Goal: Task Accomplishment & Management: Use online tool/utility

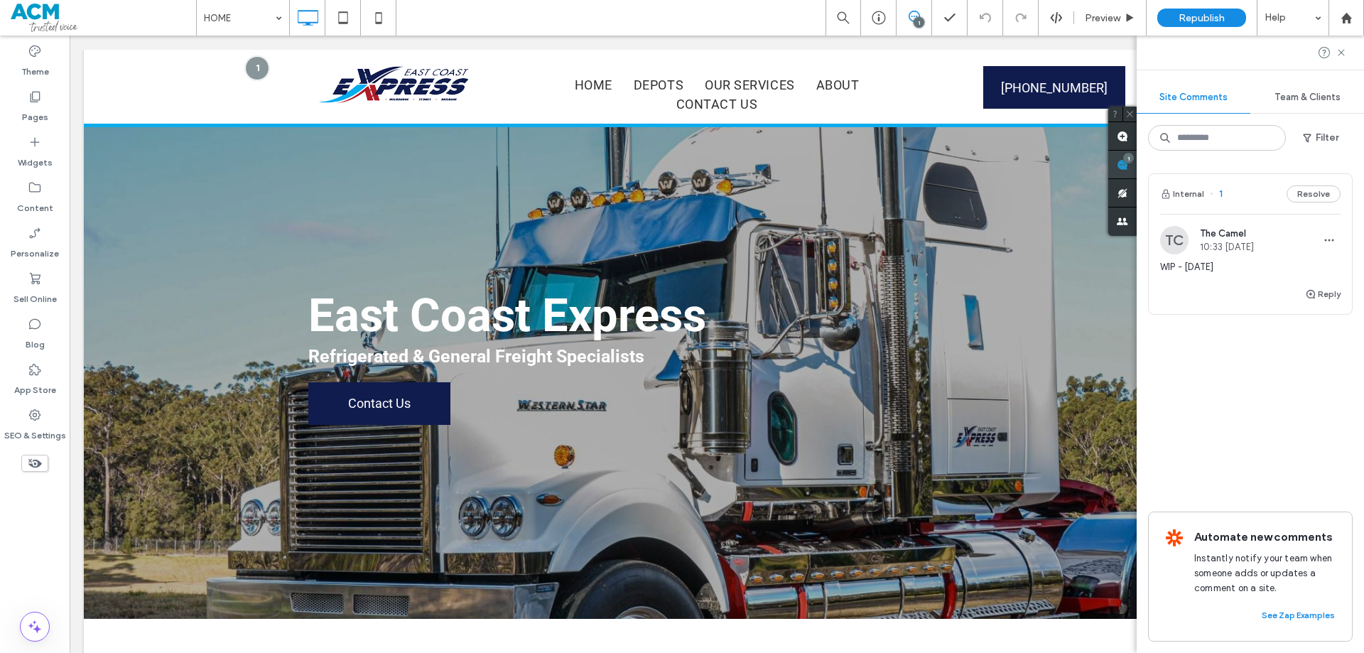
click at [1128, 168] on use at bounding box center [1121, 164] width 11 height 11
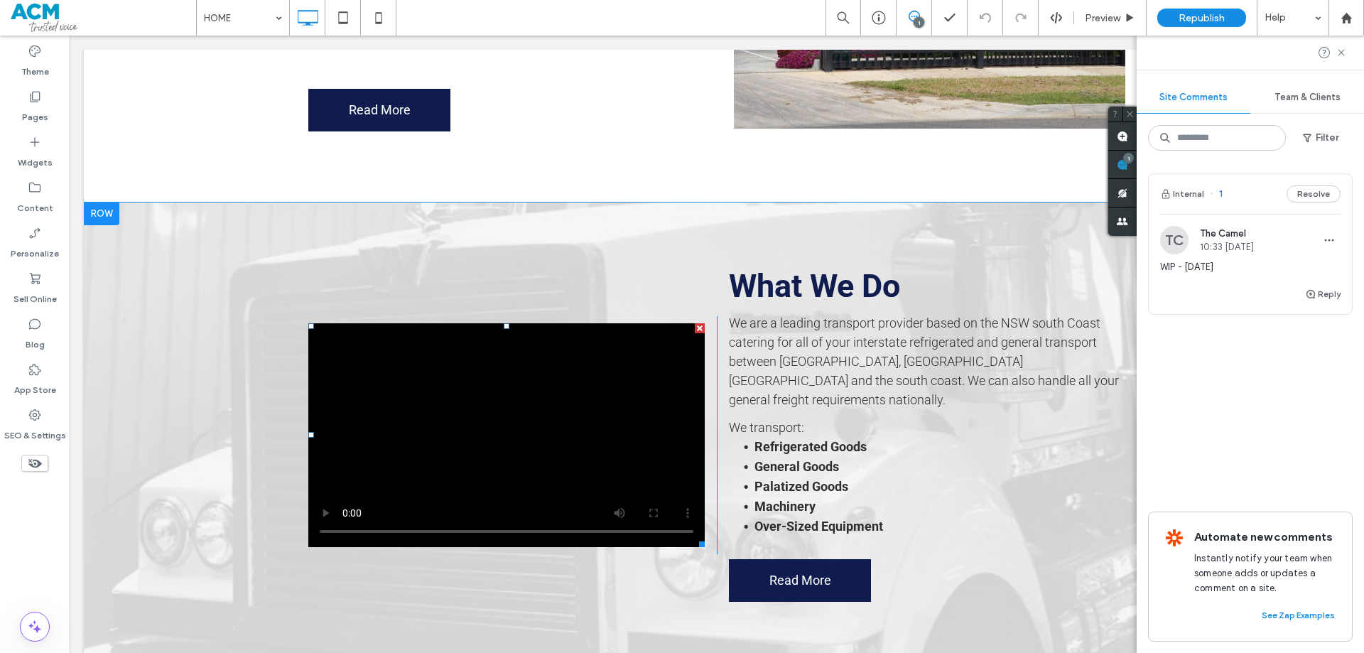
scroll to position [923, 0]
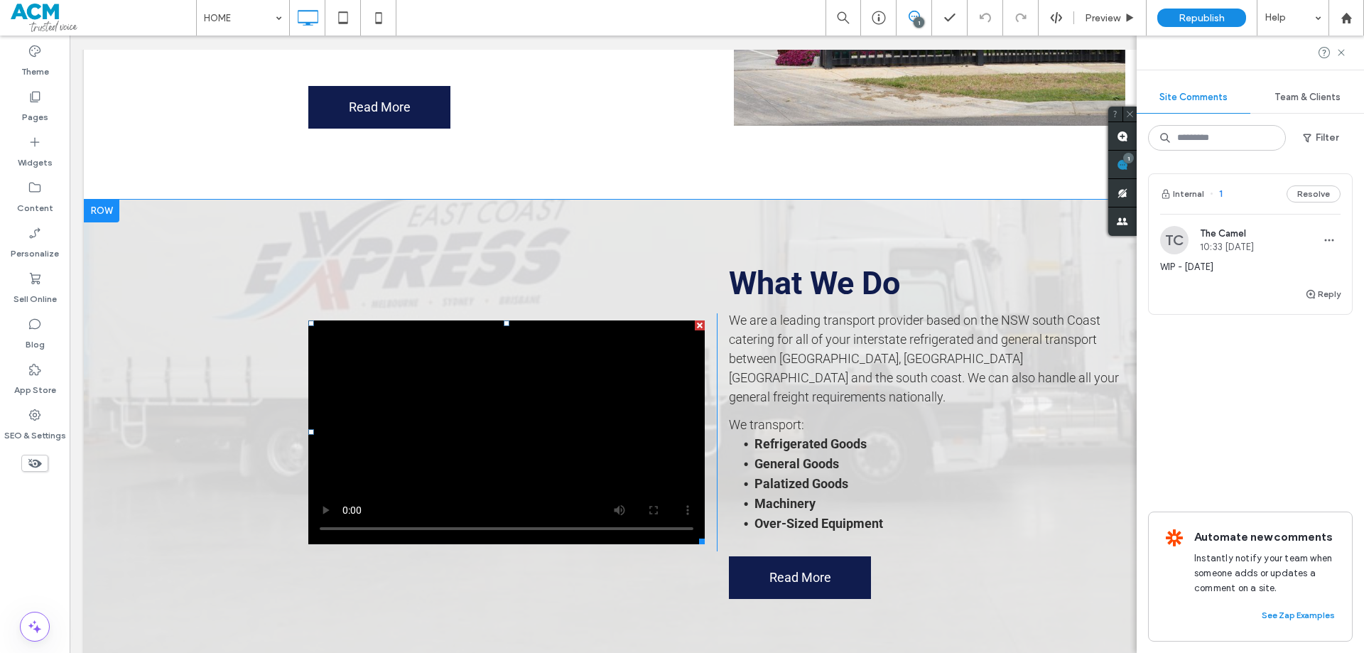
click at [425, 440] on span at bounding box center [506, 432] width 396 height 224
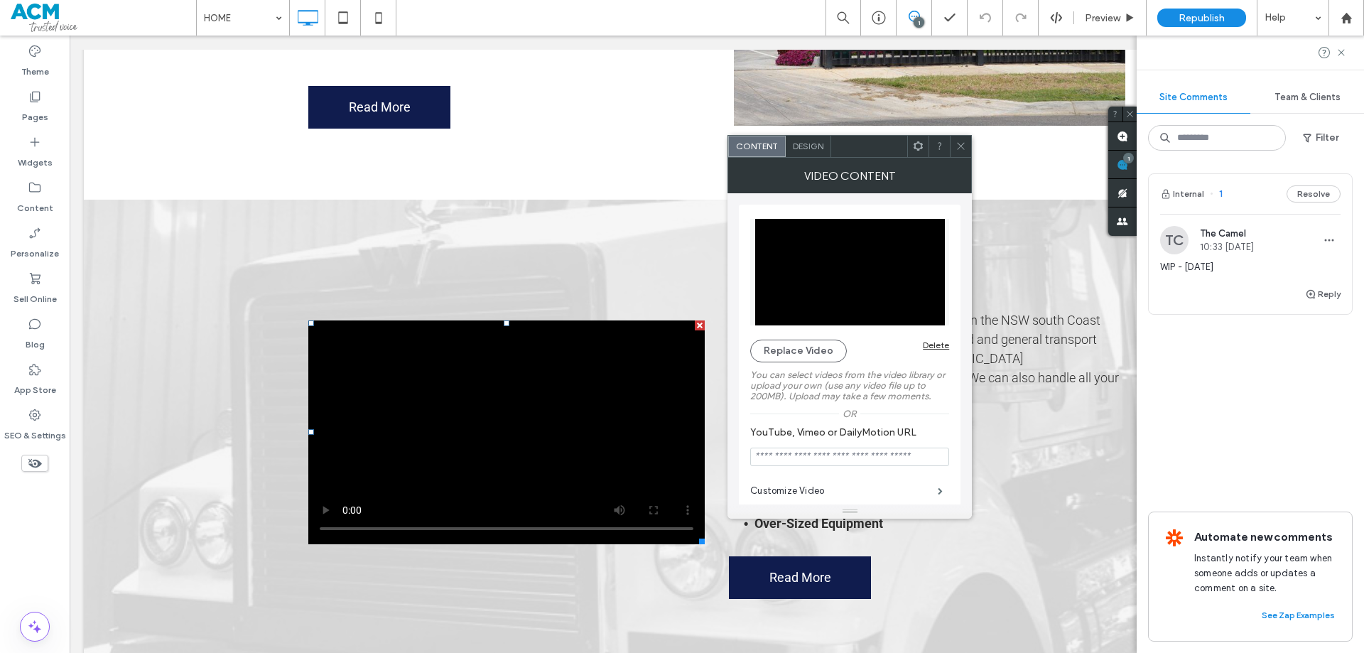
click at [954, 150] on div at bounding box center [959, 146] width 21 height 21
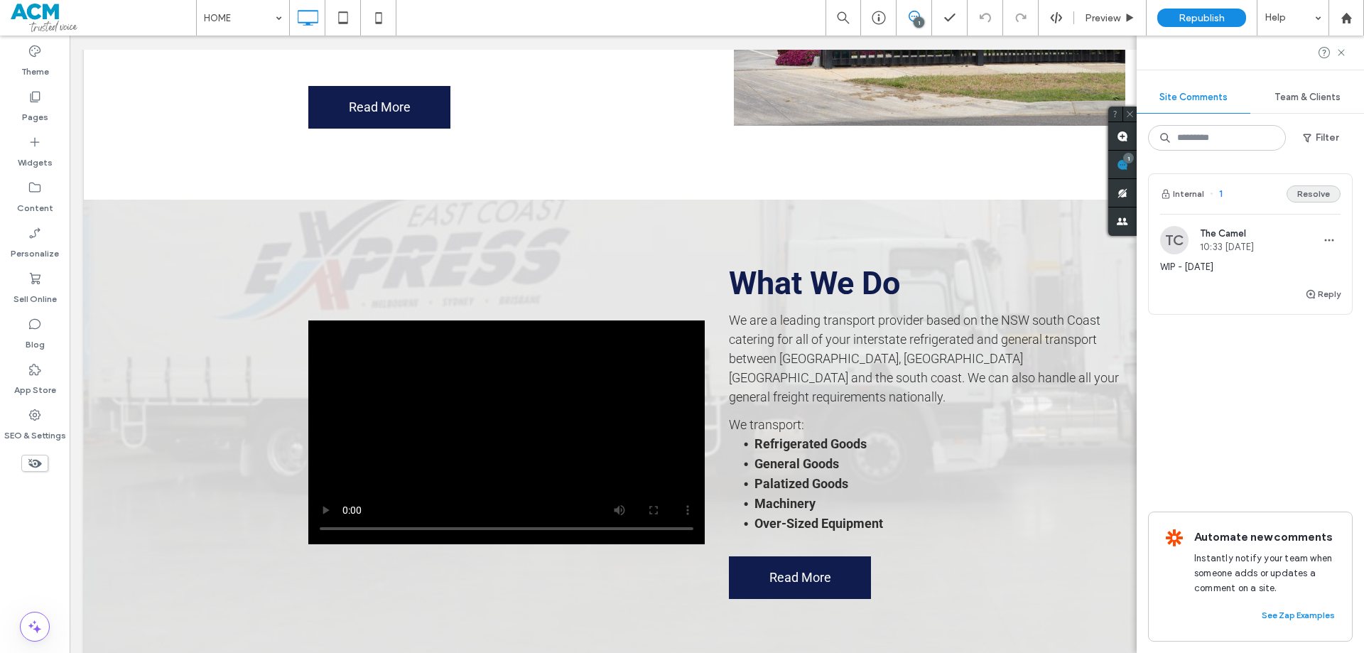
click at [1307, 197] on button "Resolve" at bounding box center [1313, 193] width 54 height 17
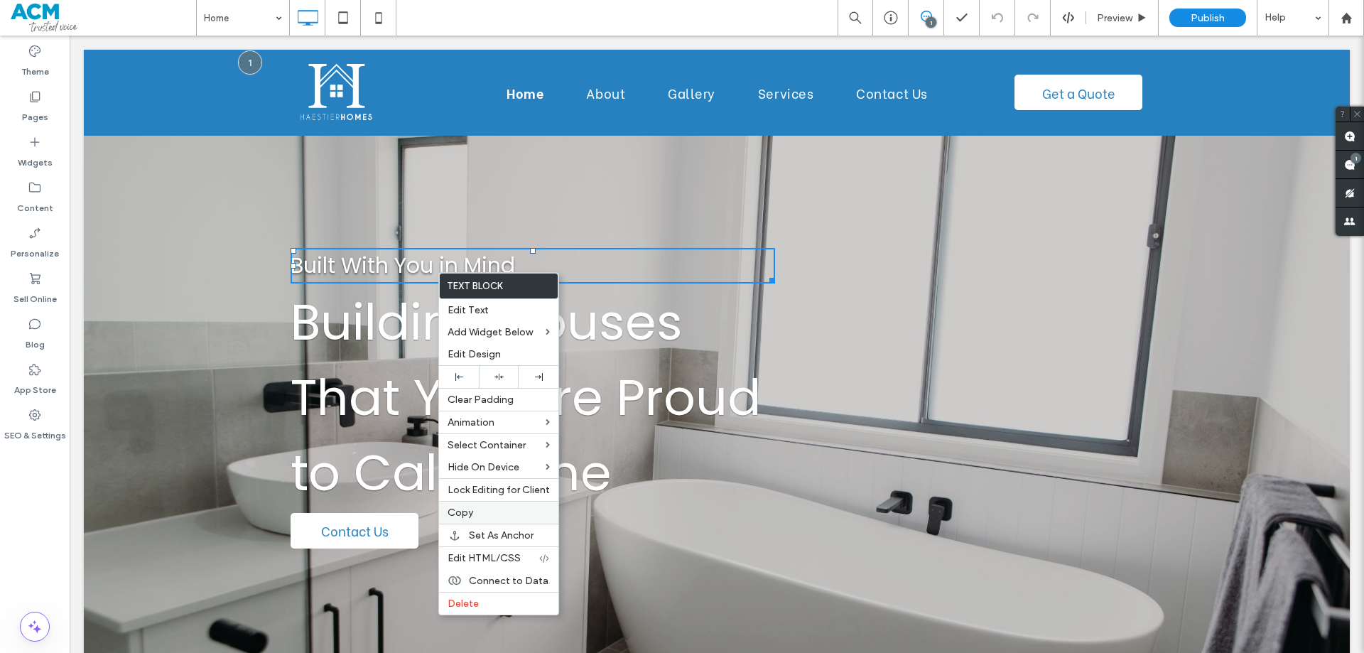
click at [478, 514] on label "Copy" at bounding box center [498, 512] width 102 height 12
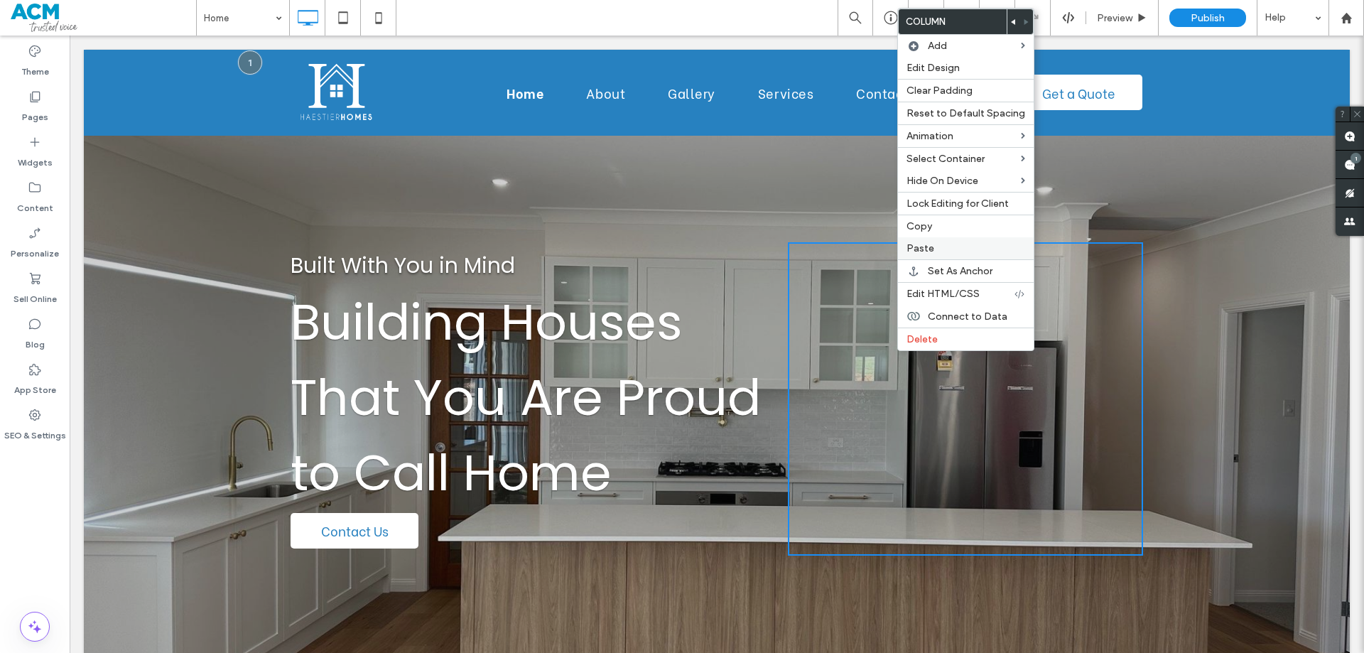
click at [920, 249] on span "Paste" at bounding box center [920, 248] width 28 height 12
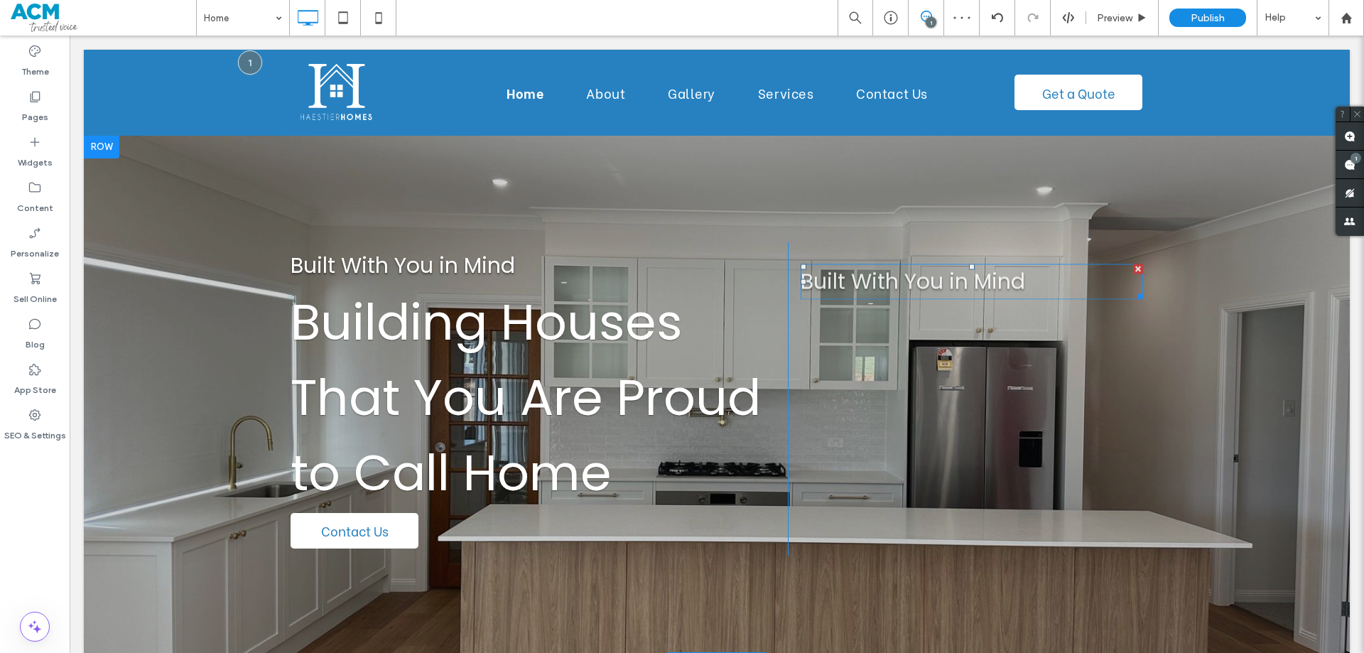
click at [957, 283] on span "Built With You in Mind" at bounding box center [912, 281] width 224 height 31
type input "*******"
type input "**"
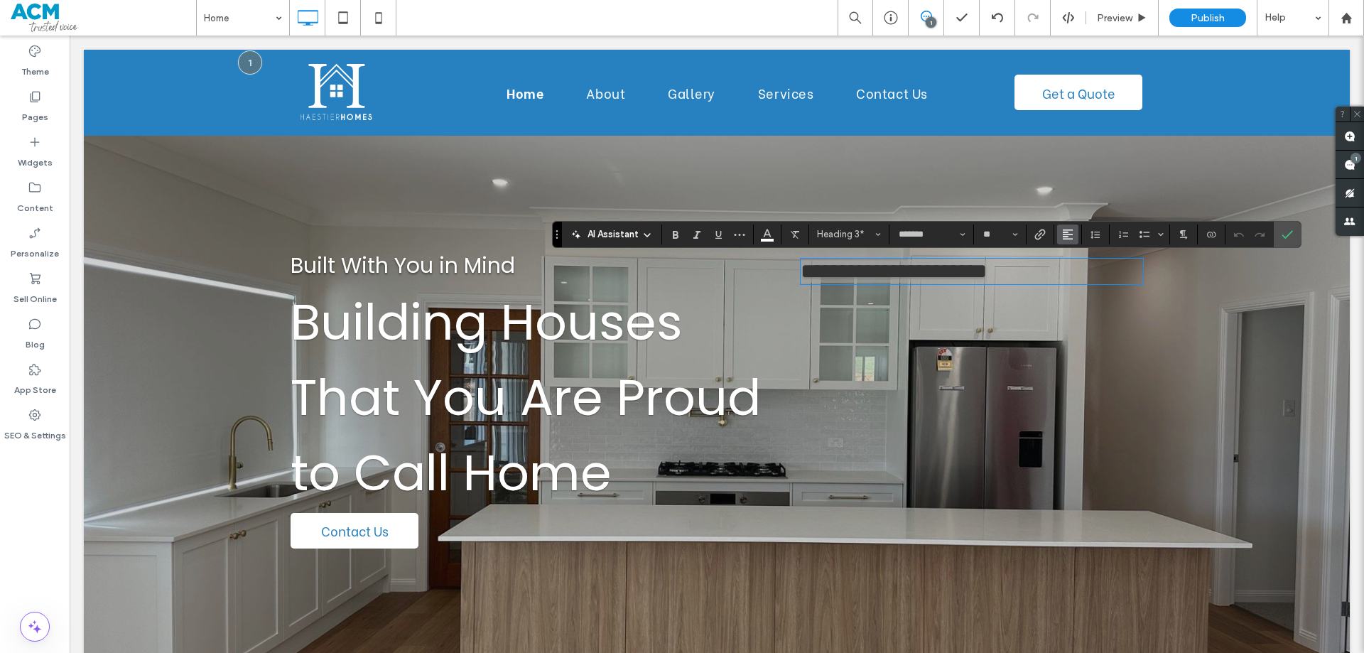
click at [1066, 230] on use "Alignment" at bounding box center [1067, 234] width 10 height 10
click at [1077, 278] on use "ui.textEditor.alignment.center" at bounding box center [1078, 278] width 10 height 10
click at [1038, 281] on span "**********" at bounding box center [971, 271] width 186 height 21
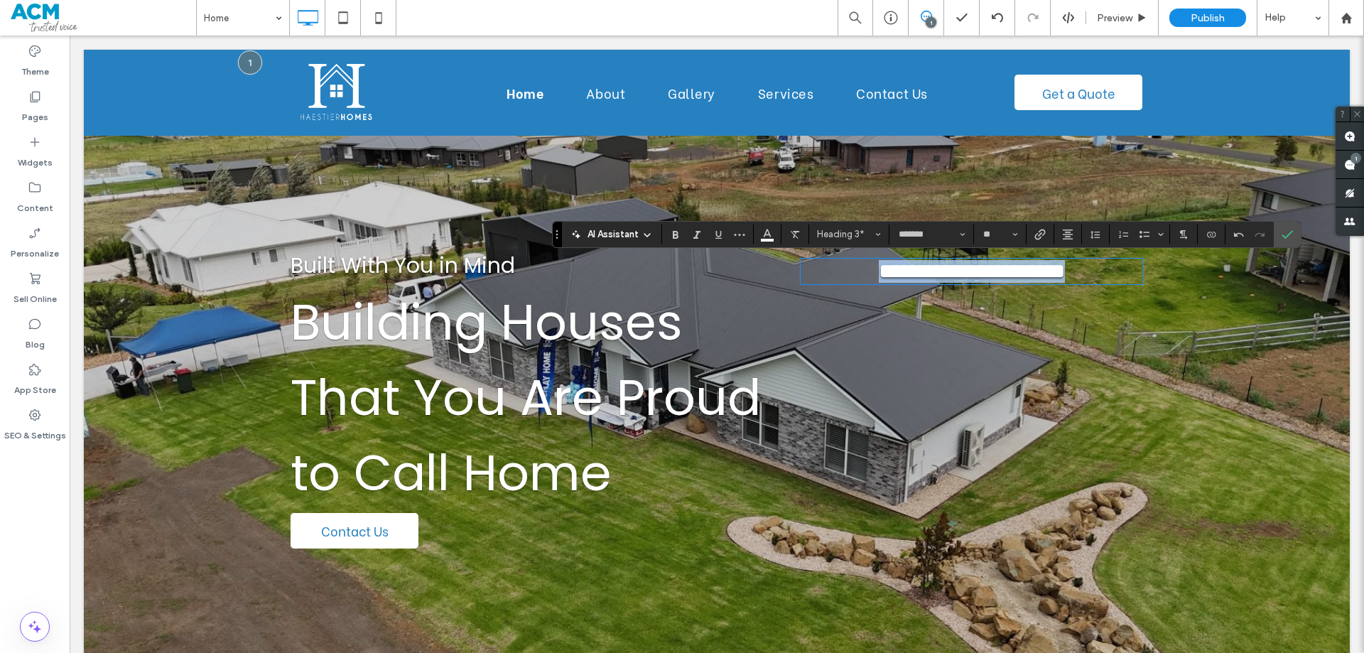
type input "**********"
type input "**"
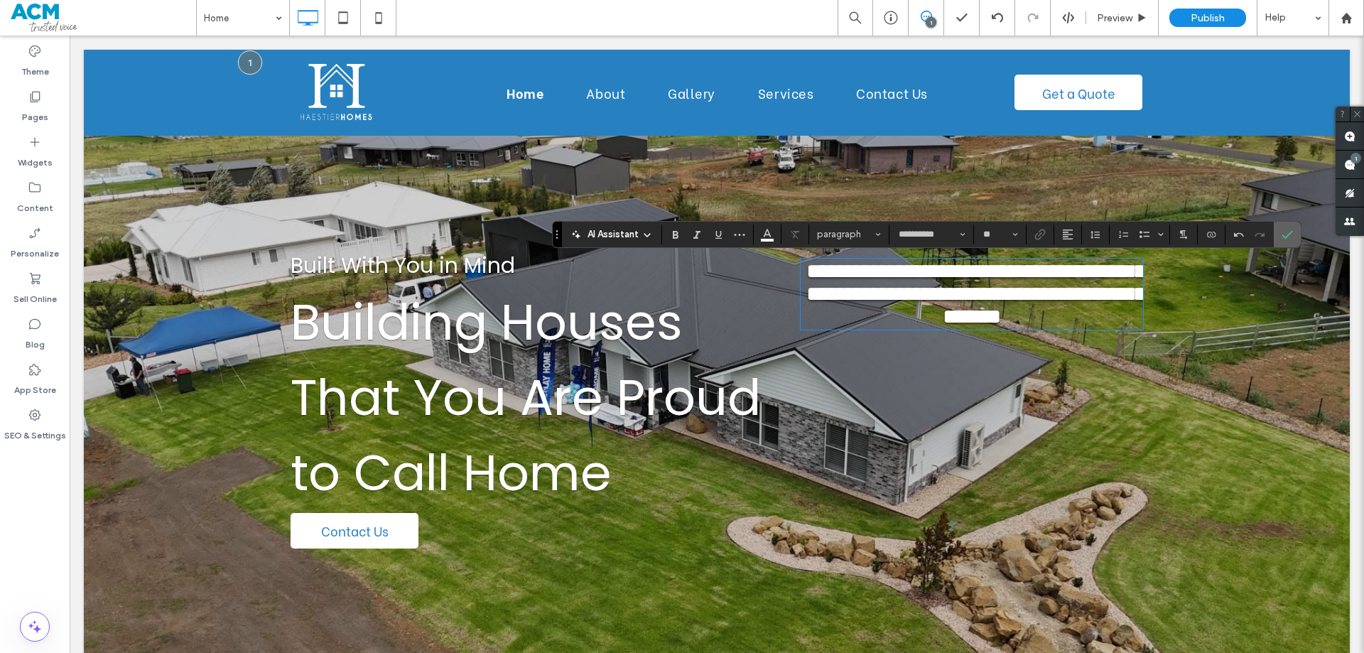
drag, startPoint x: 1285, startPoint y: 239, endPoint x: 968, endPoint y: 233, distance: 317.5
click at [1285, 239] on icon "Confirm" at bounding box center [1286, 234] width 11 height 11
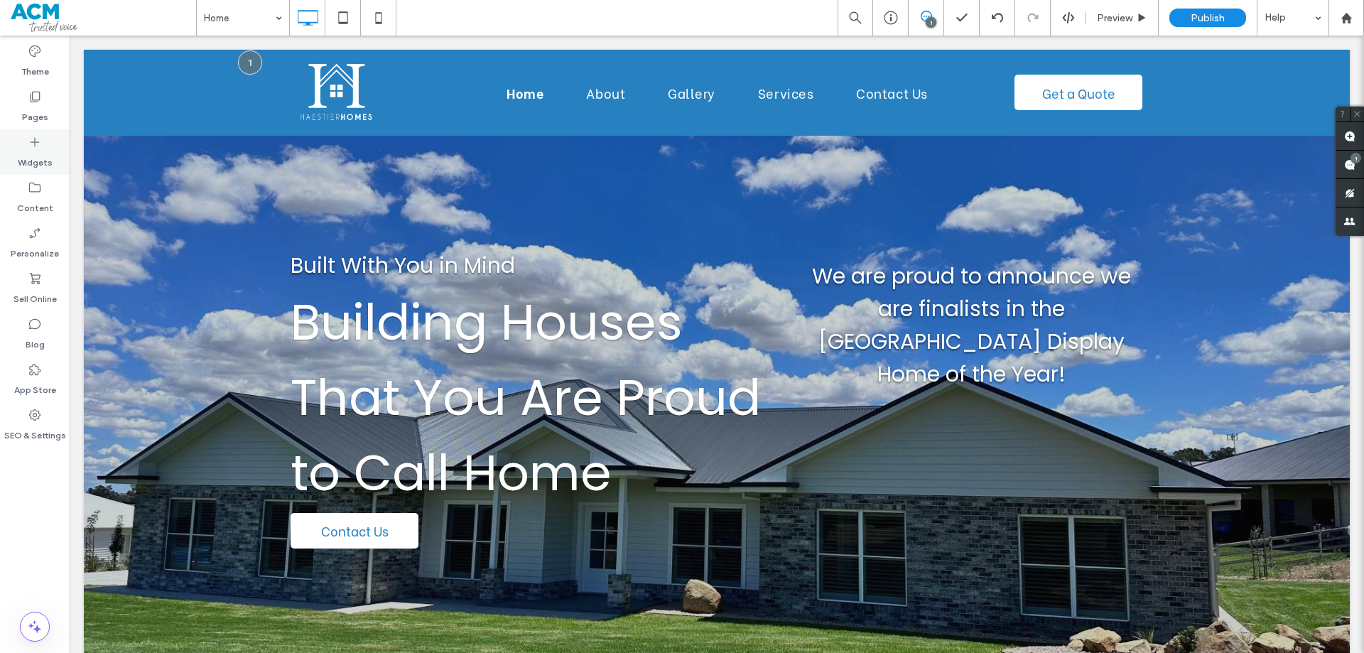
click at [28, 150] on label "Widgets" at bounding box center [35, 159] width 35 height 20
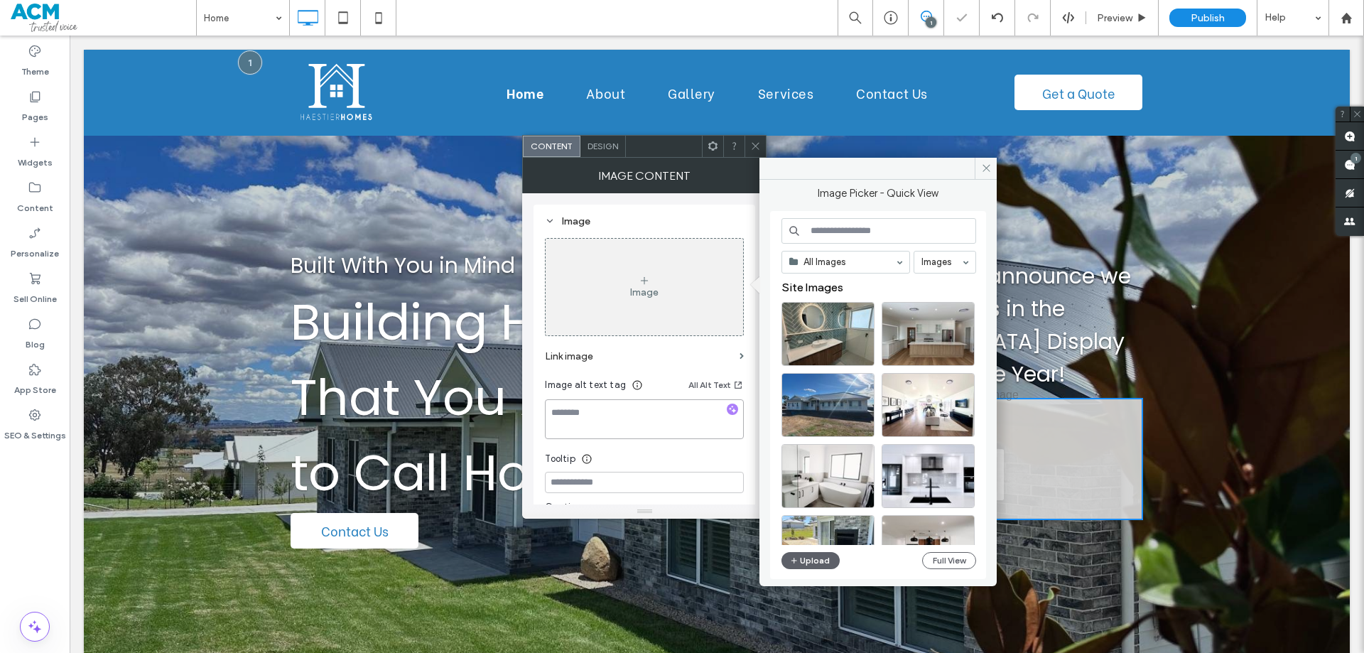
click at [607, 417] on textarea at bounding box center [644, 419] width 199 height 40
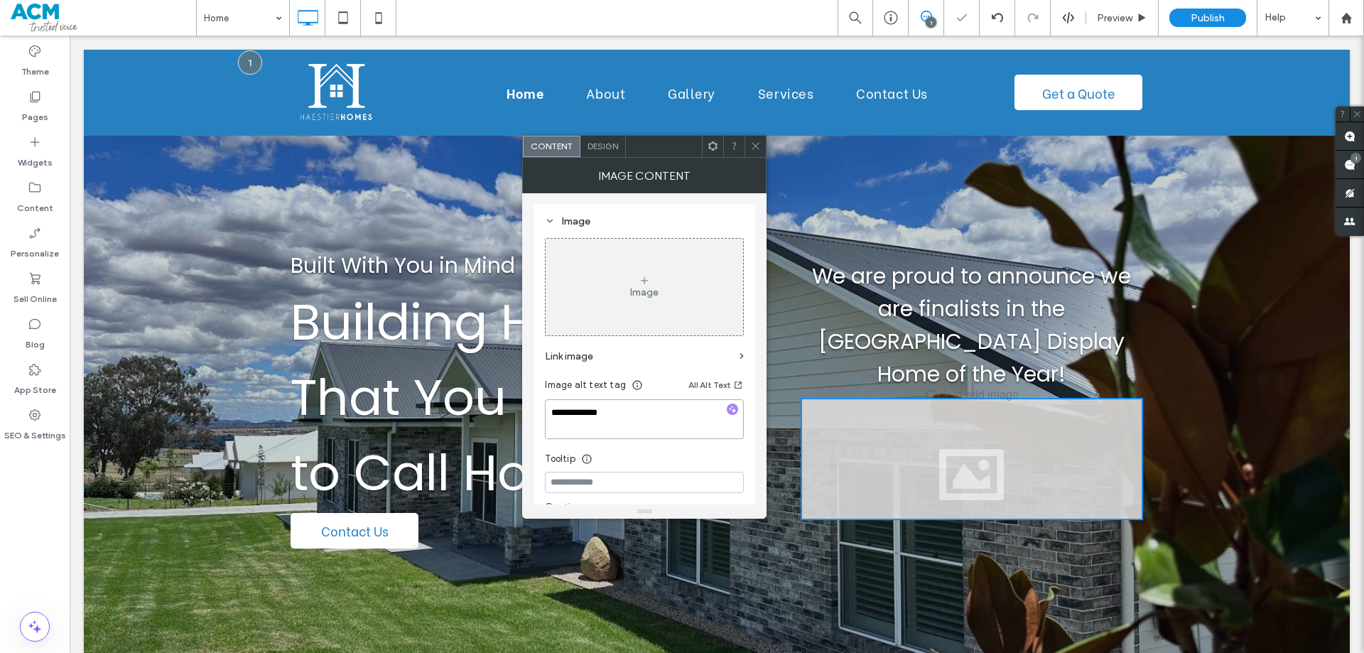
type textarea "**********"
click at [652, 296] on div "Image" at bounding box center [644, 292] width 28 height 12
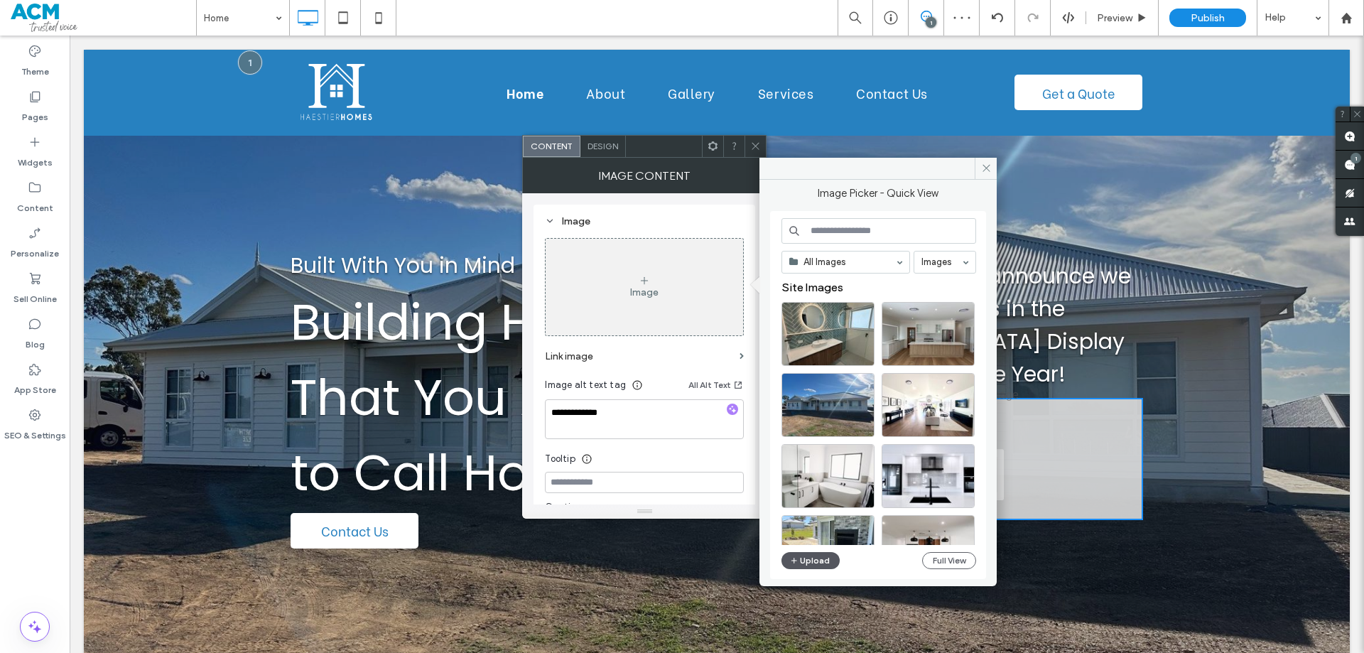
click at [817, 556] on button "Upload" at bounding box center [810, 560] width 58 height 17
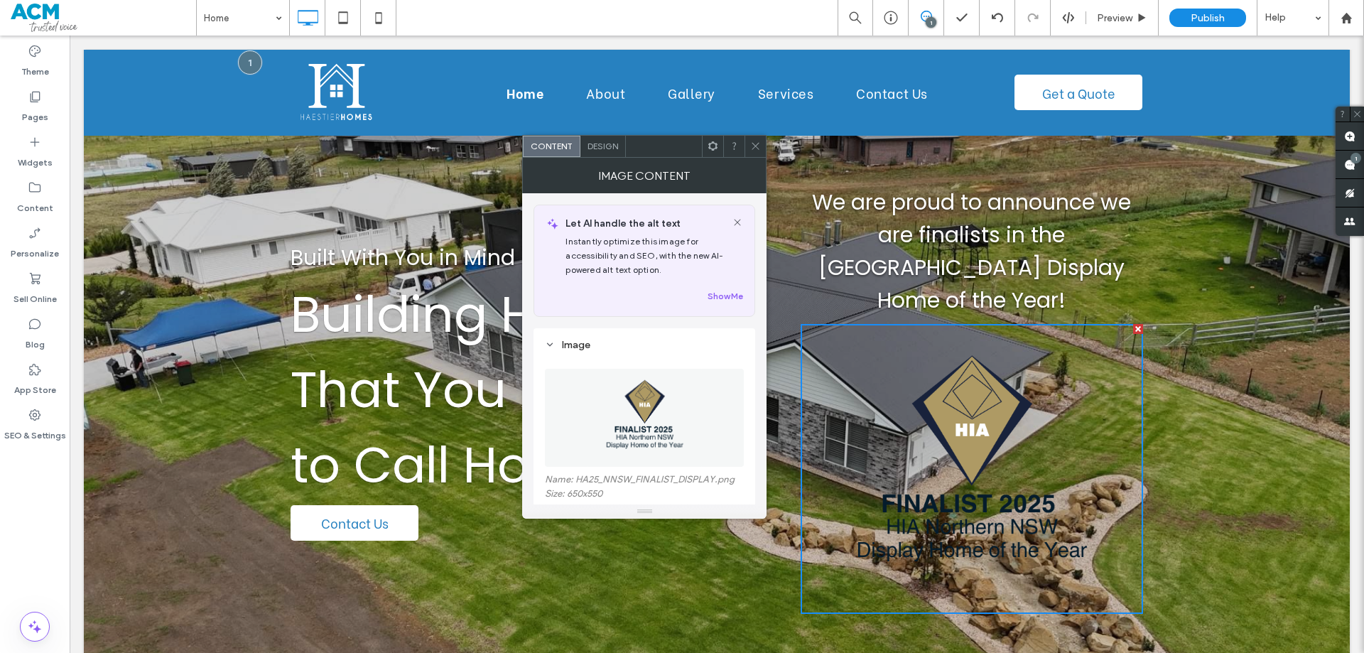
scroll to position [142, 0]
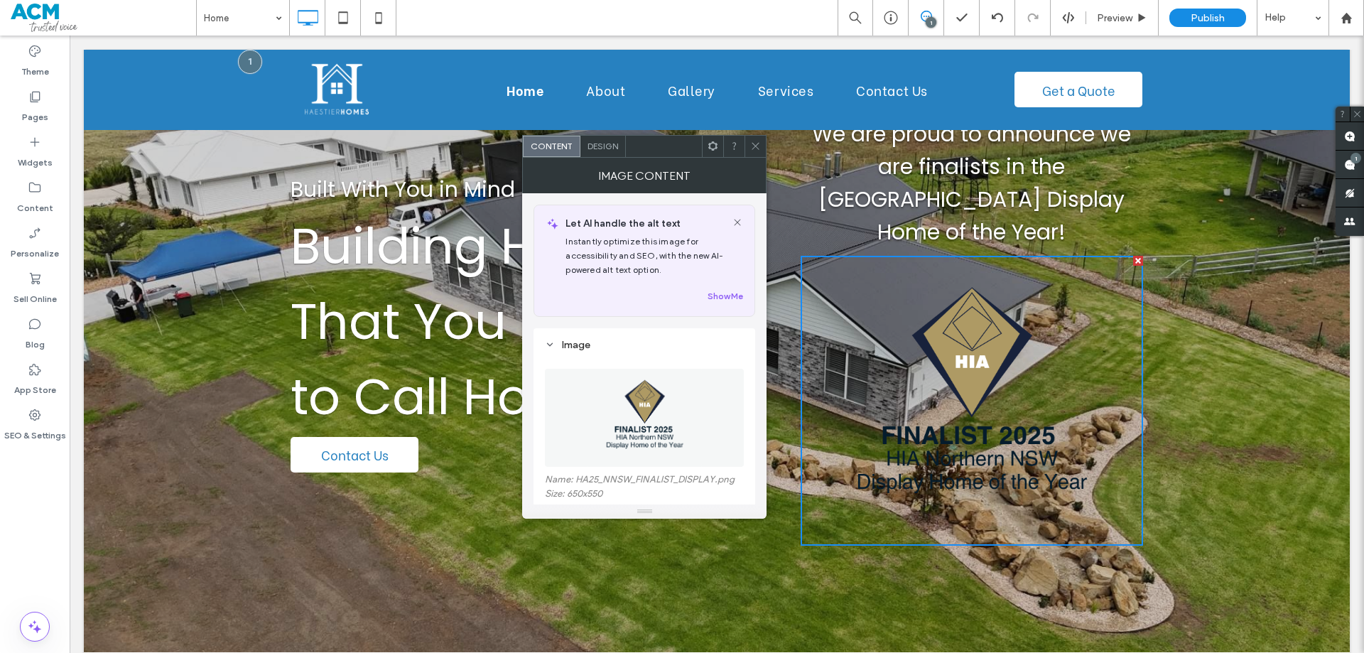
click at [751, 152] on span at bounding box center [755, 146] width 11 height 21
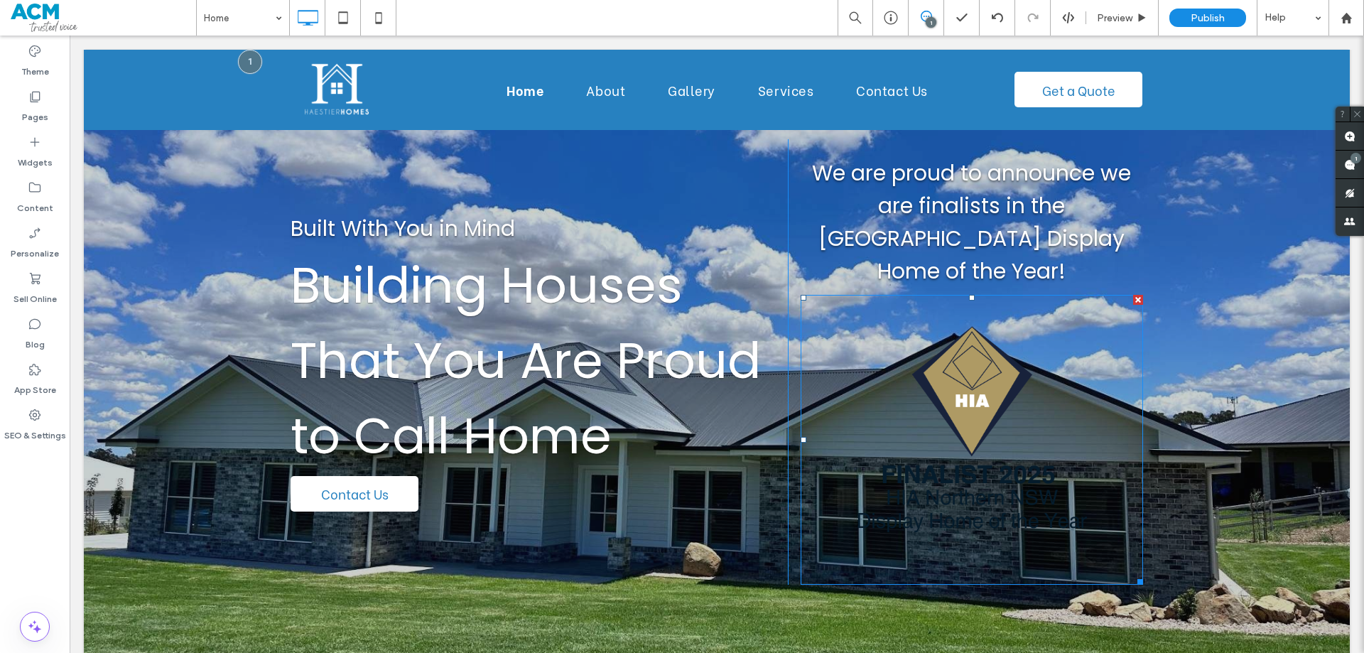
scroll to position [71, 0]
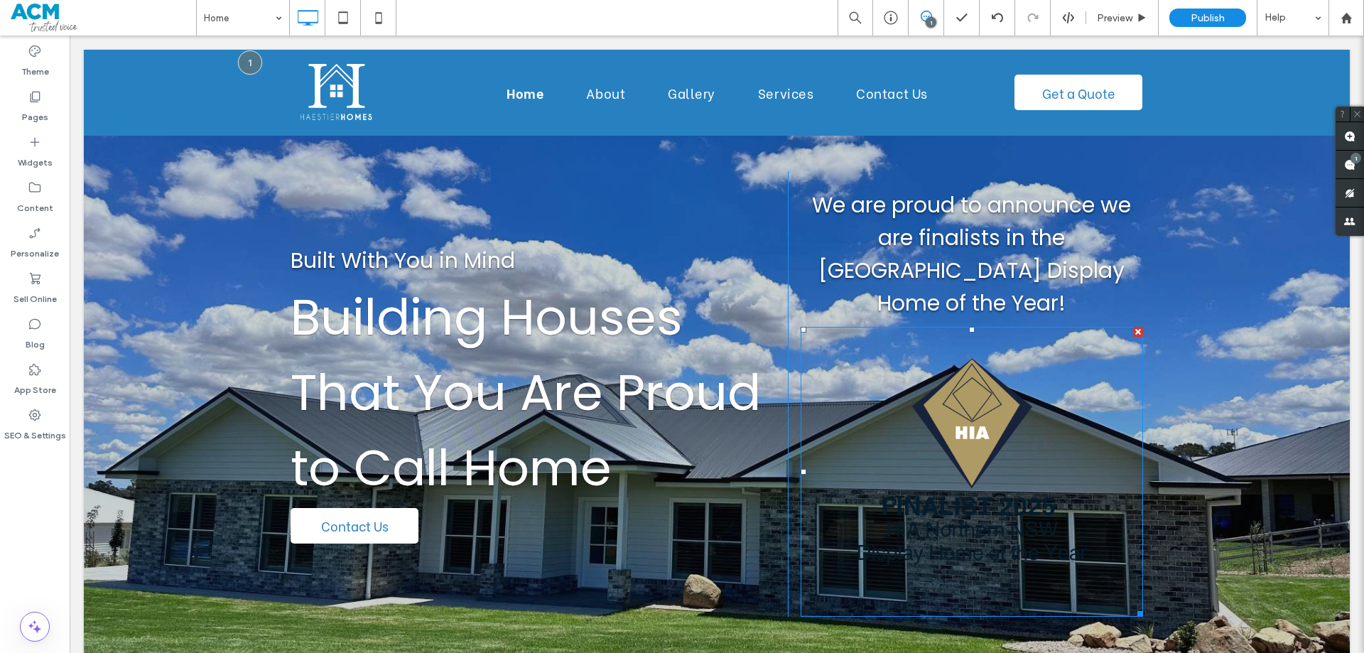
click at [967, 396] on img at bounding box center [971, 472] width 342 height 290
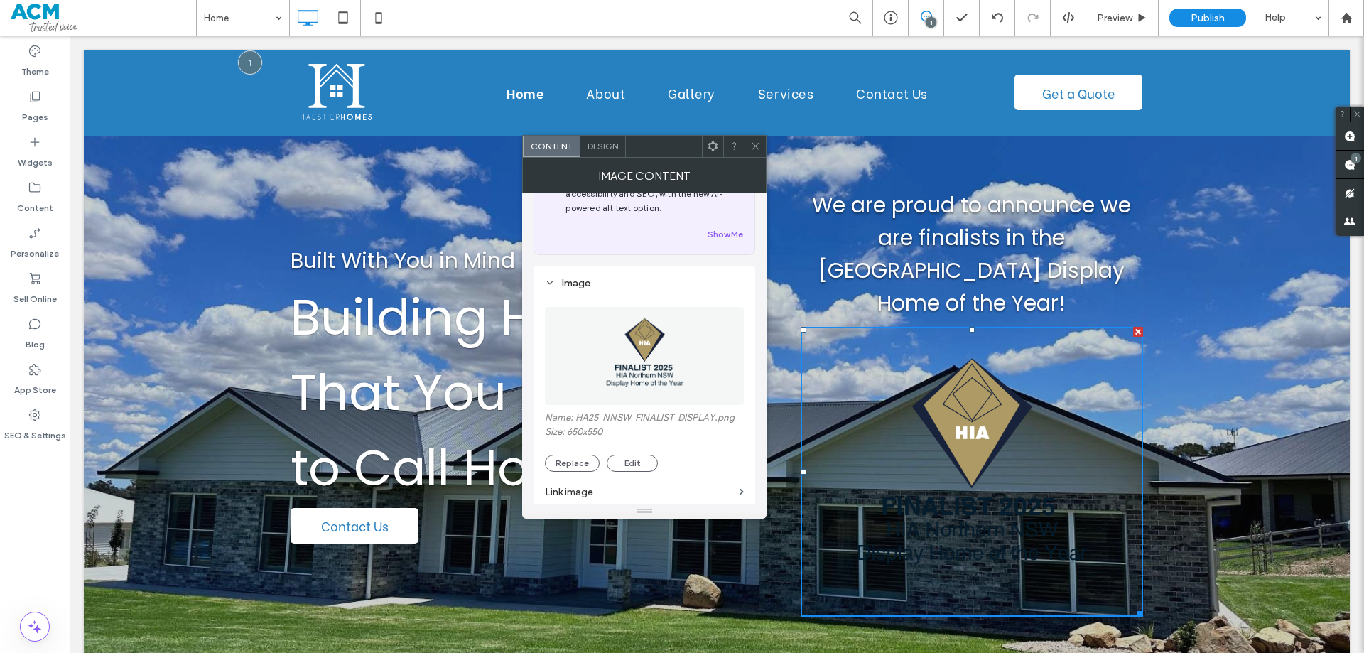
scroll to position [142, 0]
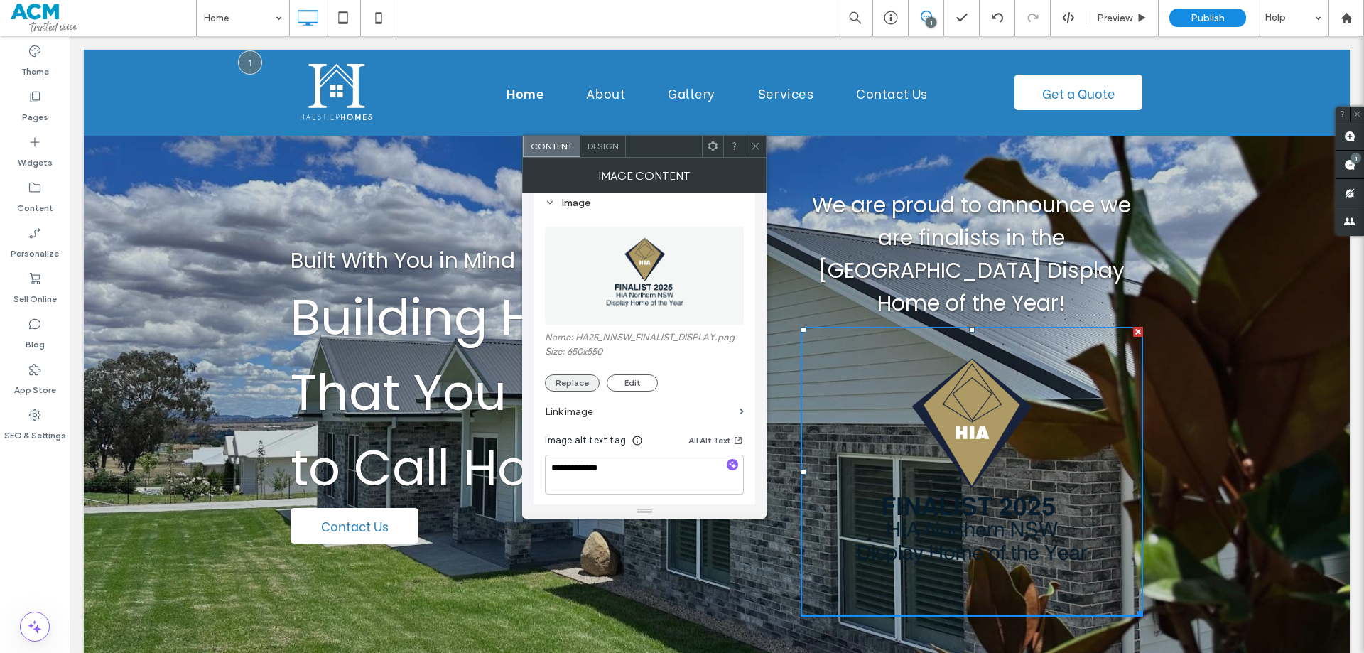
click at [570, 383] on button "Replace" at bounding box center [572, 382] width 55 height 17
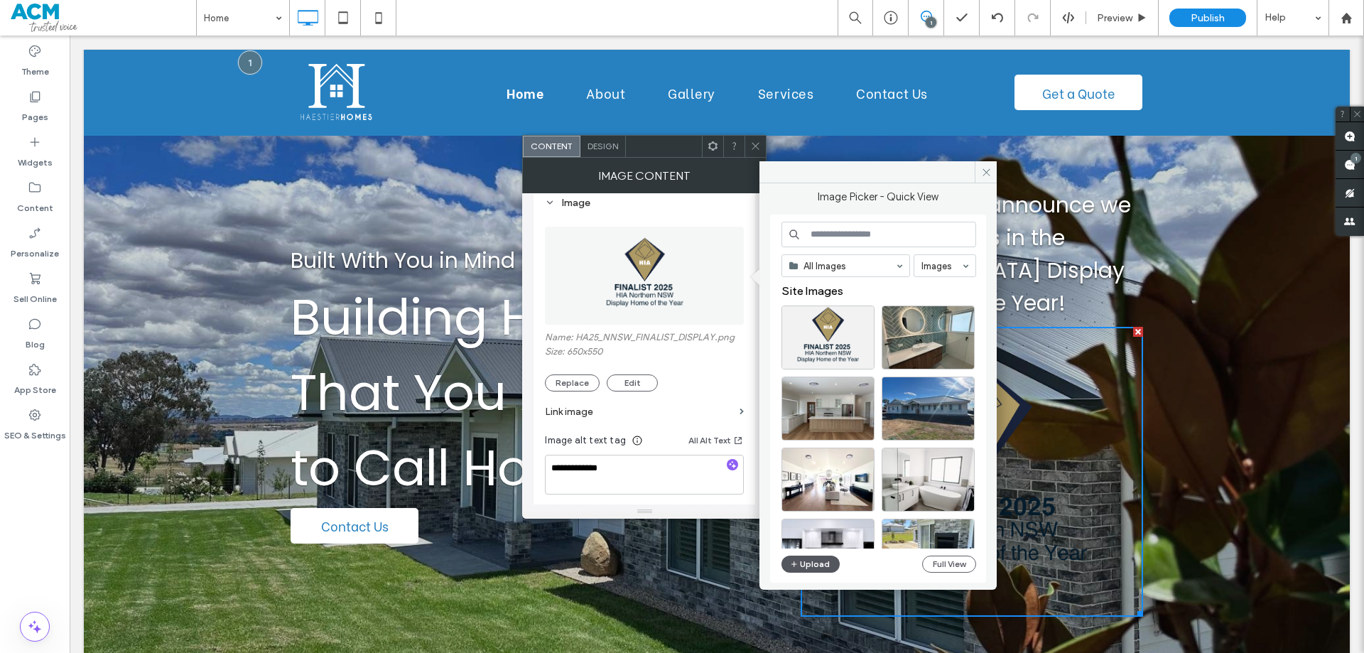
click at [813, 562] on button "Upload" at bounding box center [810, 563] width 58 height 17
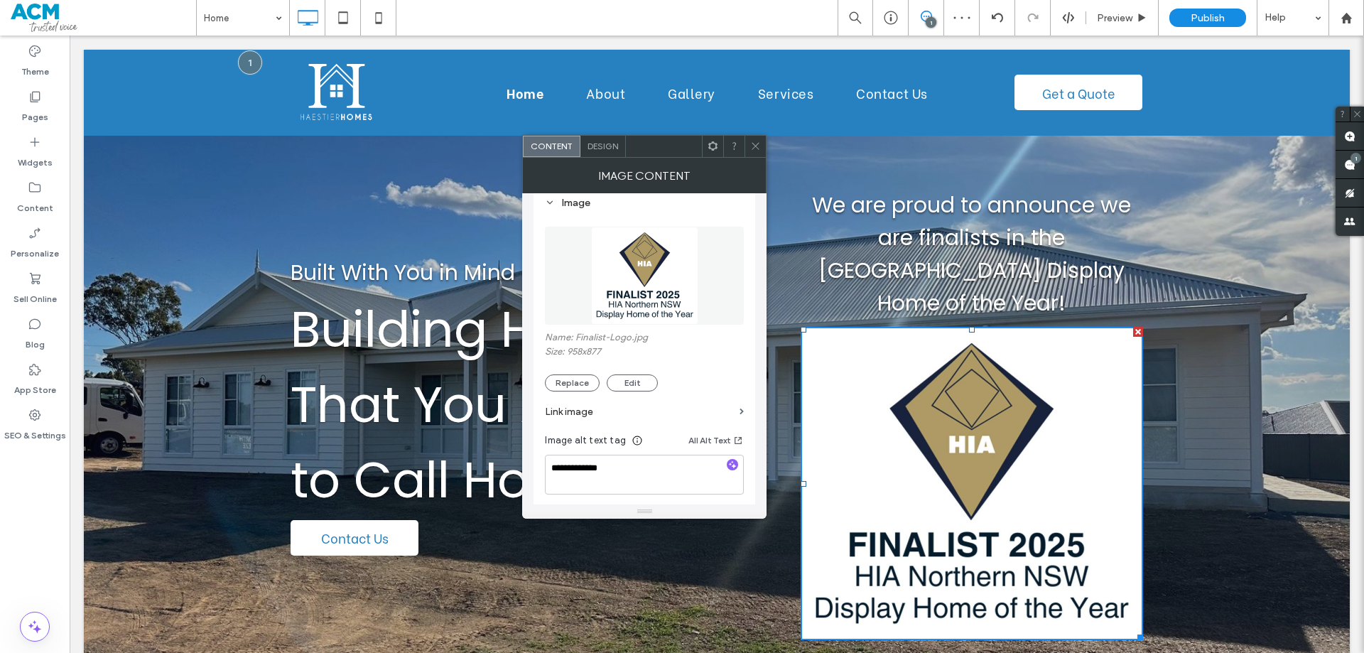
click at [599, 141] on span "Design" at bounding box center [602, 146] width 31 height 11
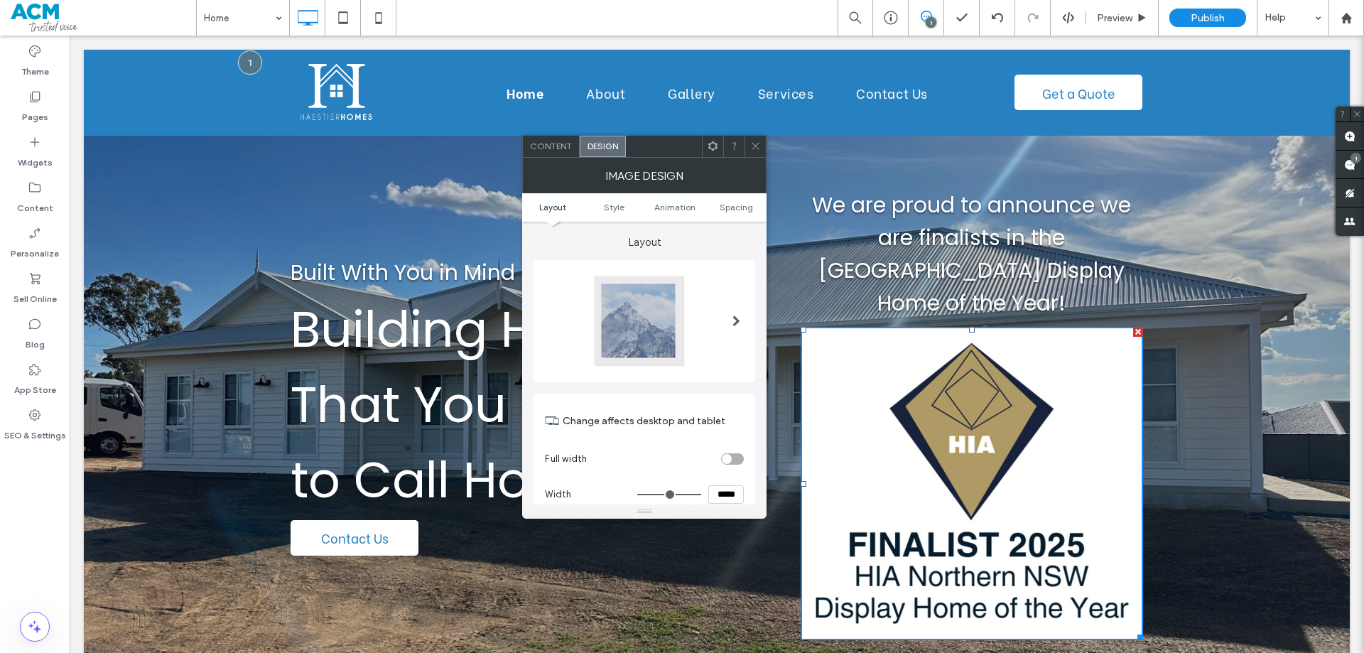
click at [729, 488] on input "*****" at bounding box center [726, 494] width 36 height 18
type input "*****"
type input "***"
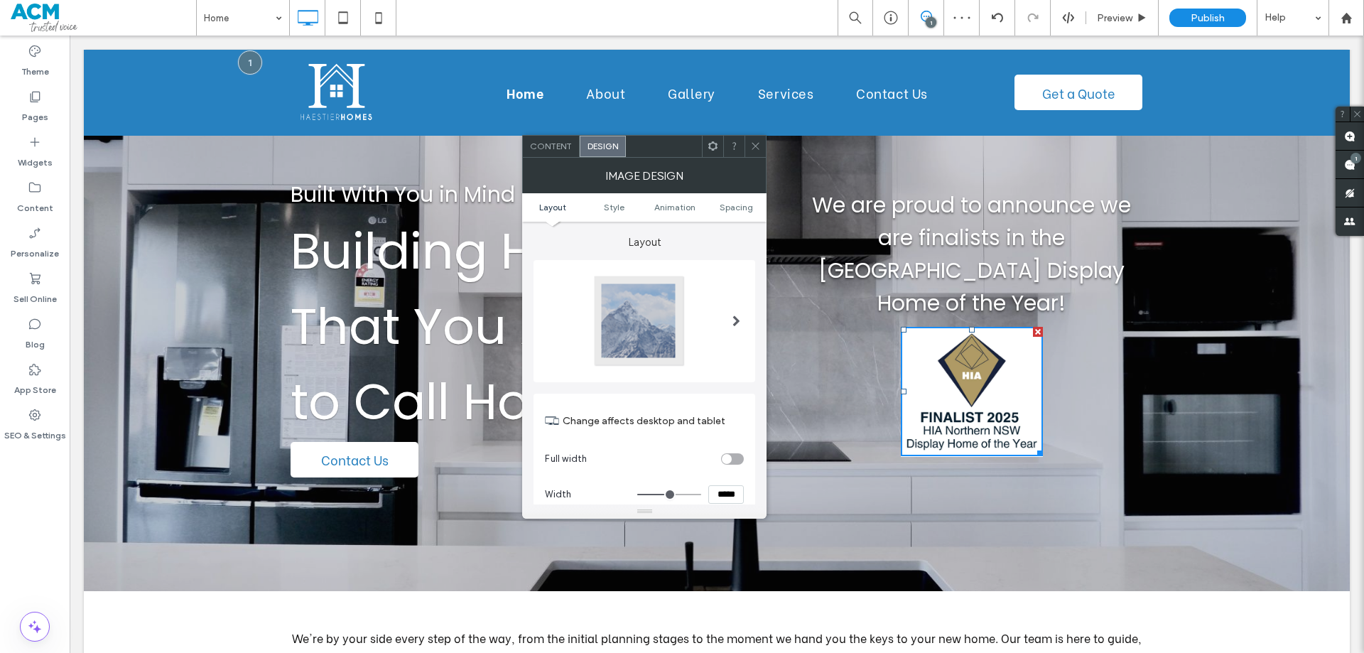
click at [751, 142] on icon at bounding box center [755, 146] width 11 height 11
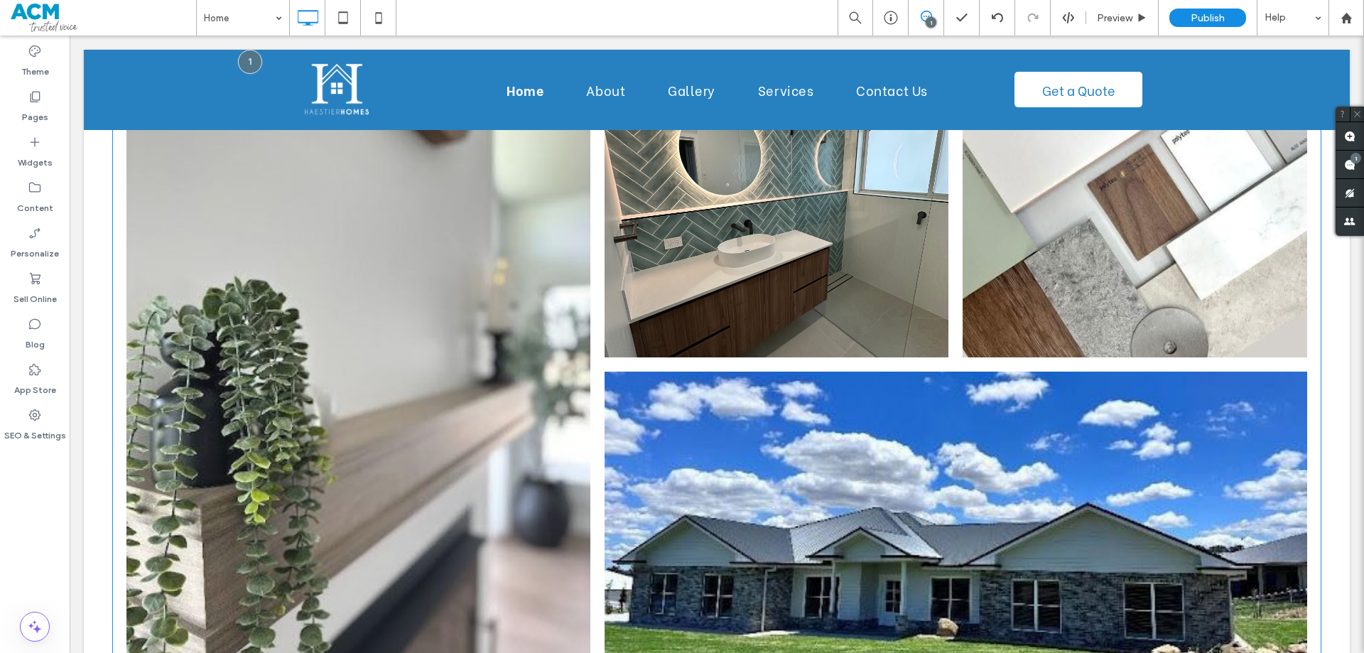
scroll to position [781, 0]
click at [518, 259] on link at bounding box center [358, 367] width 464 height 594
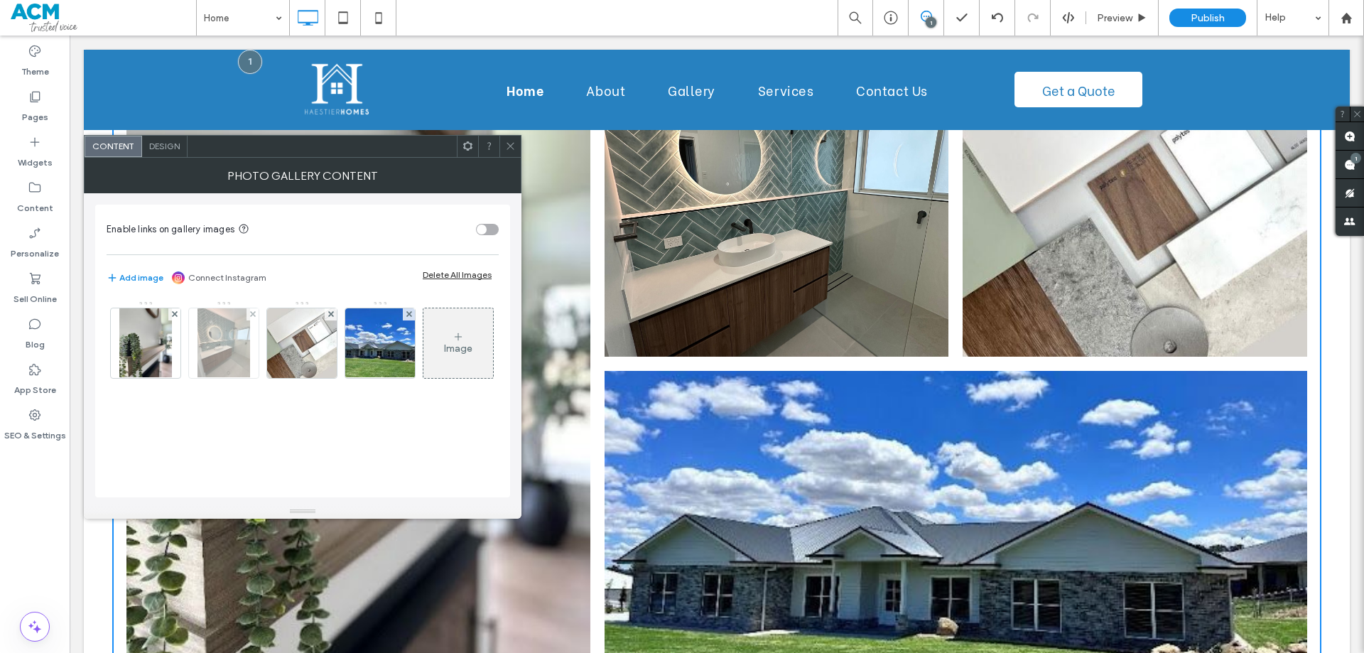
click at [207, 351] on img at bounding box center [223, 343] width 53 height 70
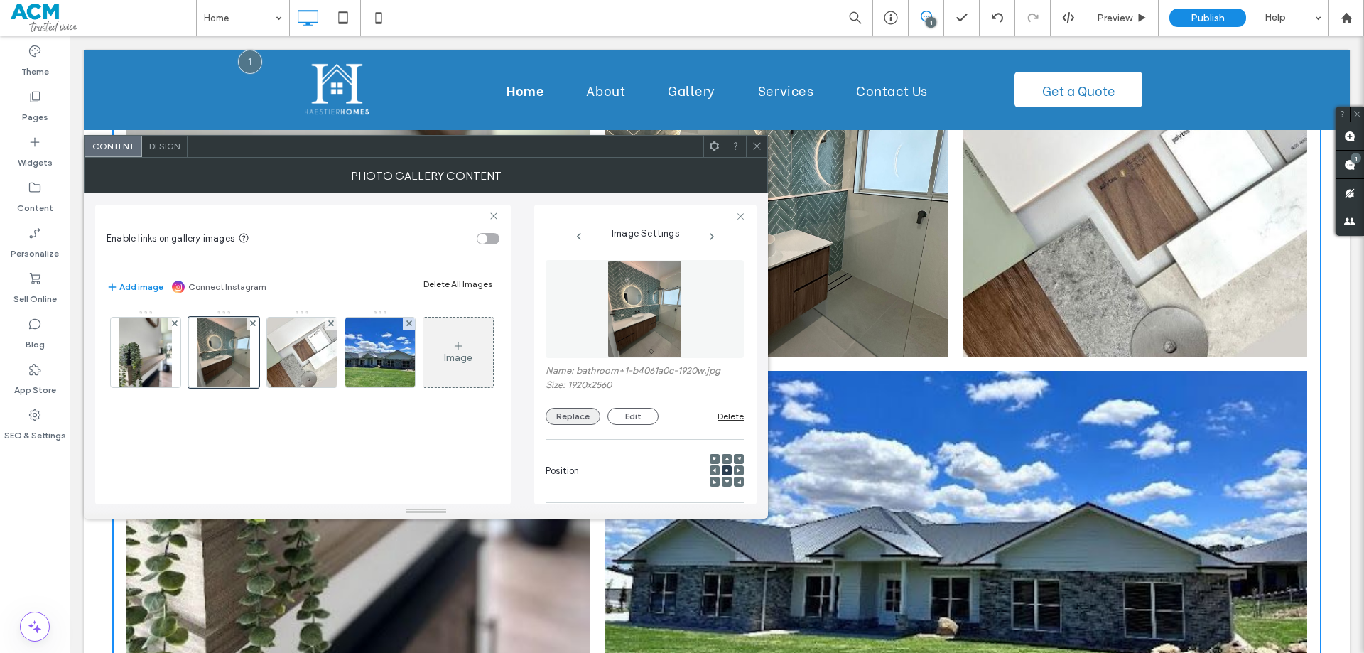
click at [568, 415] on button "Replace" at bounding box center [572, 416] width 55 height 17
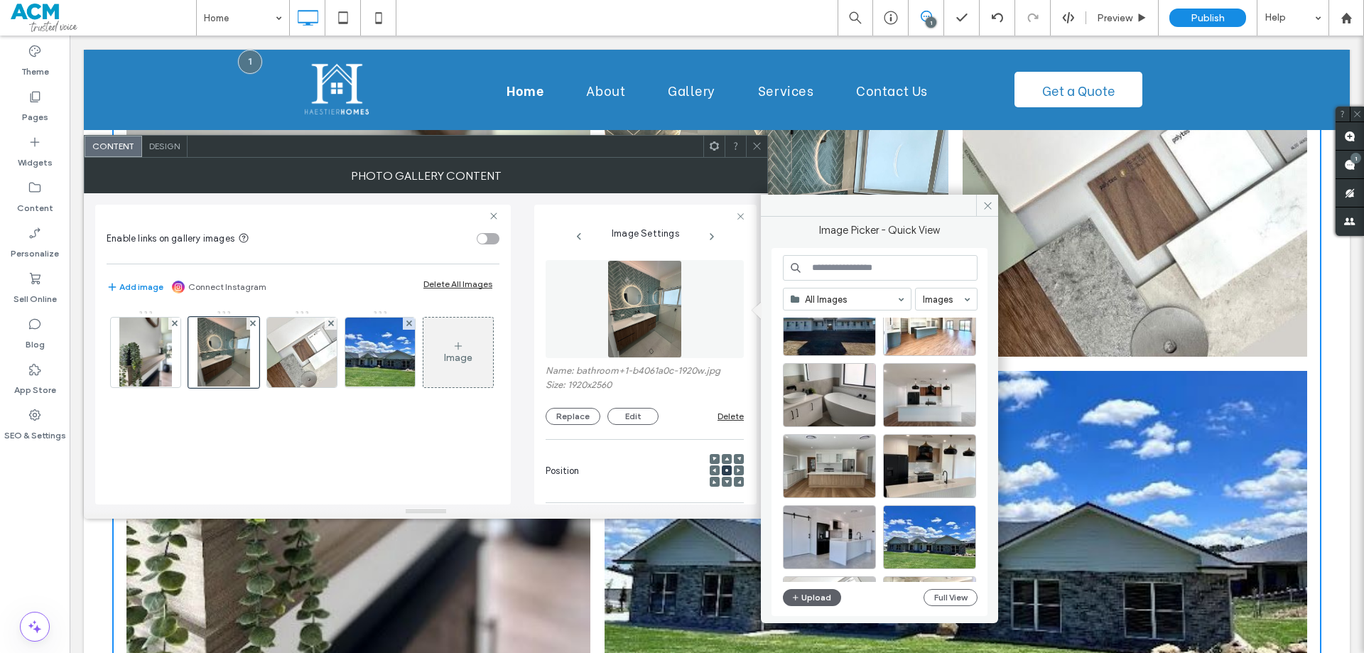
scroll to position [1319, 0]
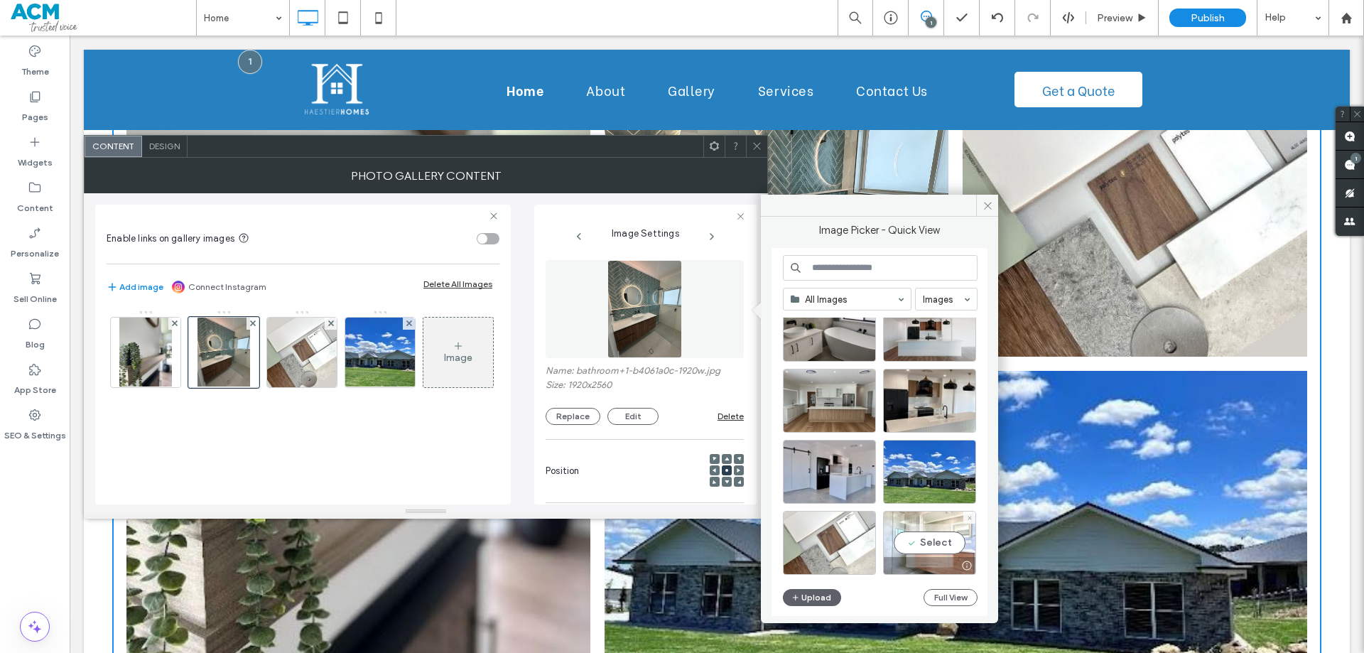
click at [930, 541] on div "Select" at bounding box center [929, 543] width 93 height 64
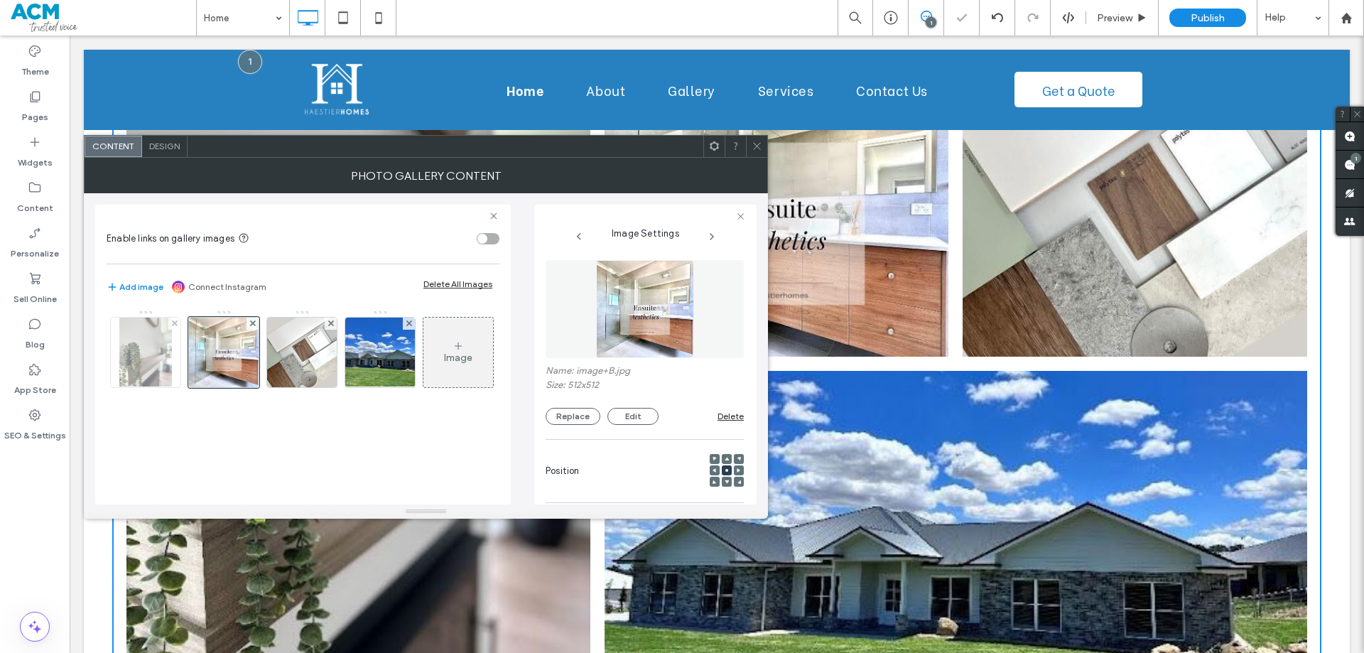
click at [144, 359] on img at bounding box center [145, 352] width 53 height 70
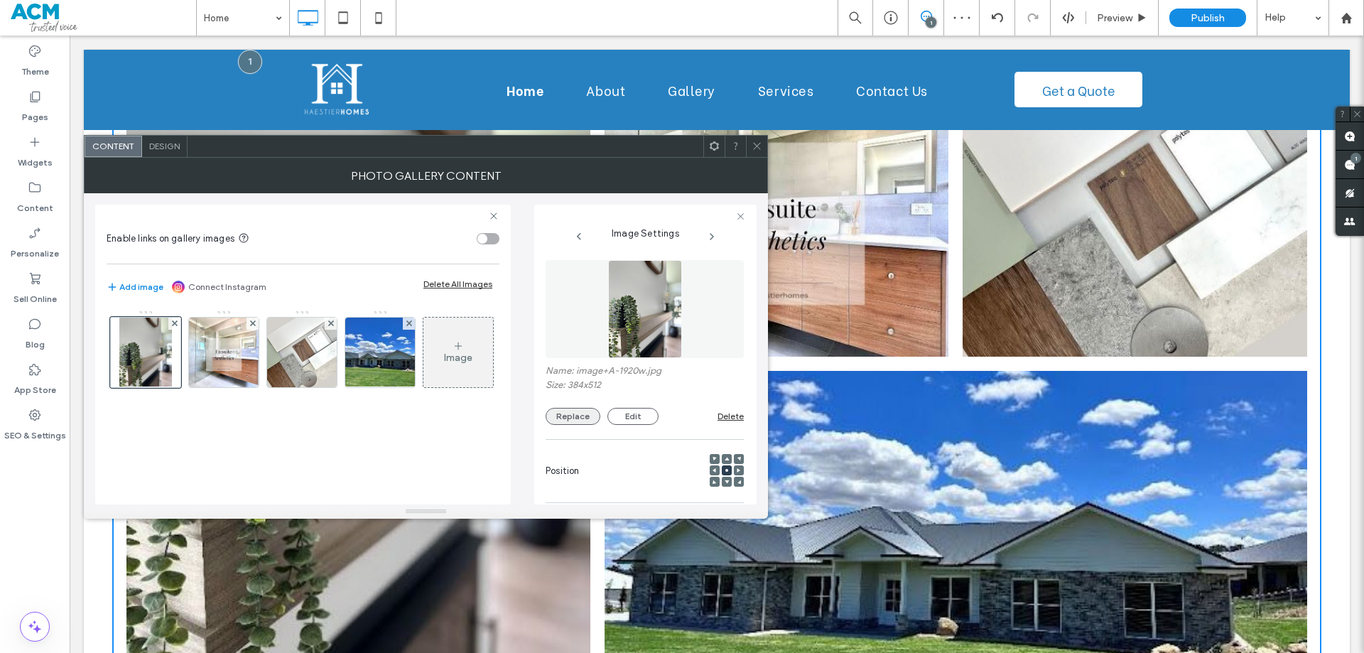
click at [567, 413] on button "Replace" at bounding box center [572, 416] width 55 height 17
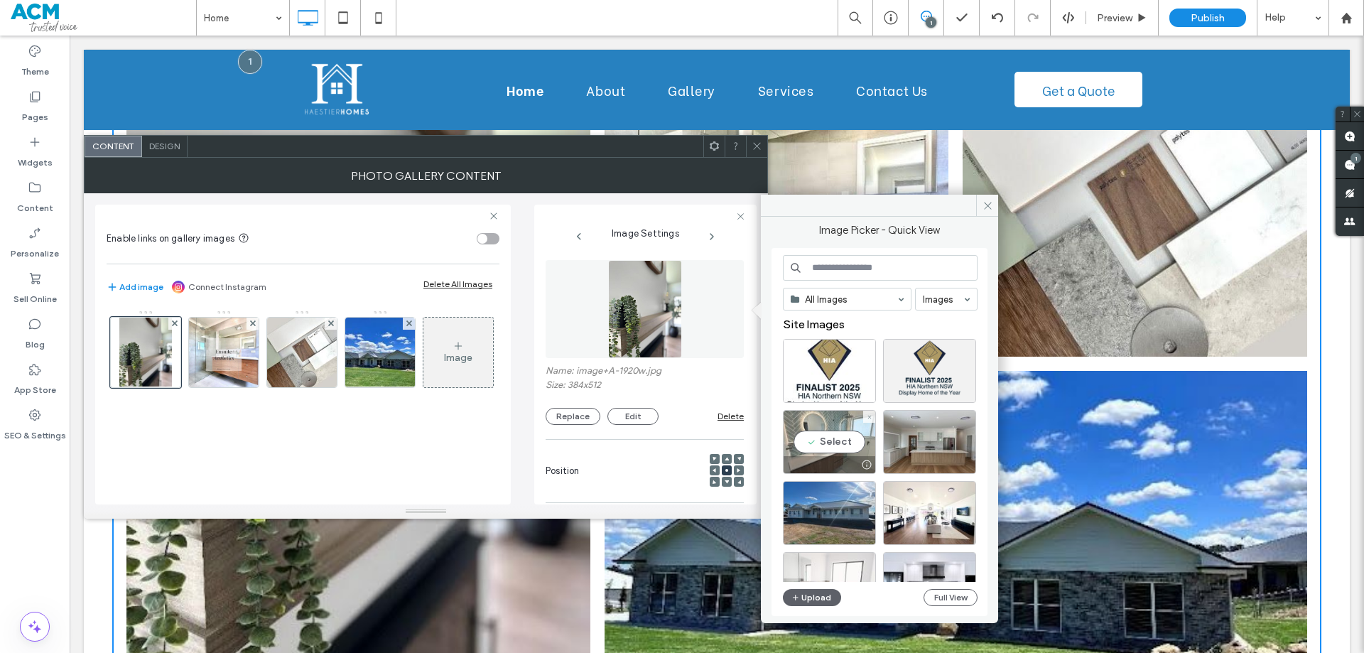
drag, startPoint x: 844, startPoint y: 438, endPoint x: 770, endPoint y: 398, distance: 83.9
click at [844, 438] on div "Select" at bounding box center [829, 442] width 93 height 64
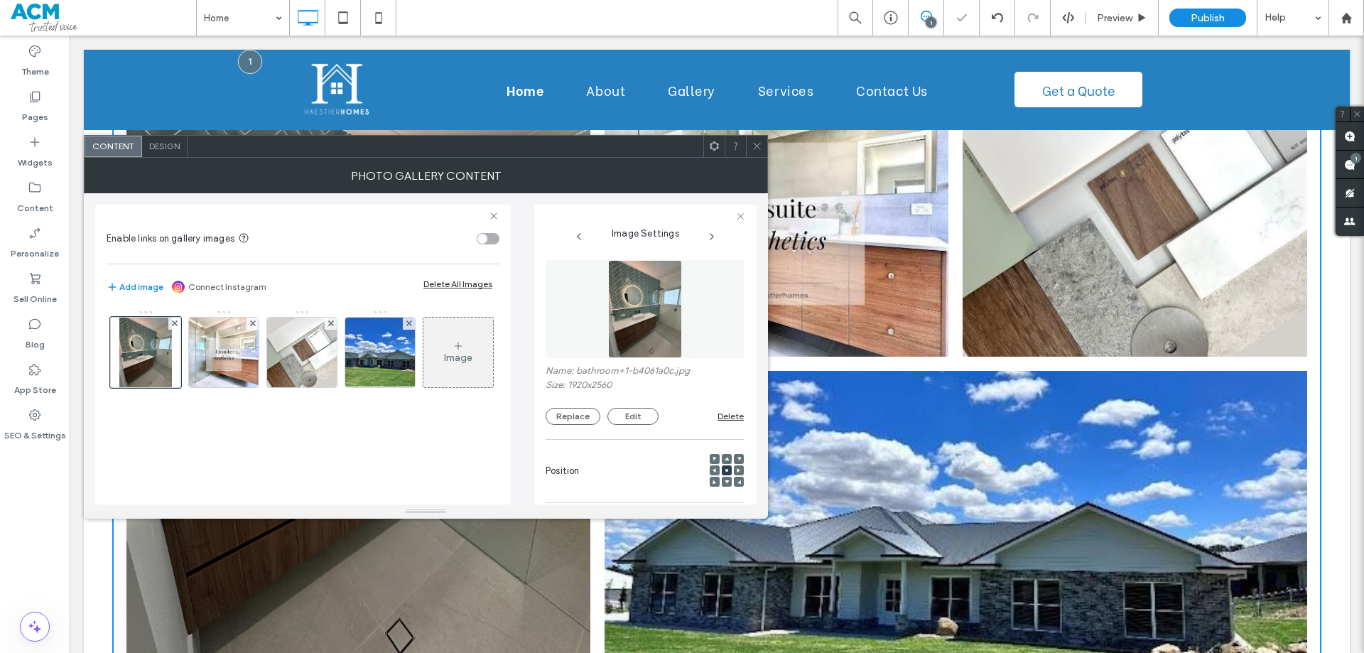
click at [756, 151] on icon at bounding box center [756, 146] width 11 height 11
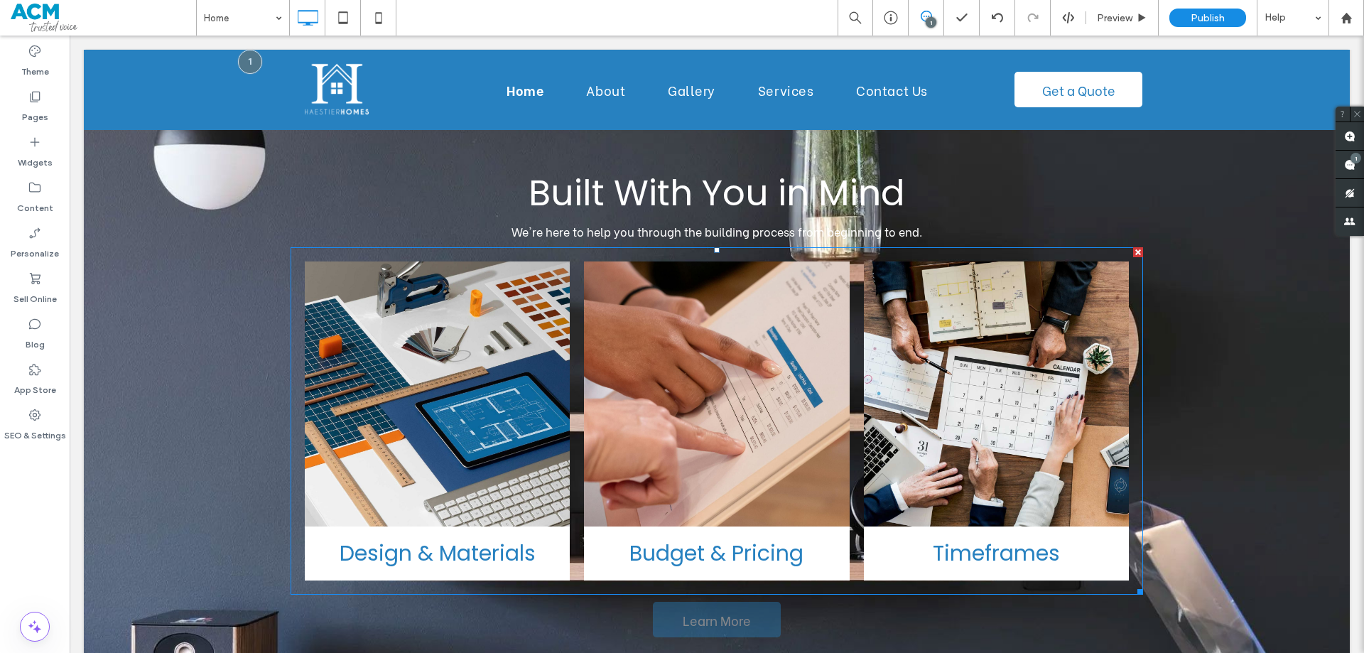
scroll to position [1562, 0]
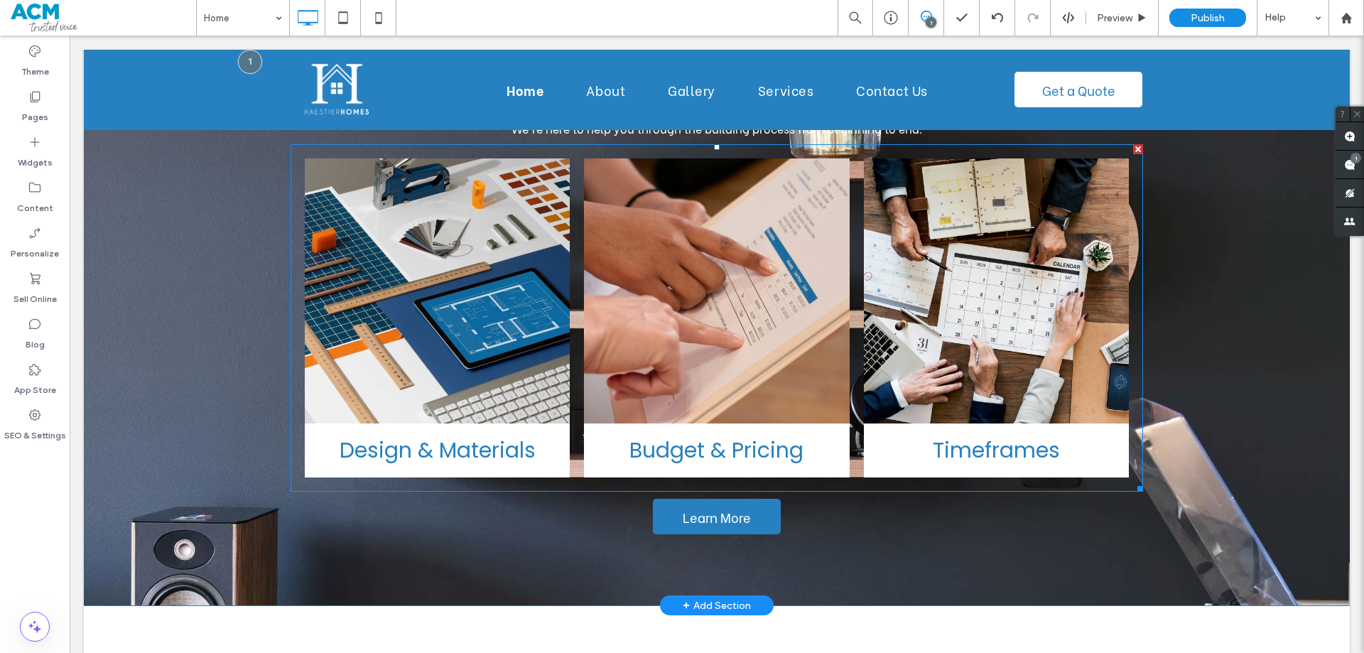
click at [440, 339] on link at bounding box center [437, 291] width 281 height 281
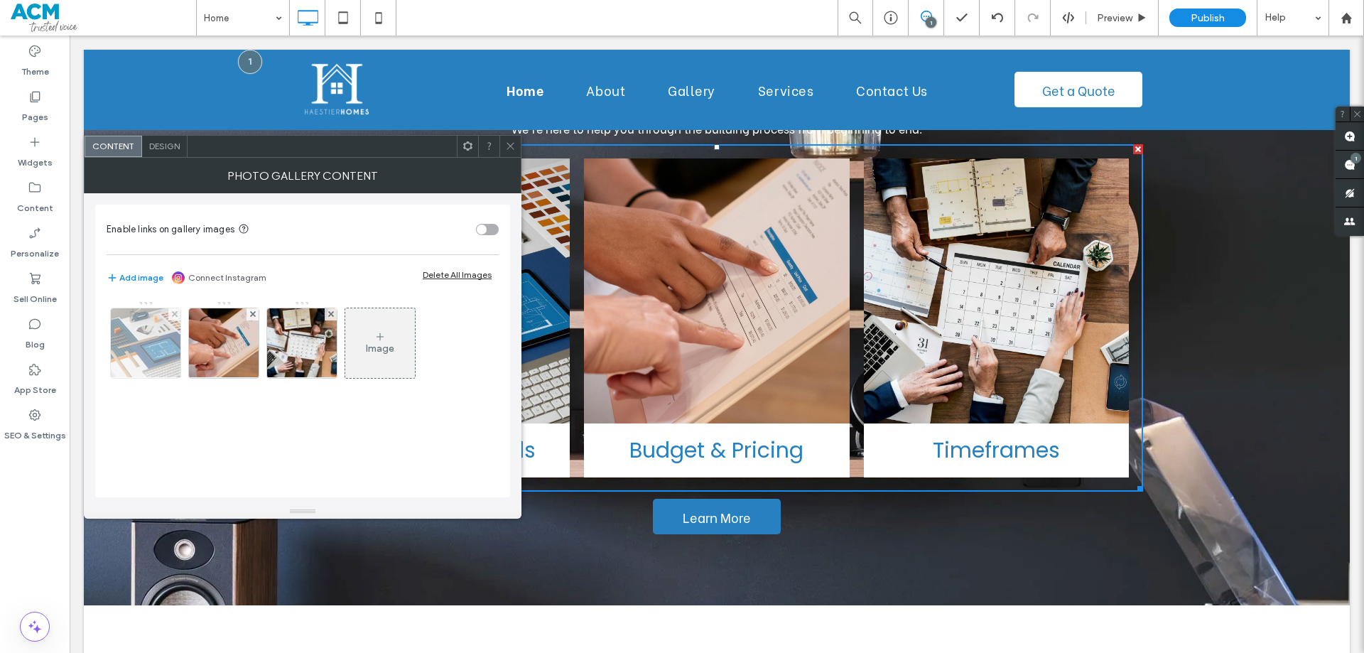
click at [131, 347] on div at bounding box center [146, 343] width 70 height 70
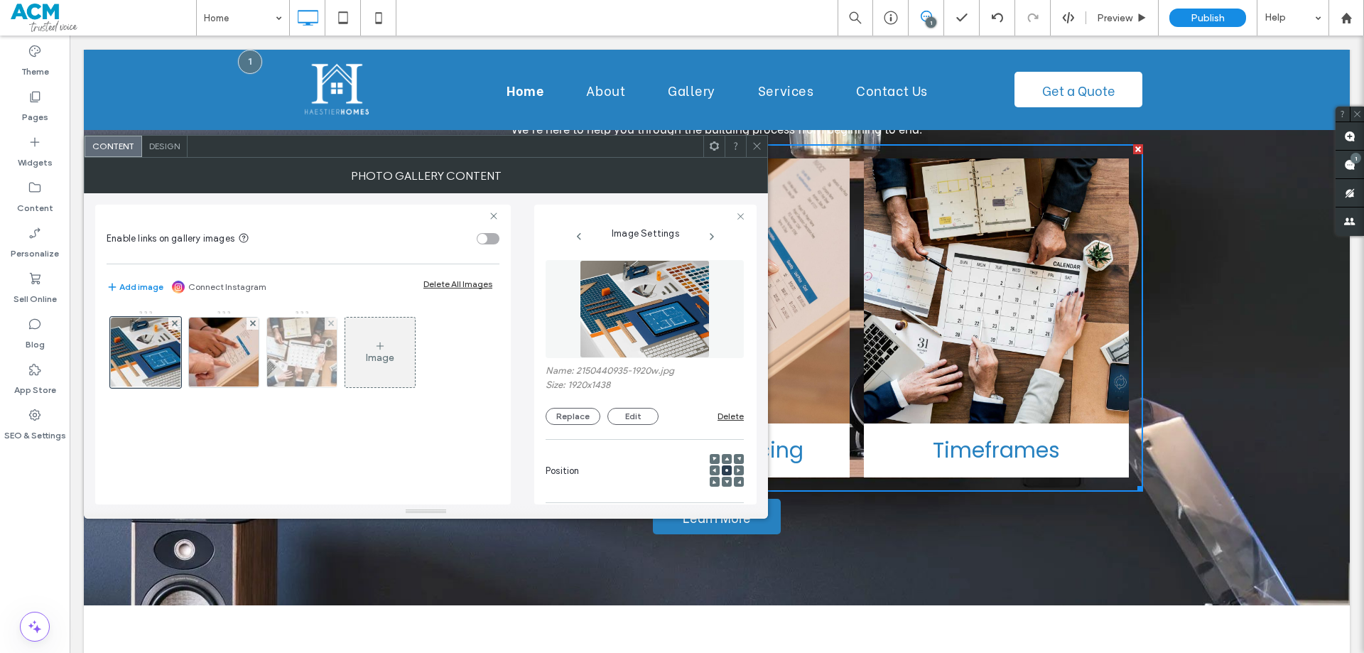
scroll to position [0, 0]
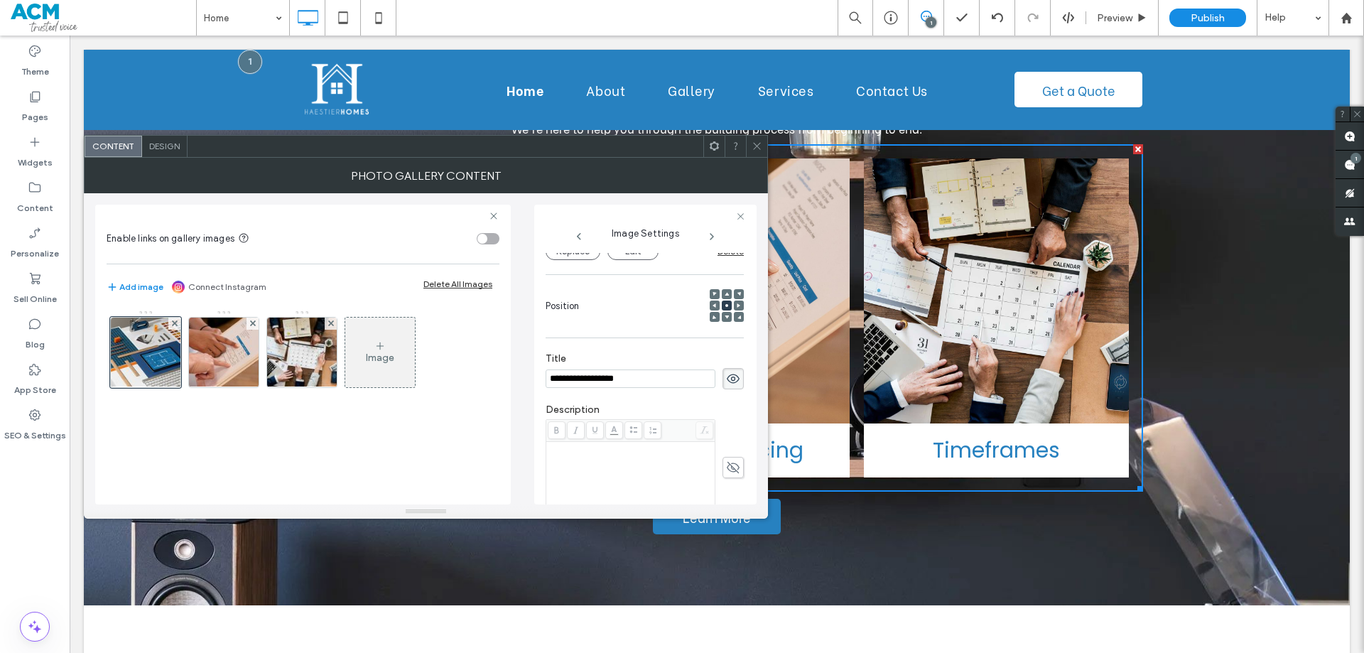
click at [634, 381] on input "**********" at bounding box center [630, 378] width 170 height 18
type input "********"
click at [610, 357] on label "Title" at bounding box center [644, 360] width 198 height 16
drag, startPoint x: 232, startPoint y: 355, endPoint x: 383, endPoint y: 372, distance: 152.2
click at [243, 355] on img at bounding box center [224, 352] width 93 height 70
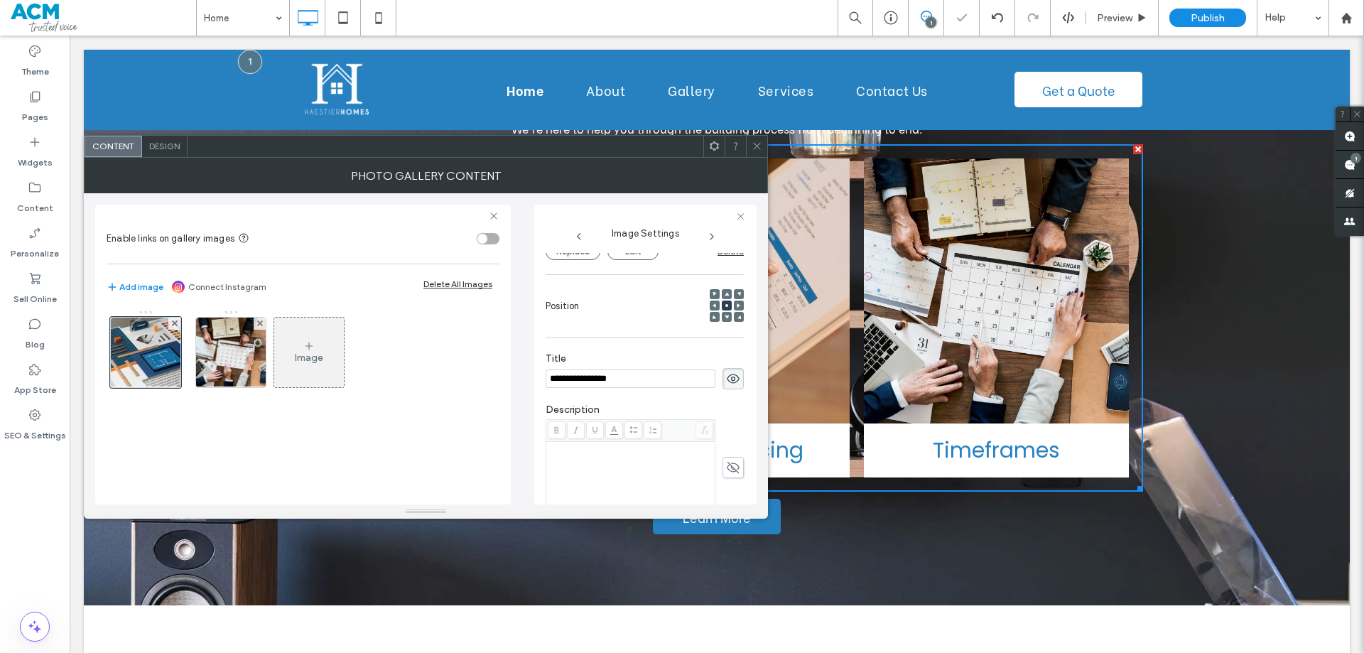
scroll to position [175, 0]
click at [627, 377] on input "**********" at bounding box center [630, 368] width 170 height 18
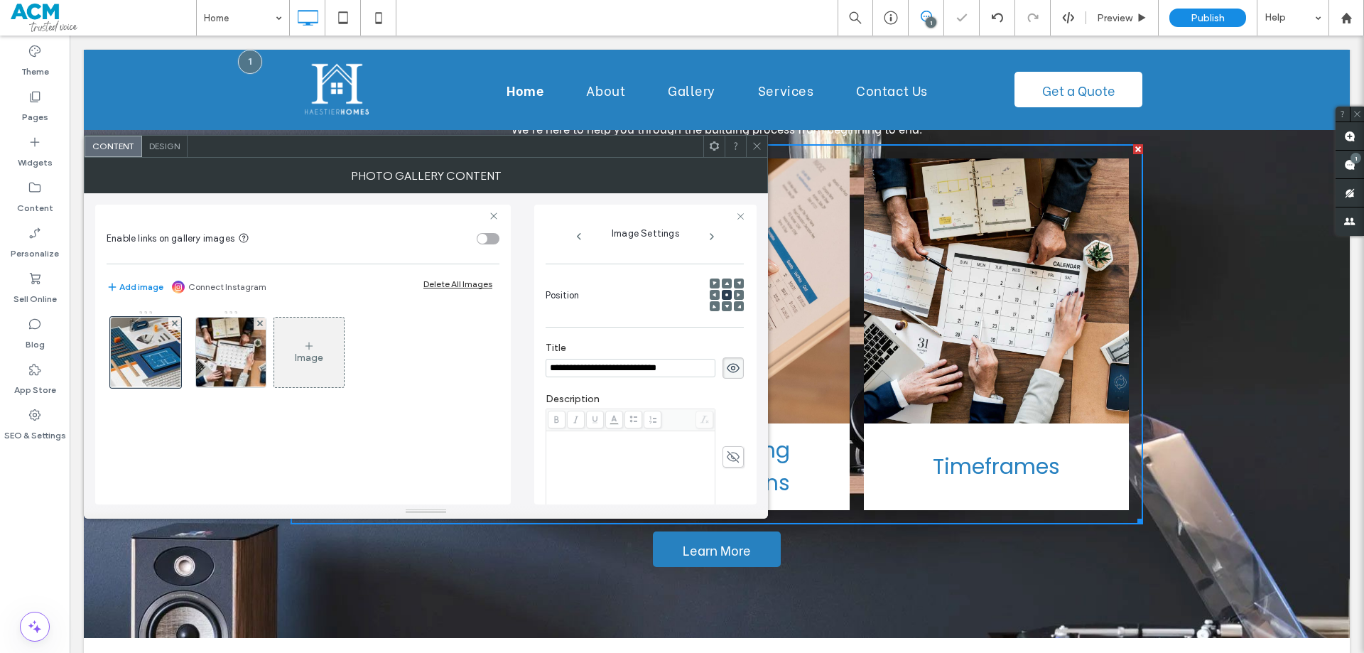
type input "**********"
click at [599, 356] on label "Title" at bounding box center [644, 350] width 198 height 16
click at [253, 349] on img at bounding box center [231, 352] width 107 height 70
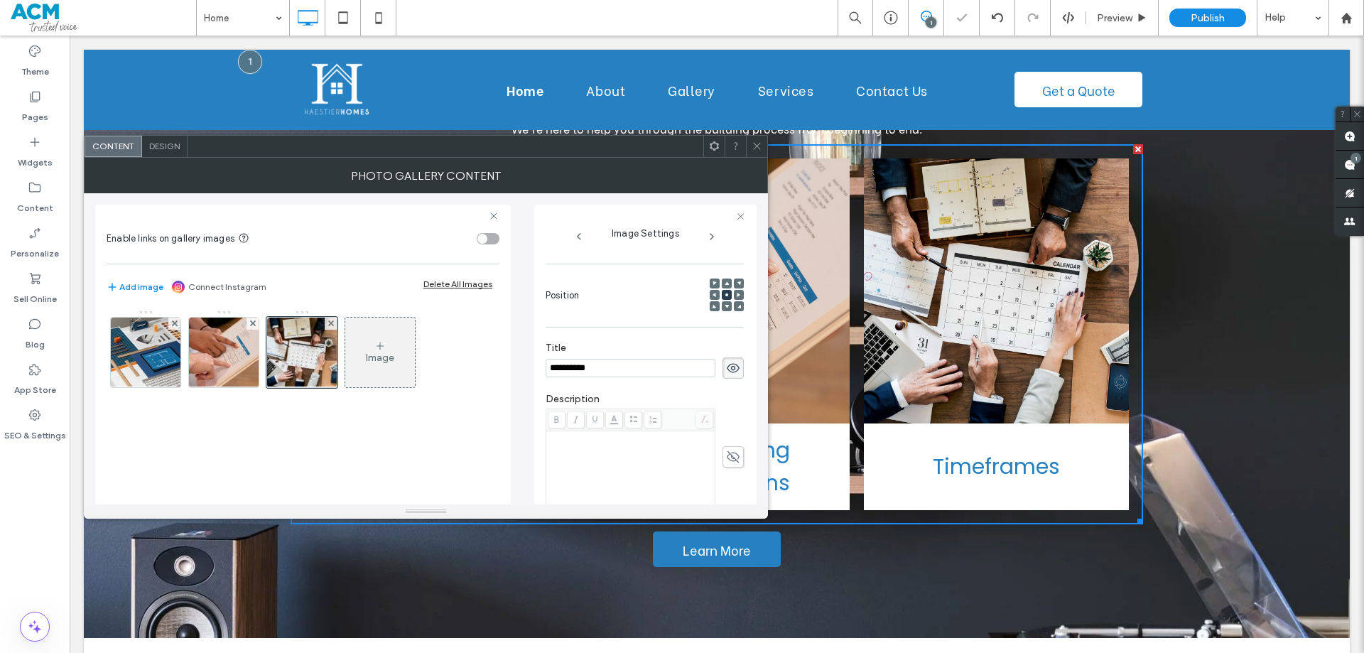
scroll to position [165, 0]
click at [616, 380] on input "**********" at bounding box center [630, 378] width 170 height 18
type input "**********"
click at [609, 354] on label "Title" at bounding box center [644, 360] width 198 height 16
click at [754, 147] on icon at bounding box center [756, 146] width 11 height 11
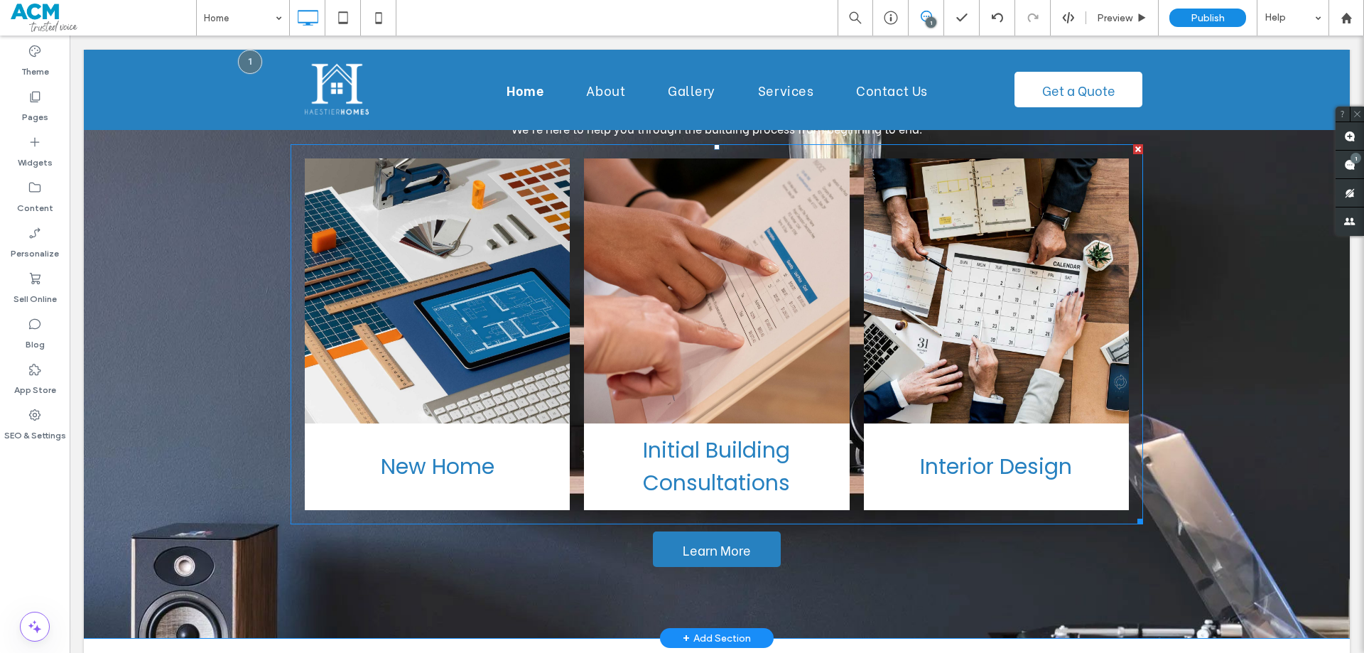
click at [477, 401] on link at bounding box center [437, 291] width 281 height 281
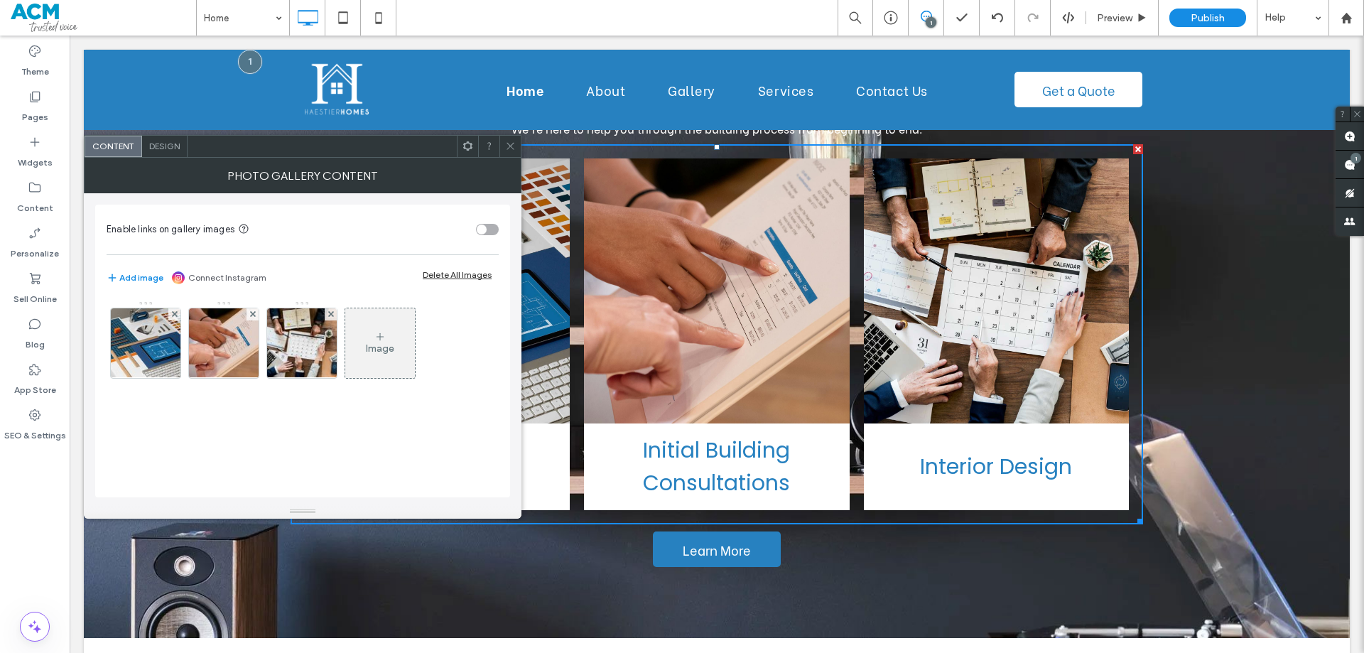
click at [159, 147] on span "Design" at bounding box center [164, 146] width 31 height 11
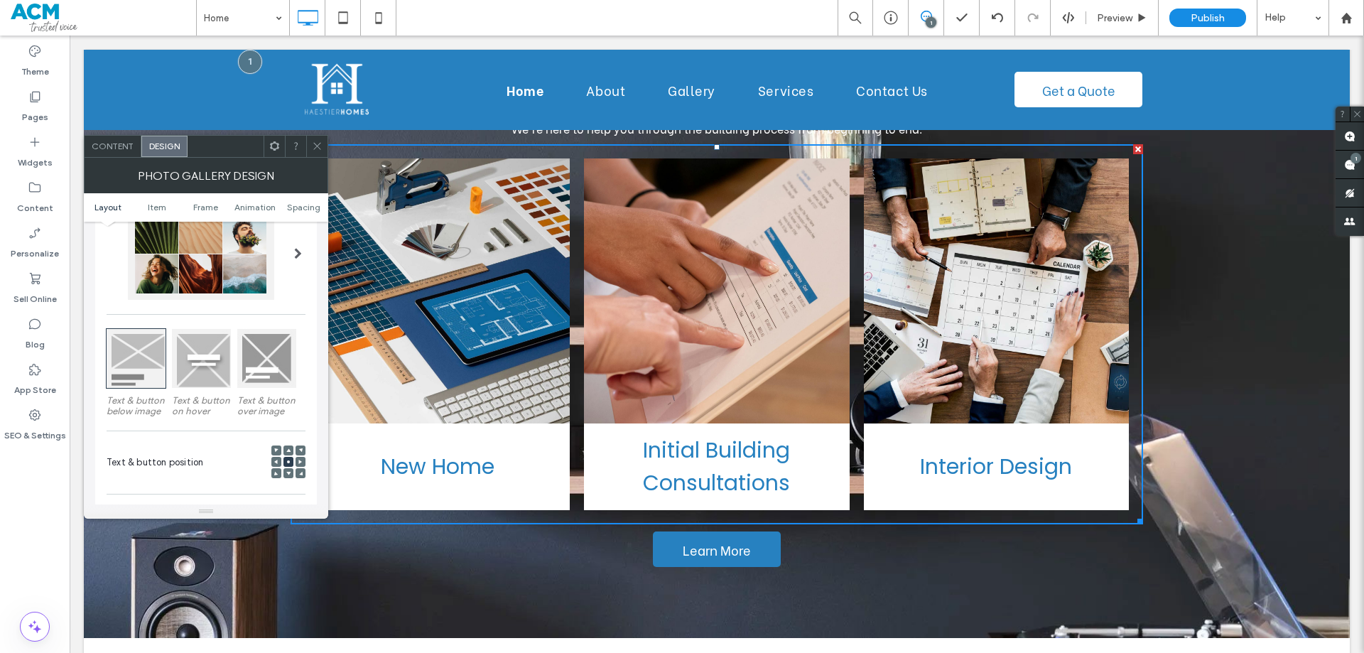
scroll to position [142, 0]
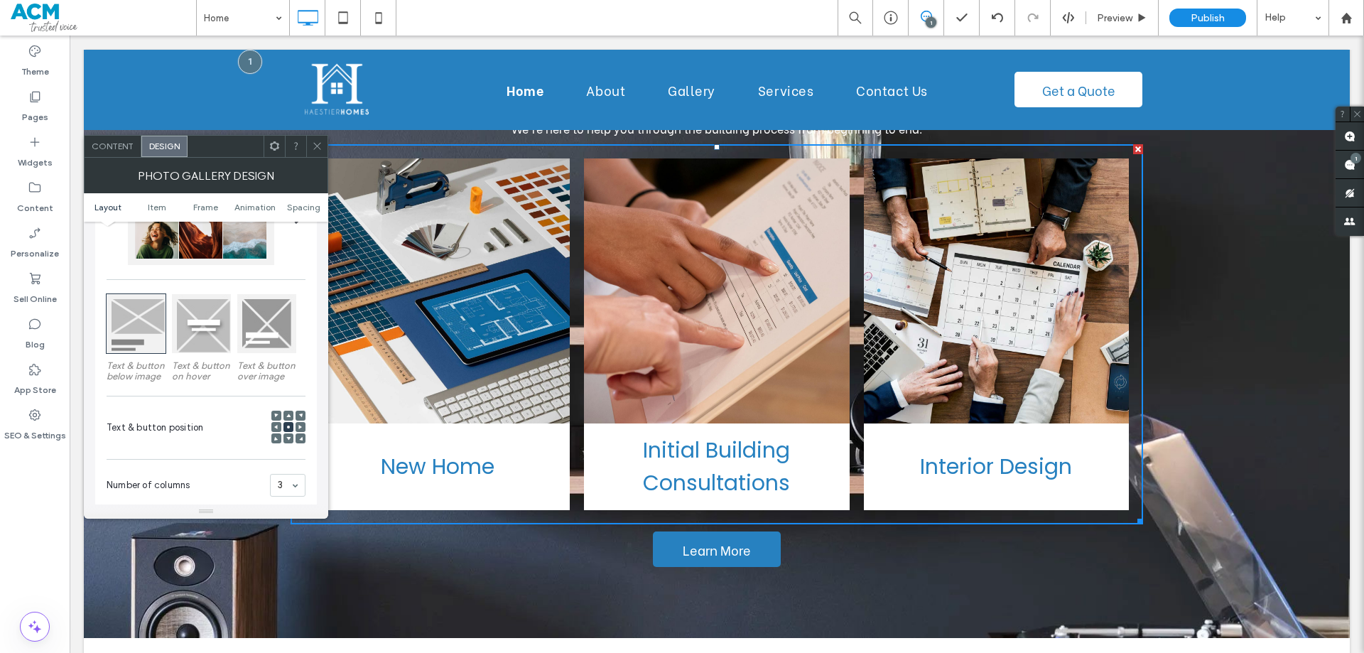
click at [287, 415] on icon at bounding box center [288, 415] width 4 height 4
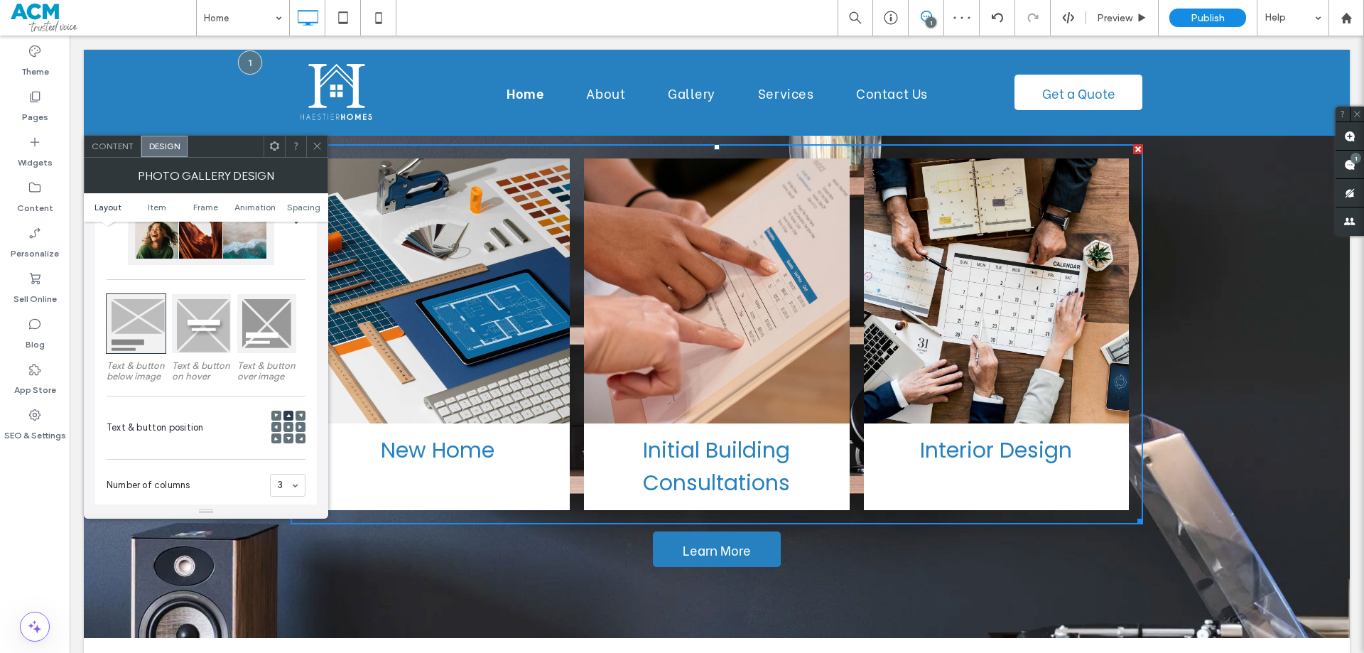
click at [287, 425] on icon at bounding box center [288, 427] width 4 height 4
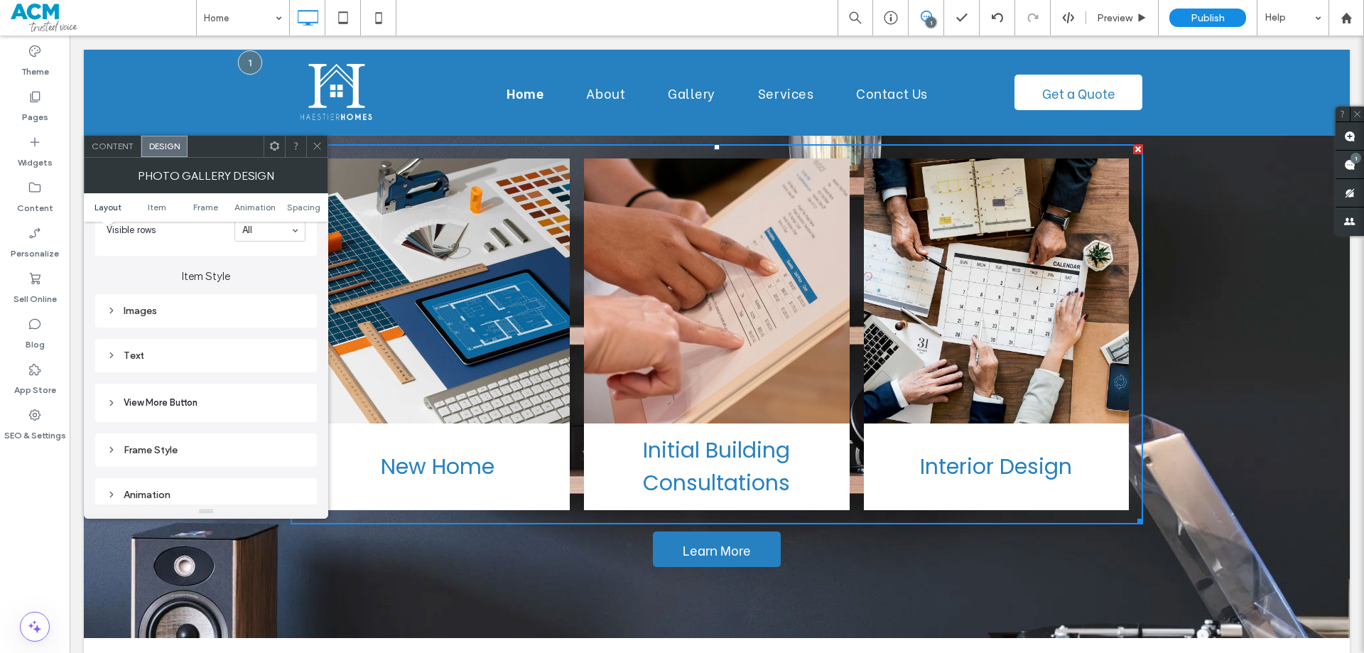
scroll to position [497, 0]
click at [169, 327] on div "Text" at bounding box center [206, 328] width 199 height 12
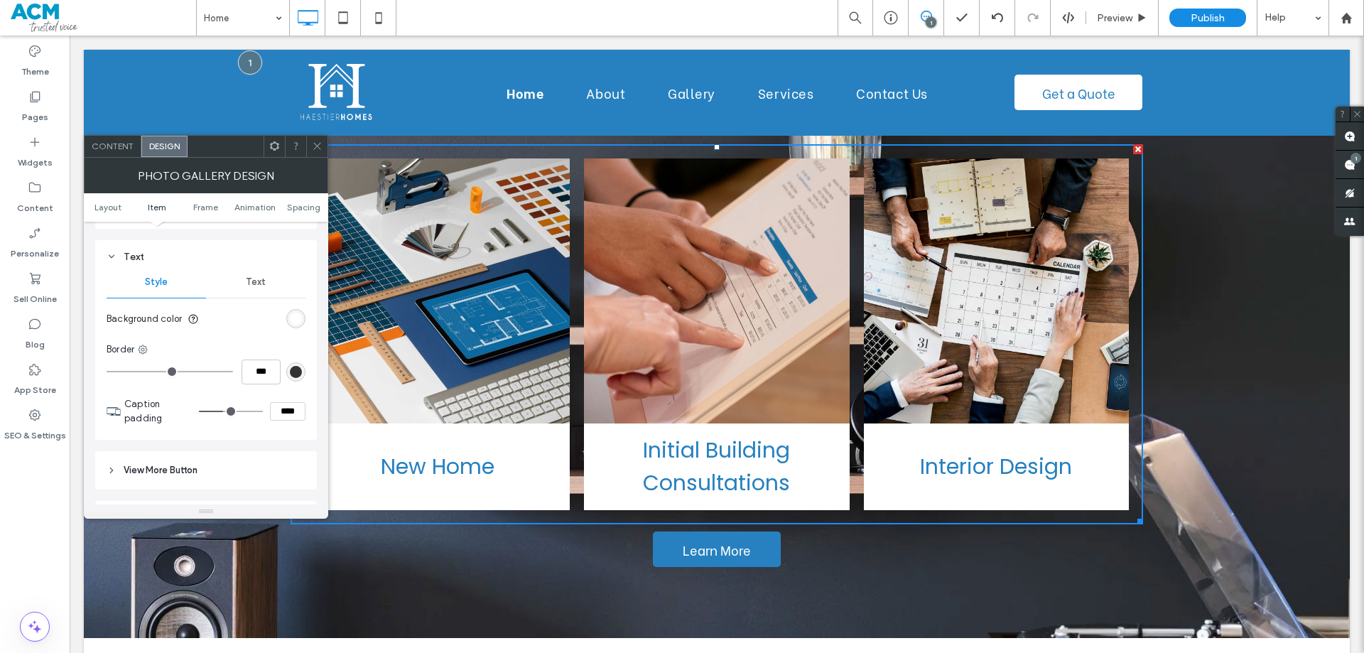
click at [261, 290] on div "Text" at bounding box center [255, 281] width 99 height 31
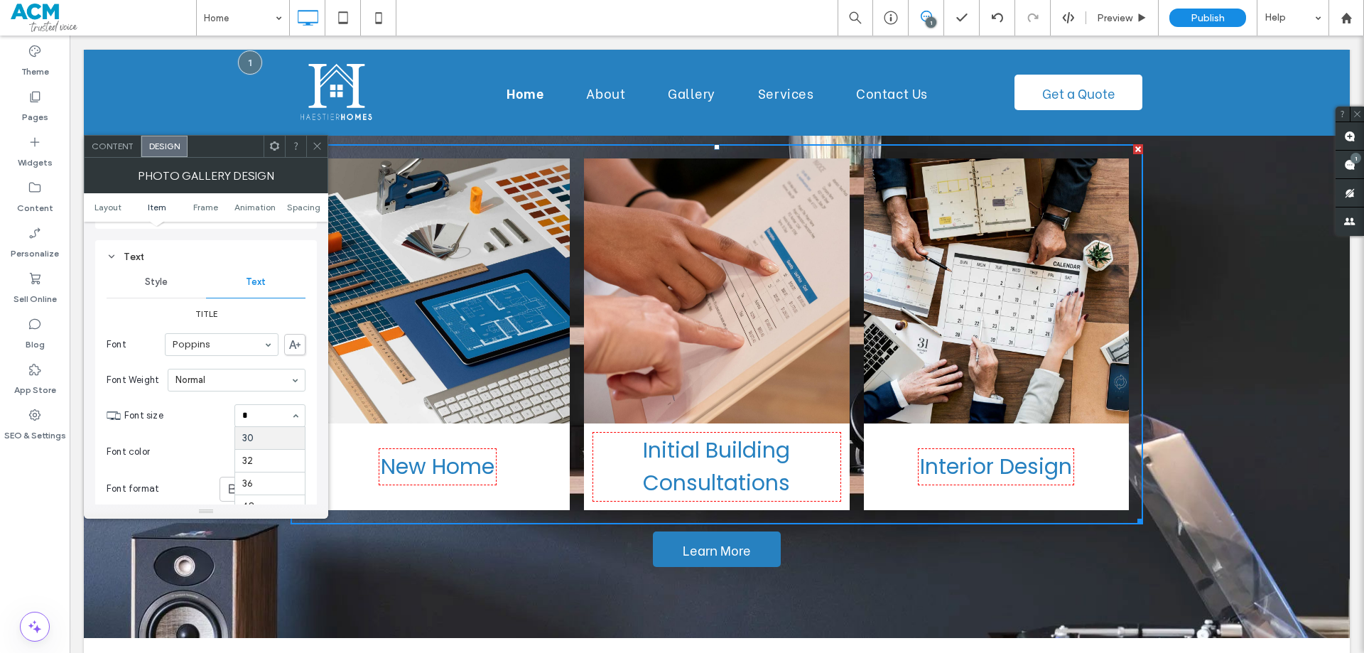
scroll to position [0, 0]
type input "**"
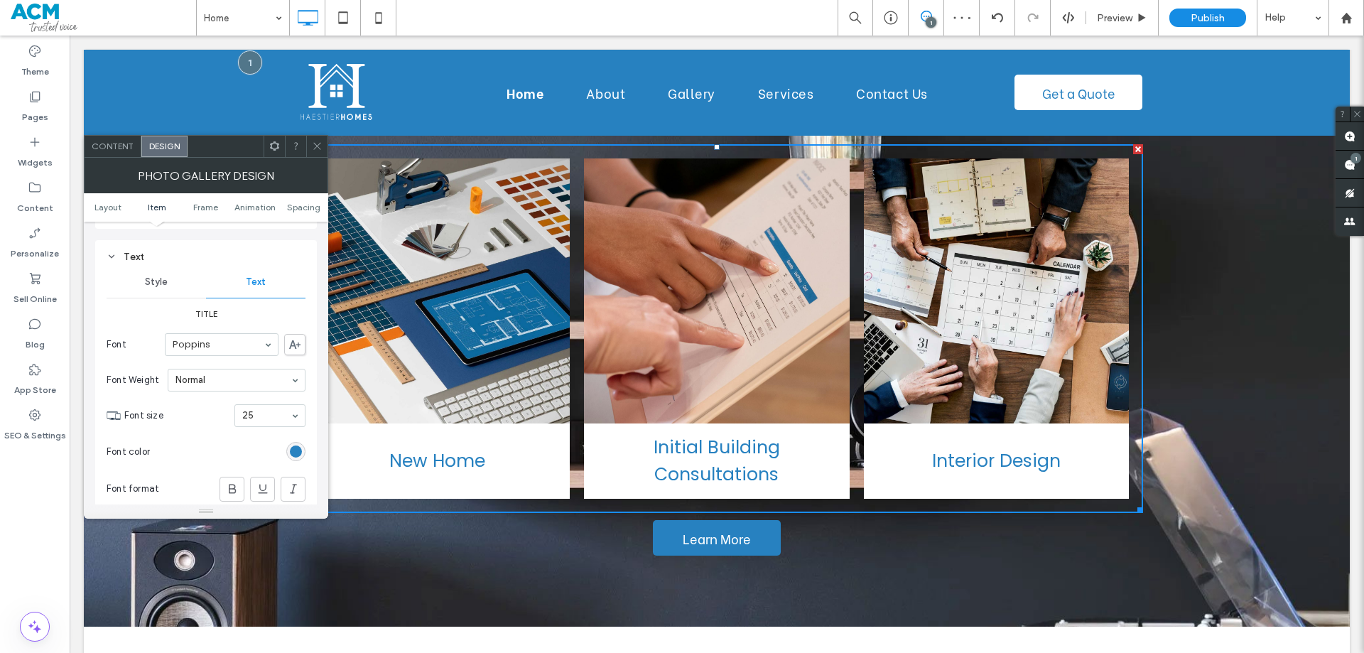
drag, startPoint x: 321, startPoint y: 155, endPoint x: 254, endPoint y: 193, distance: 77.0
click at [320, 155] on span at bounding box center [317, 146] width 11 height 21
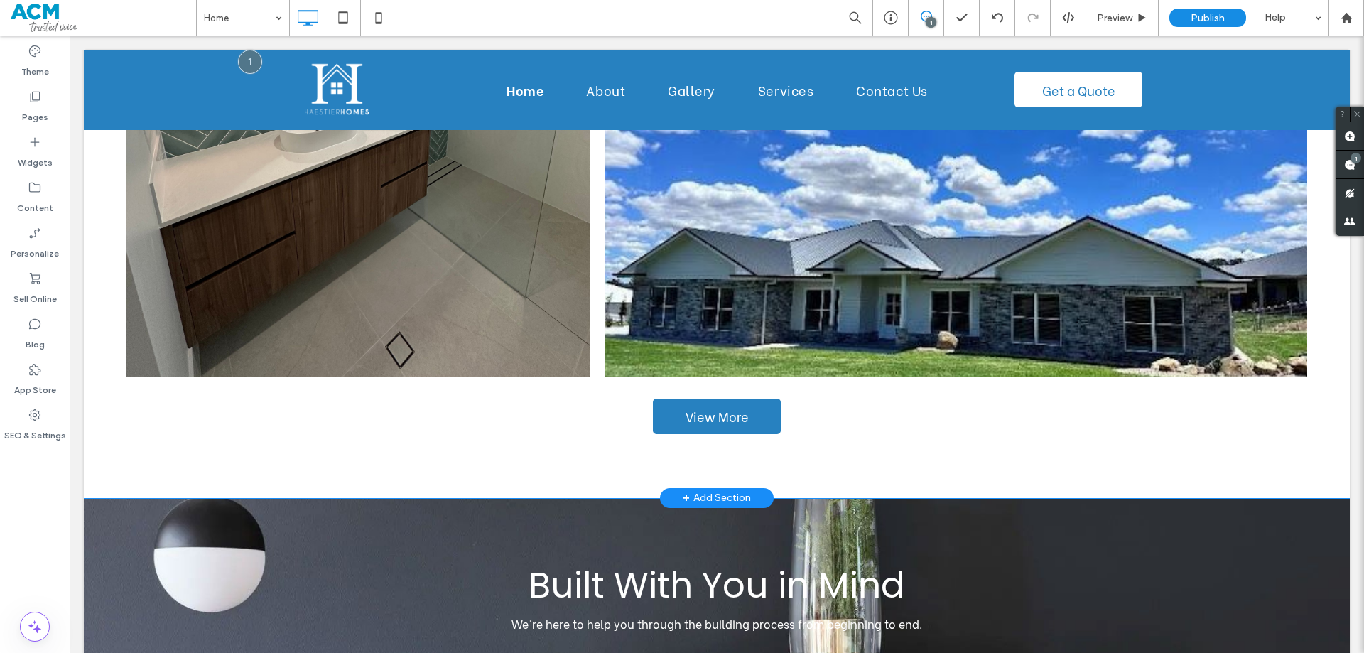
scroll to position [994, 0]
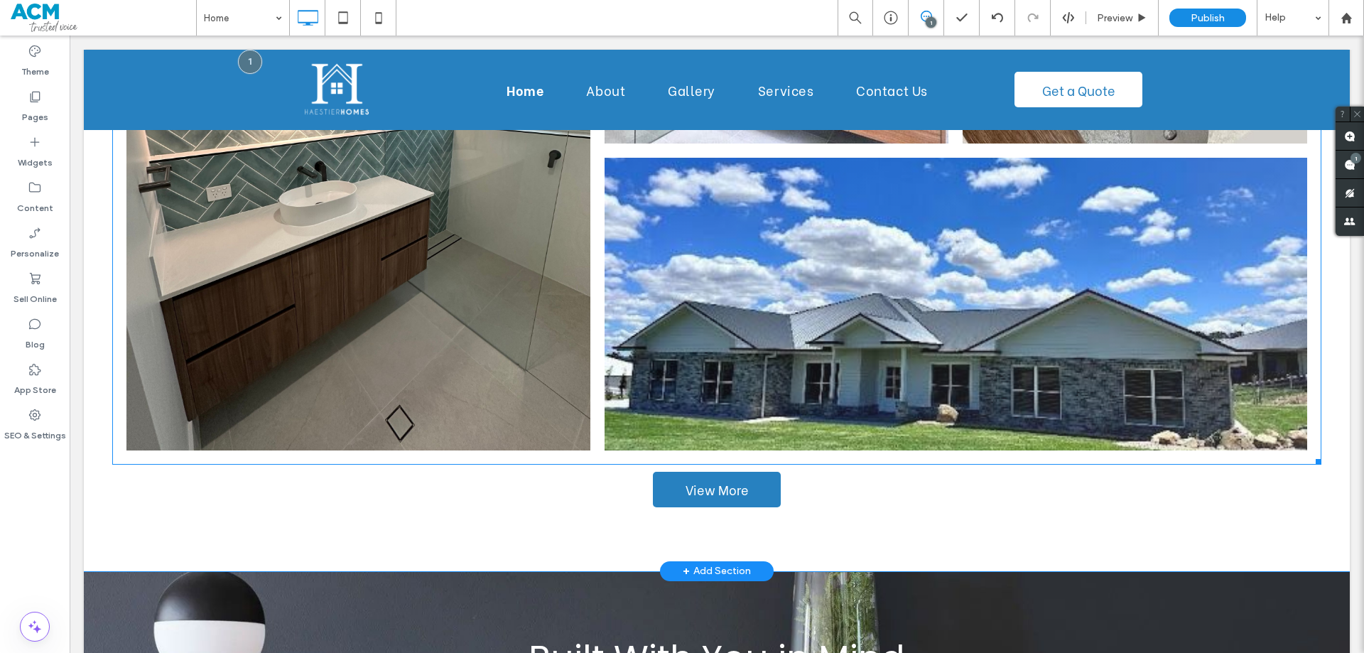
click at [764, 223] on link at bounding box center [955, 304] width 702 height 293
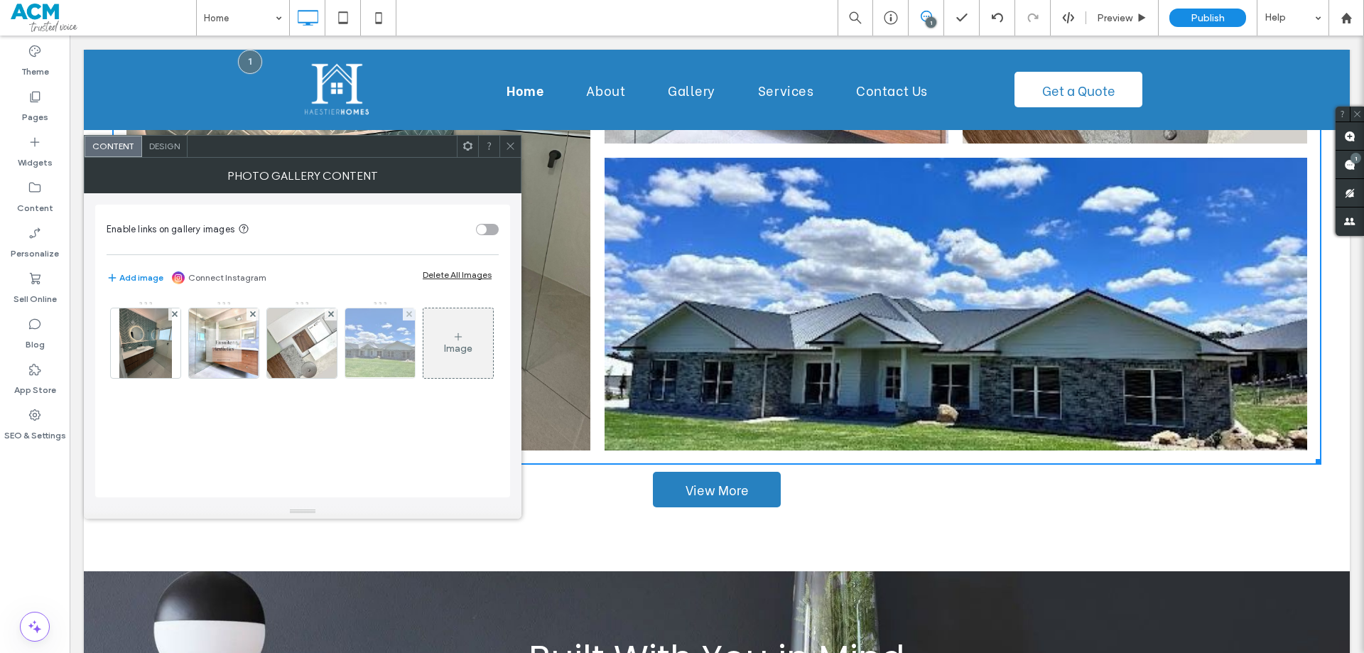
click at [385, 357] on img at bounding box center [380, 343] width 93 height 70
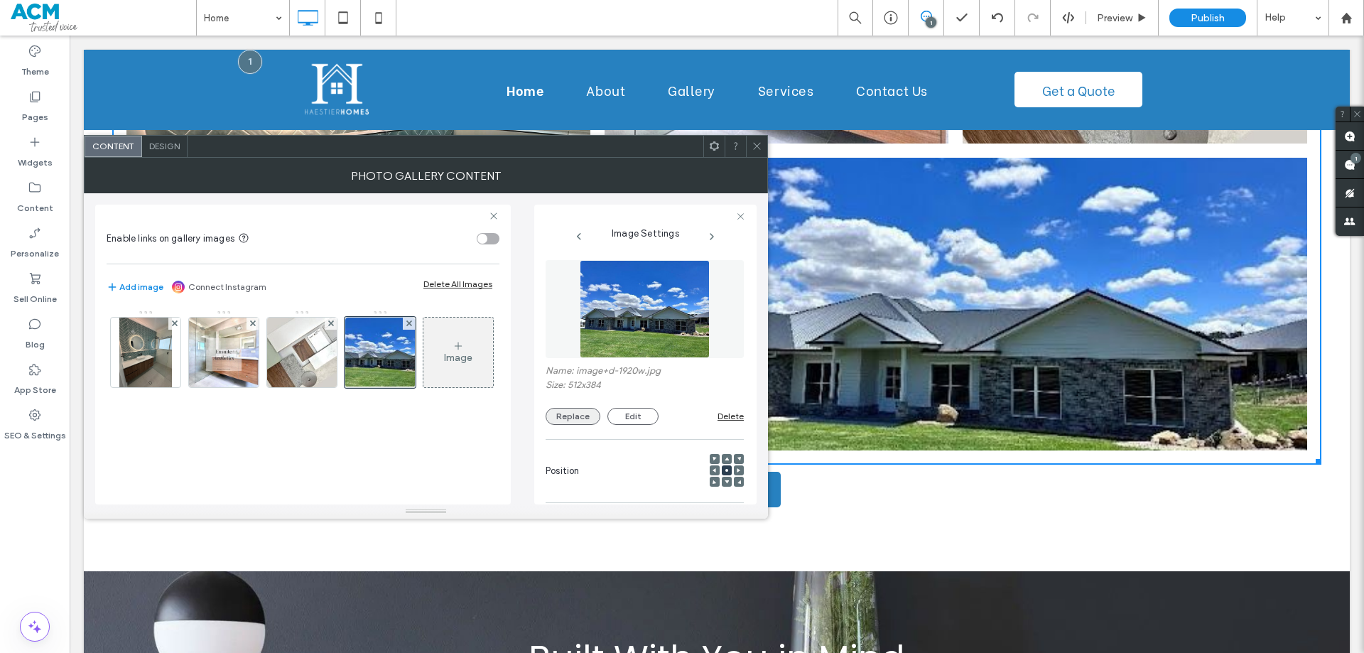
click at [565, 418] on button "Replace" at bounding box center [572, 416] width 55 height 17
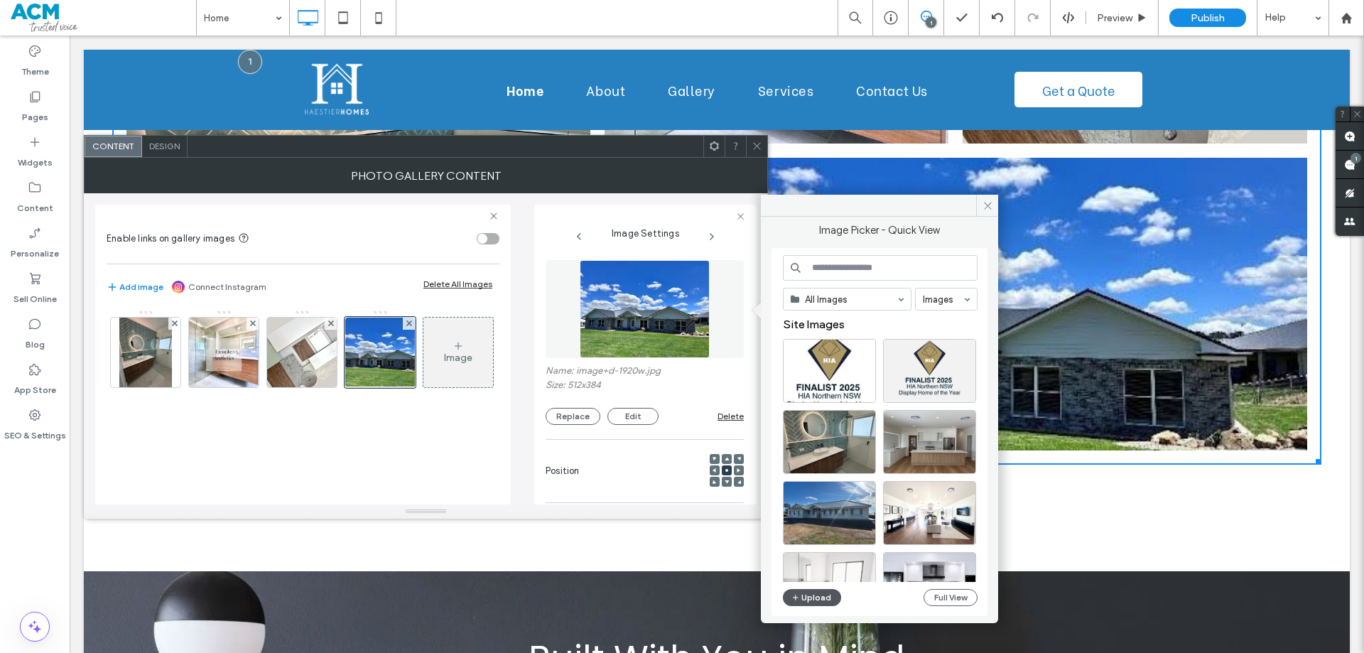
click at [815, 596] on button "Upload" at bounding box center [812, 597] width 58 height 17
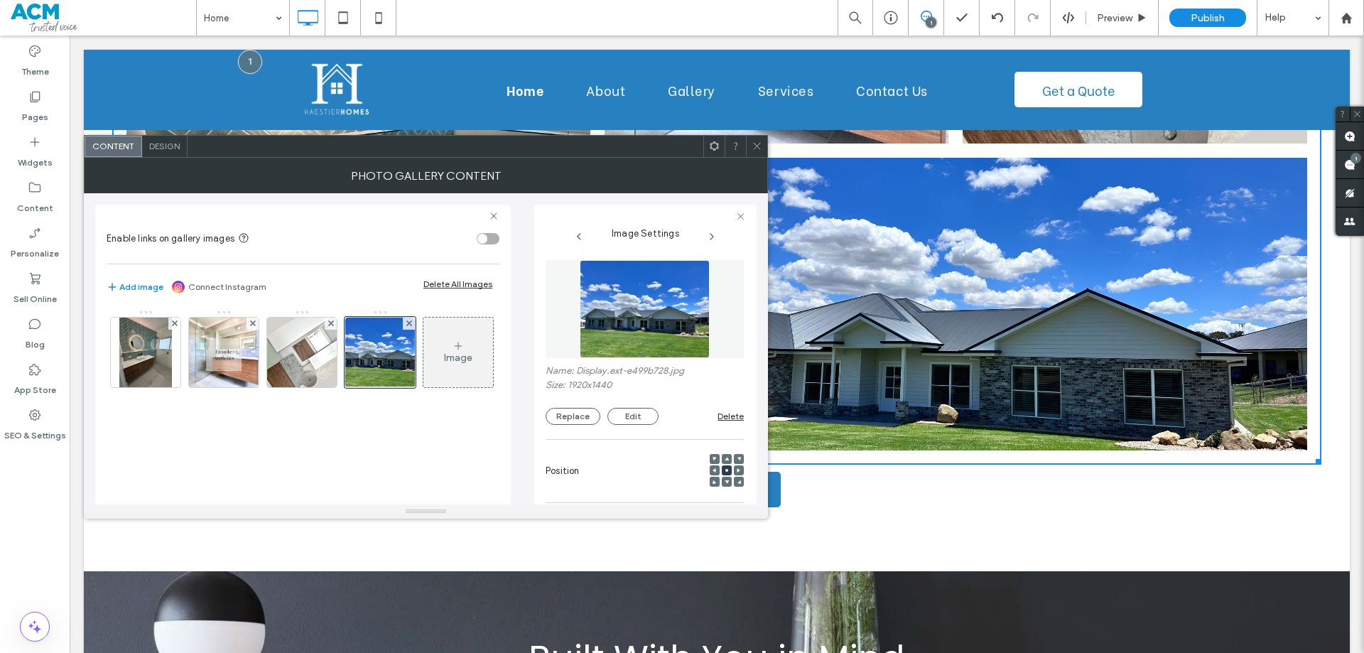
click at [756, 144] on icon at bounding box center [756, 146] width 11 height 11
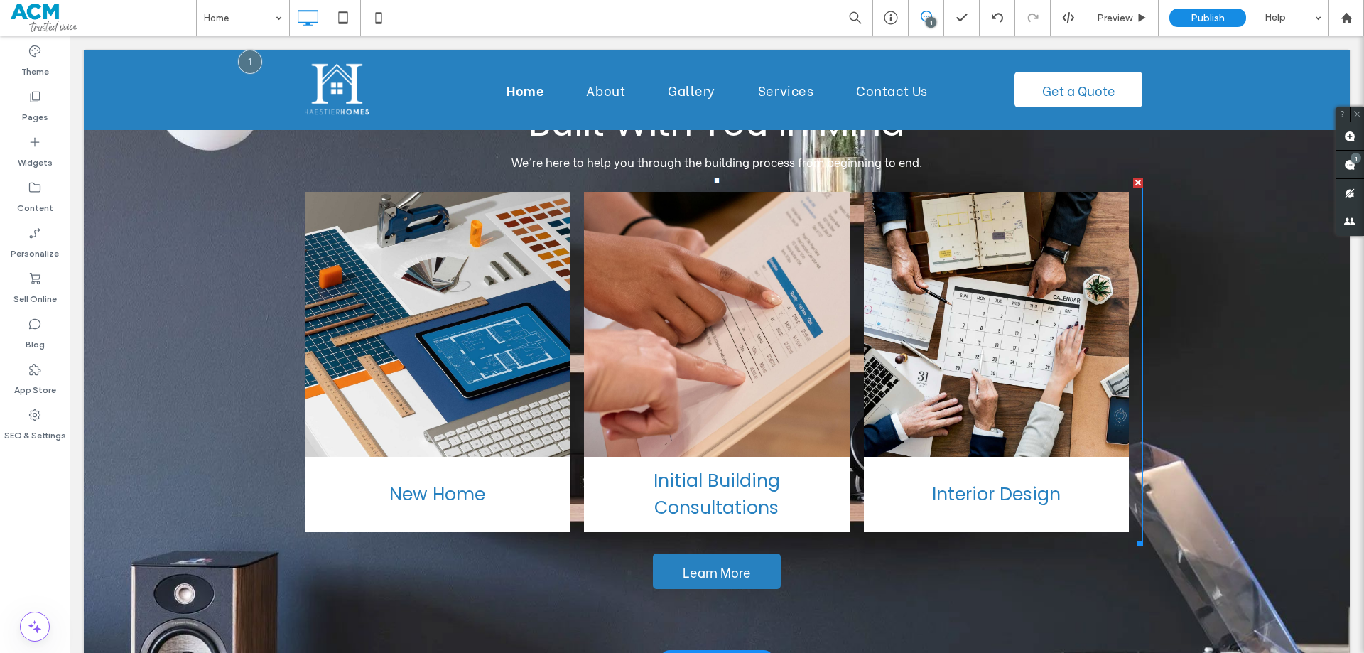
scroll to position [1562, 0]
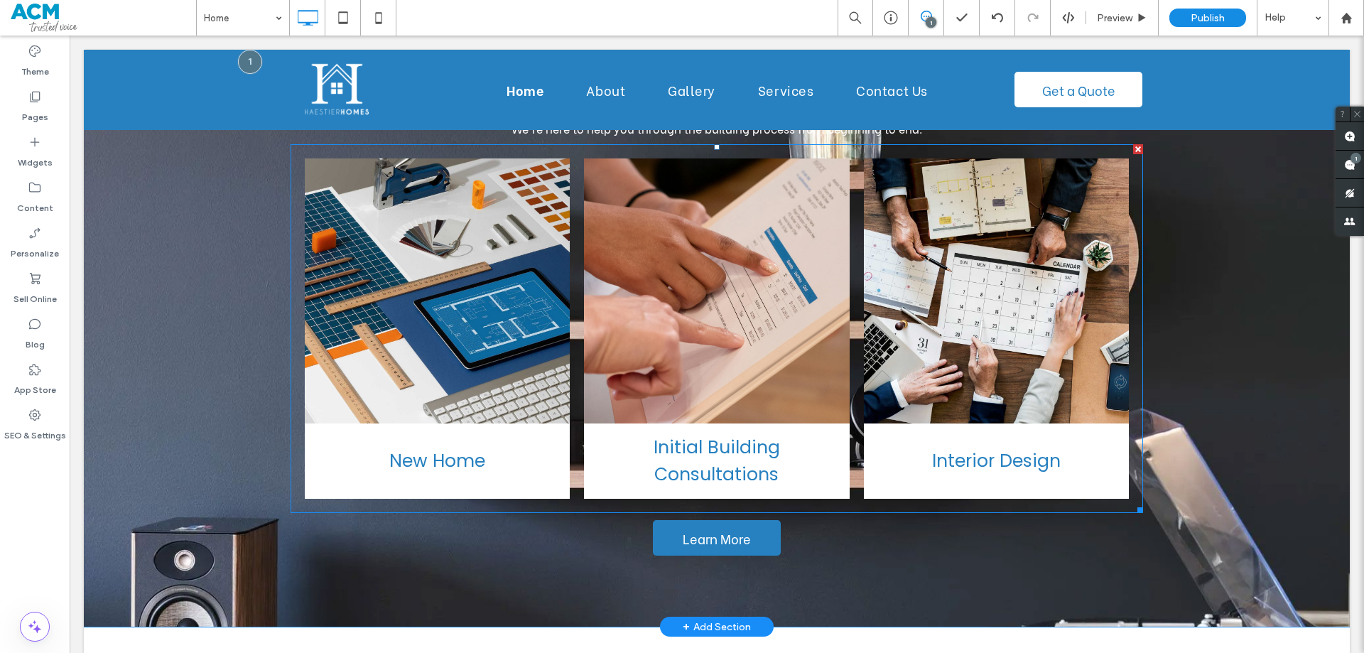
click at [392, 351] on link at bounding box center [437, 291] width 281 height 281
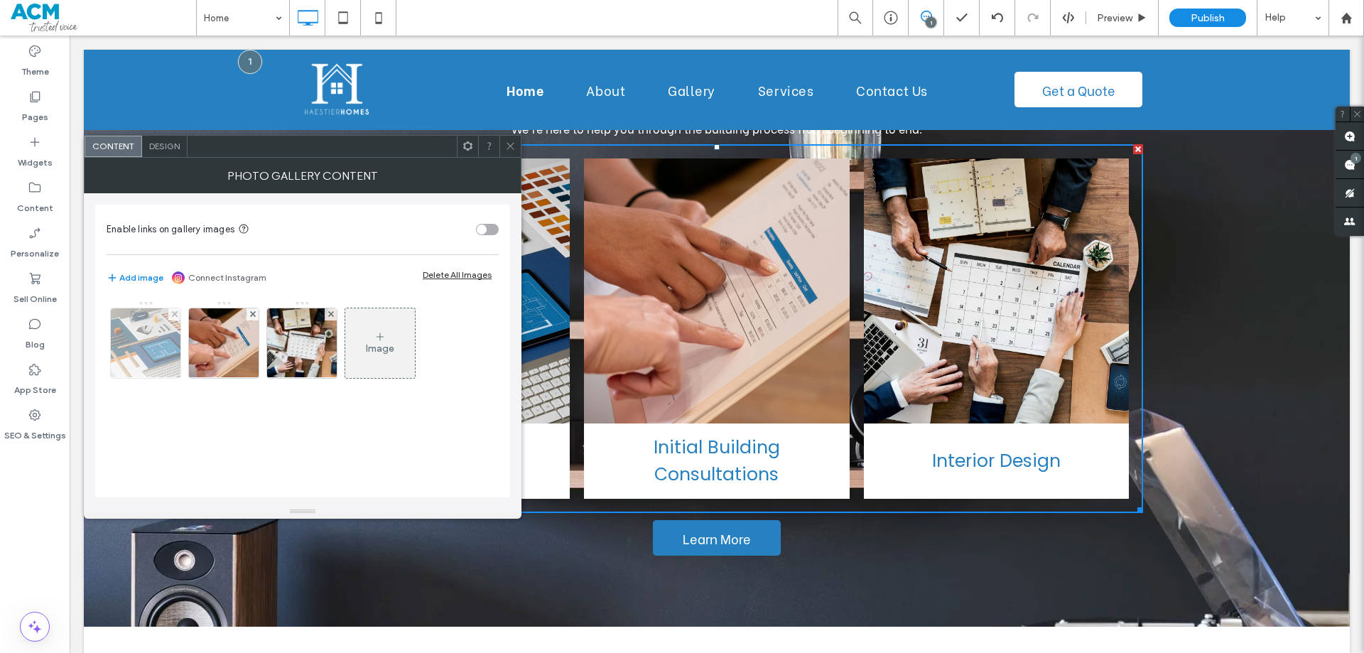
click at [141, 347] on img at bounding box center [146, 343] width 94 height 70
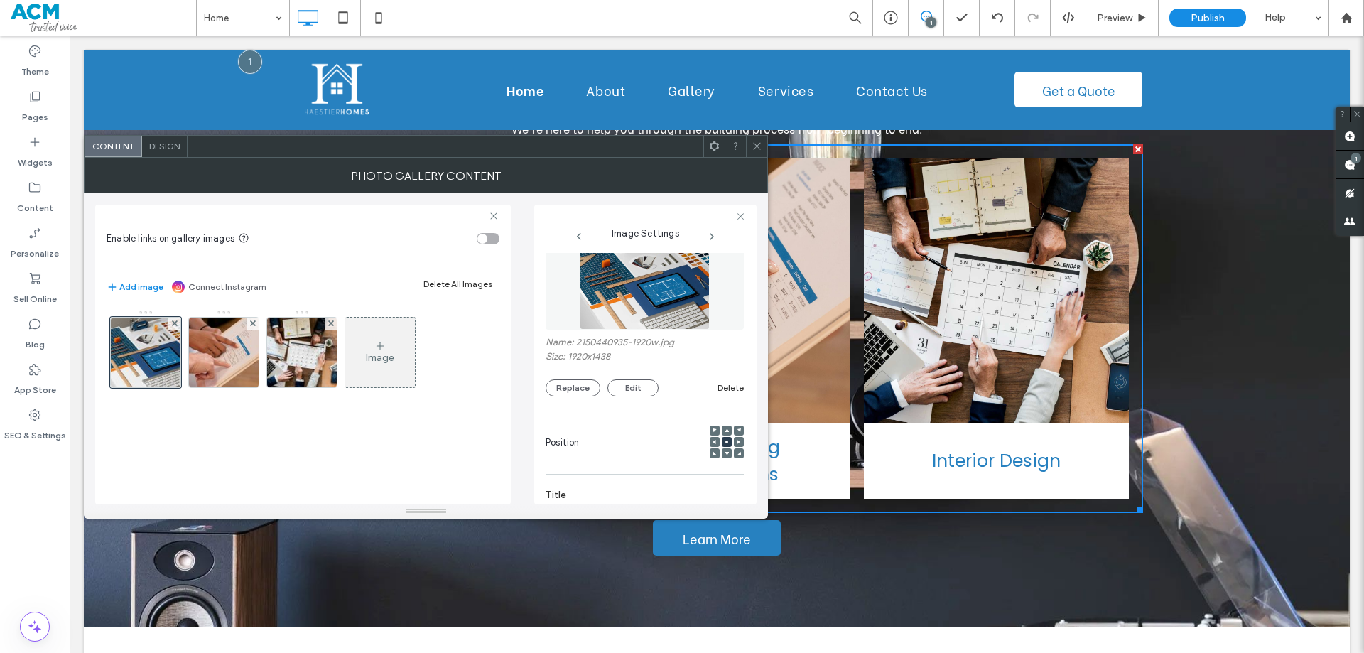
scroll to position [23, 0]
click at [563, 393] on button "Replace" at bounding box center [572, 393] width 55 height 17
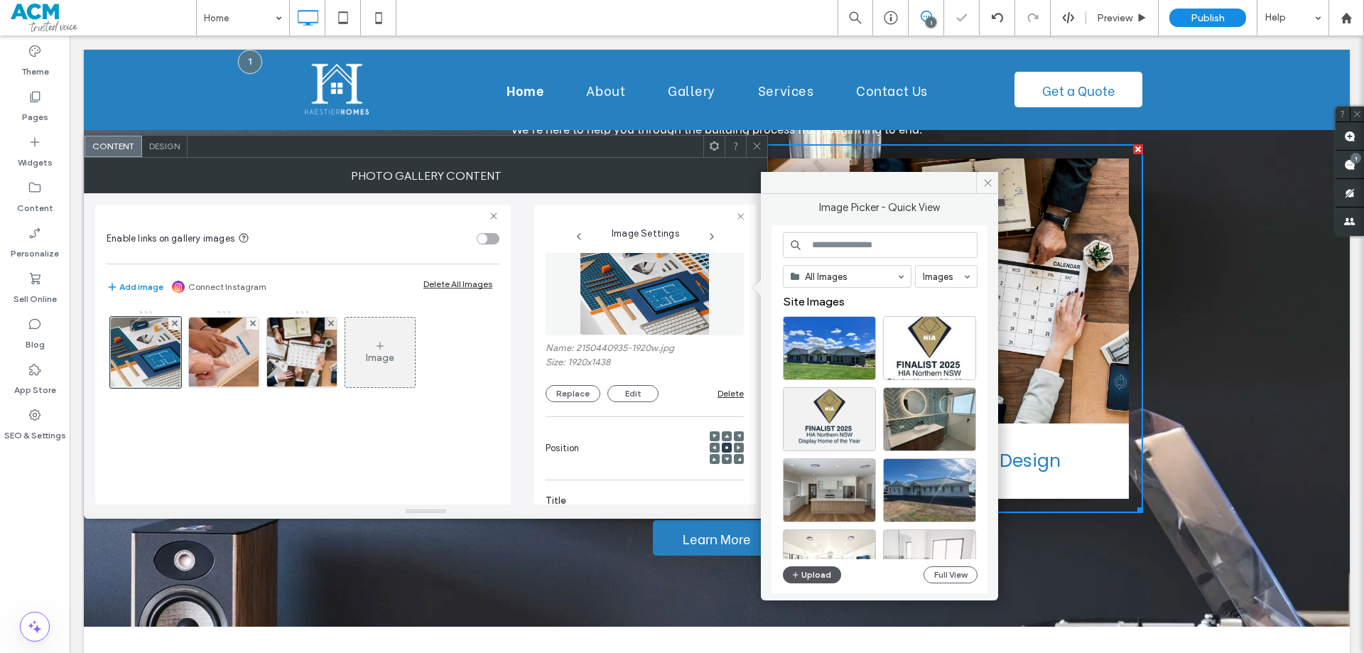
click at [814, 570] on button "Upload" at bounding box center [812, 574] width 58 height 17
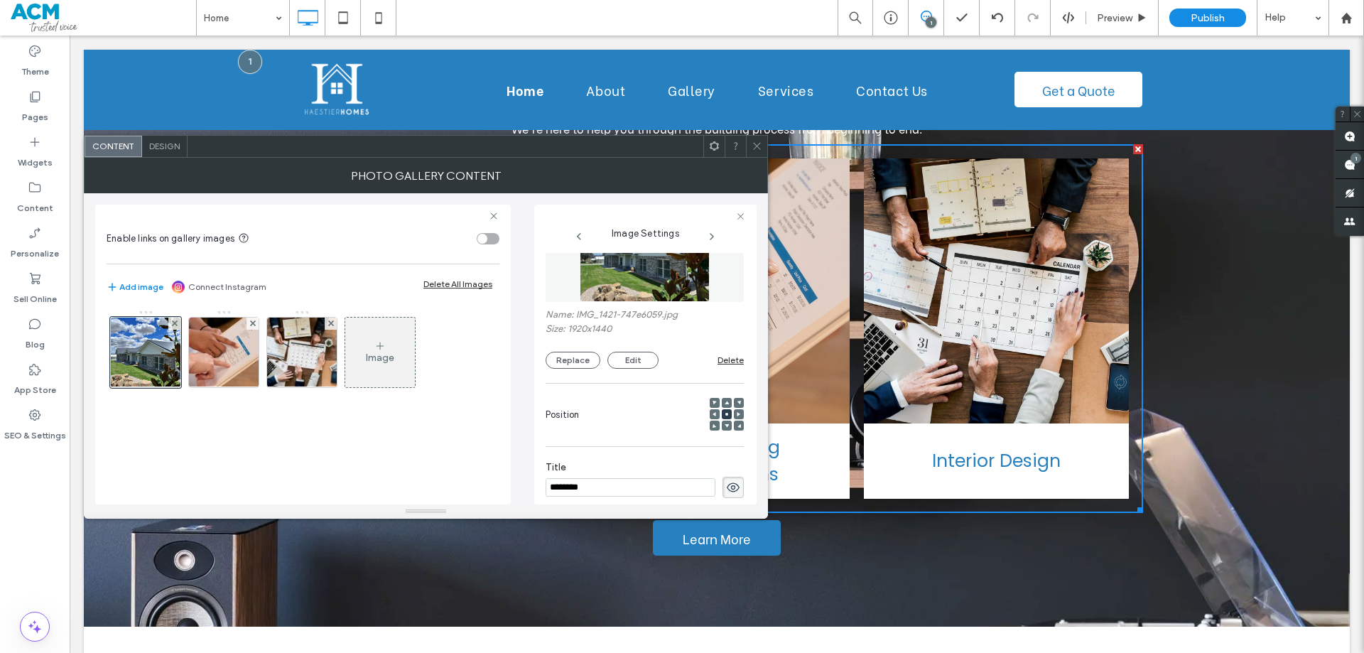
scroll to position [94, 0]
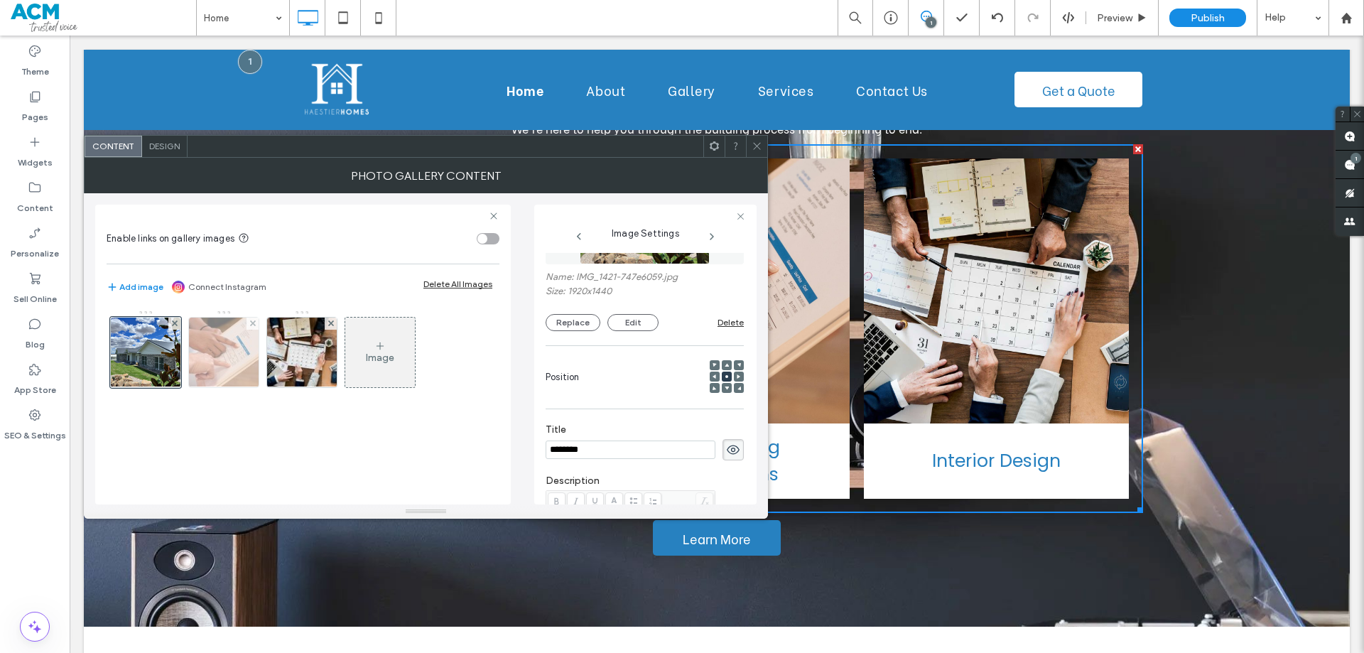
click at [227, 354] on img at bounding box center [224, 352] width 93 height 70
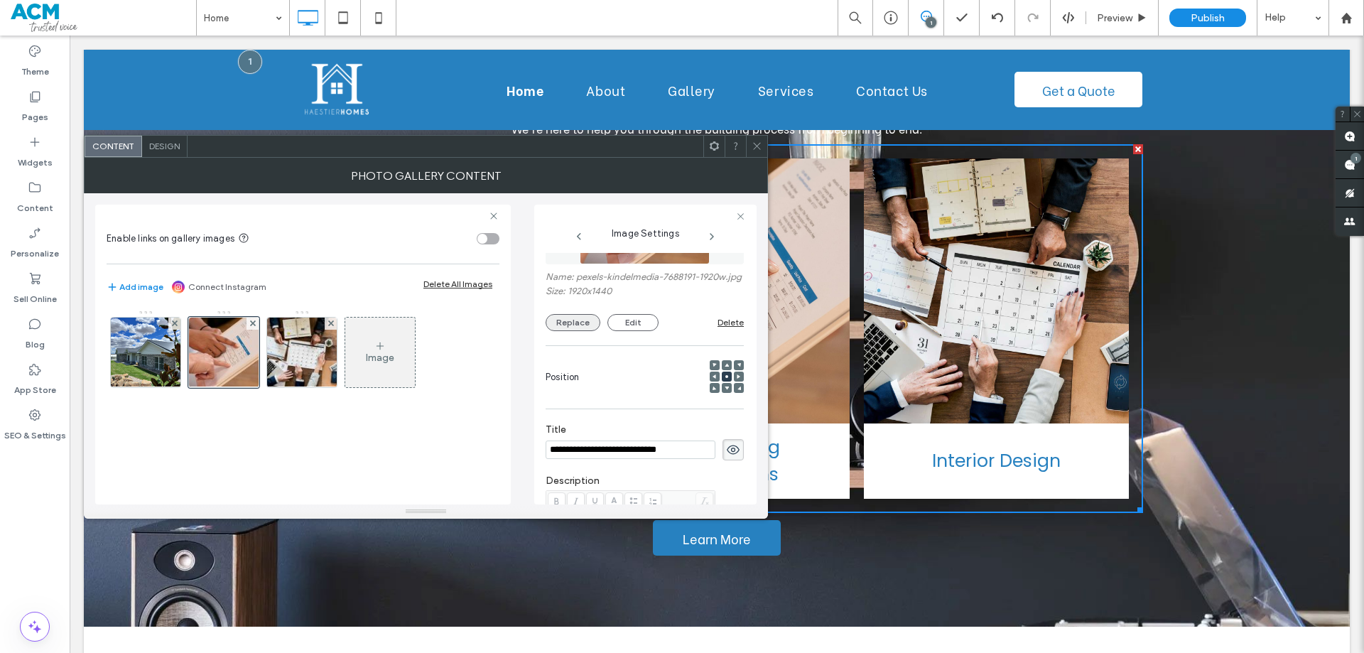
click at [572, 331] on button "Replace" at bounding box center [572, 322] width 55 height 17
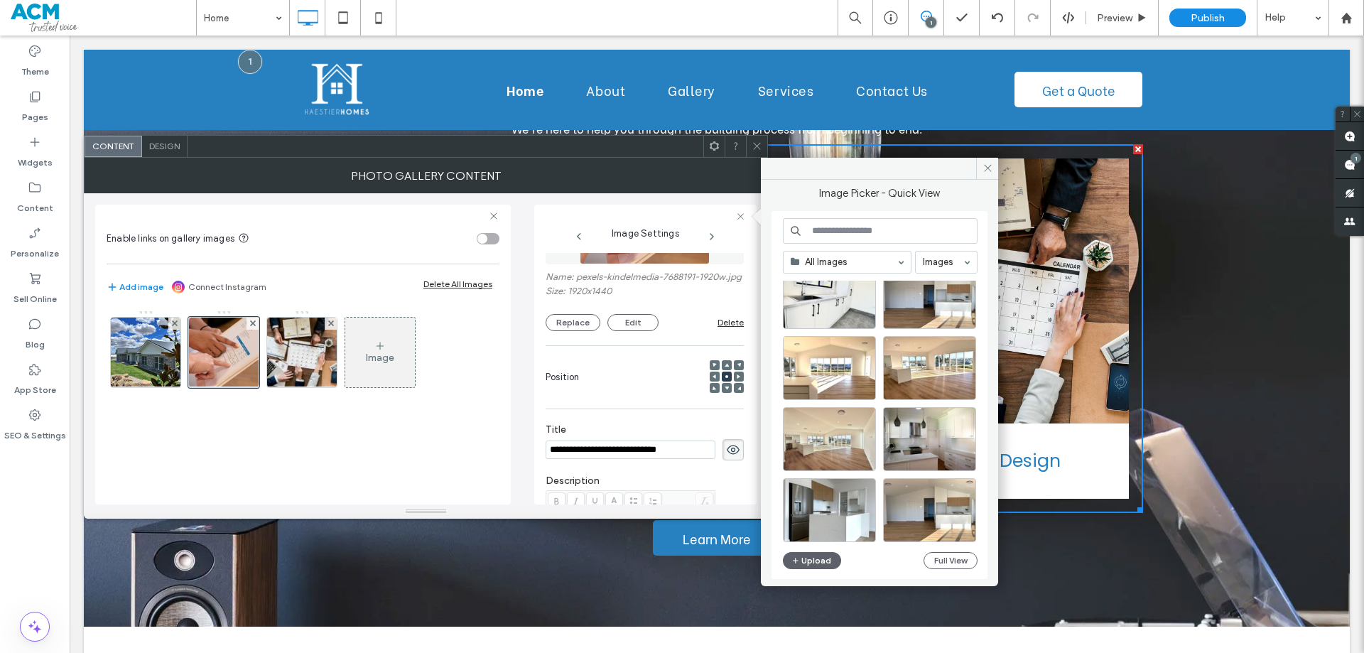
scroll to position [3605, 0]
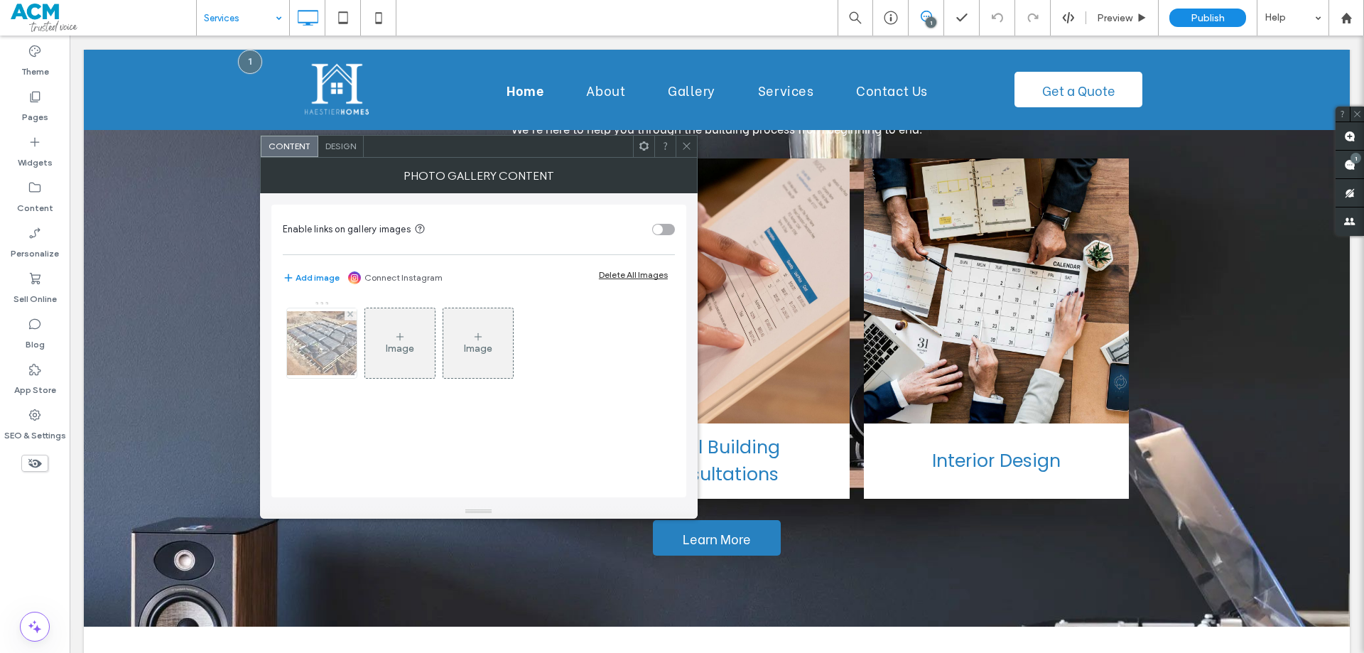
click at [327, 364] on img at bounding box center [322, 343] width 114 height 64
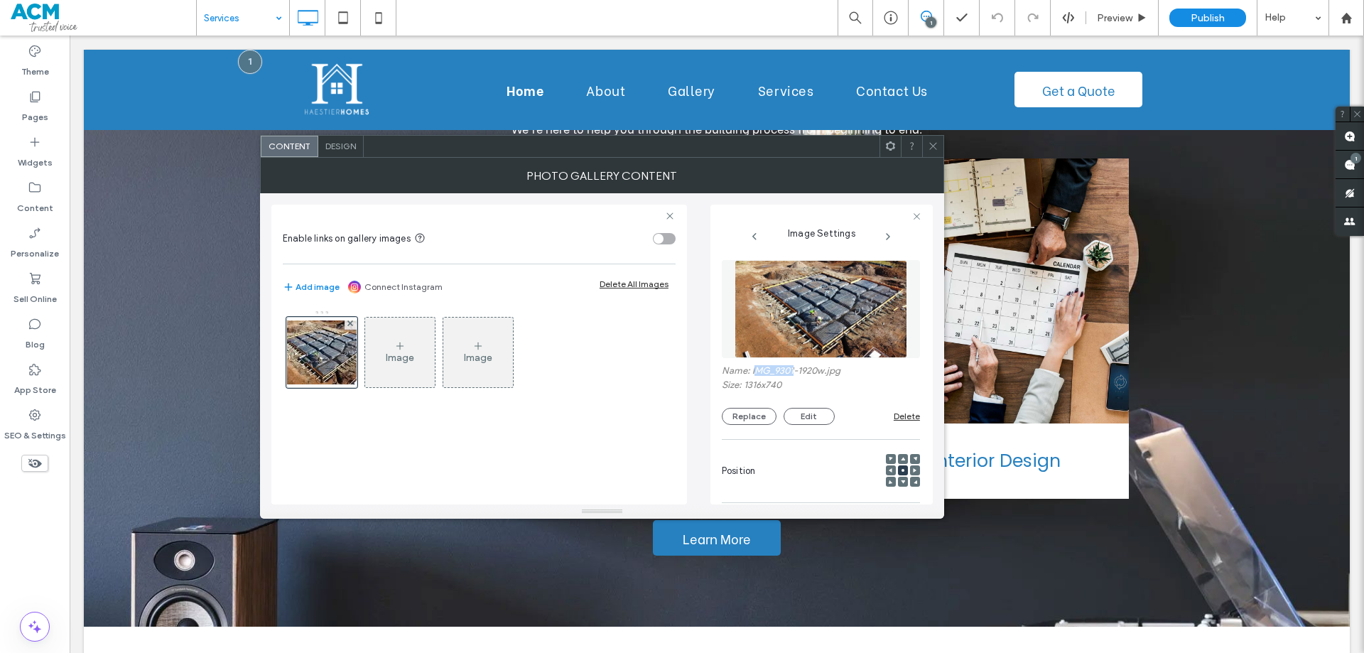
drag, startPoint x: 753, startPoint y: 369, endPoint x: 793, endPoint y: 373, distance: 40.0
click at [793, 373] on label "Name: IMG_9301-1920w.jpg" at bounding box center [821, 372] width 198 height 14
copy label "MG_9301"
click at [933, 146] on use at bounding box center [932, 146] width 7 height 7
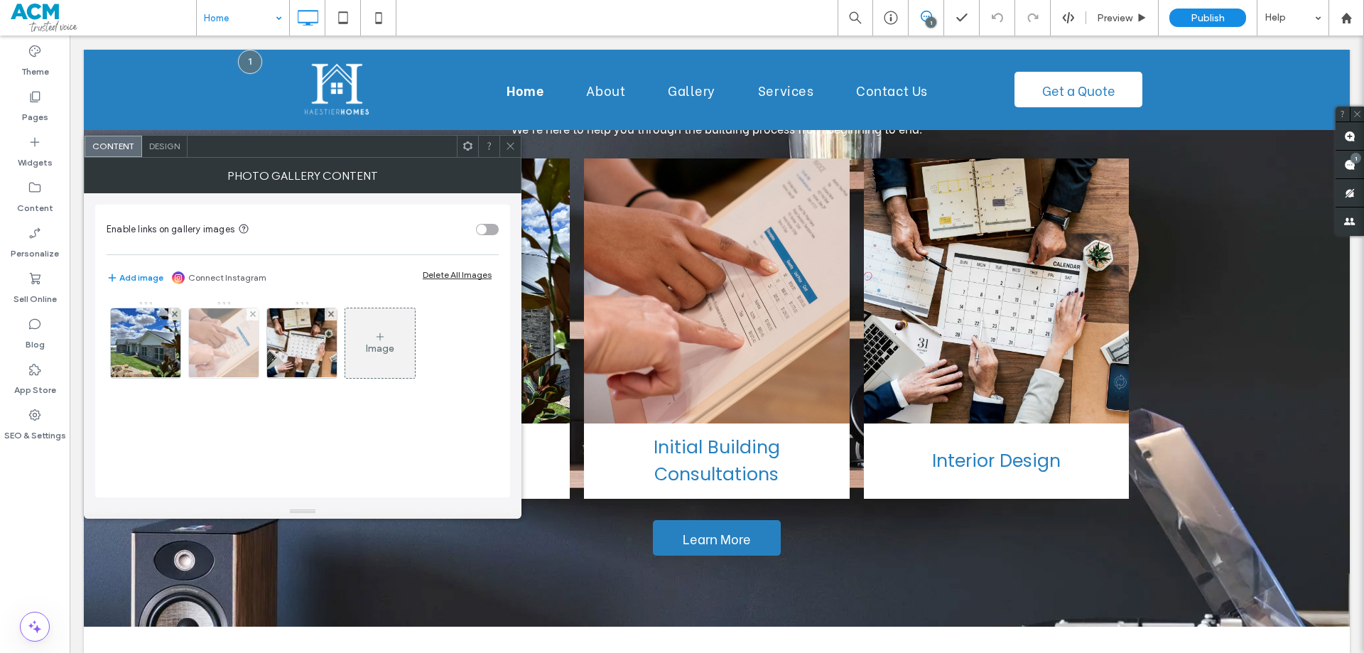
click at [234, 343] on img at bounding box center [224, 343] width 93 height 70
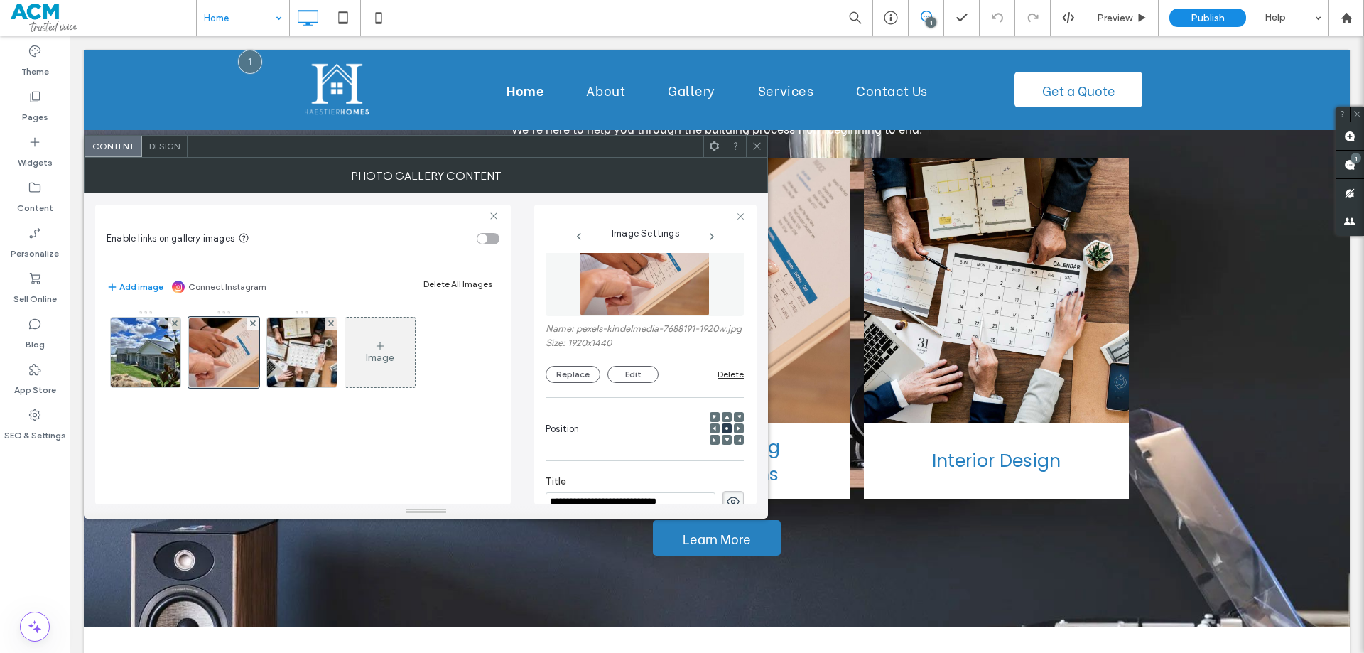
scroll to position [33, 0]
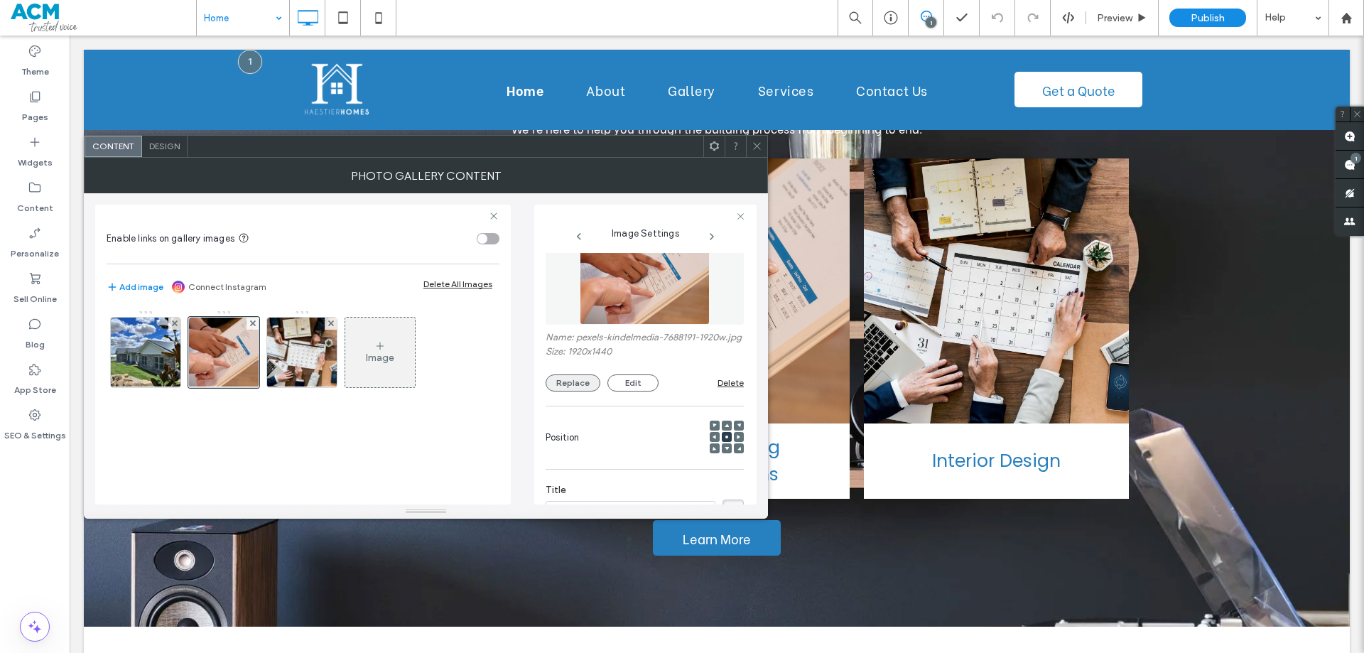
click at [578, 391] on button "Replace" at bounding box center [572, 382] width 55 height 17
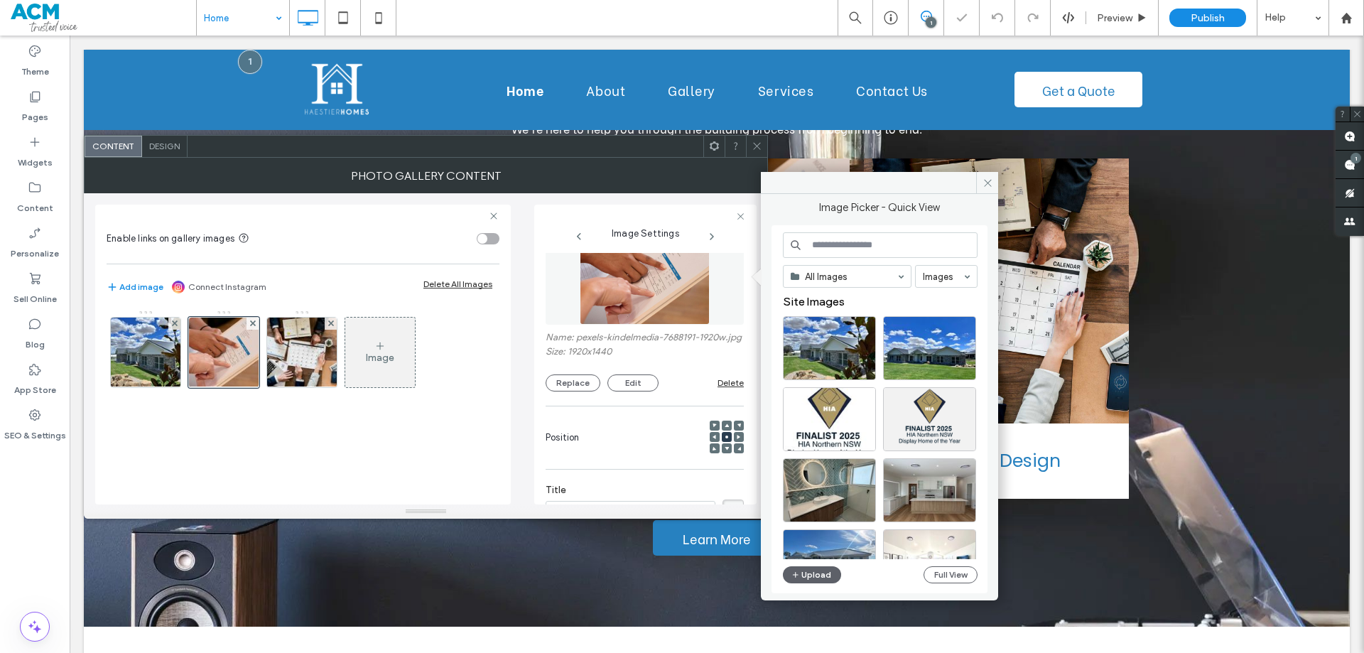
click at [843, 246] on input at bounding box center [880, 245] width 195 height 26
paste input "*******"
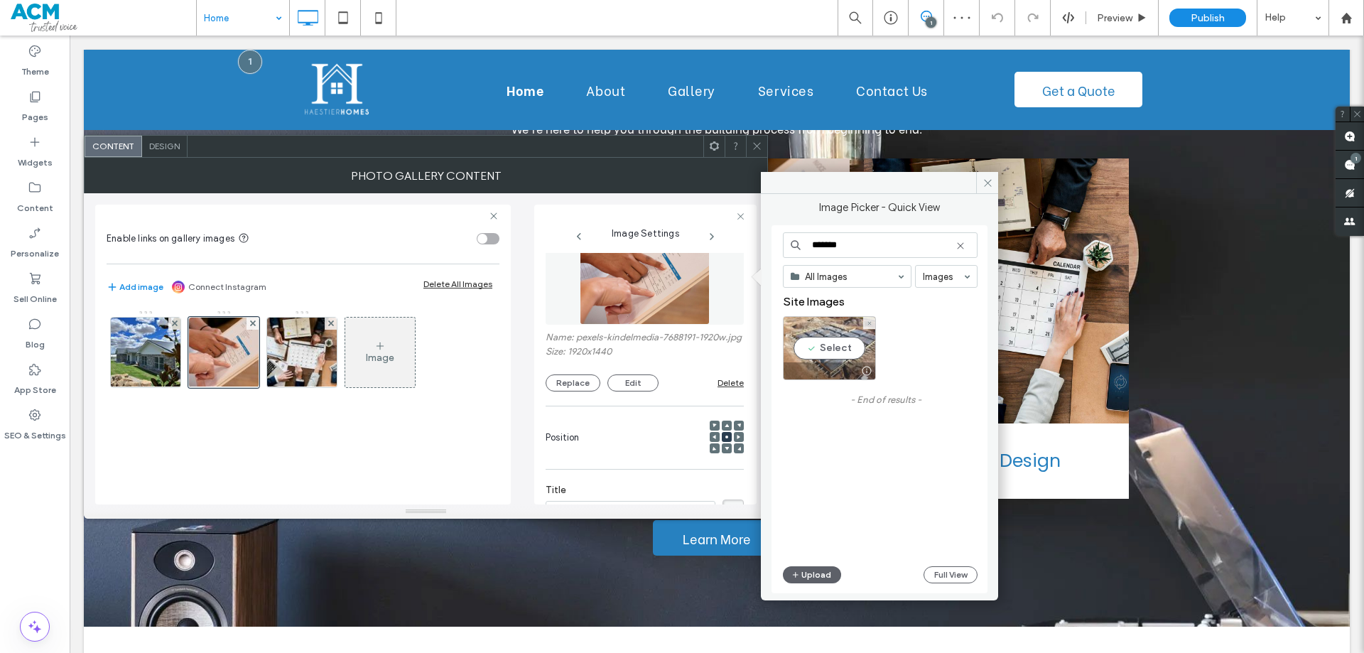
type input "*******"
click at [849, 353] on div "Select" at bounding box center [829, 348] width 93 height 64
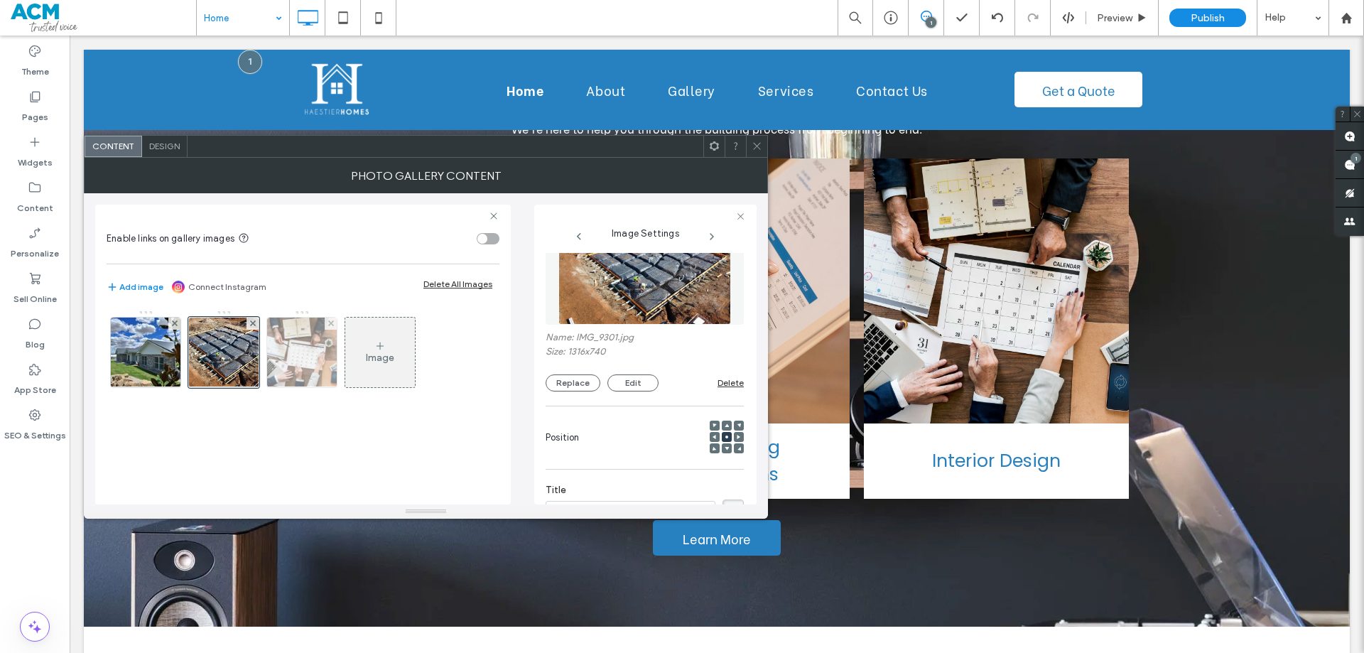
click at [296, 363] on img at bounding box center [302, 352] width 107 height 70
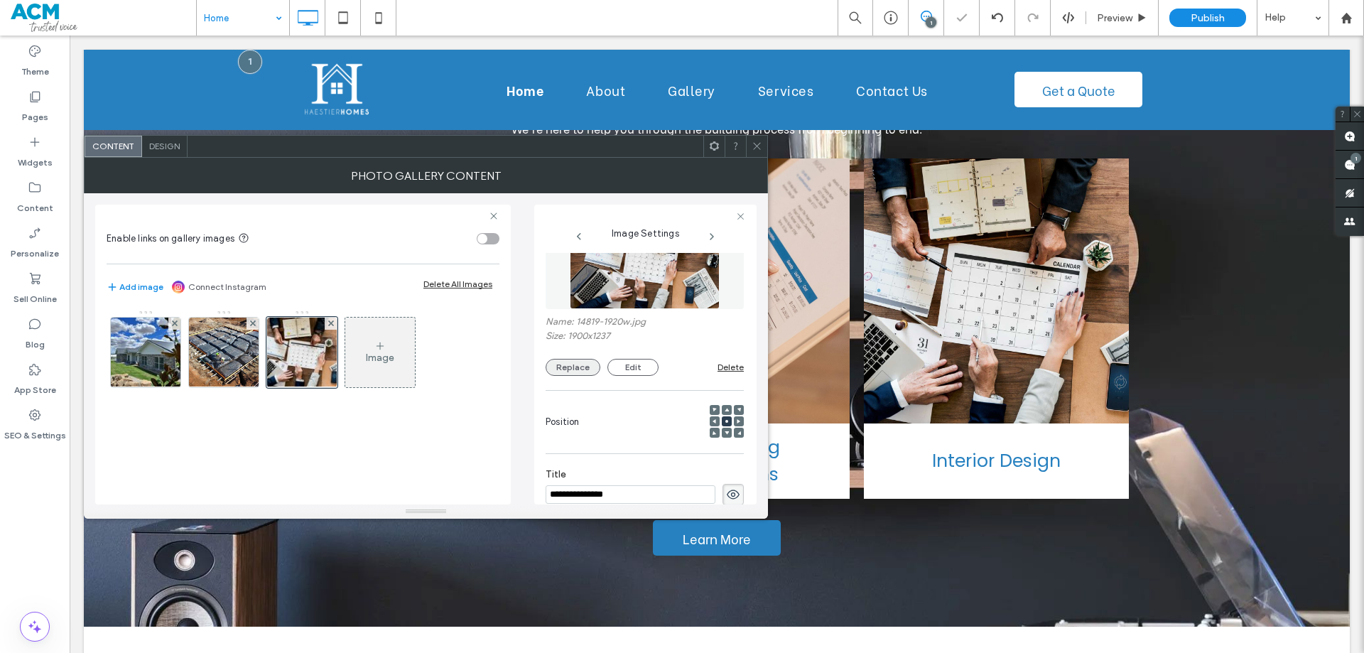
click at [568, 371] on button "Replace" at bounding box center [572, 367] width 55 height 17
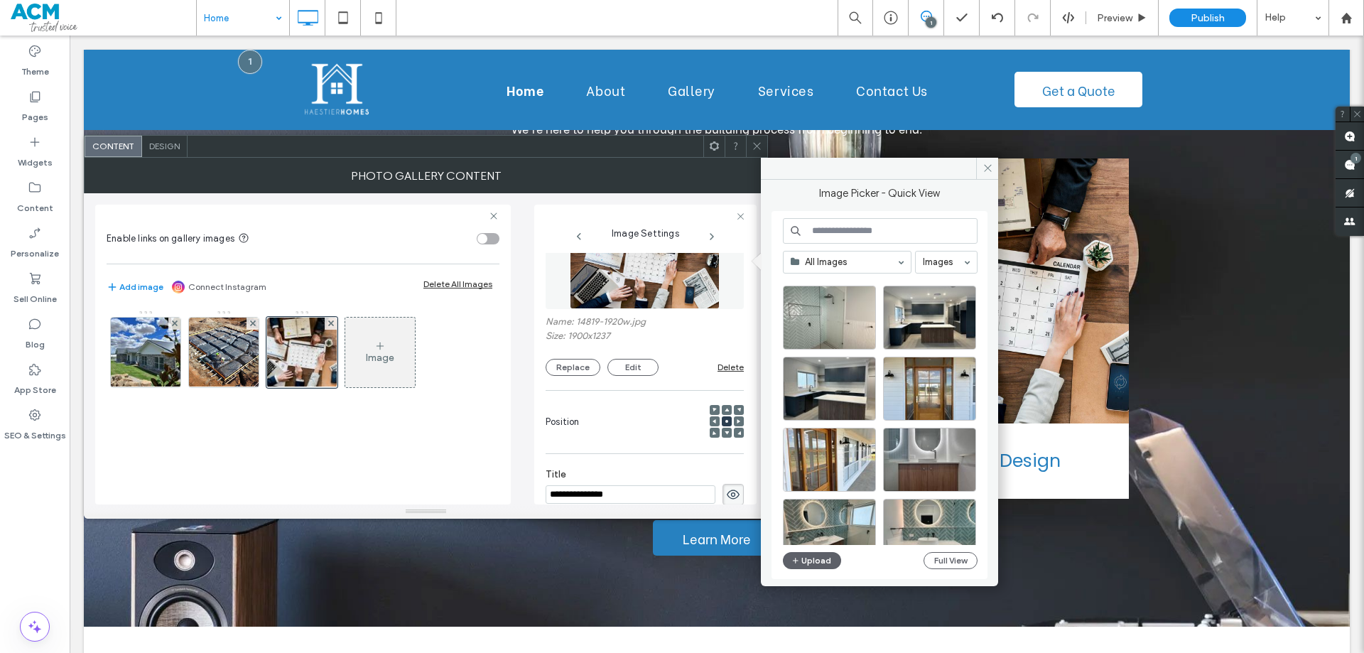
scroll to position [1119, 0]
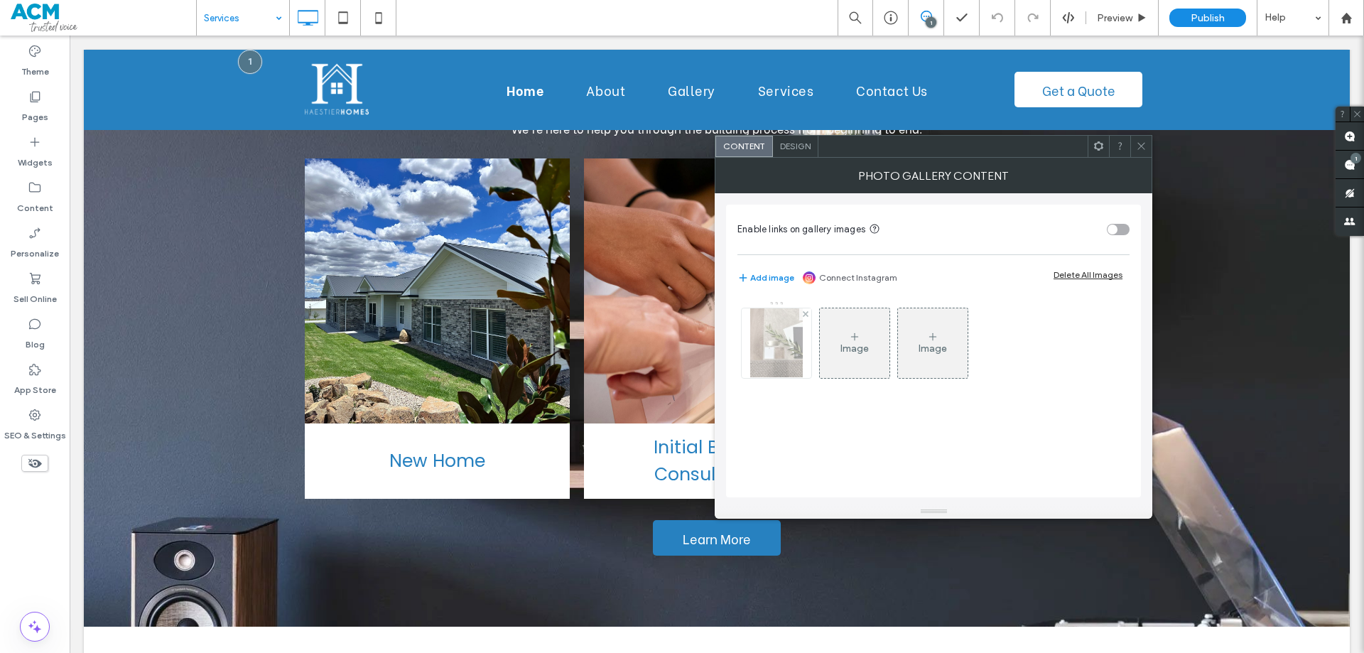
click at [788, 347] on img at bounding box center [776, 343] width 53 height 70
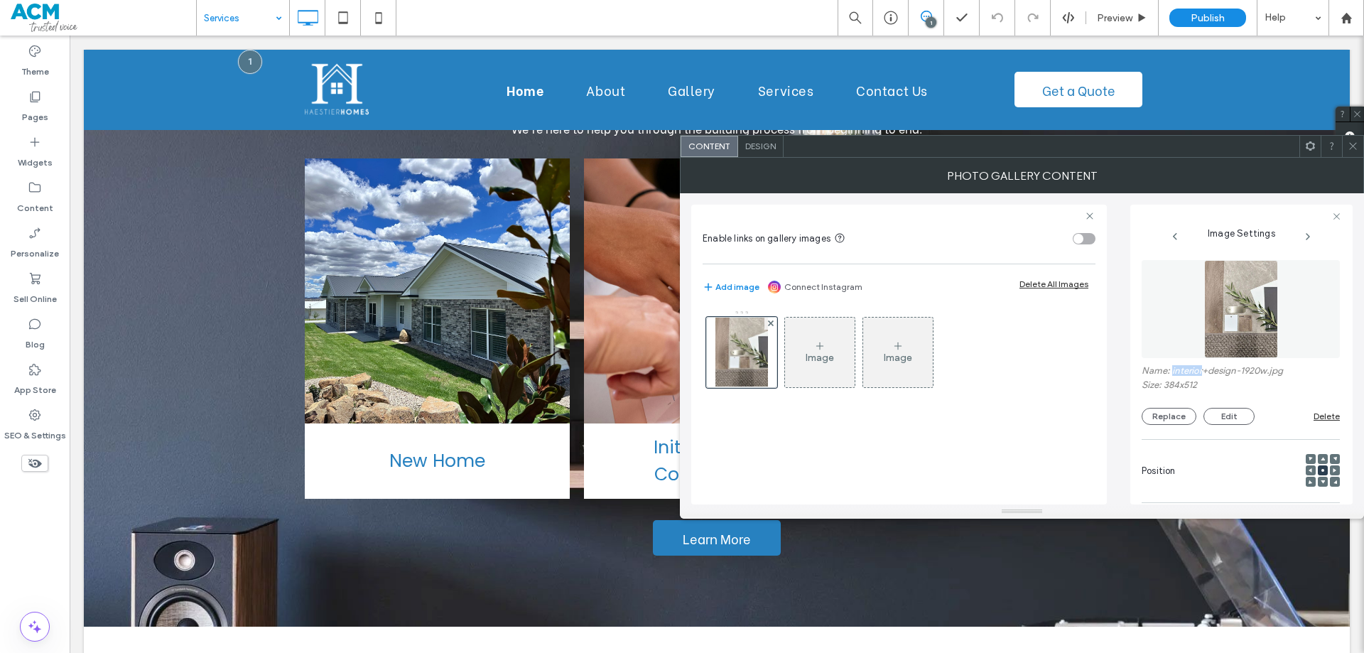
drag, startPoint x: 1175, startPoint y: 369, endPoint x: 1201, endPoint y: 374, distance: 26.0
click at [1201, 374] on label "Name: interior+design-1920w.jpg" at bounding box center [1240, 372] width 198 height 14
copy label "interior"
click at [1351, 149] on icon at bounding box center [1352, 146] width 11 height 11
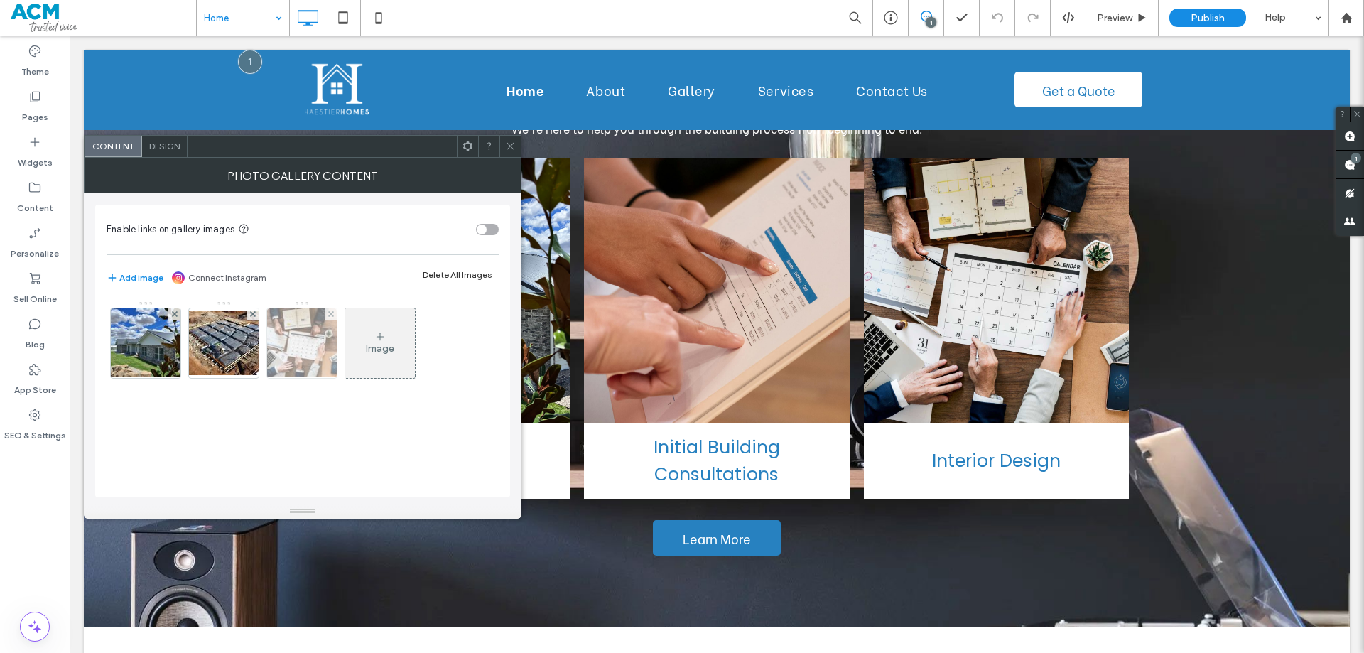
click at [287, 356] on img at bounding box center [302, 343] width 107 height 70
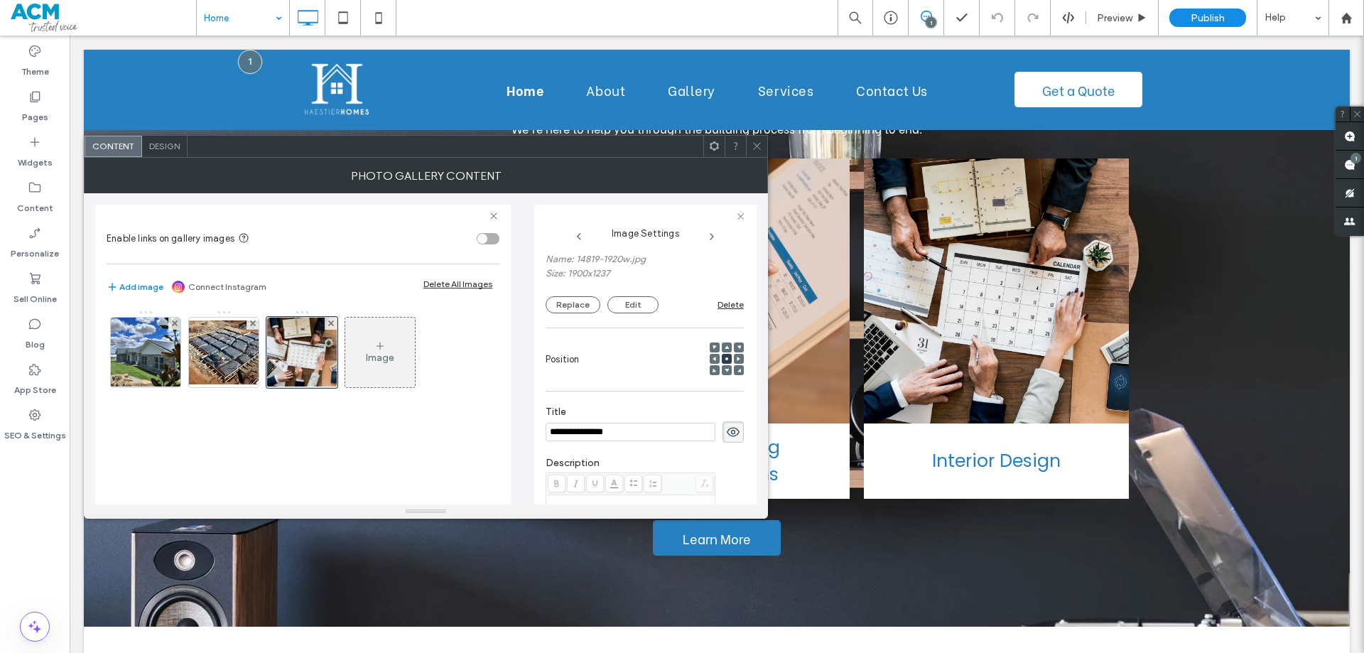
scroll to position [23, 0]
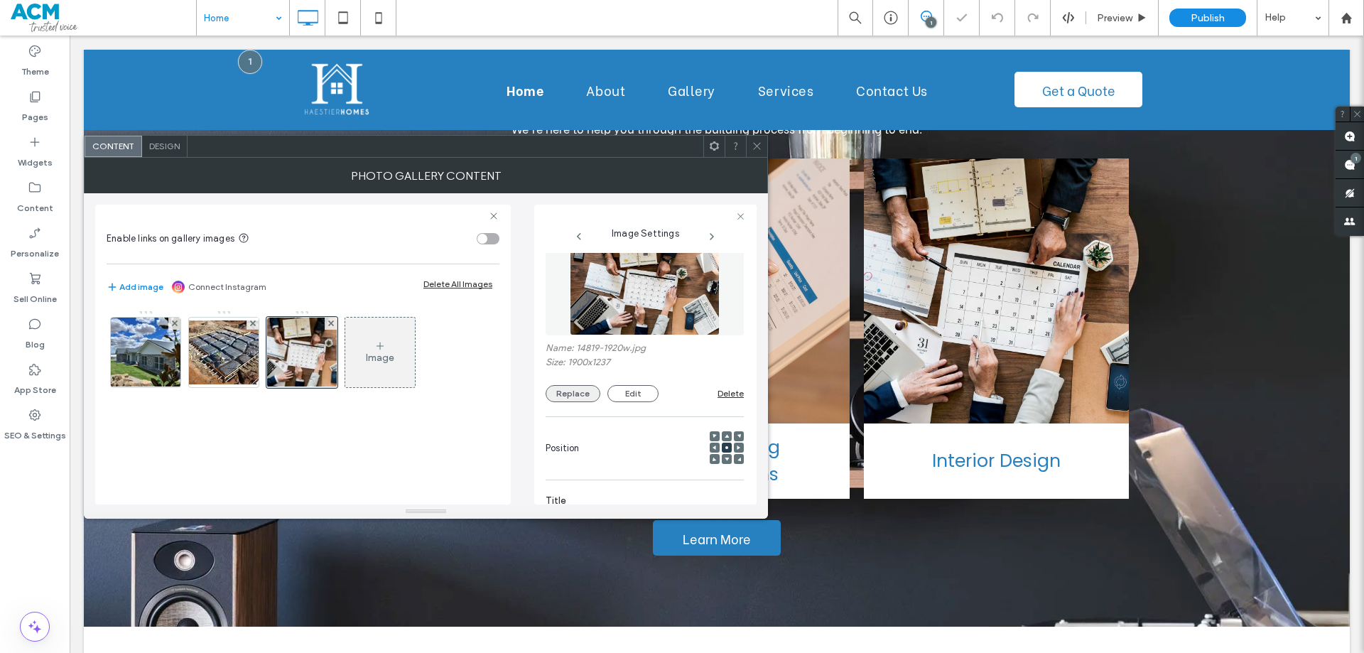
click at [578, 387] on button "Replace" at bounding box center [572, 393] width 55 height 17
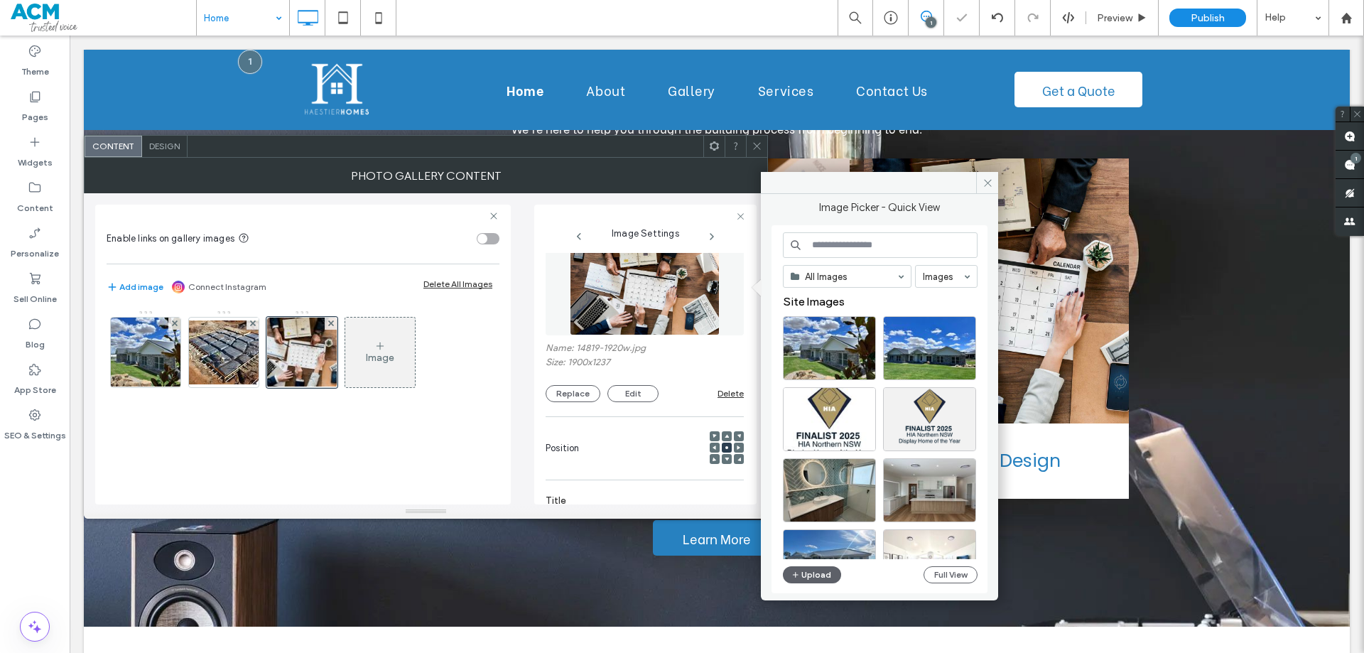
click at [830, 245] on input at bounding box center [880, 245] width 195 height 26
paste input "********"
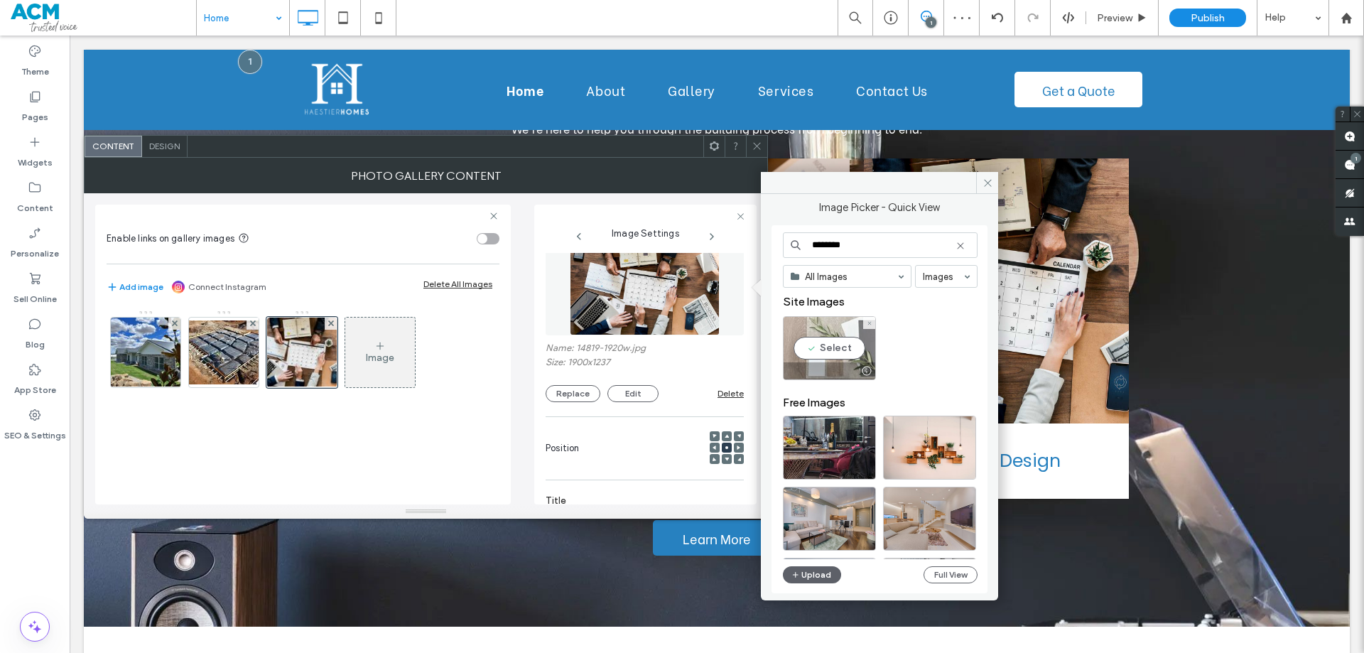
type input "********"
click at [832, 347] on div "Select" at bounding box center [829, 348] width 93 height 64
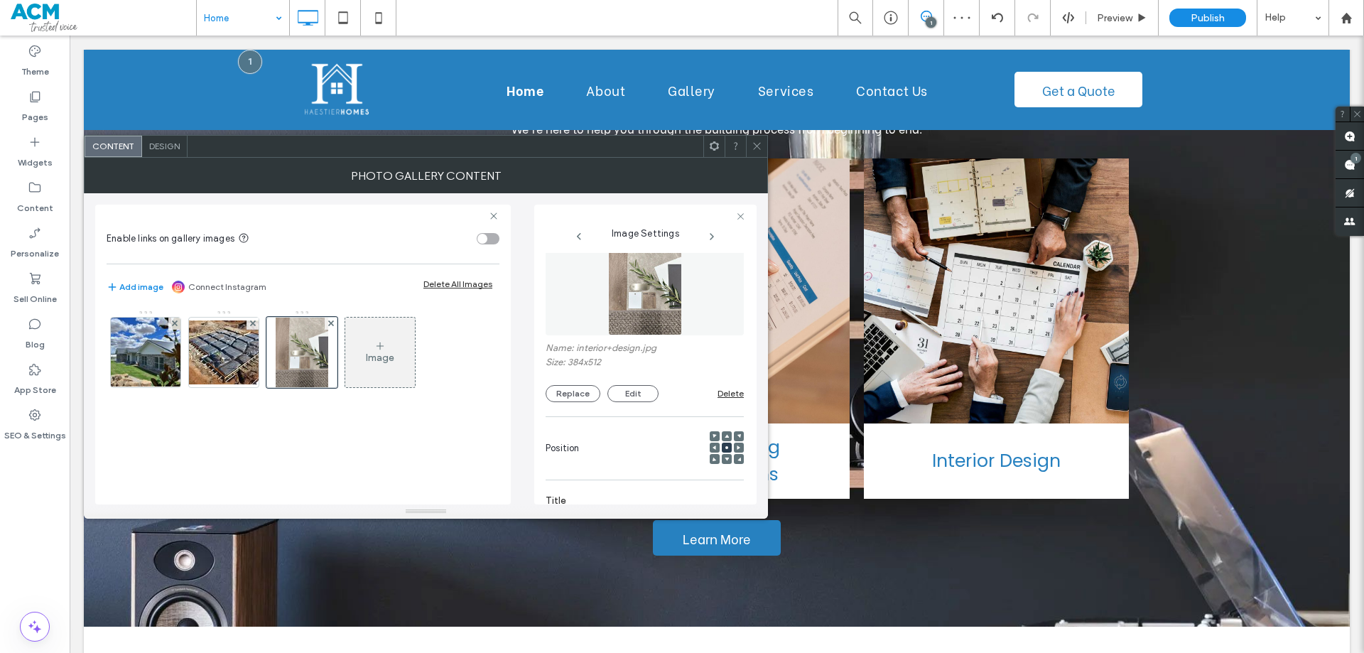
click at [756, 153] on span at bounding box center [756, 146] width 11 height 21
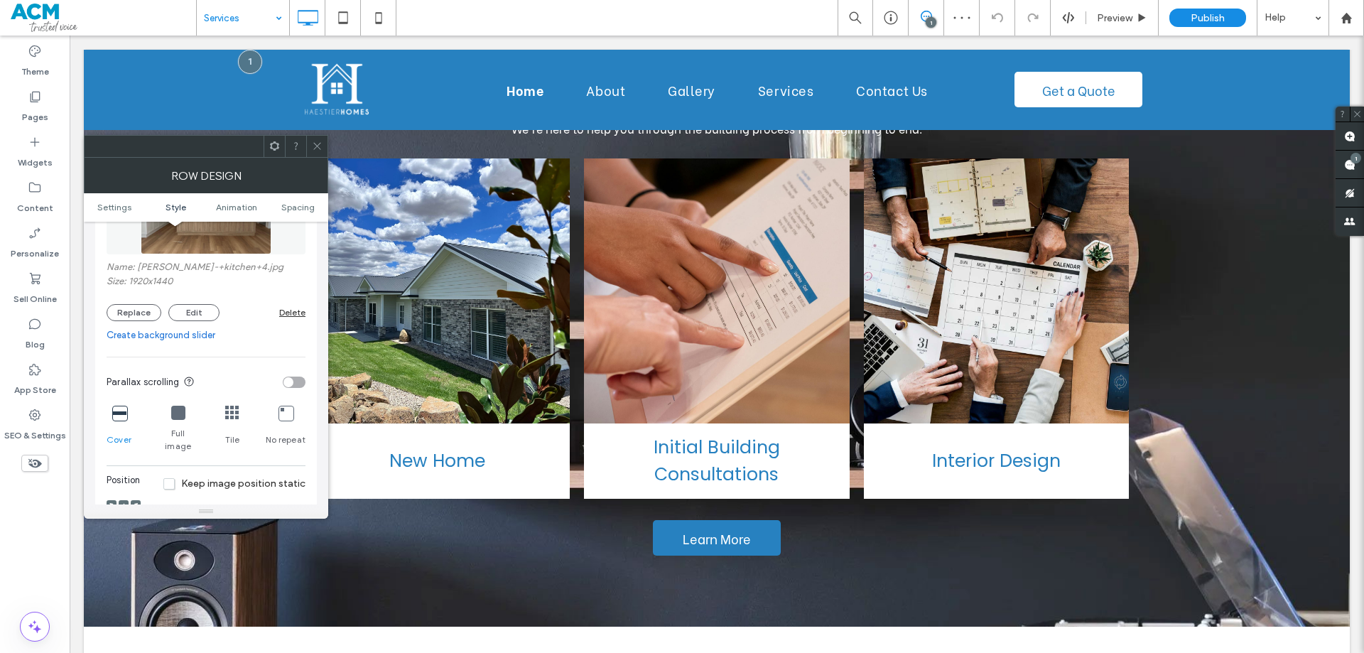
scroll to position [213, 0]
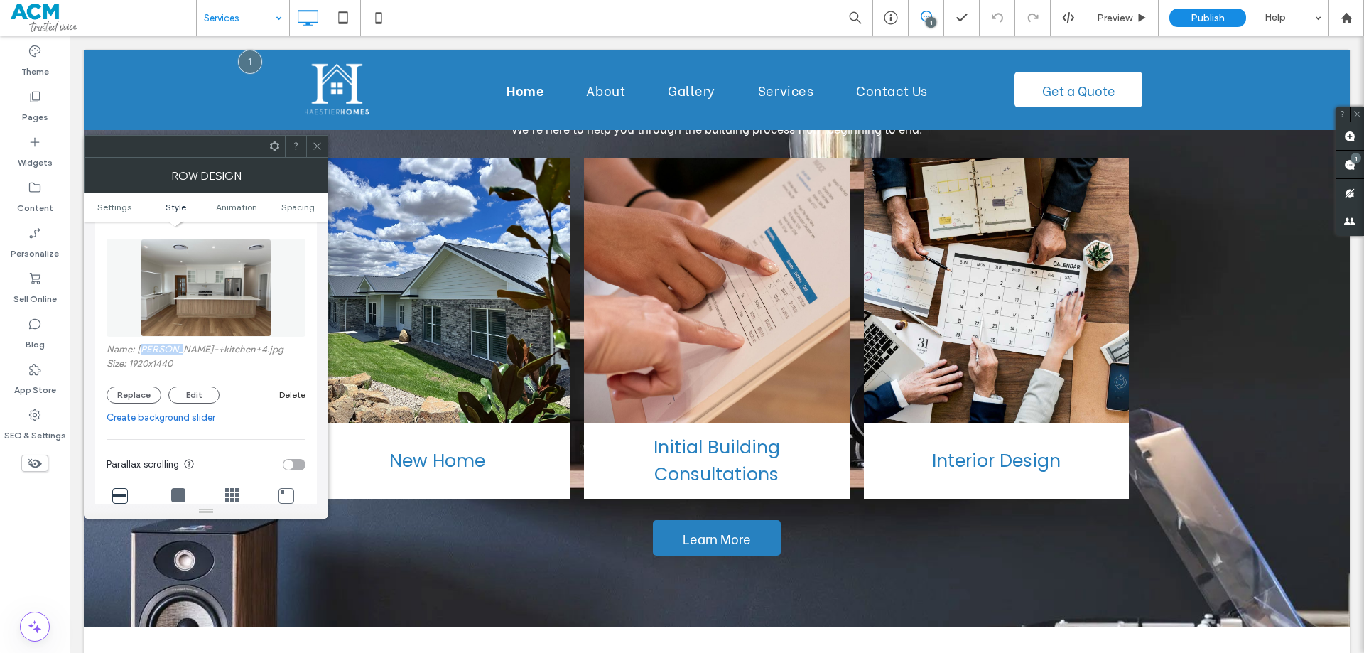
drag, startPoint x: 139, startPoint y: 349, endPoint x: 175, endPoint y: 351, distance: 35.5
click at [175, 351] on label "Name: [PERSON_NAME]-+kitchen+4.jpg" at bounding box center [206, 351] width 199 height 14
copy label "urguess"
click at [315, 146] on icon at bounding box center [317, 146] width 11 height 11
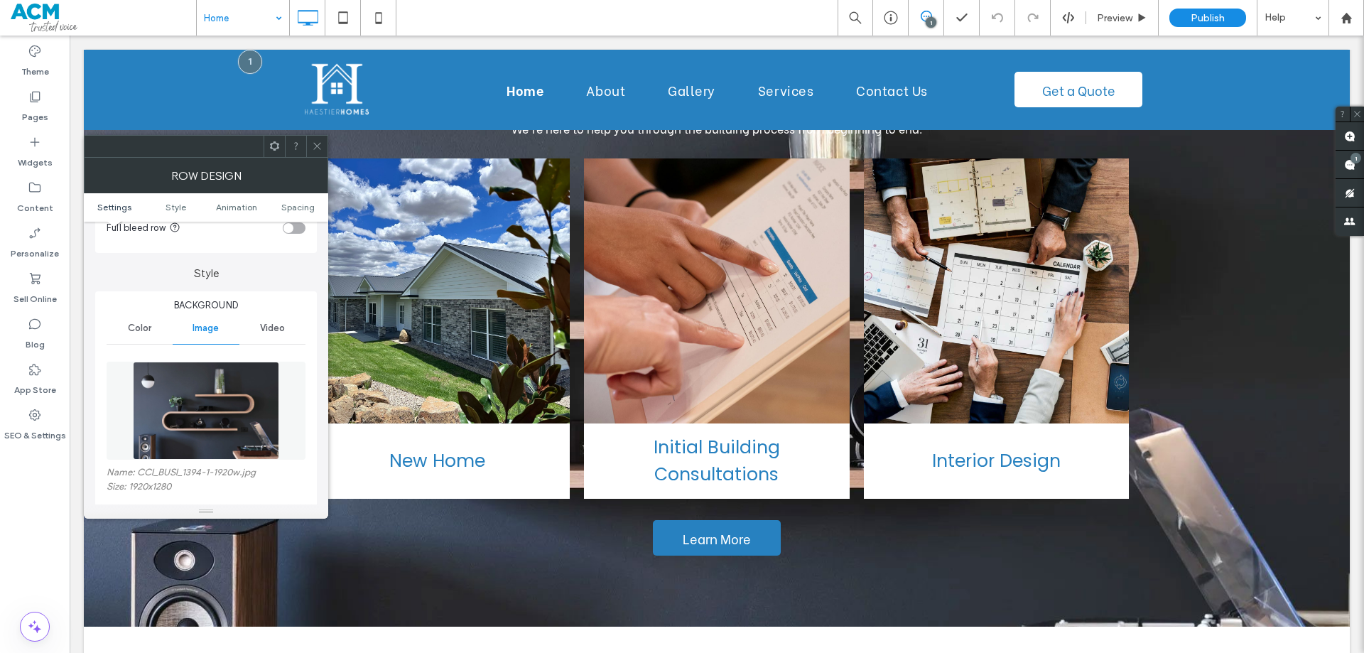
scroll to position [142, 0]
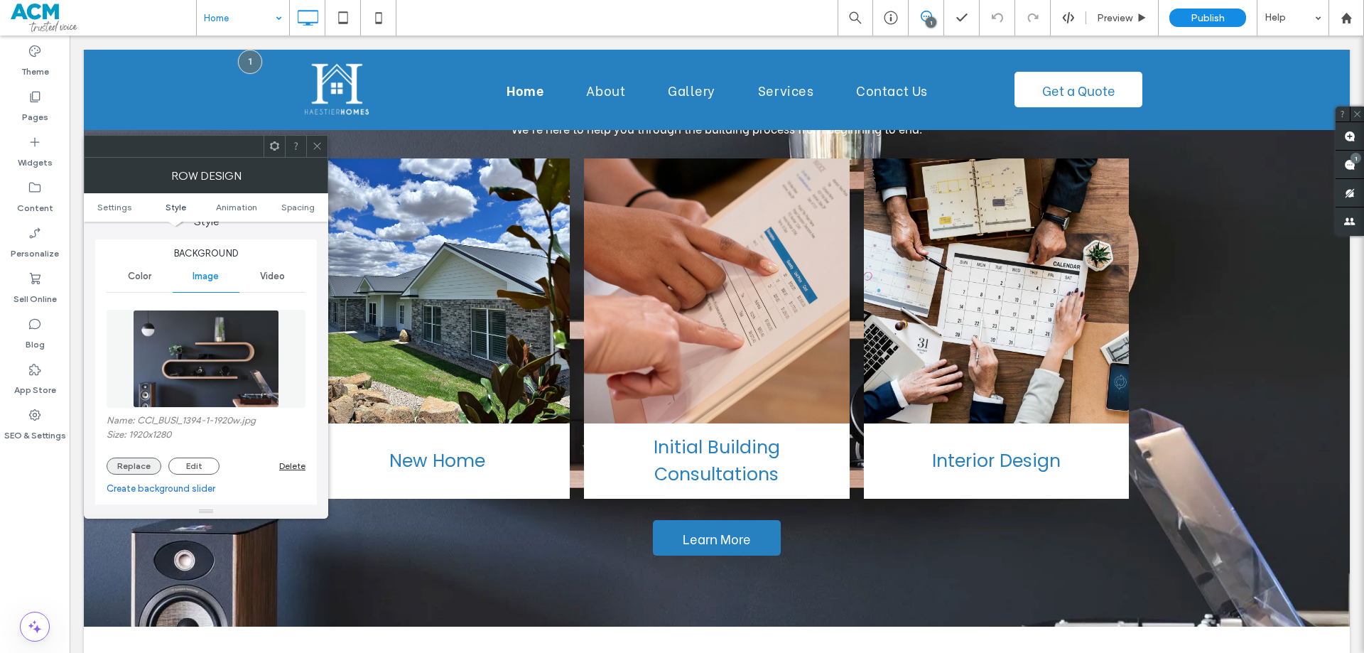
click at [134, 469] on button "Replace" at bounding box center [134, 465] width 55 height 17
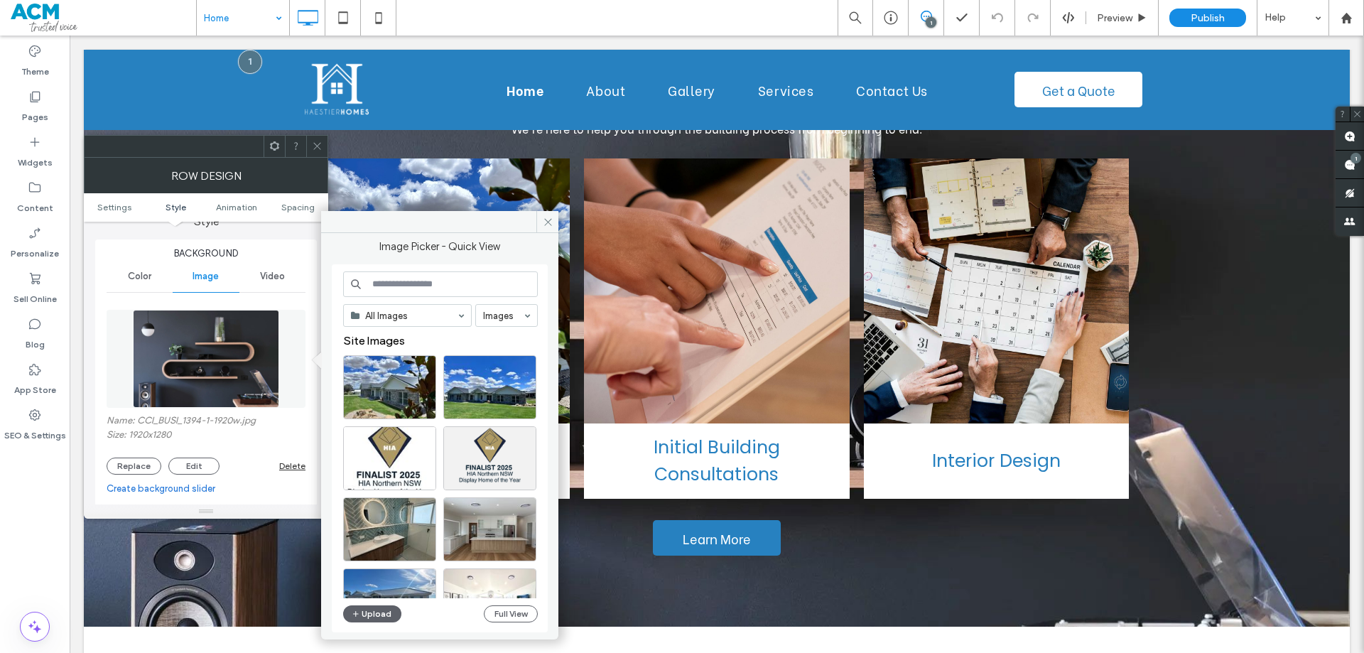
click at [401, 278] on input at bounding box center [440, 284] width 195 height 26
paste input "*******"
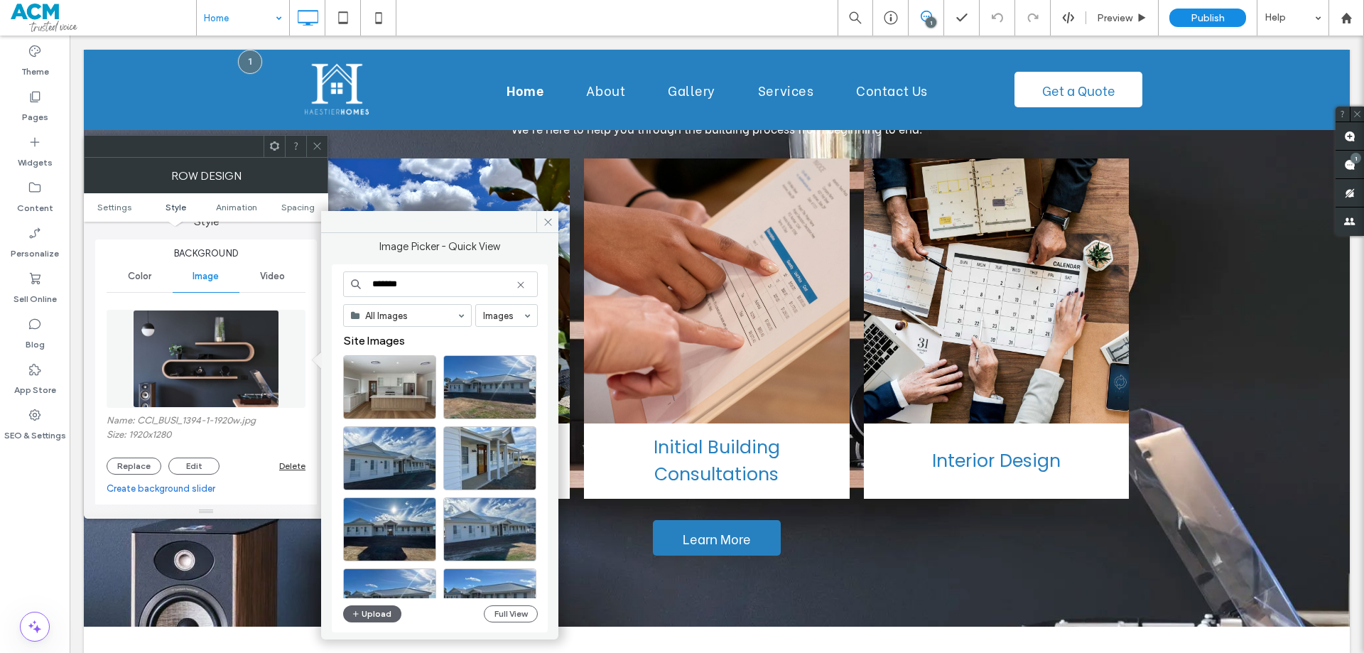
click at [371, 285] on input "*******" at bounding box center [440, 284] width 195 height 26
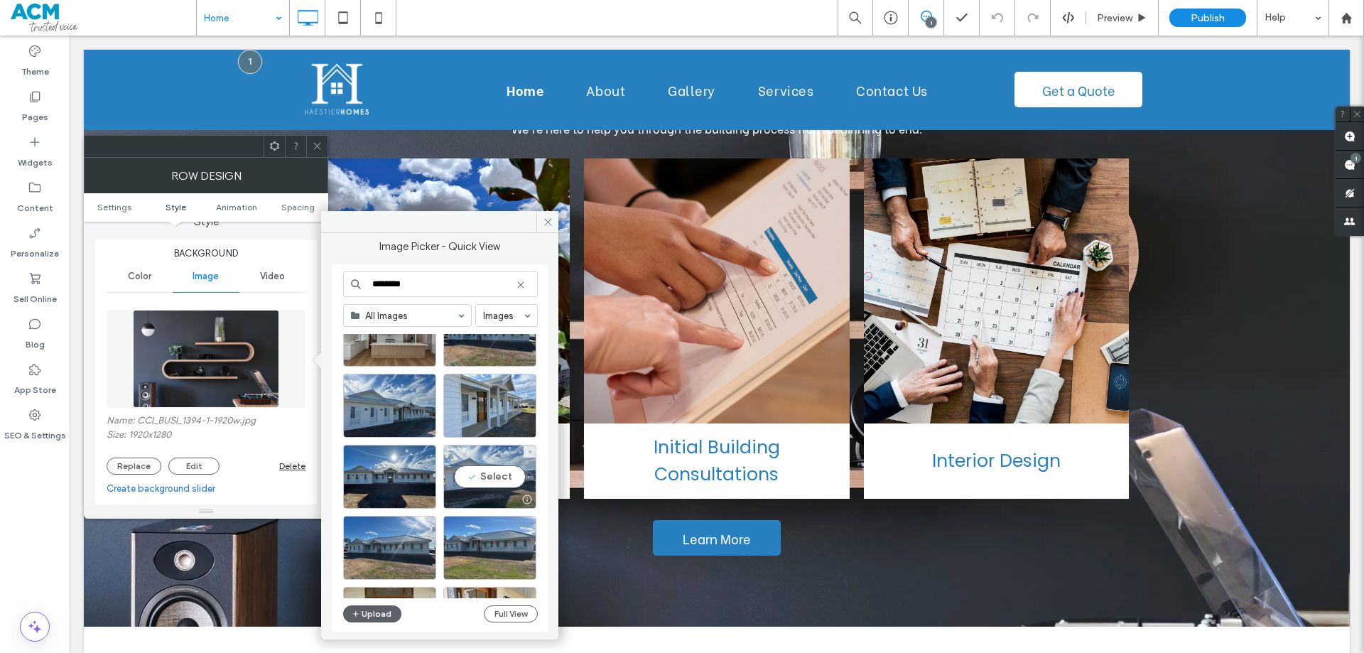
scroll to position [0, 0]
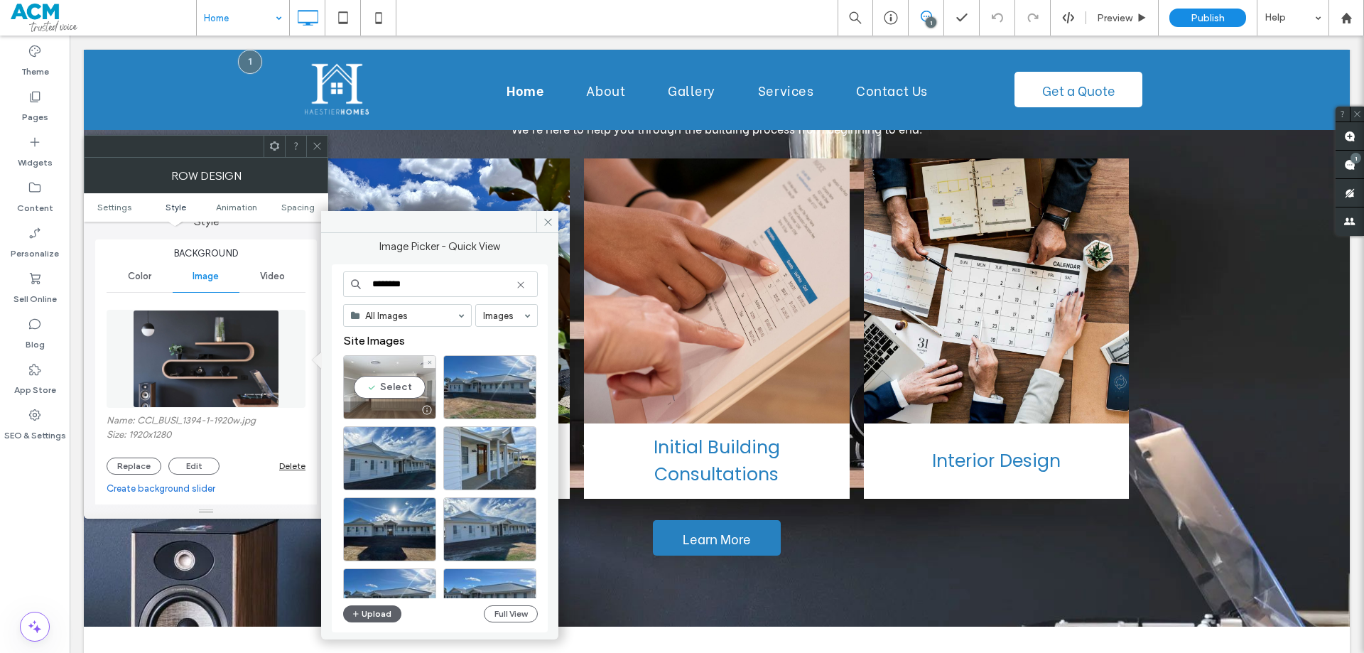
type input "********"
click at [393, 393] on div "Select" at bounding box center [389, 387] width 93 height 64
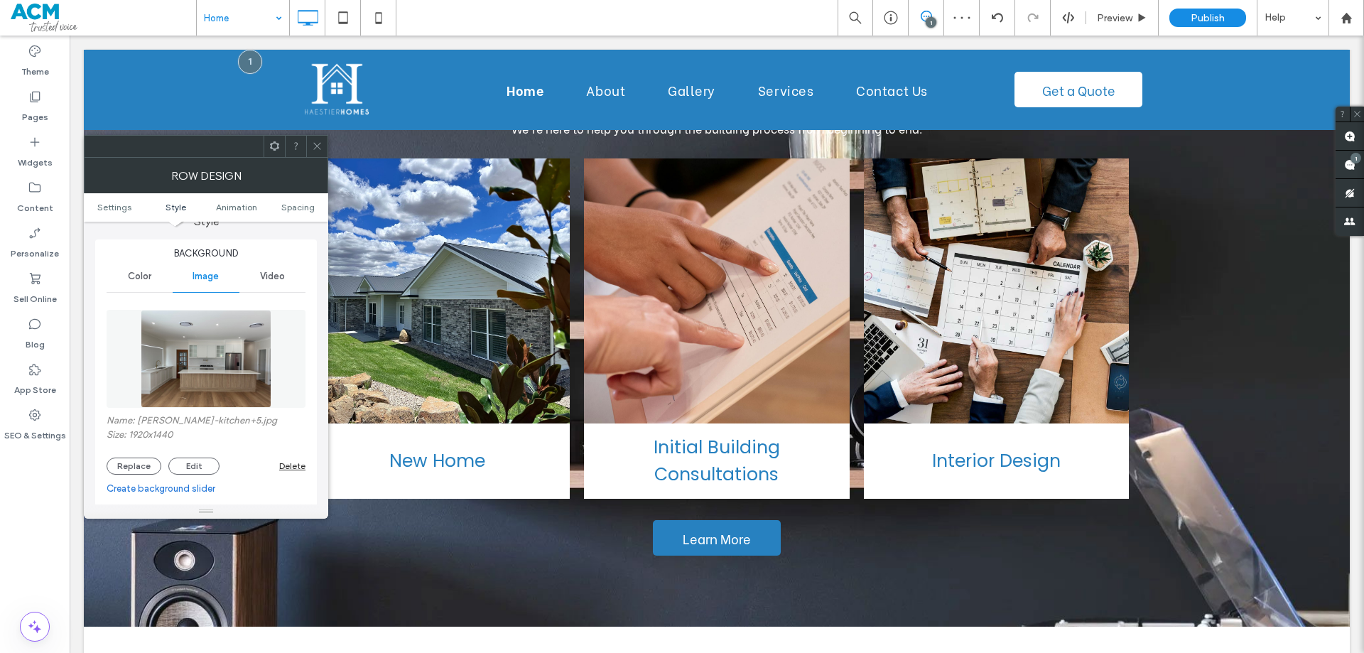
click at [315, 146] on icon at bounding box center [317, 146] width 11 height 11
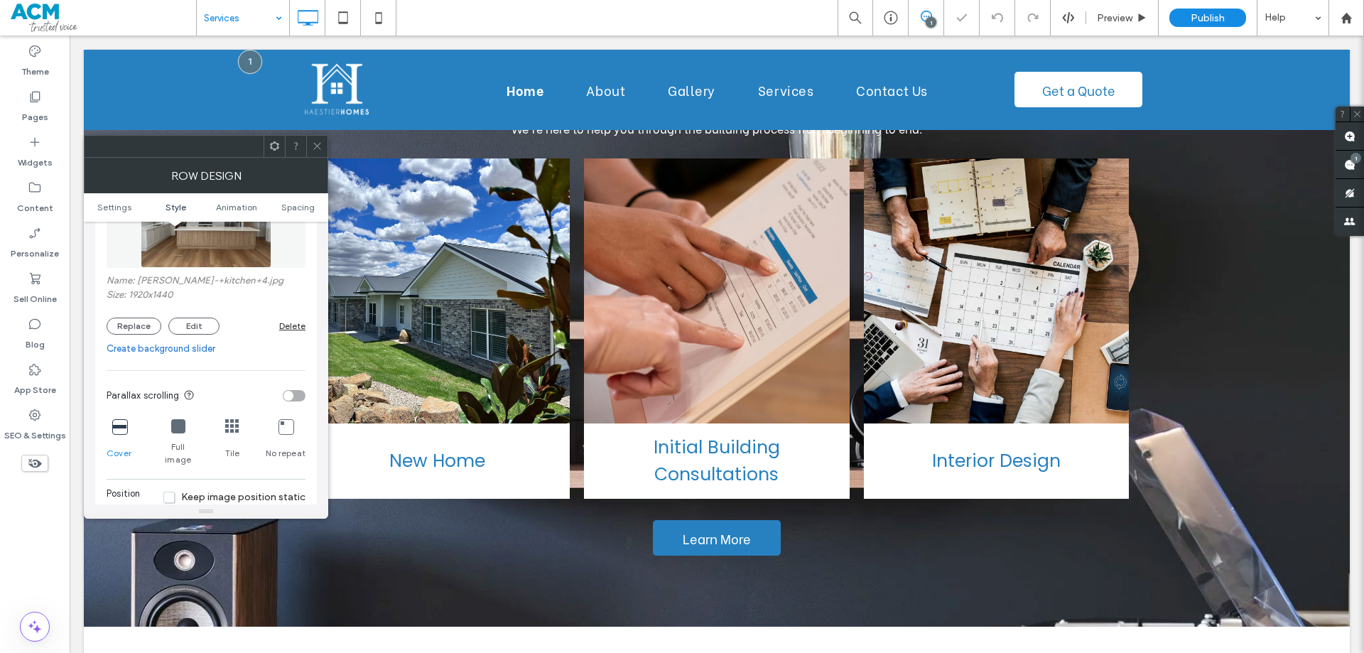
scroll to position [284, 0]
click at [135, 324] on button "Replace" at bounding box center [134, 323] width 55 height 17
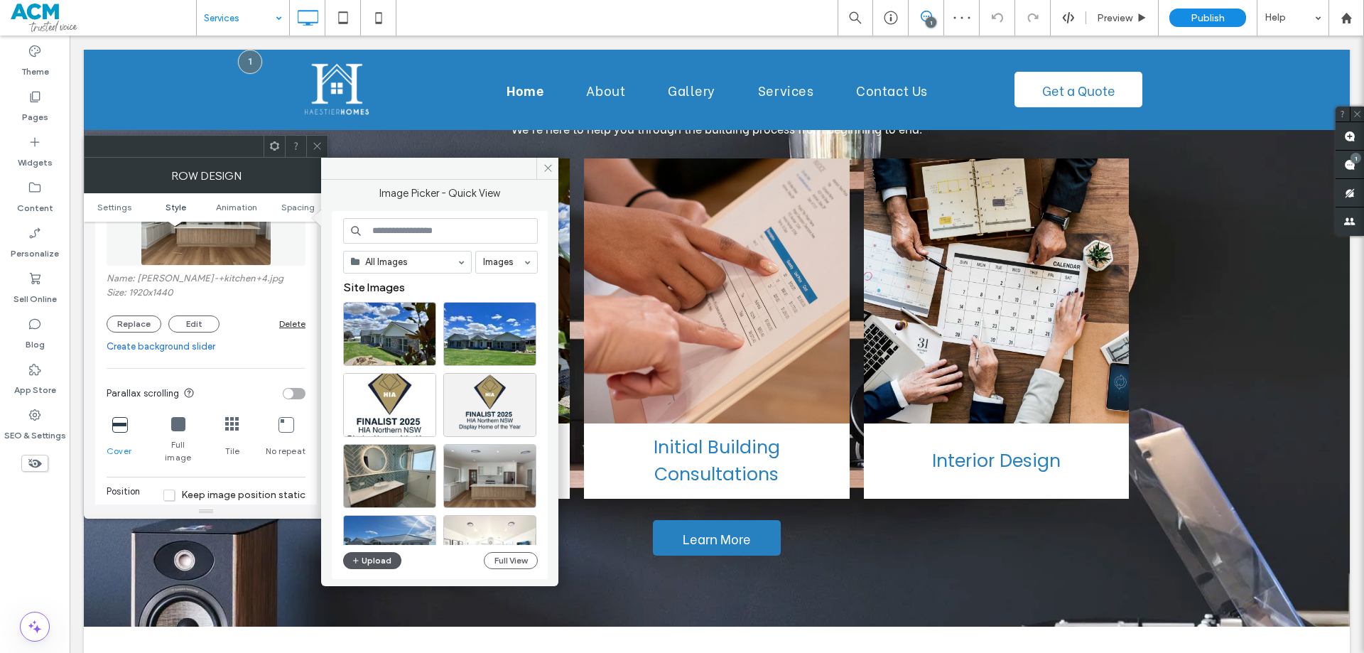
click at [369, 562] on button "Upload" at bounding box center [372, 560] width 58 height 17
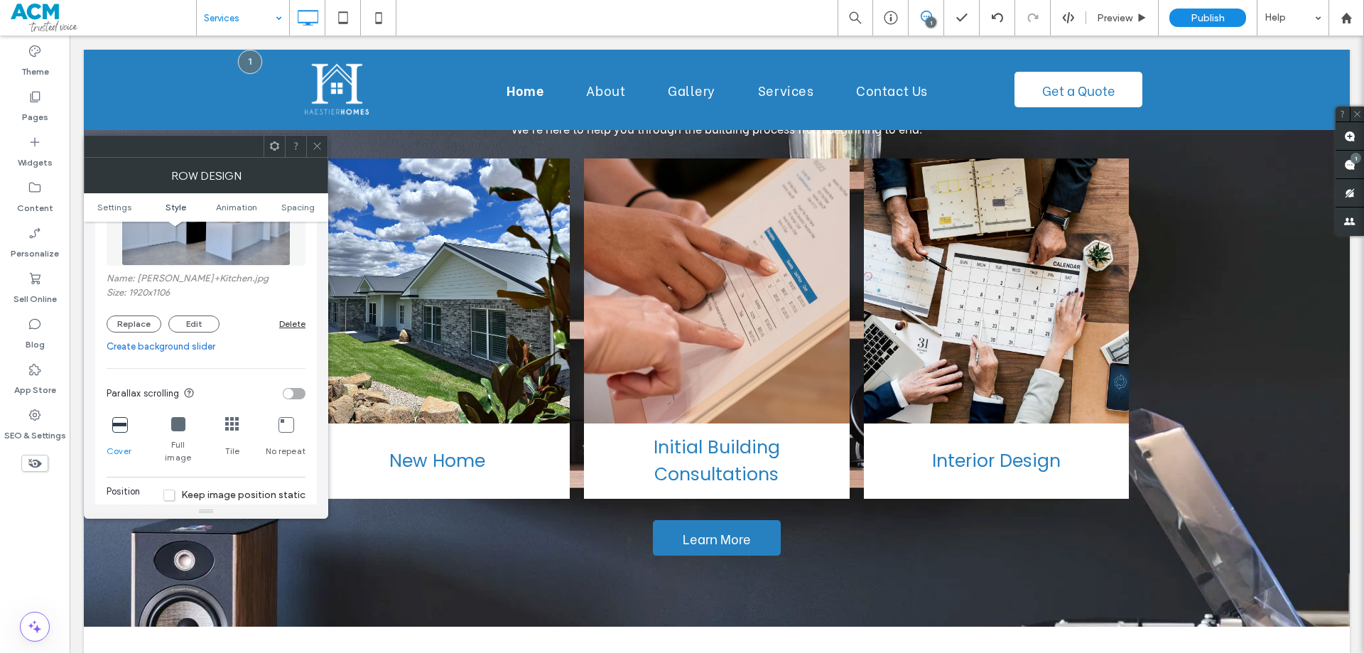
click at [320, 147] on icon at bounding box center [317, 146] width 11 height 11
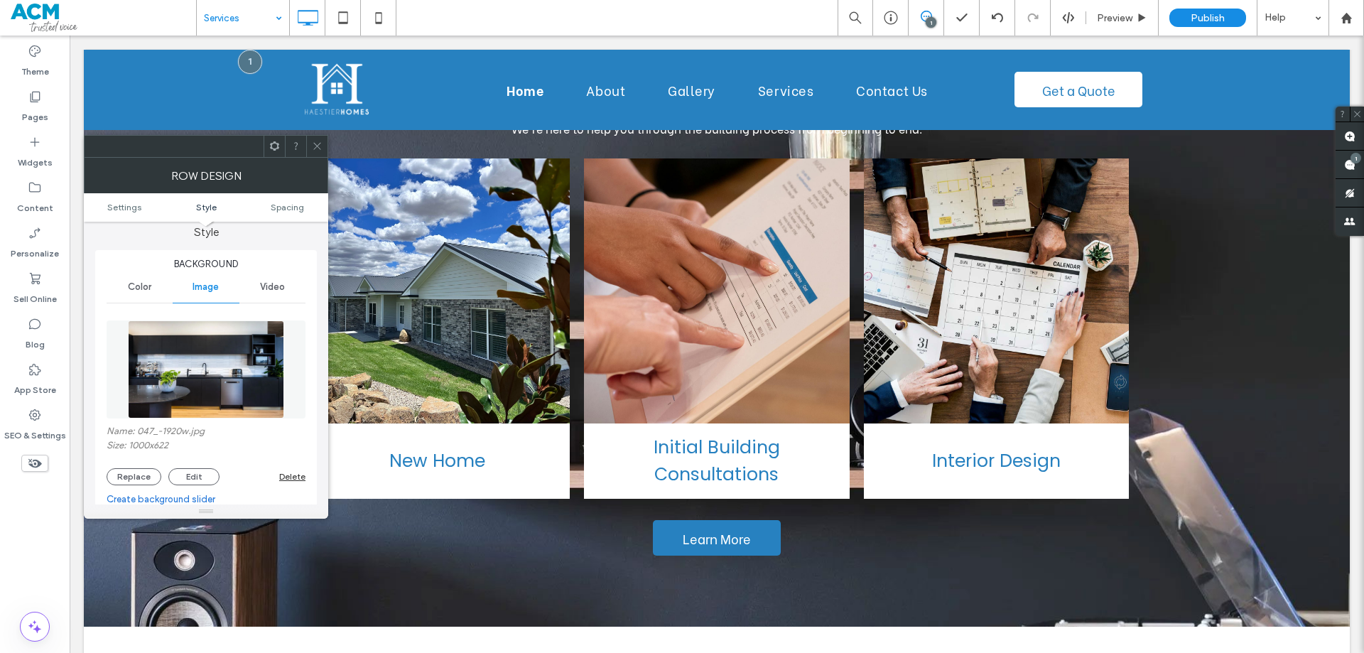
scroll to position [142, 0]
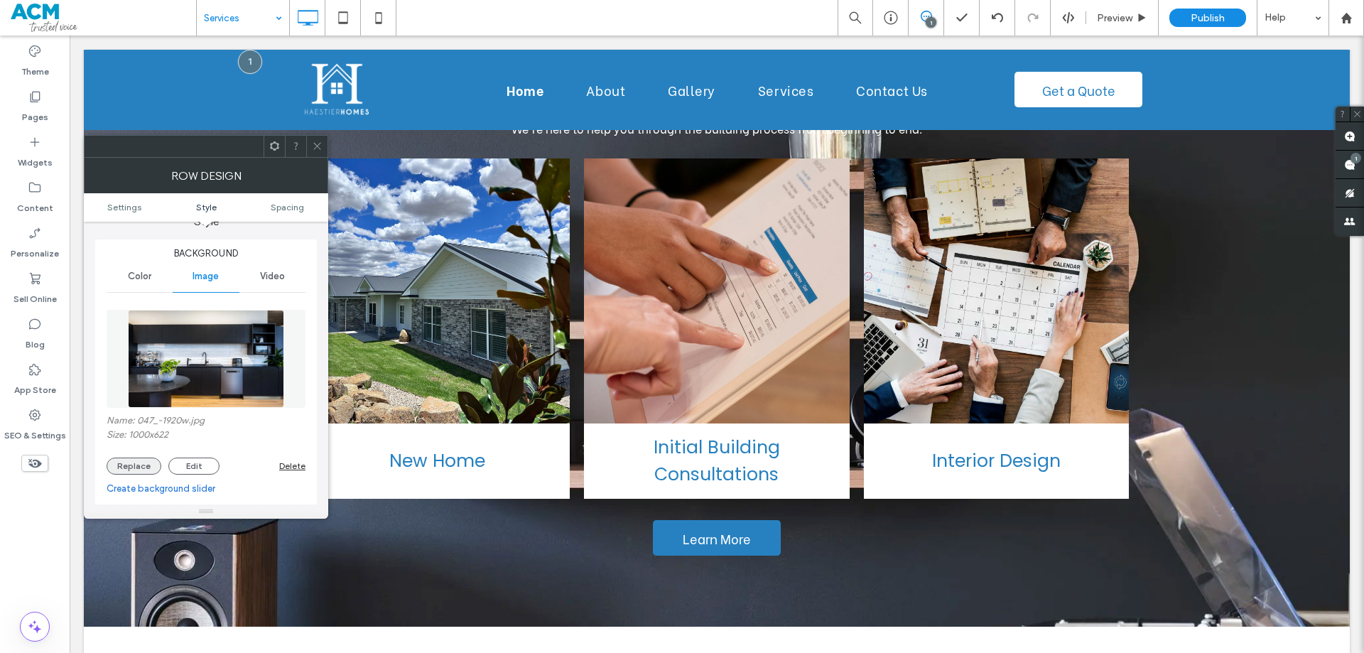
click at [137, 464] on button "Replace" at bounding box center [134, 465] width 55 height 17
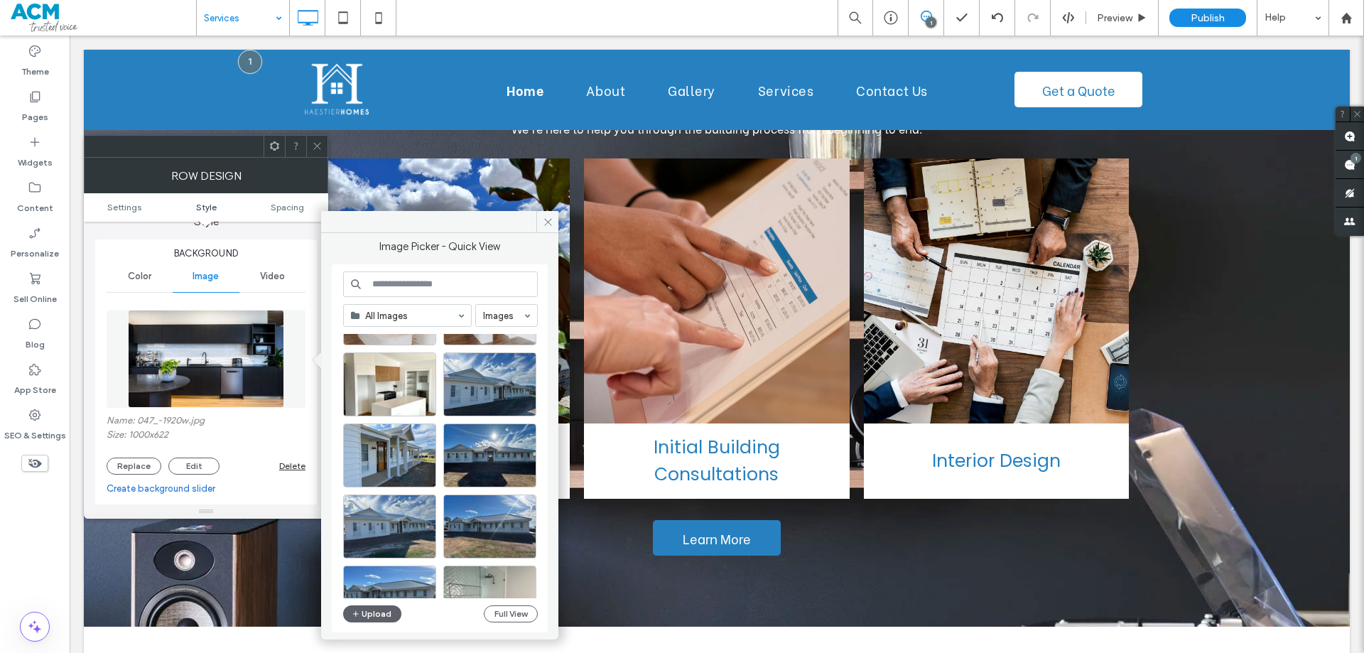
scroll to position [751, 0]
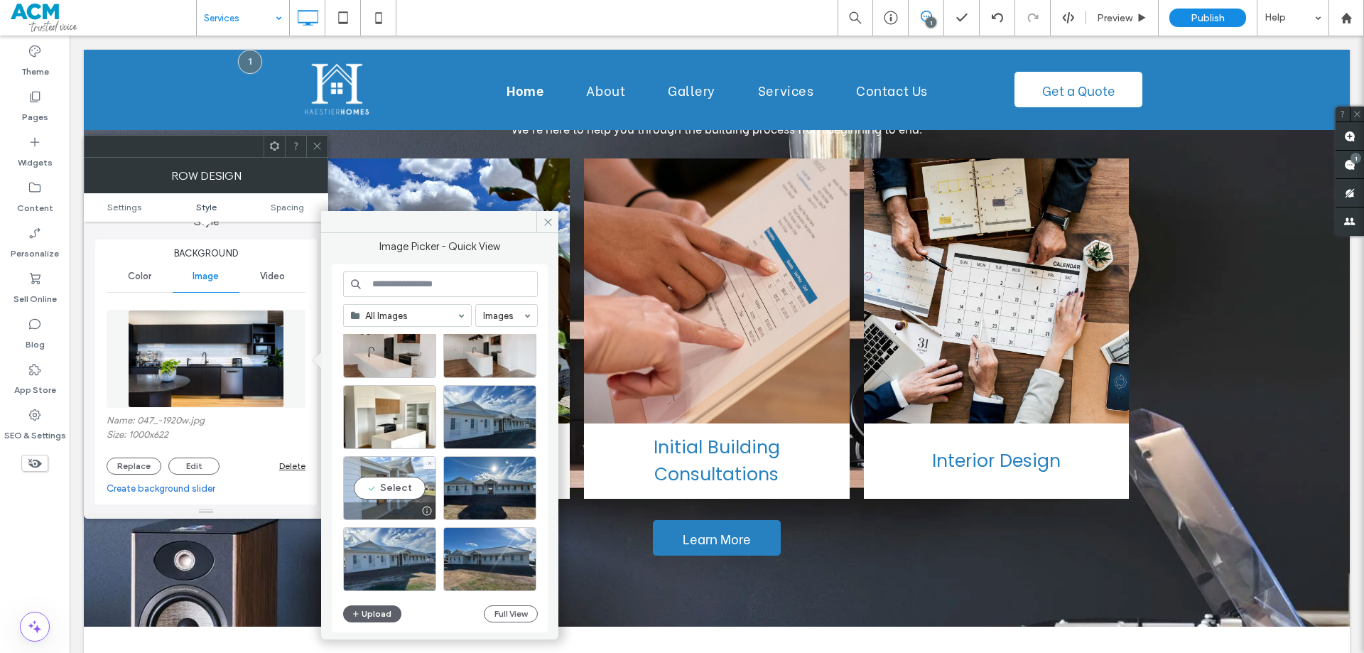
click at [390, 476] on div "Select" at bounding box center [389, 488] width 93 height 64
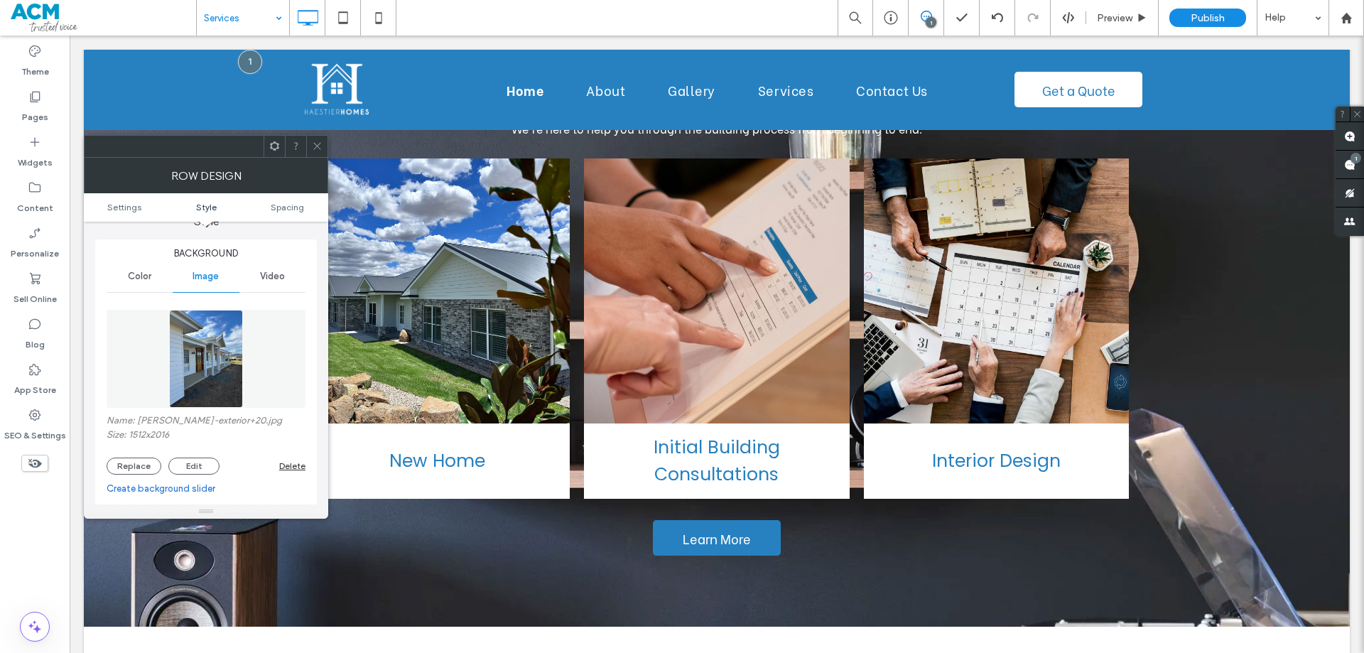
click at [320, 143] on icon at bounding box center [317, 146] width 11 height 11
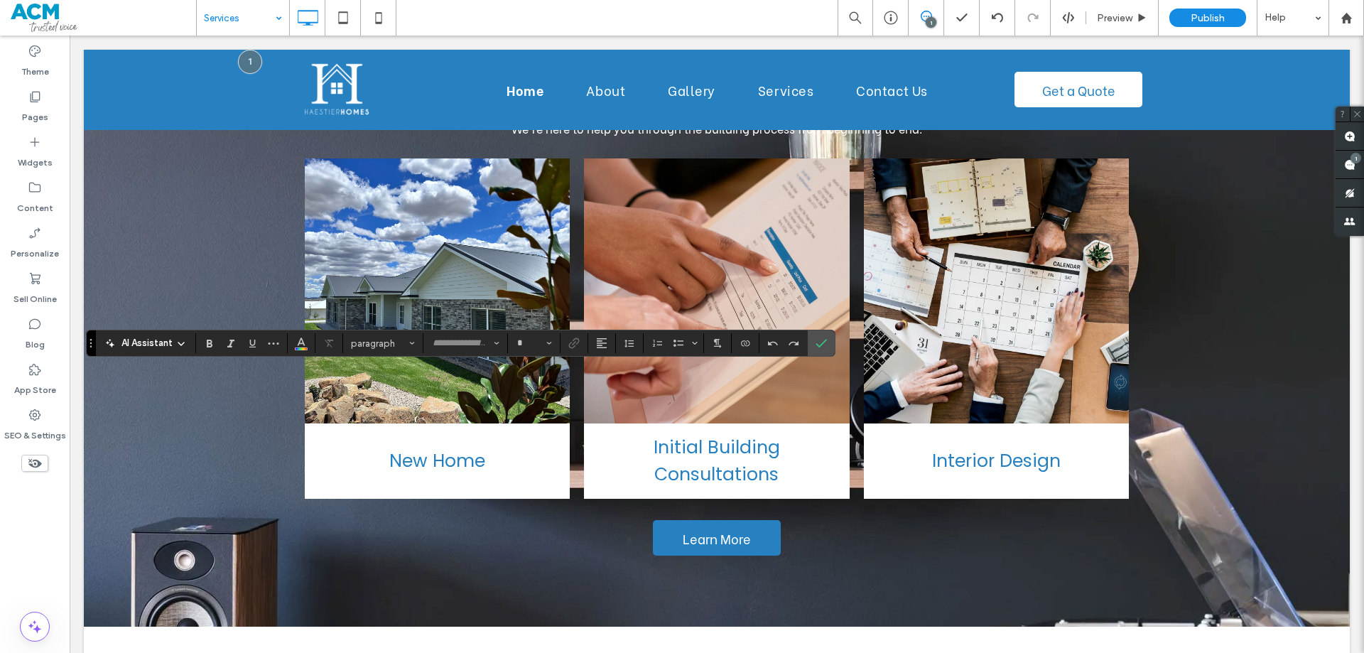
type input "*******"
type input "**"
click at [300, 344] on icon "Color" at bounding box center [300, 341] width 11 height 11
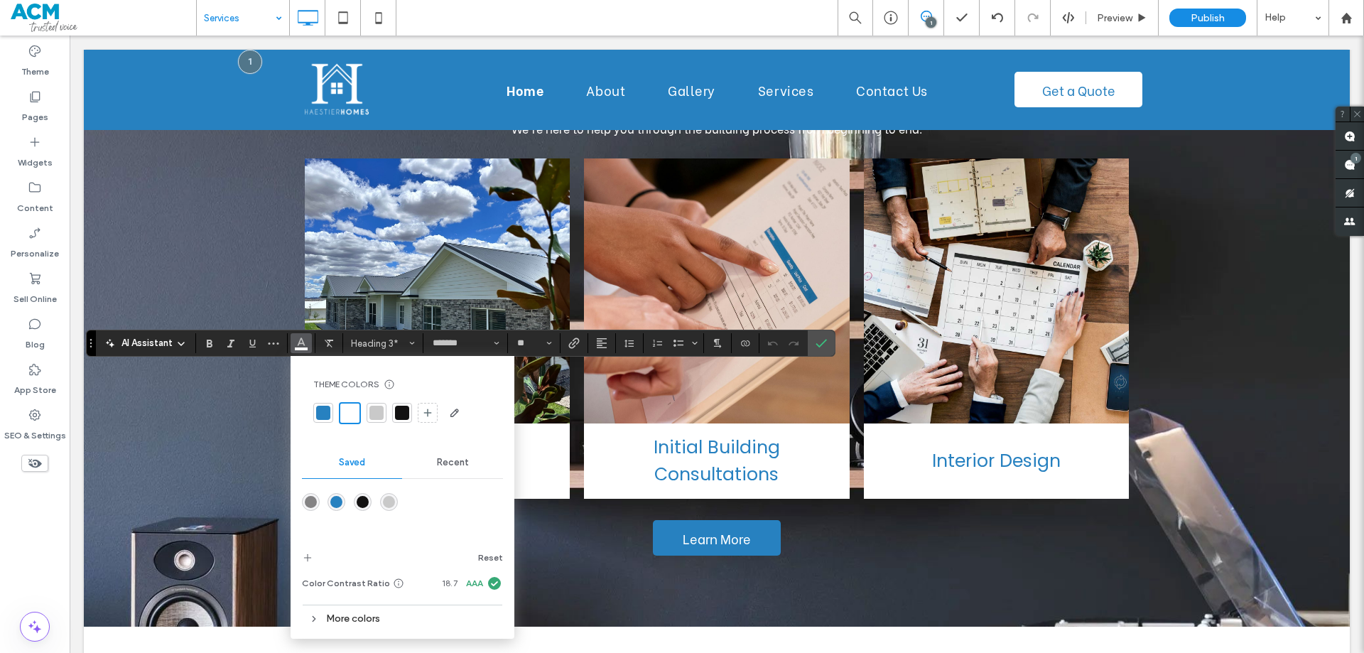
click at [337, 501] on div "rgba(39,129,192,1)" at bounding box center [336, 502] width 12 height 12
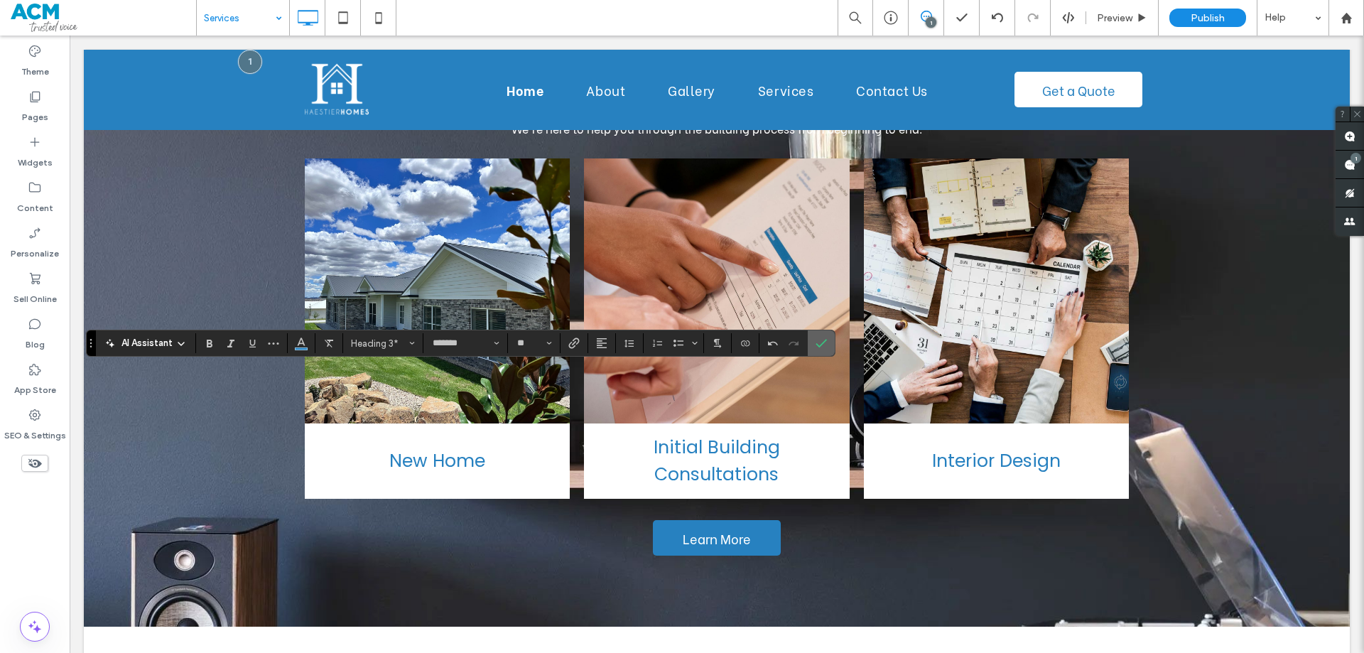
click at [820, 339] on icon "Confirm" at bounding box center [820, 342] width 11 height 11
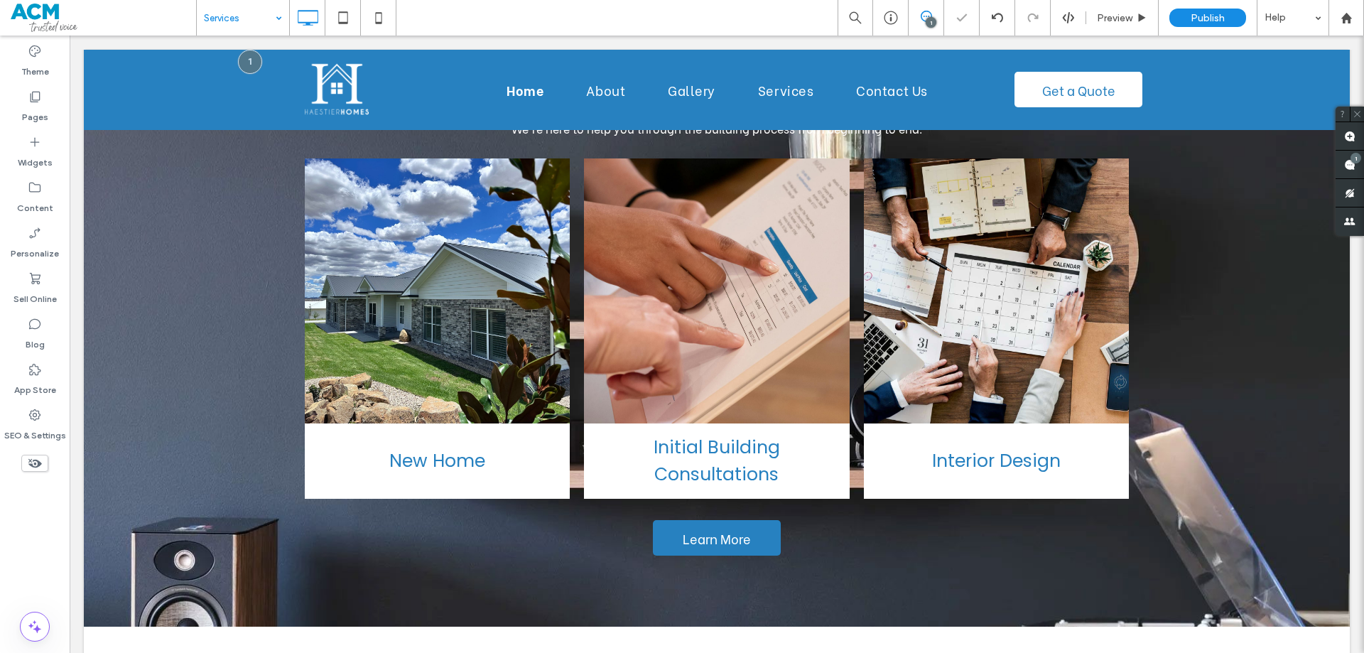
type input "**********"
type input "**"
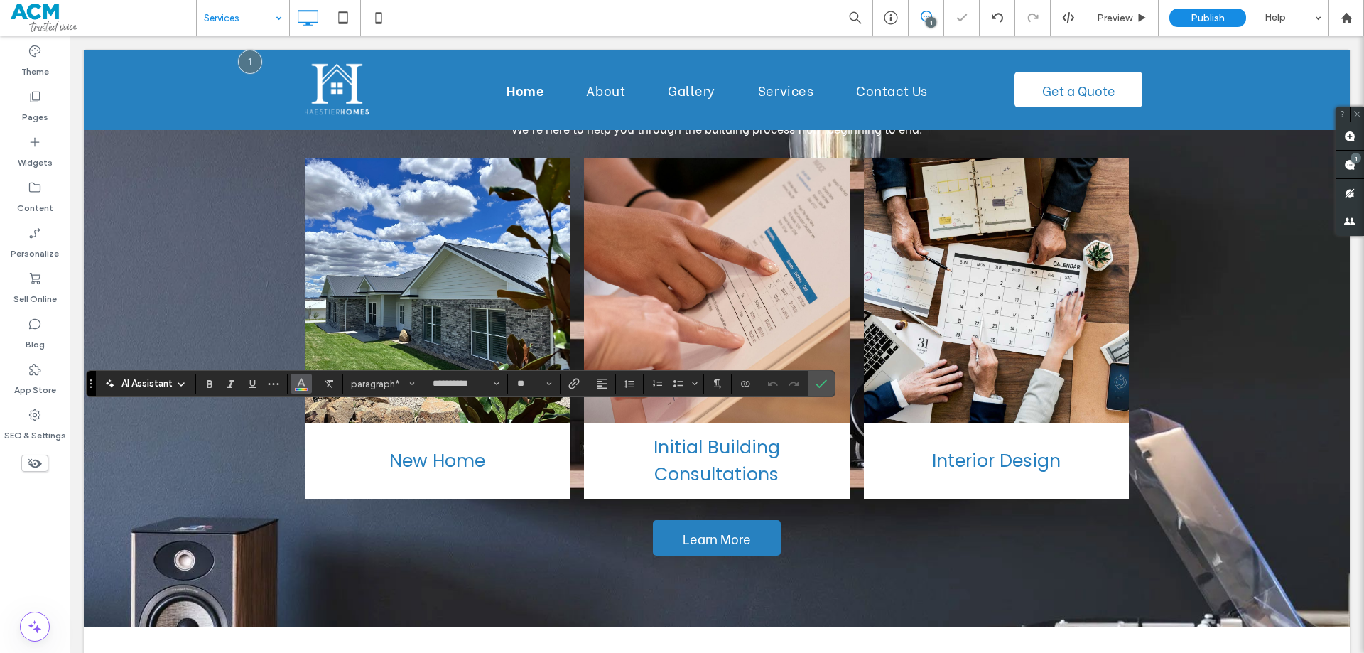
click at [295, 383] on icon "Color" at bounding box center [300, 381] width 11 height 11
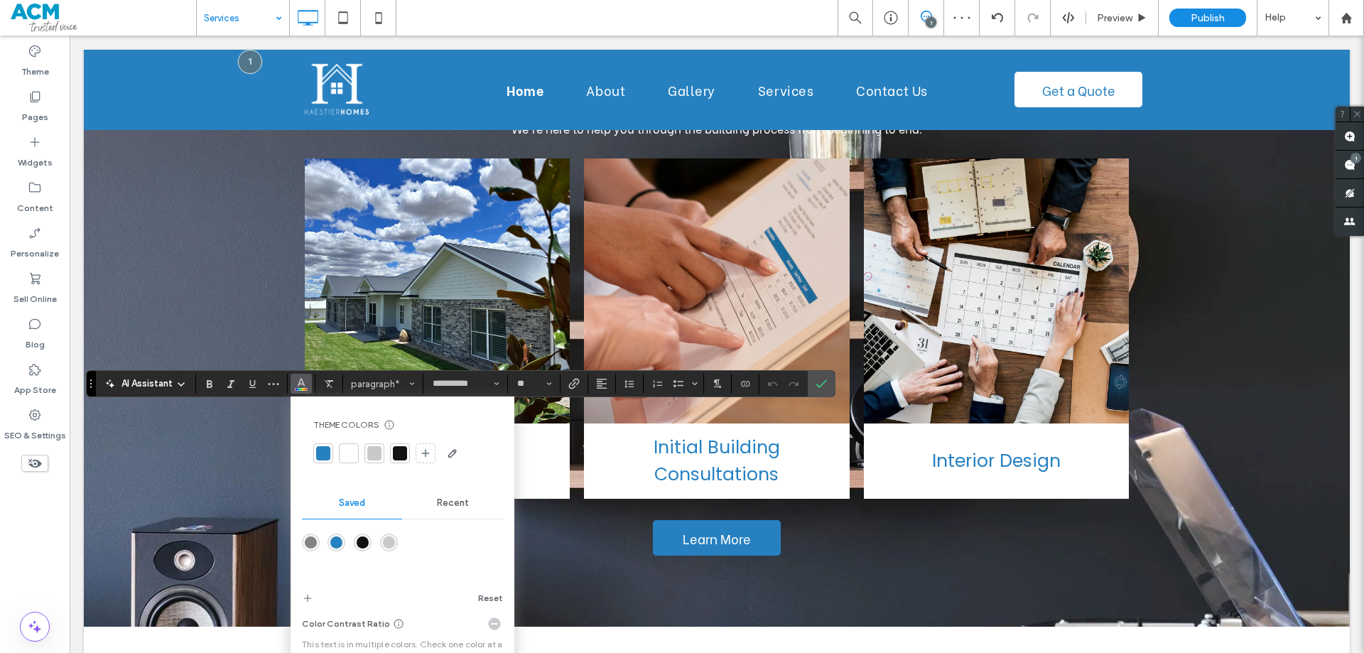
click at [360, 540] on div "rgba(19,18,18,1)" at bounding box center [363, 542] width 12 height 12
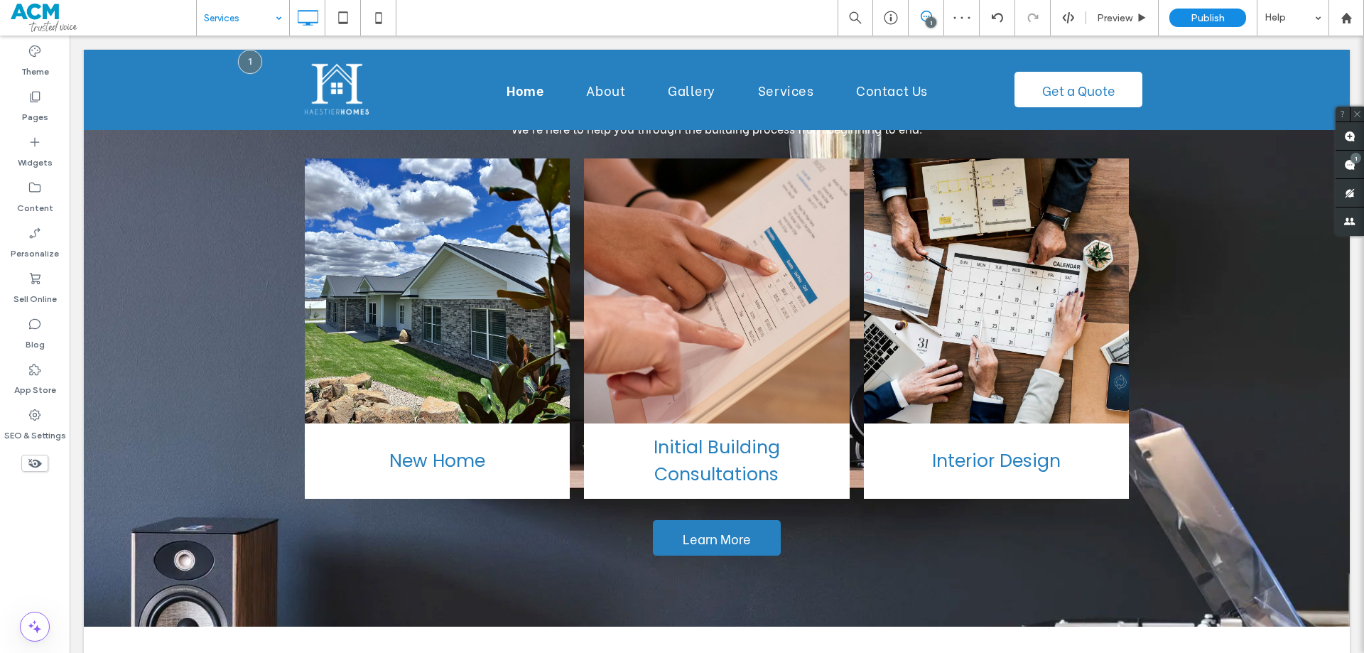
type input "*******"
type input "**"
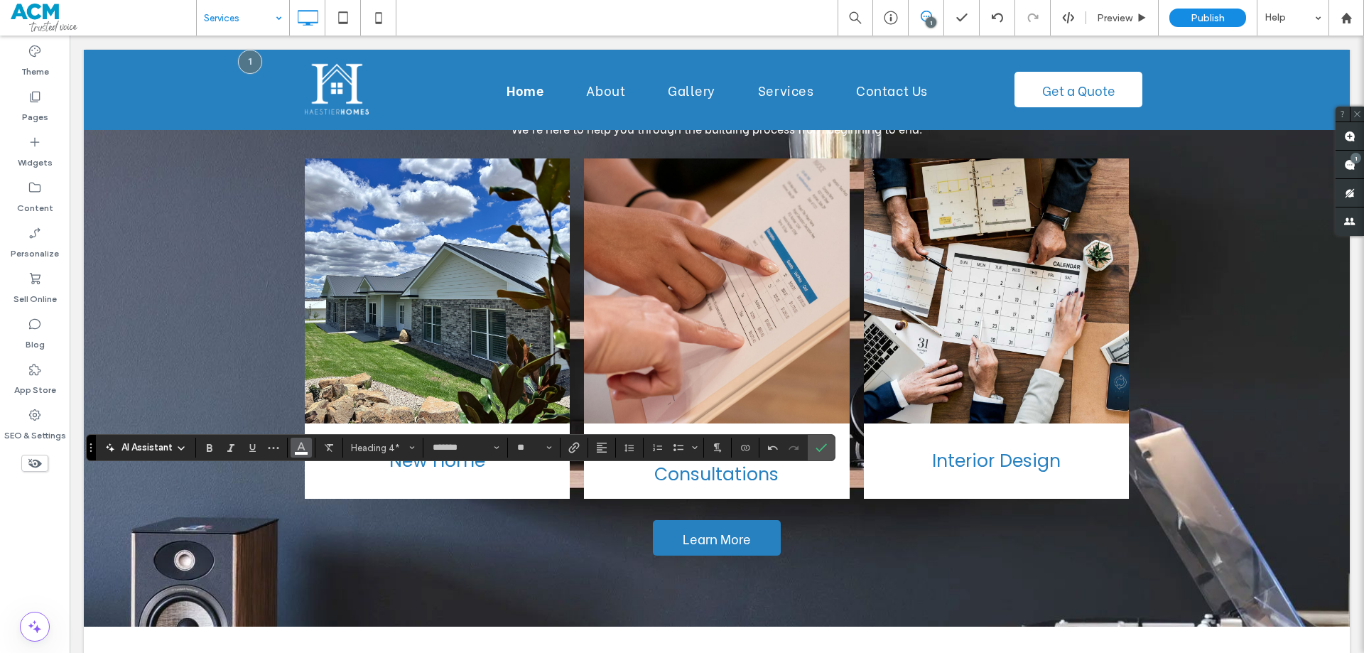
click at [300, 452] on span "Color" at bounding box center [300, 446] width 11 height 18
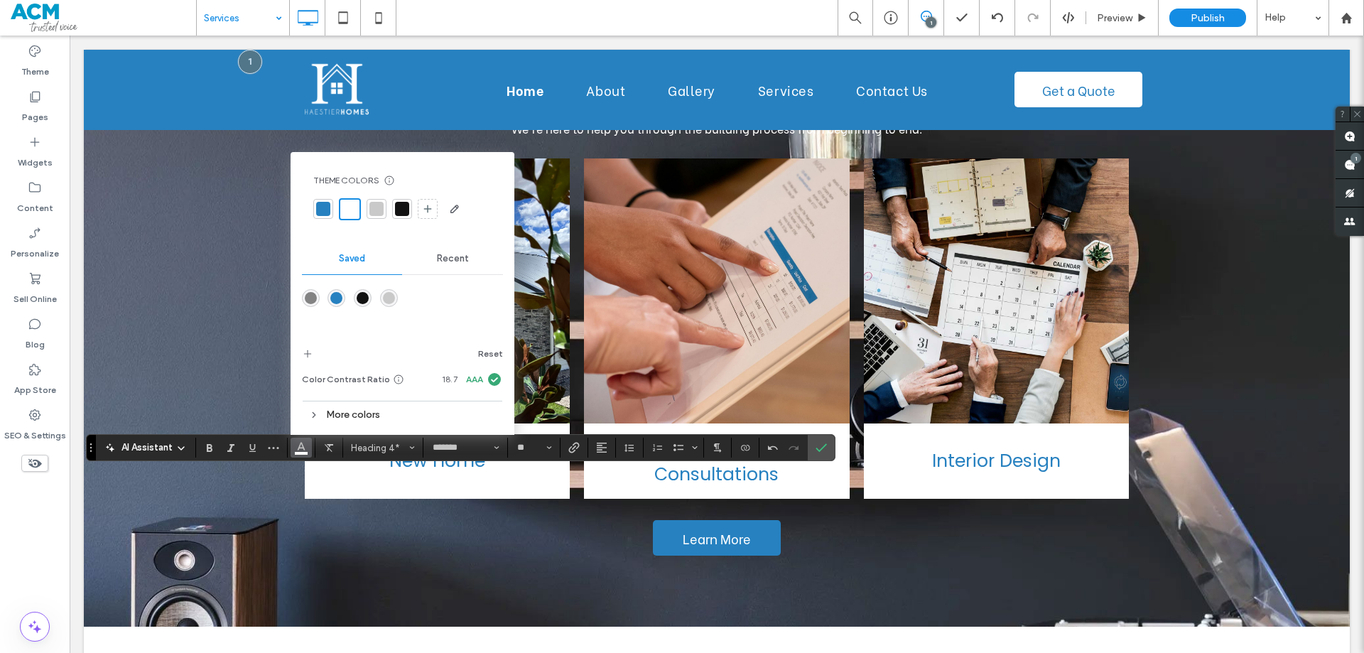
click at [335, 296] on div "rgba(39,129,192,1)" at bounding box center [336, 298] width 12 height 12
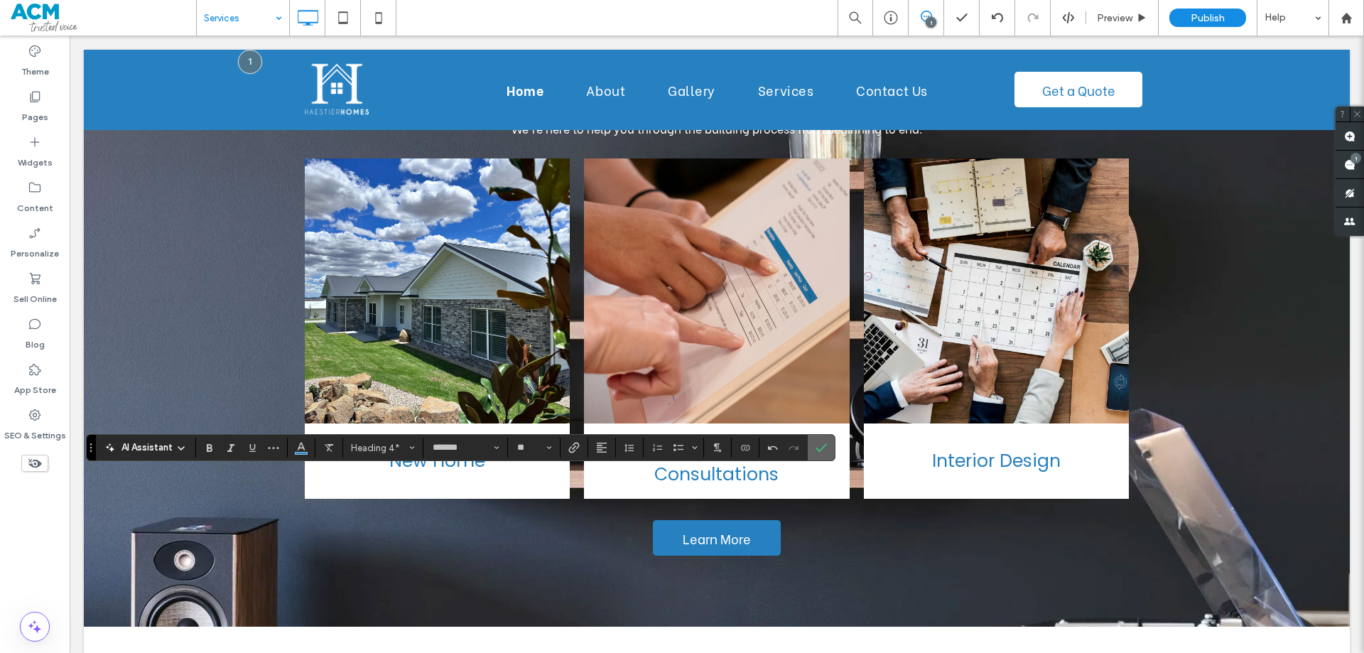
click at [813, 457] on label "Confirm" at bounding box center [820, 448] width 21 height 26
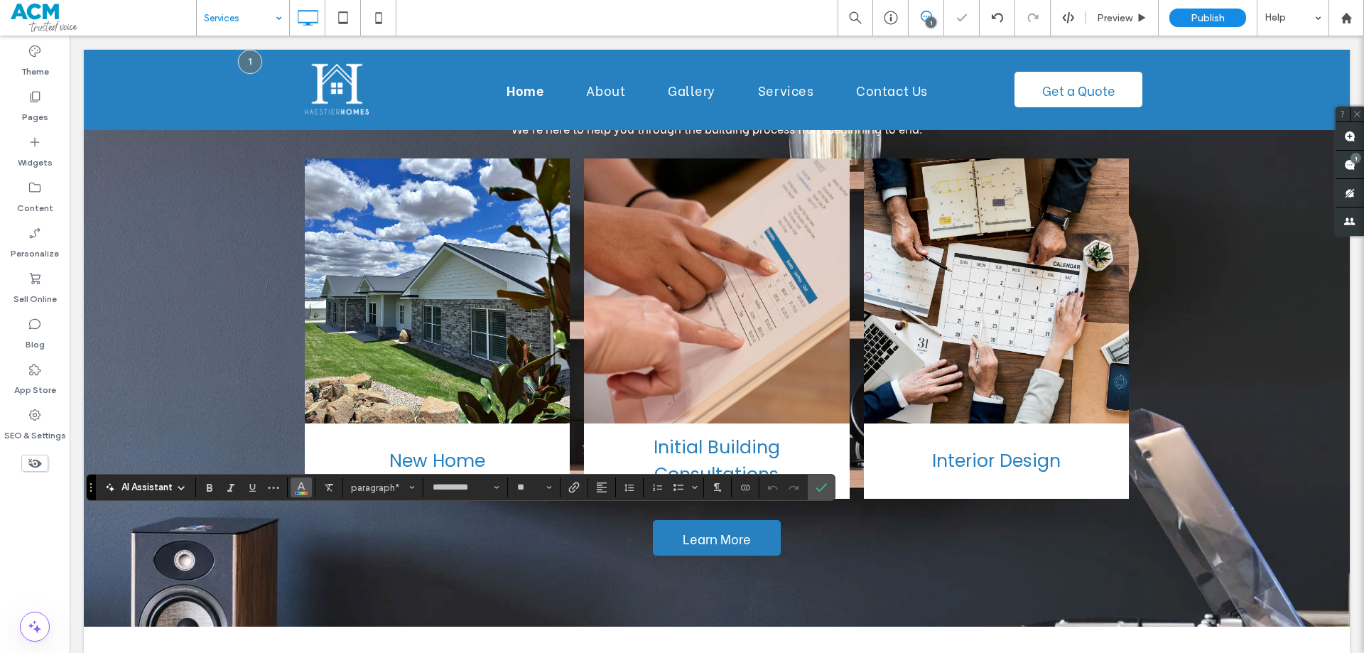
click at [300, 485] on icon "Color" at bounding box center [300, 485] width 11 height 11
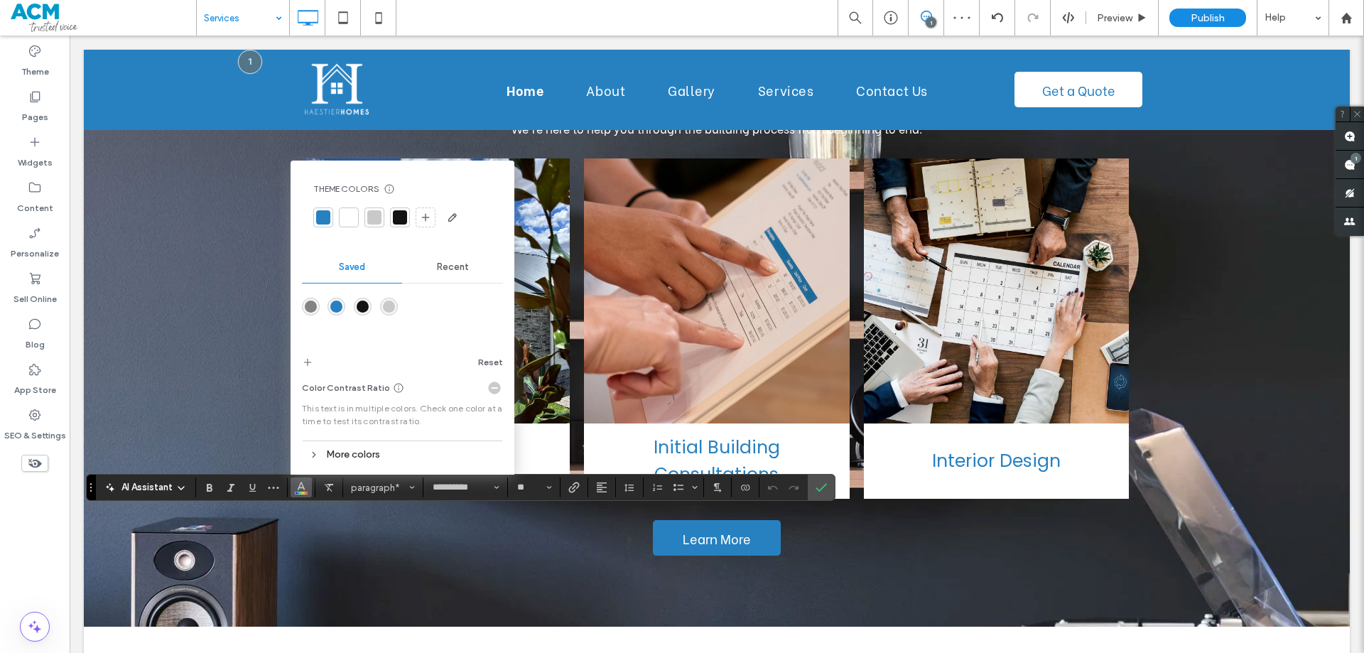
click at [359, 307] on div "rgba(19,18,18,1)" at bounding box center [363, 306] width 12 height 12
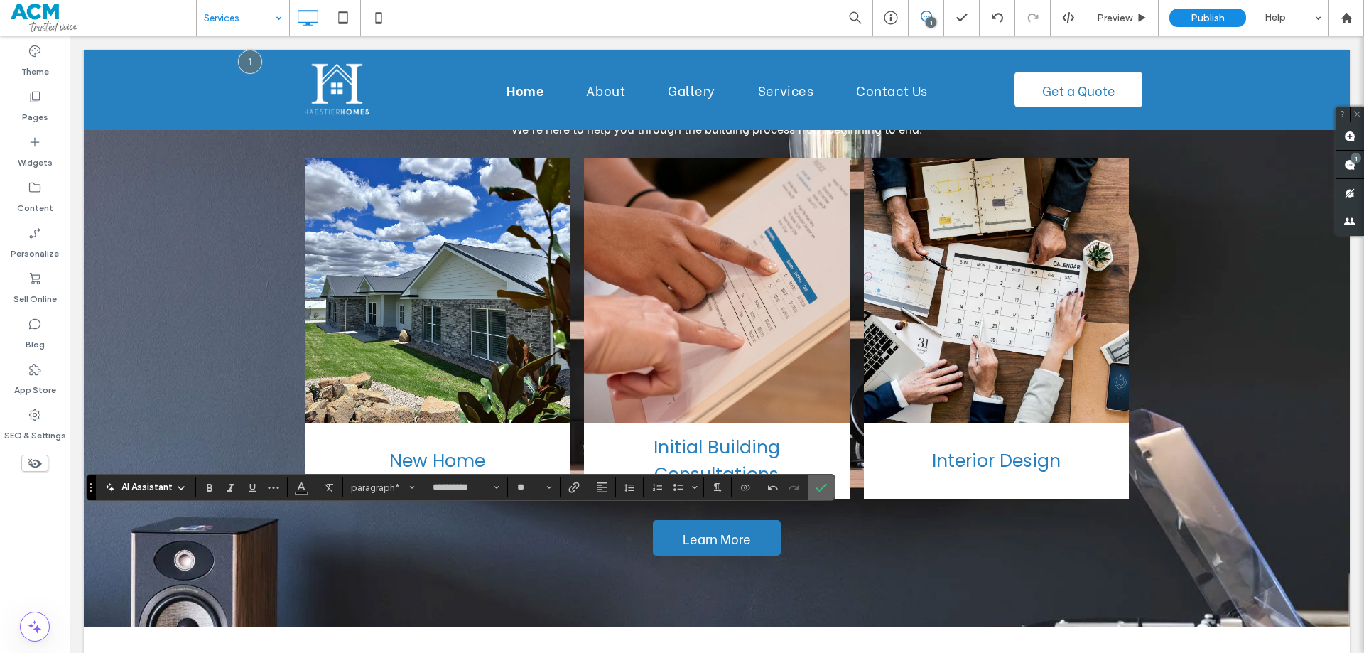
click at [825, 486] on icon "Confirm" at bounding box center [820, 486] width 11 height 11
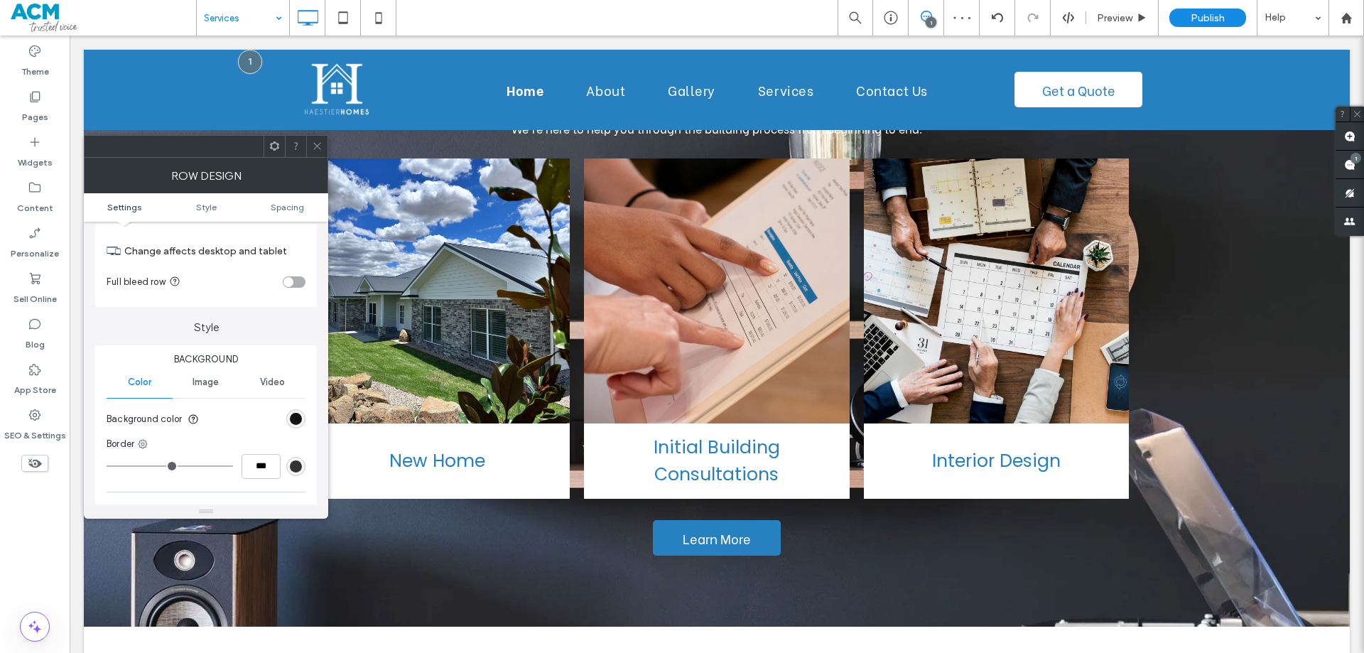
scroll to position [71, 0]
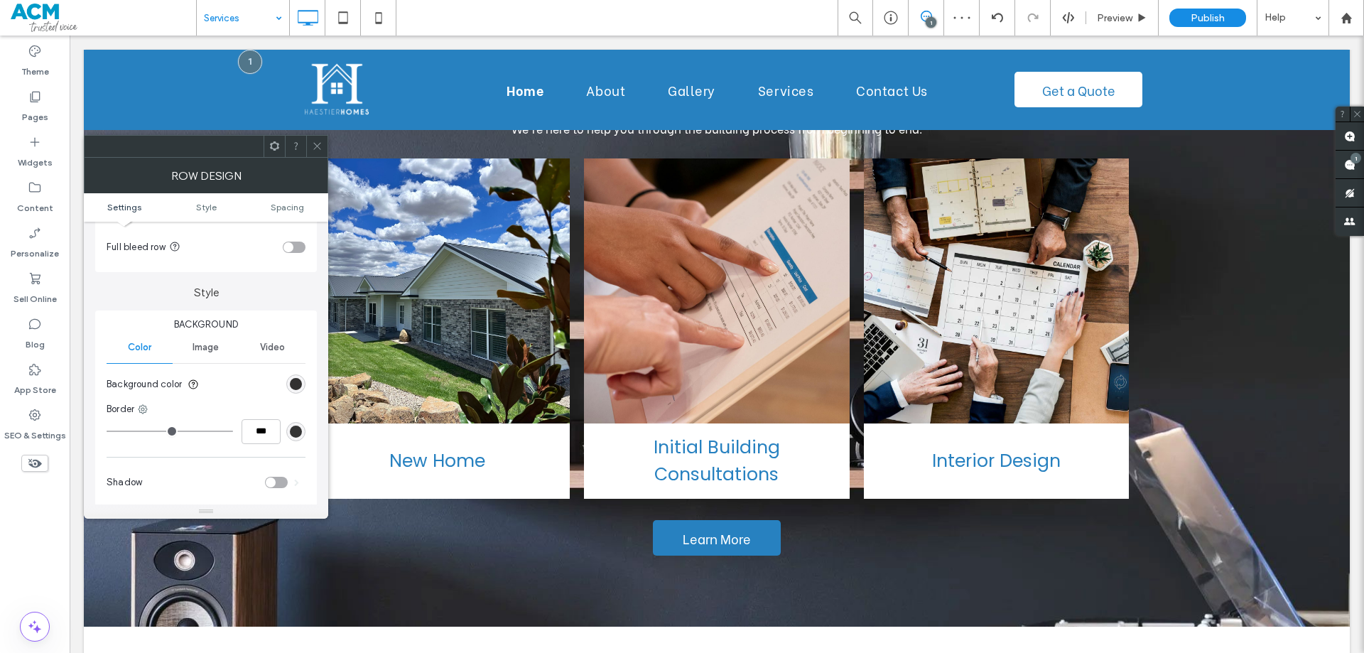
click at [293, 383] on div "rgb(19, 18, 18)" at bounding box center [296, 384] width 12 height 12
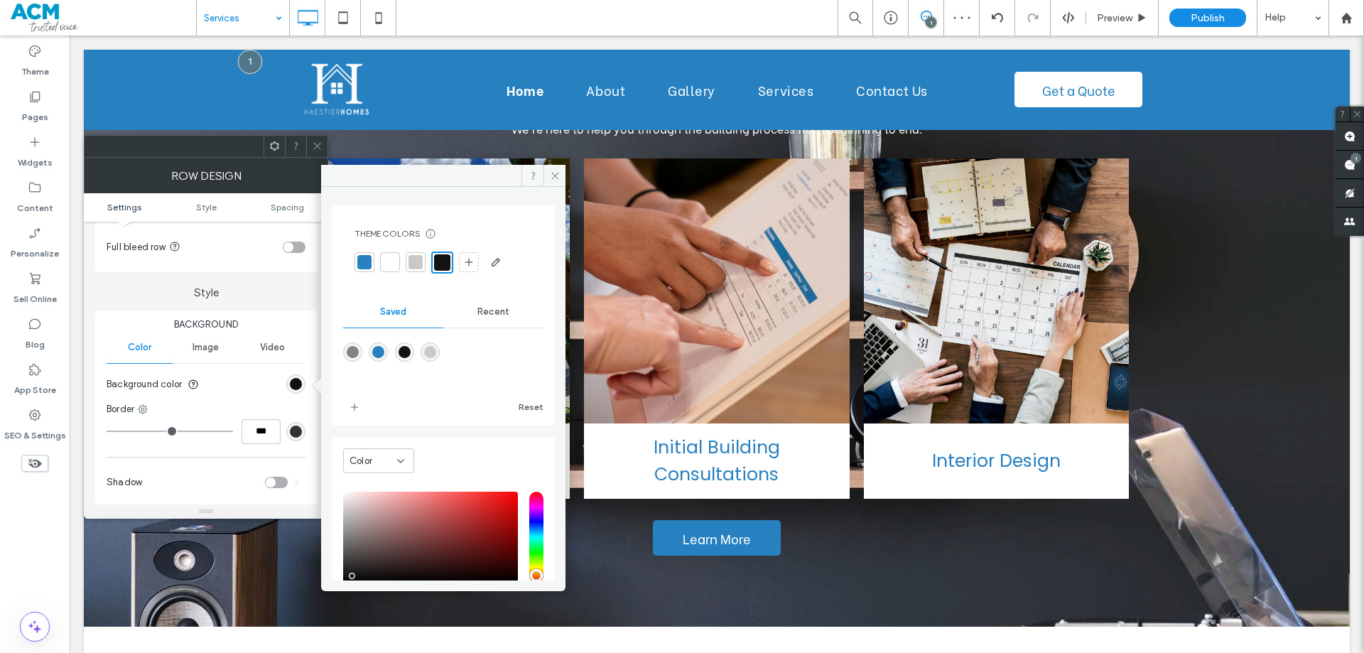
click at [483, 314] on span "Recent" at bounding box center [493, 311] width 32 height 11
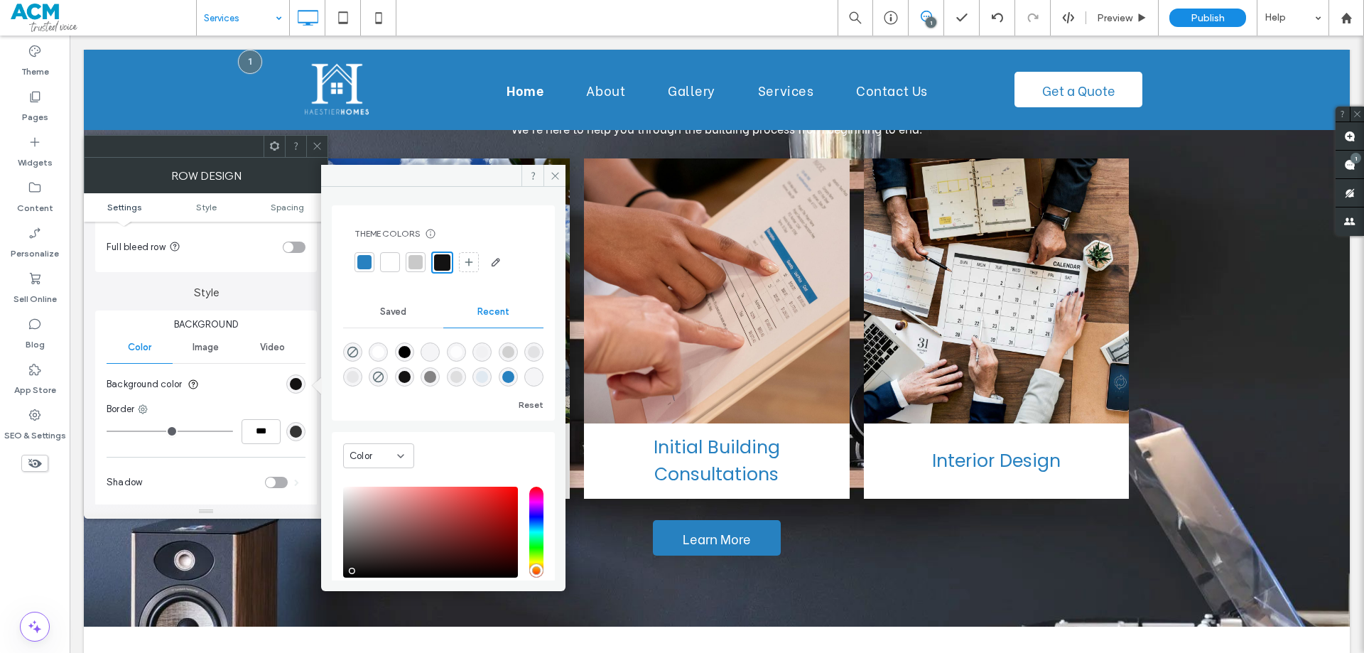
click at [381, 350] on div "rgba(255, 255, 255, 1)" at bounding box center [378, 352] width 12 height 12
type input "*******"
click at [315, 146] on icon at bounding box center [317, 146] width 11 height 11
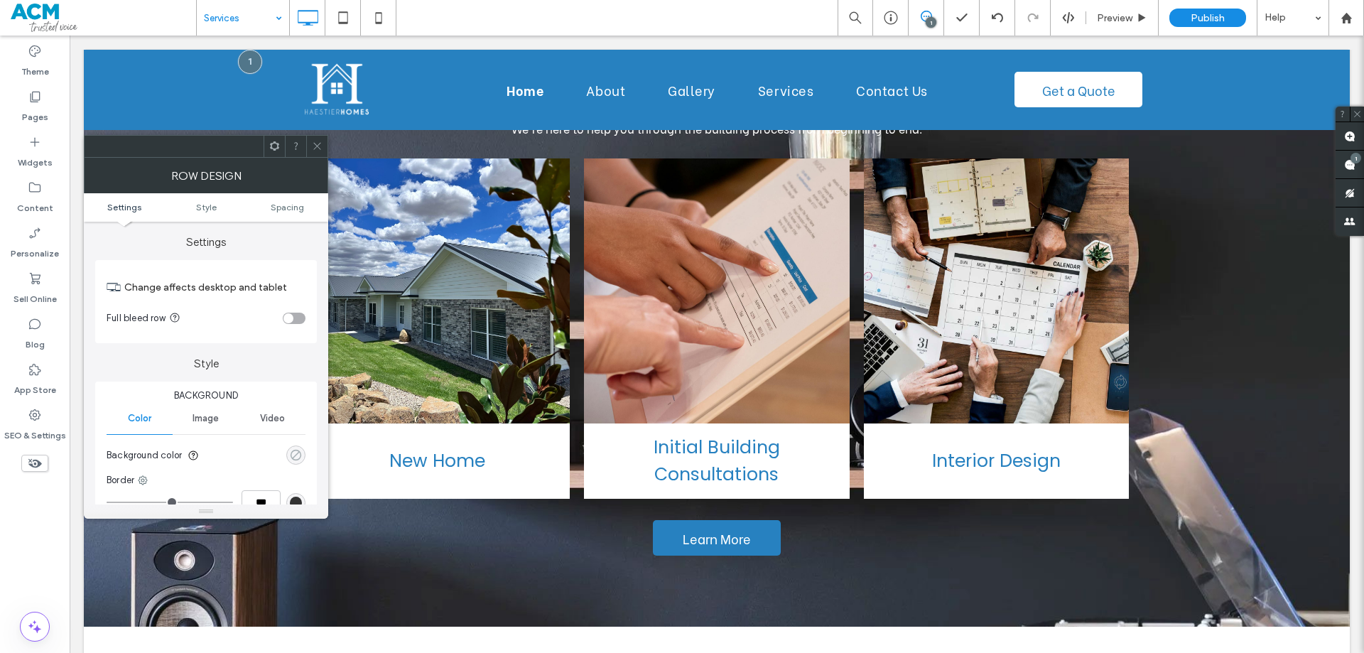
click at [295, 457] on div "rgba(0, 0, 0, 0)" at bounding box center [296, 455] width 12 height 12
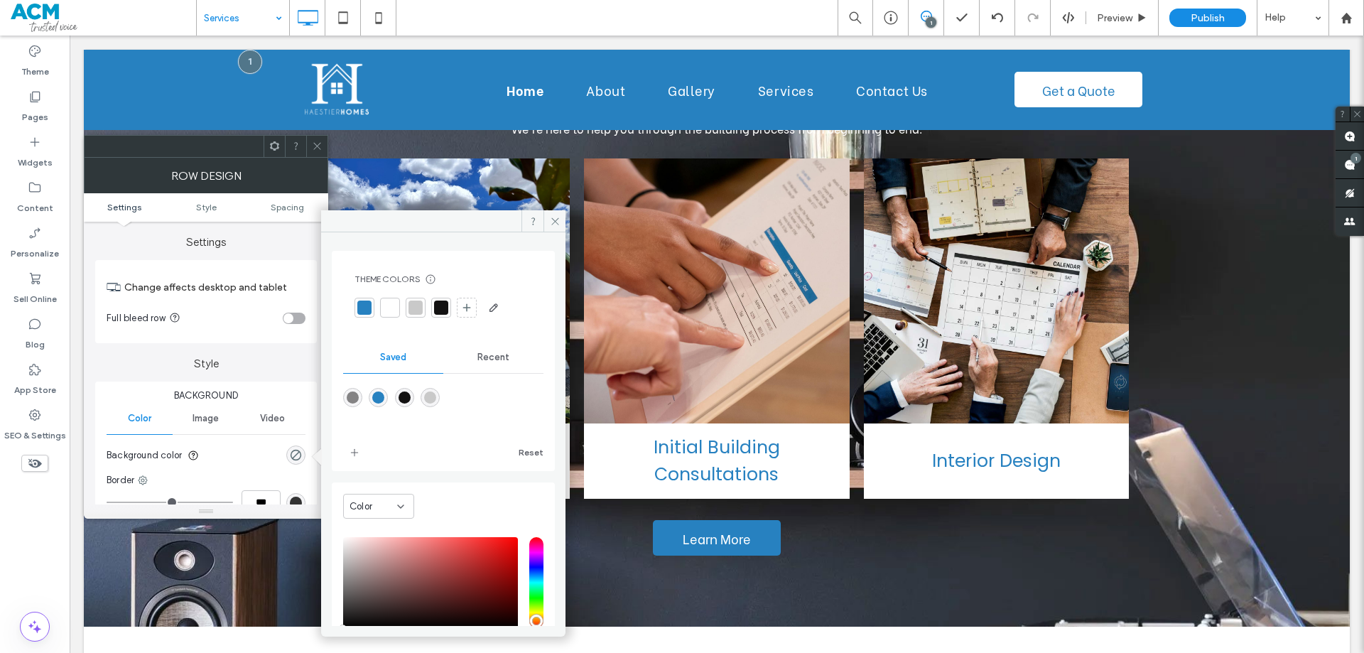
click at [382, 392] on div "rgba(39,129,192,1)" at bounding box center [378, 397] width 12 height 12
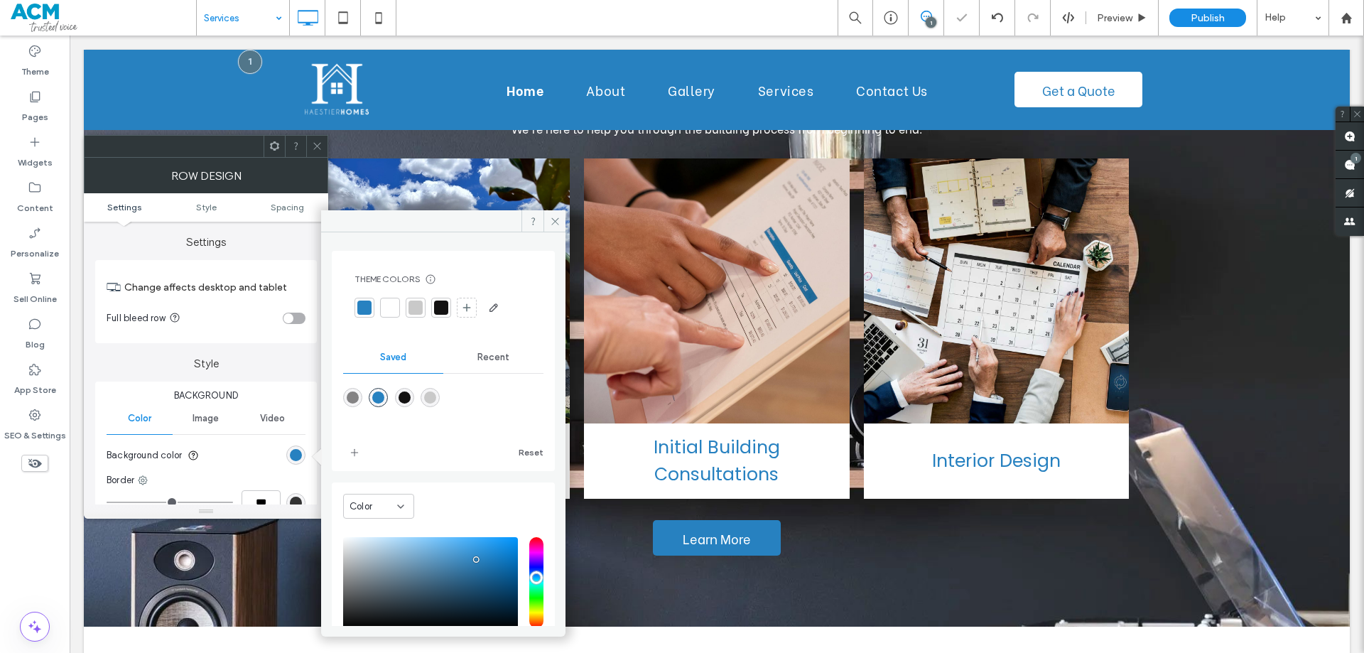
type input "*******"
type input "***"
type input "****"
drag, startPoint x: 317, startPoint y: 137, endPoint x: 319, endPoint y: 151, distance: 13.6
click at [317, 138] on span at bounding box center [317, 146] width 11 height 21
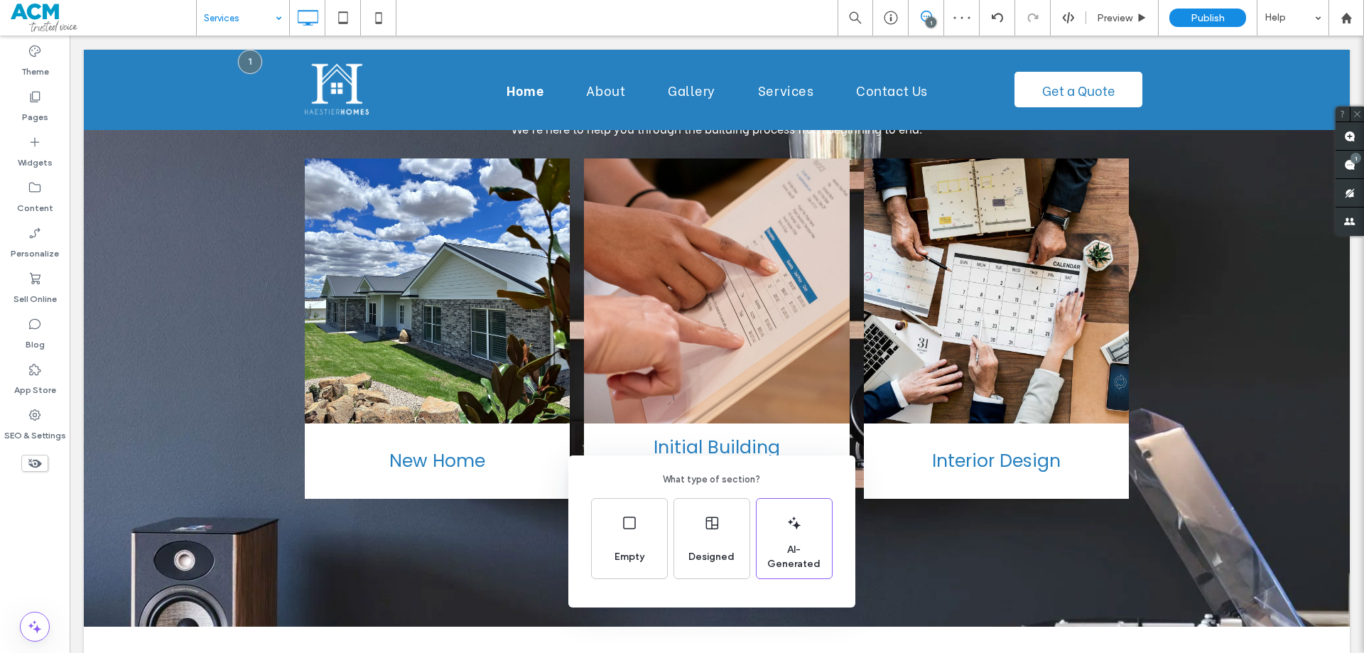
click at [558, 618] on div "What type of section? Empty Designed AI-Generated" at bounding box center [682, 361] width 1364 height 722
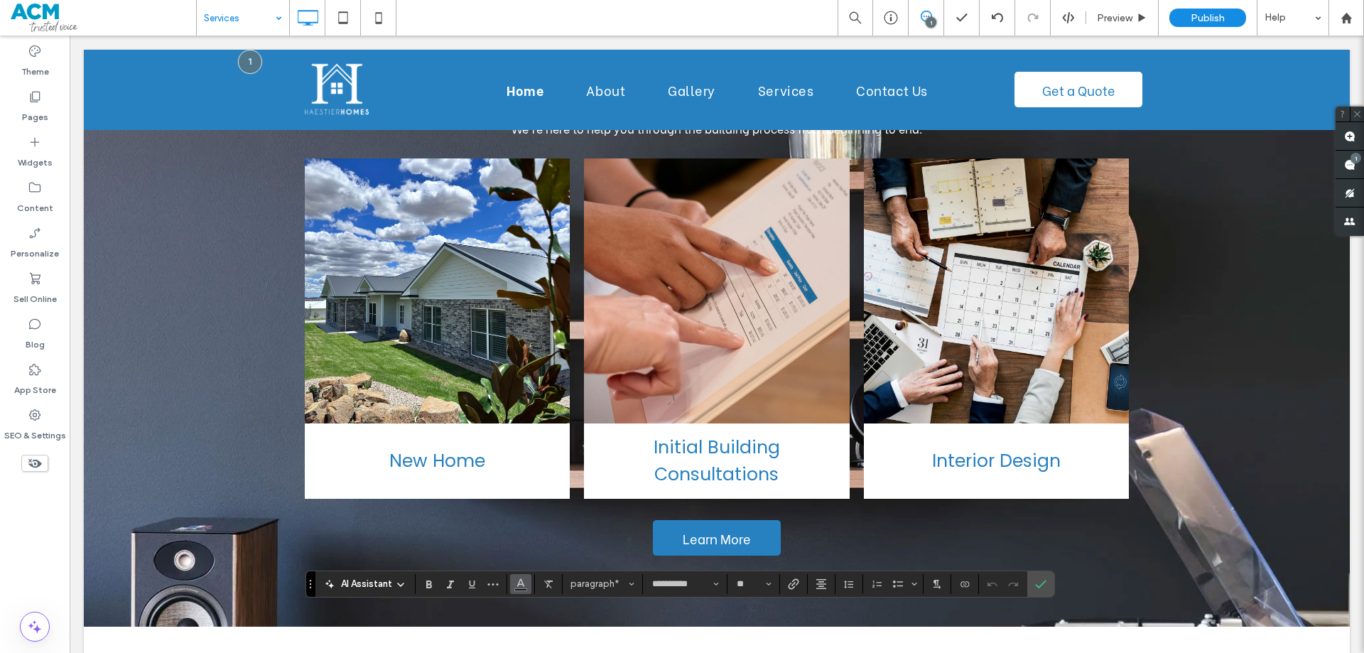
click at [521, 587] on icon "Color" at bounding box center [520, 582] width 11 height 11
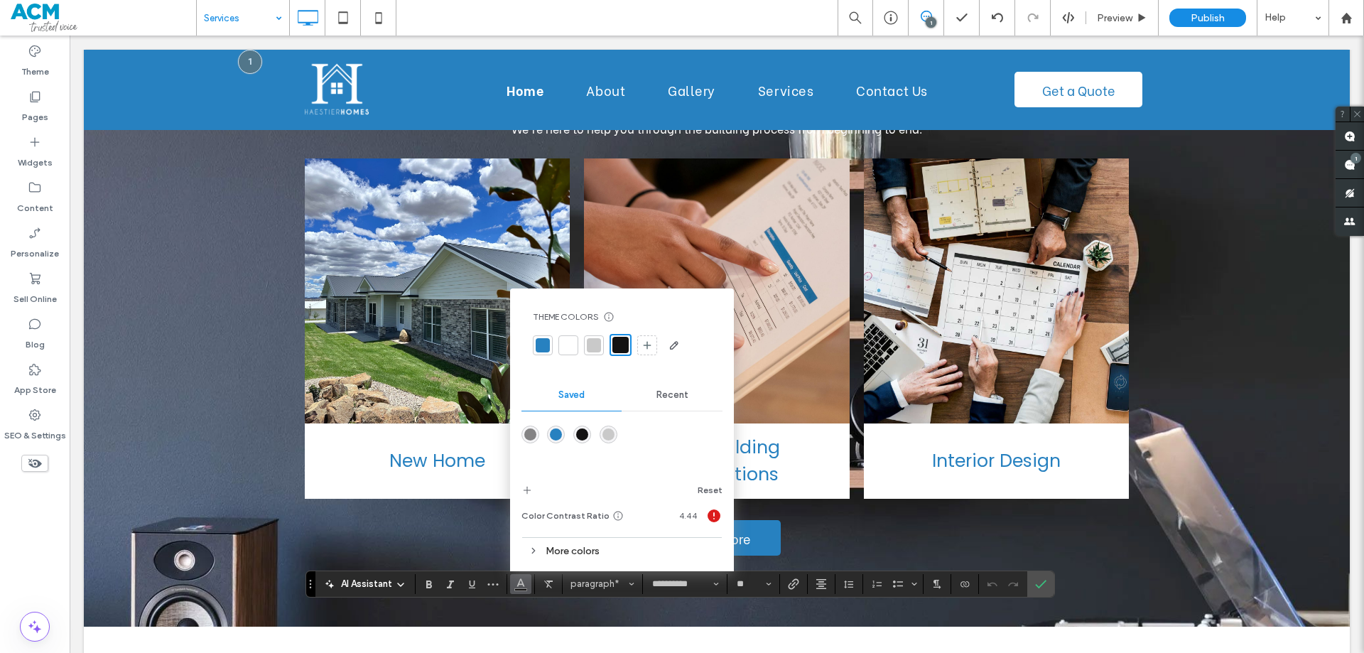
click at [568, 342] on div at bounding box center [568, 345] width 14 height 14
click at [1039, 590] on span "Confirm" at bounding box center [1038, 584] width 6 height 26
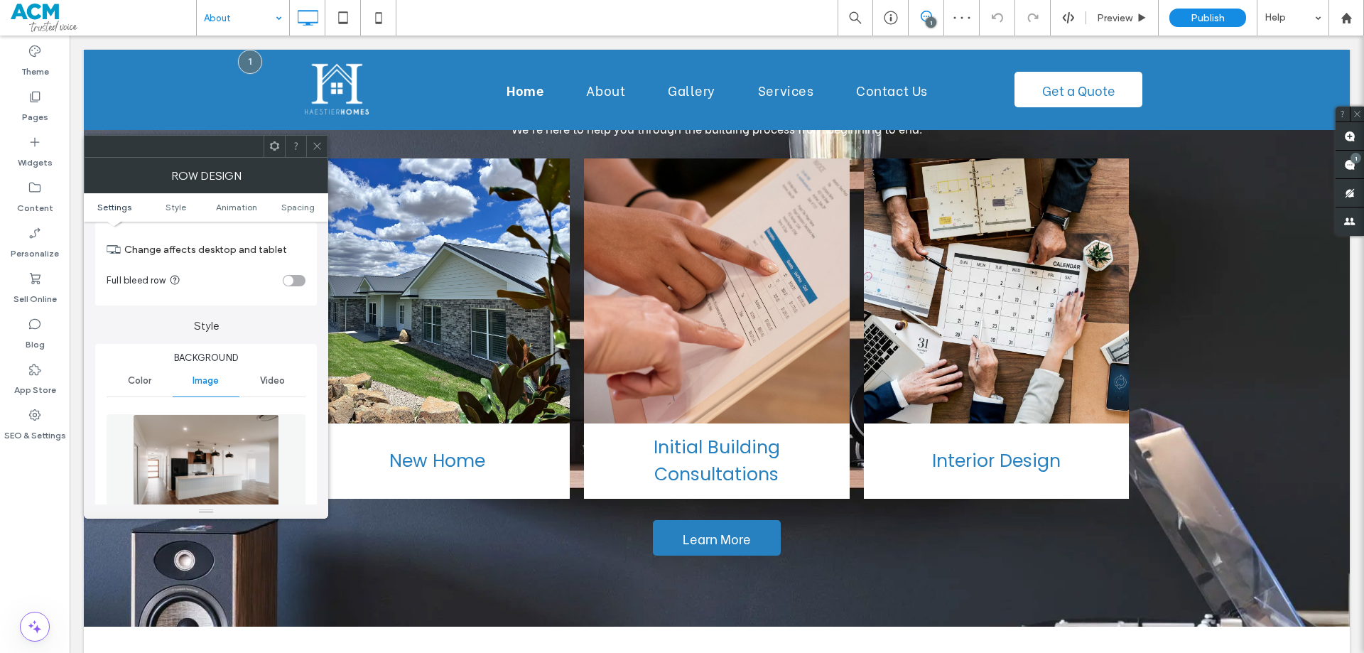
scroll to position [213, 0]
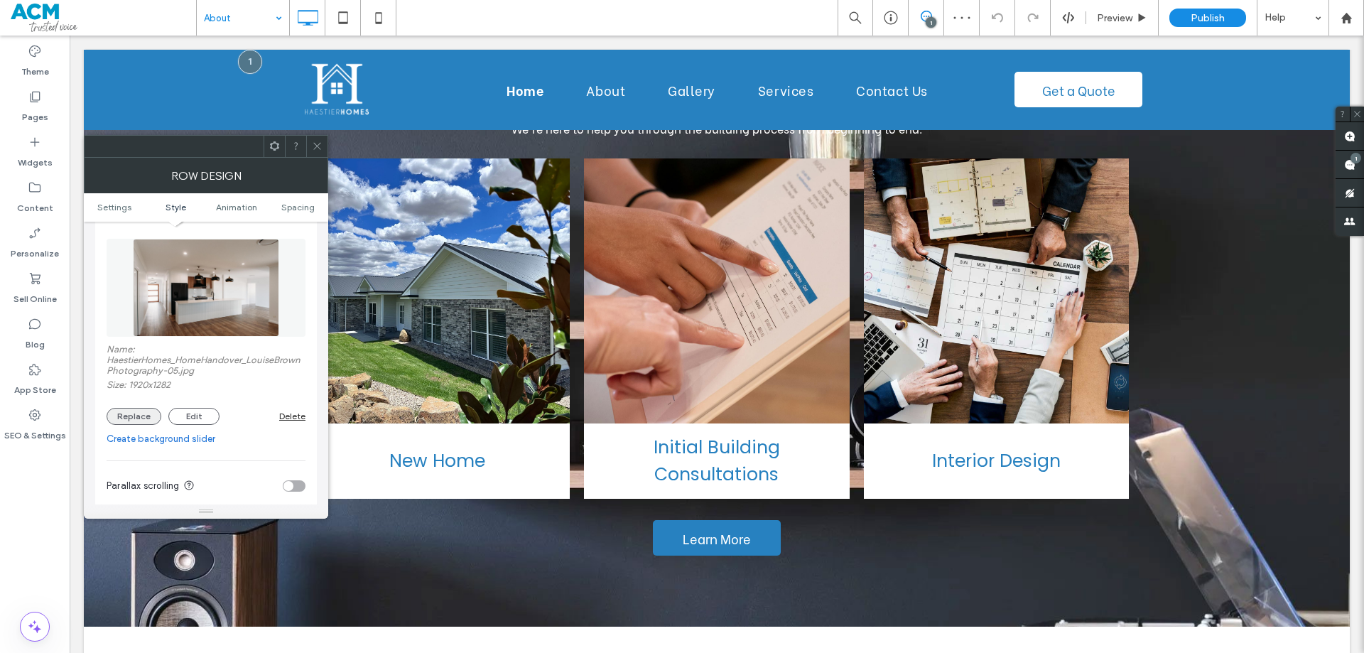
click at [129, 416] on button "Replace" at bounding box center [134, 416] width 55 height 17
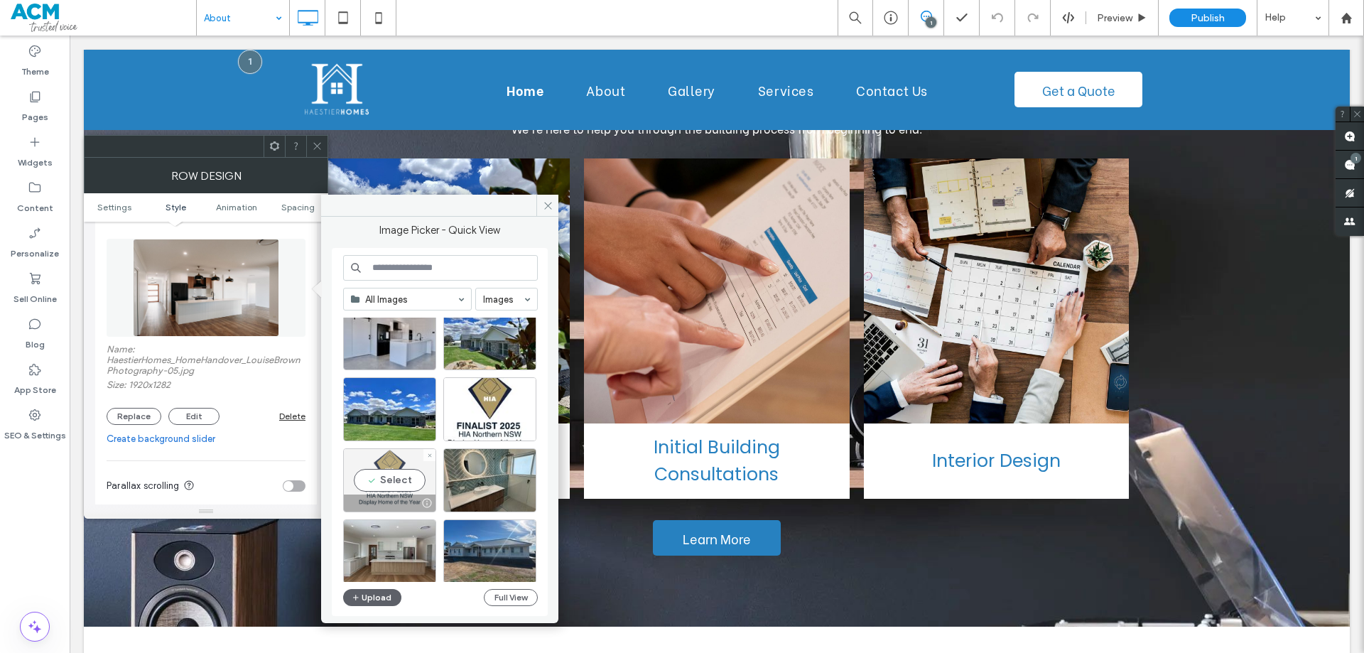
scroll to position [0, 0]
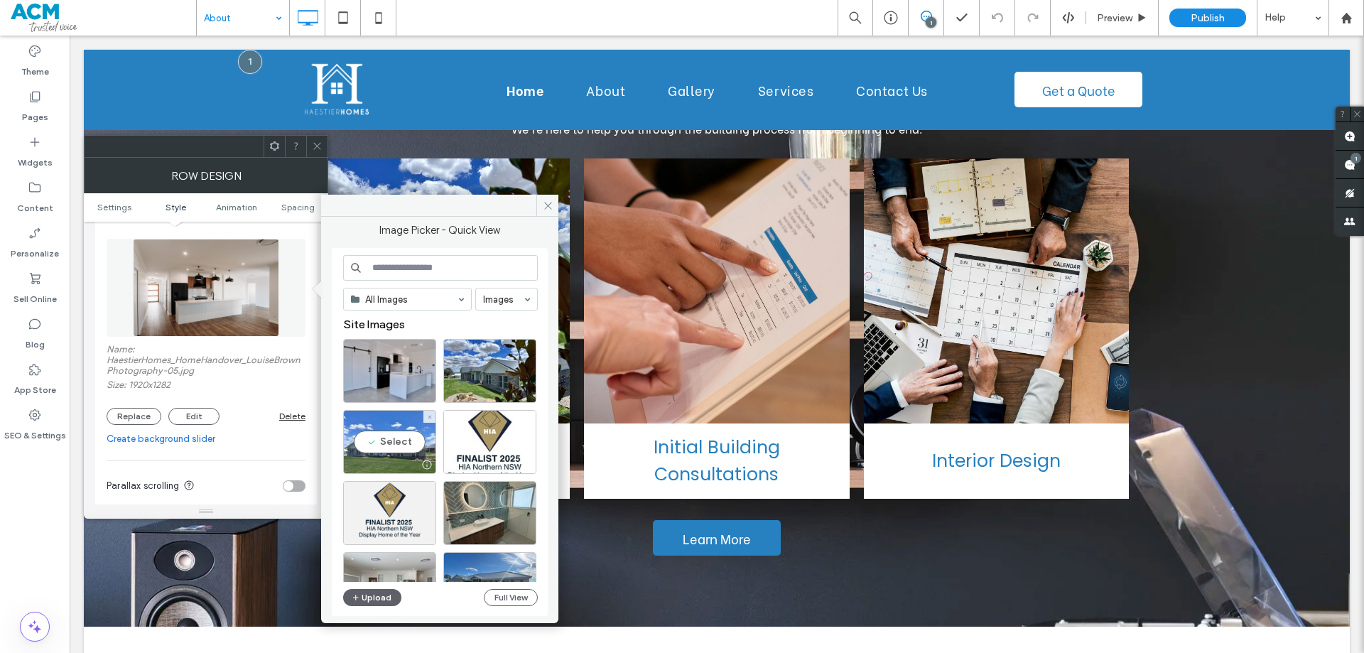
click at [393, 436] on div "Select" at bounding box center [389, 442] width 93 height 64
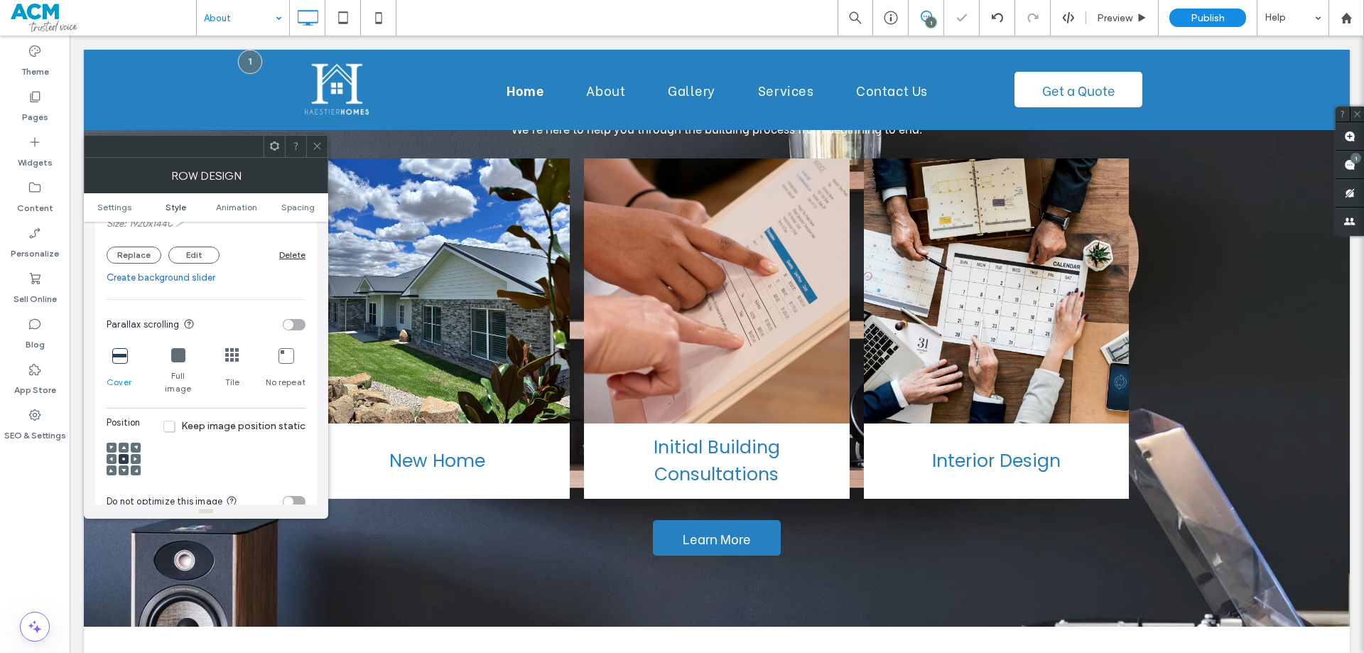
scroll to position [355, 0]
drag, startPoint x: 122, startPoint y: 442, endPoint x: 122, endPoint y: 450, distance: 7.8
click at [122, 455] on icon at bounding box center [123, 457] width 4 height 4
click at [122, 466] on icon at bounding box center [123, 468] width 4 height 4
click at [124, 452] on span at bounding box center [123, 457] width 4 height 10
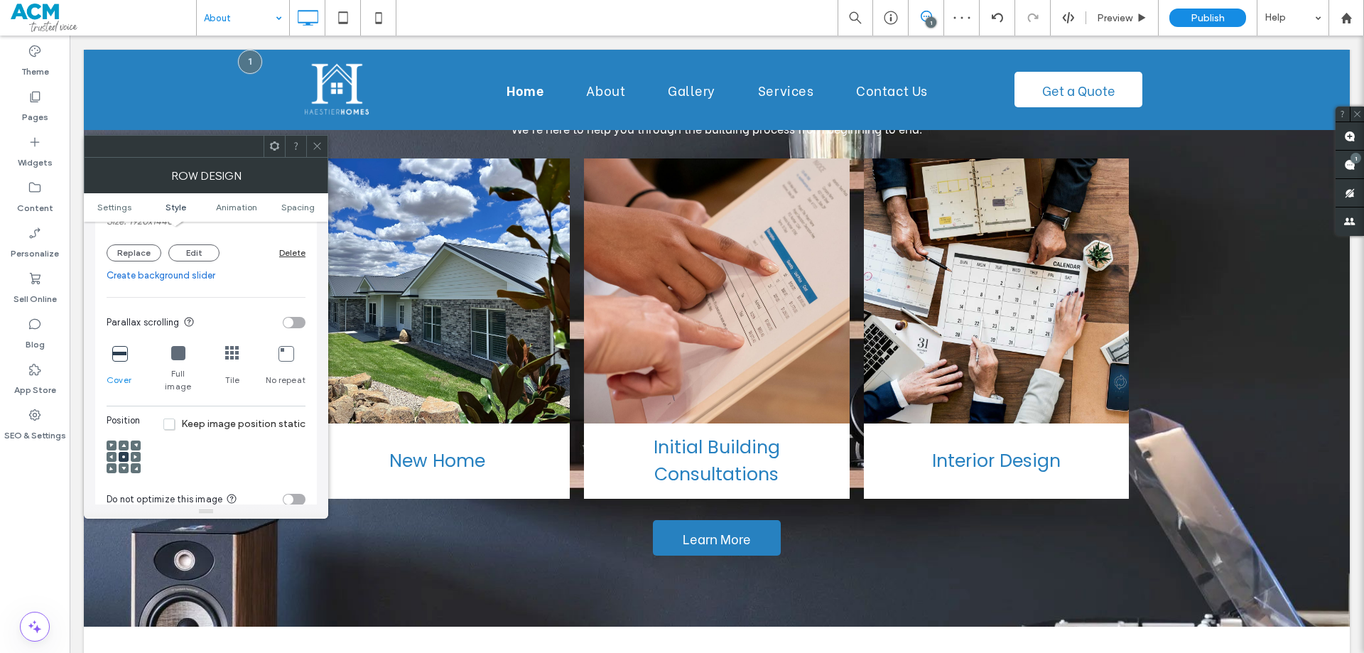
click at [317, 142] on icon at bounding box center [317, 146] width 11 height 11
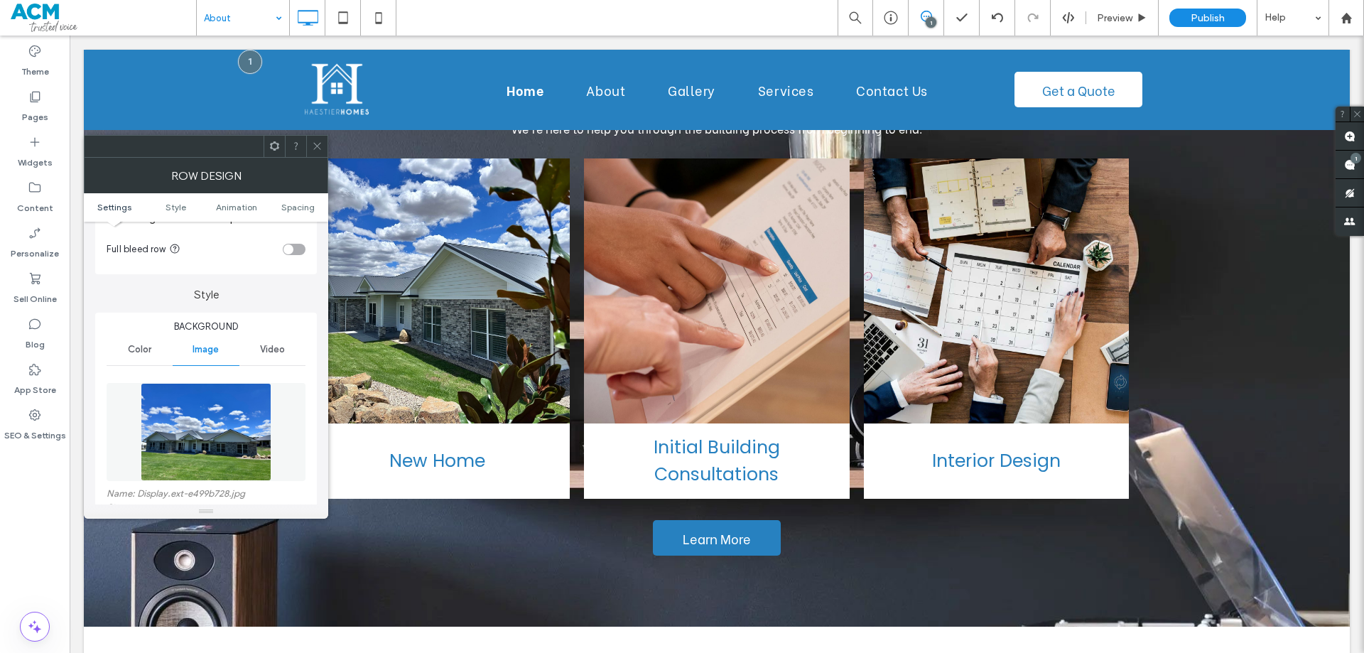
scroll to position [140, 0]
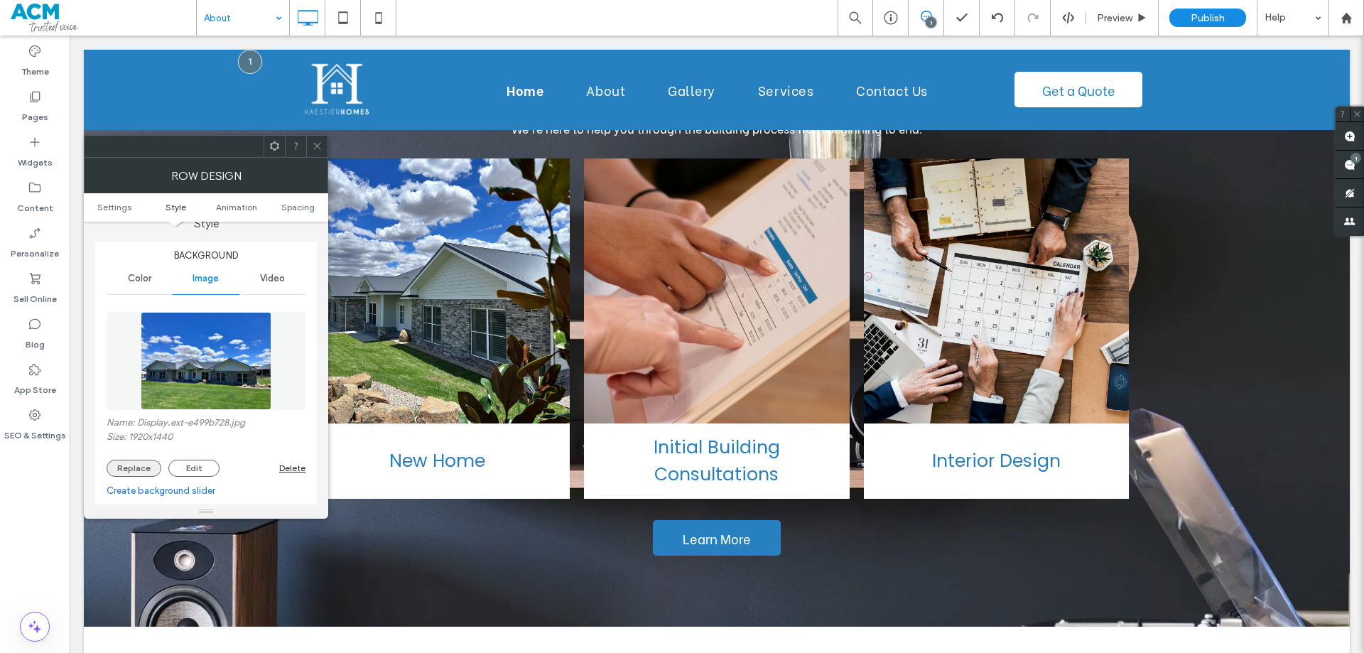
click at [135, 462] on button "Replace" at bounding box center [134, 467] width 55 height 17
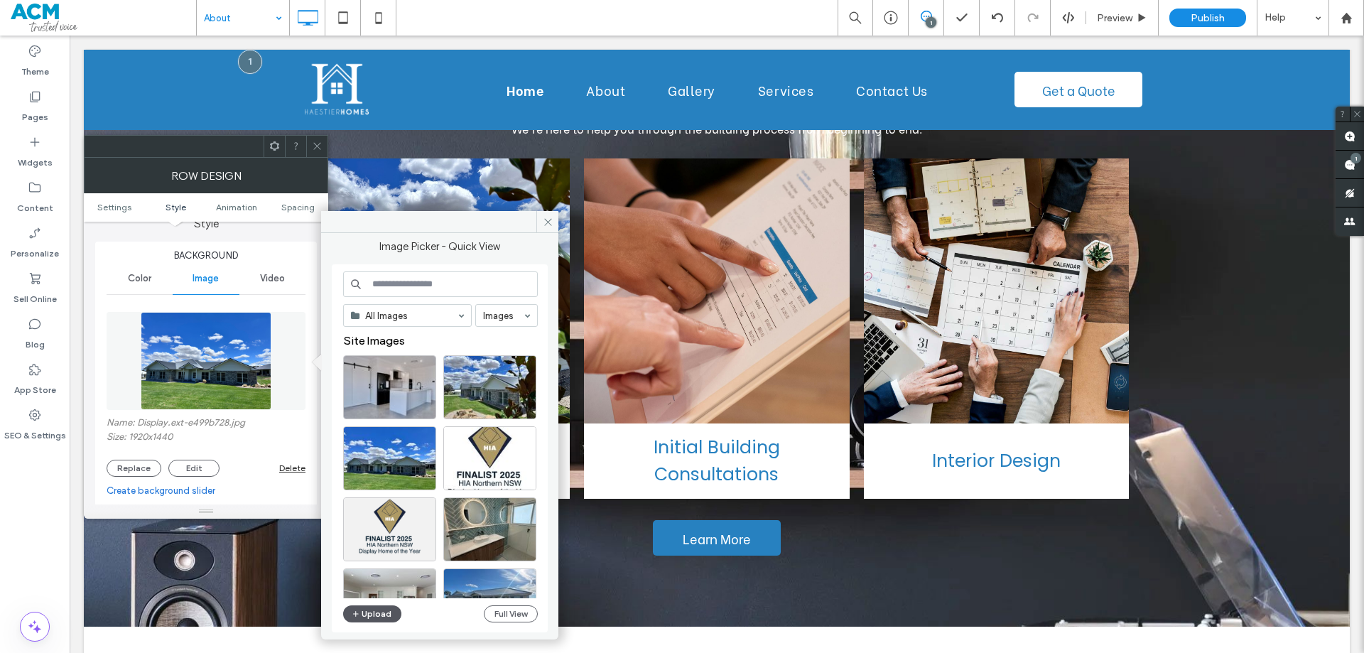
click at [365, 611] on button "Upload" at bounding box center [372, 613] width 58 height 17
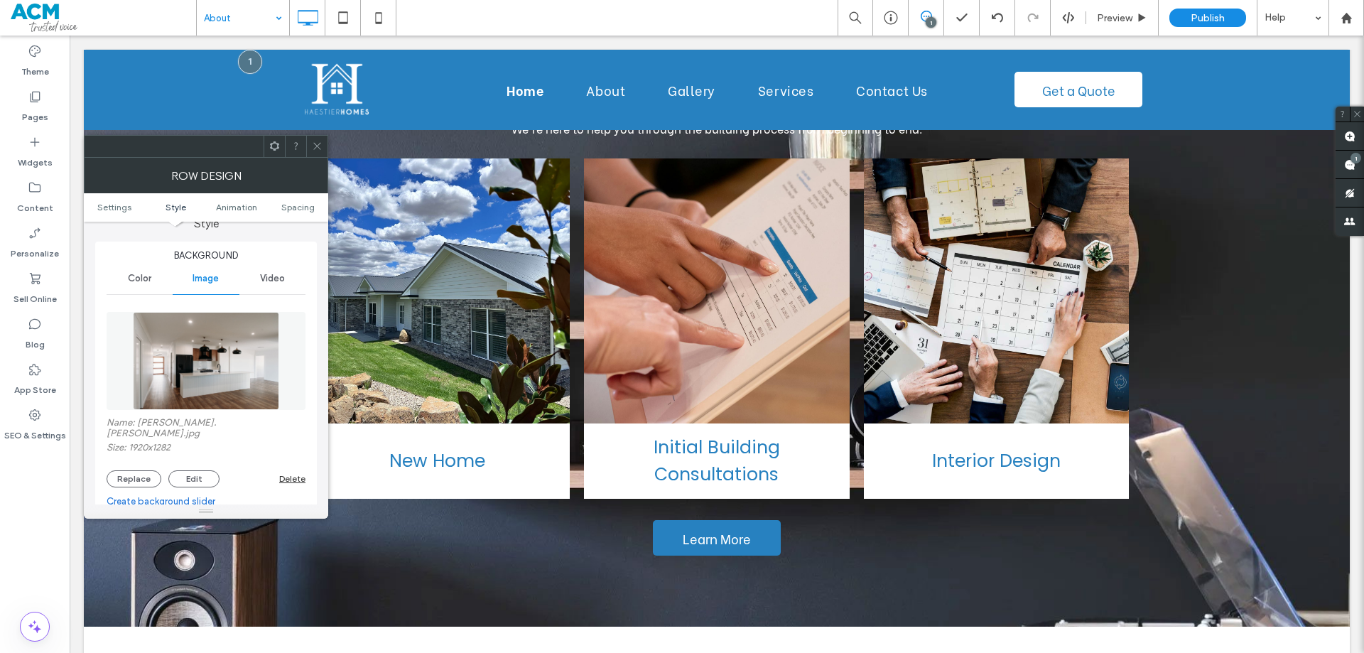
drag, startPoint x: 317, startPoint y: 143, endPoint x: 323, endPoint y: 160, distance: 18.0
click at [317, 143] on icon at bounding box center [317, 146] width 11 height 11
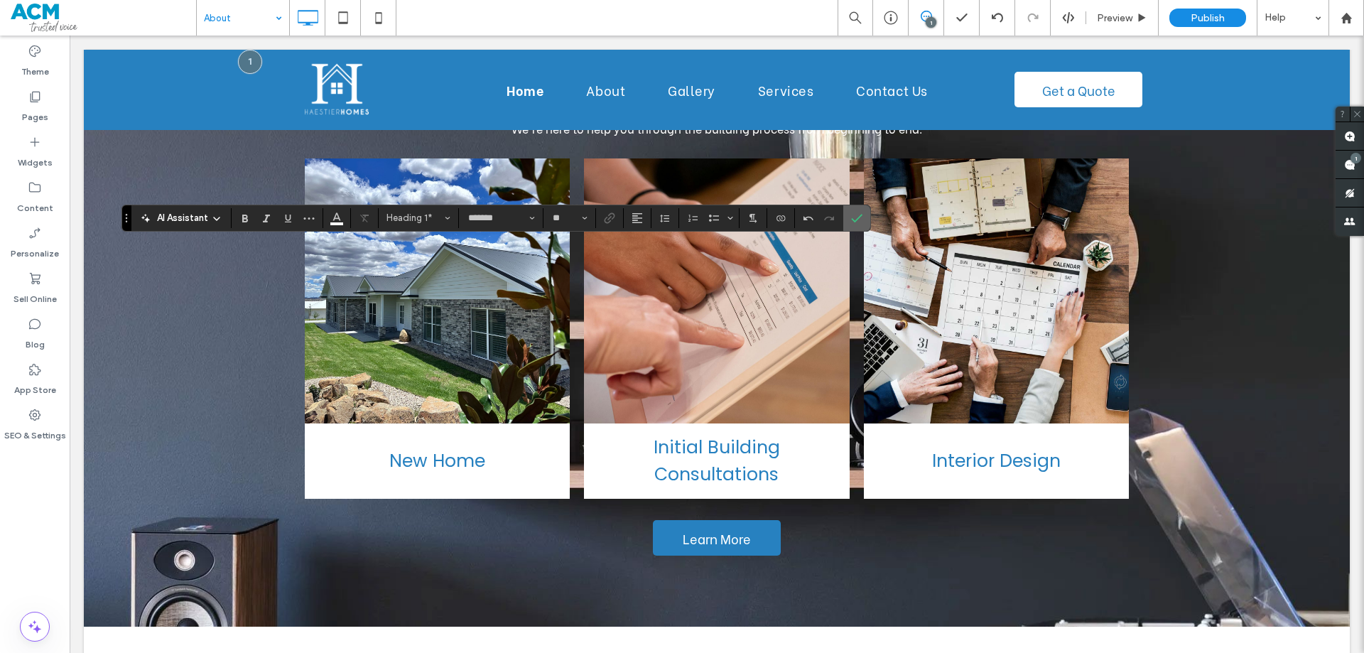
click at [857, 221] on icon "Confirm" at bounding box center [856, 217] width 11 height 11
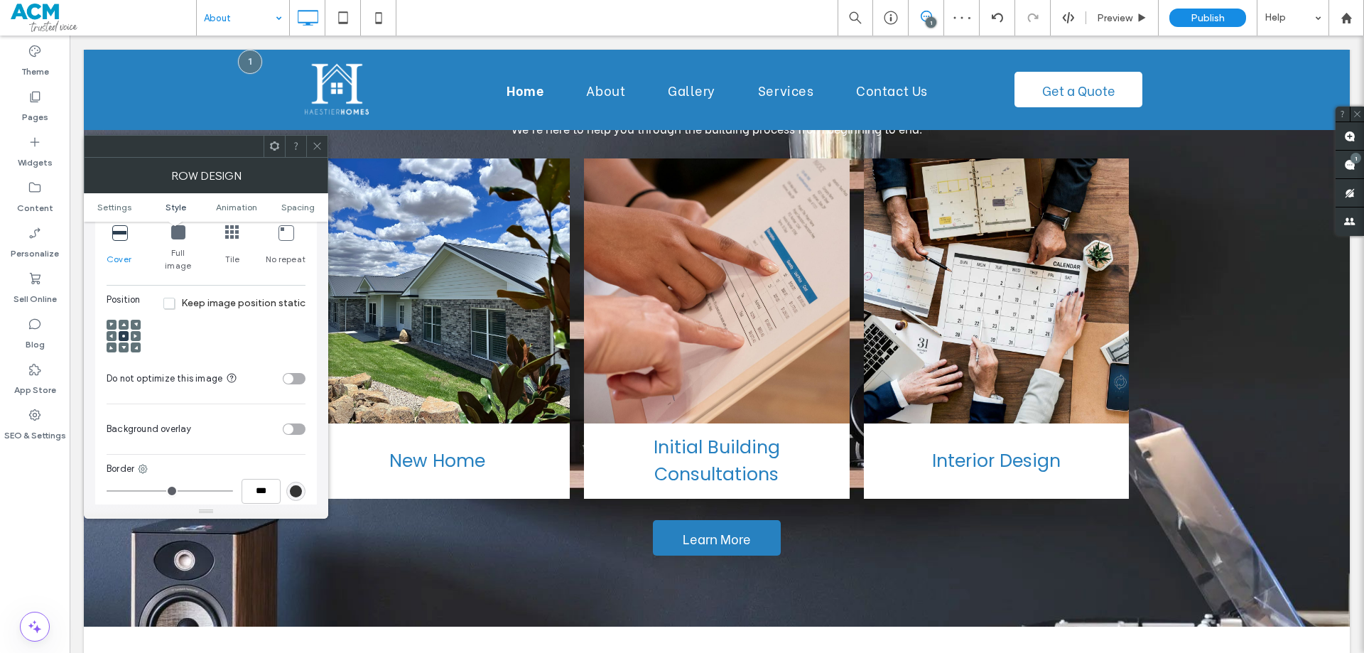
scroll to position [497, 0]
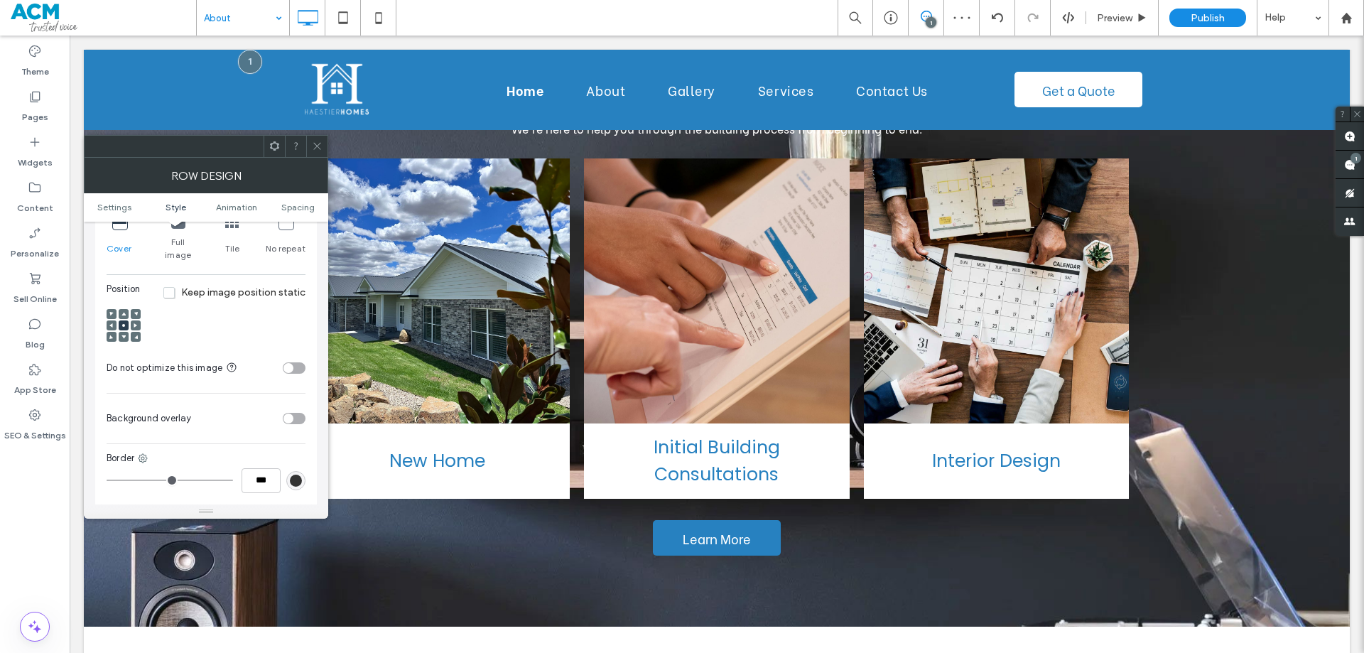
click at [295, 413] on div "toggle" at bounding box center [294, 418] width 23 height 11
drag, startPoint x: 300, startPoint y: 464, endPoint x: 236, endPoint y: 461, distance: 63.3
click at [236, 480] on div "***" at bounding box center [252, 489] width 107 height 18
type input "***"
type input "**"
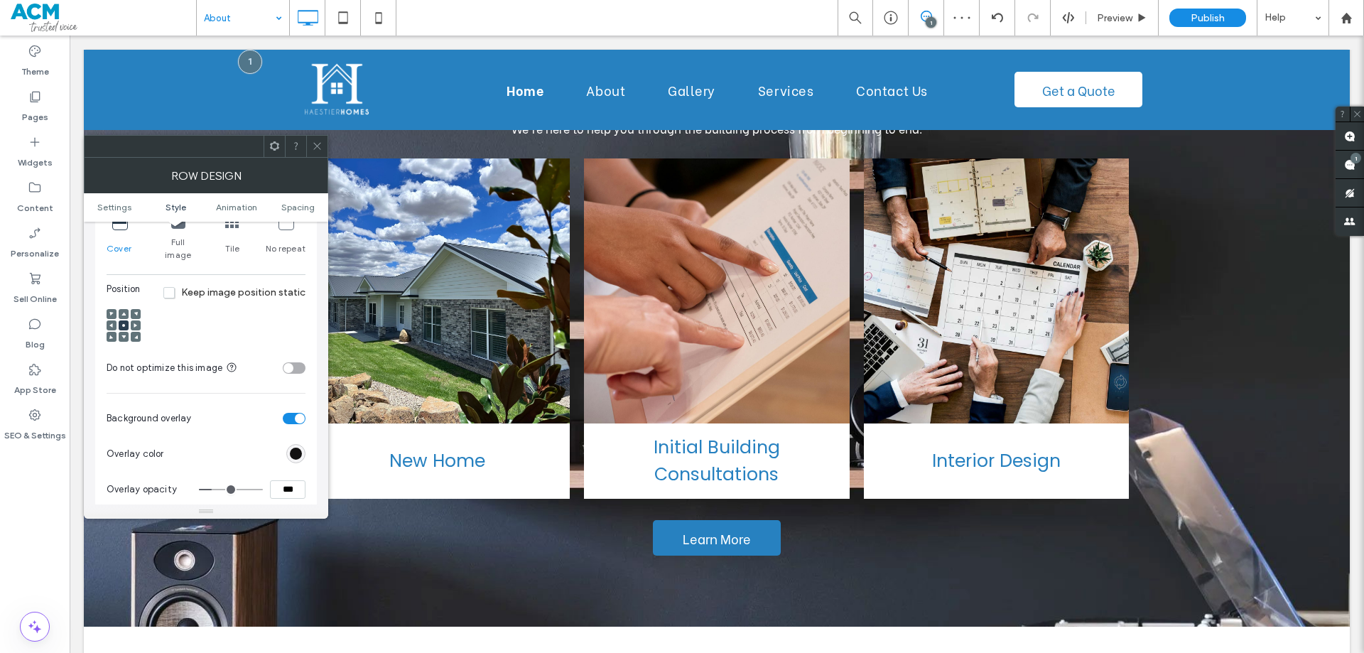
drag, startPoint x: 317, startPoint y: 148, endPoint x: 209, endPoint y: 138, distance: 107.7
click at [316, 148] on icon at bounding box center [317, 146] width 11 height 11
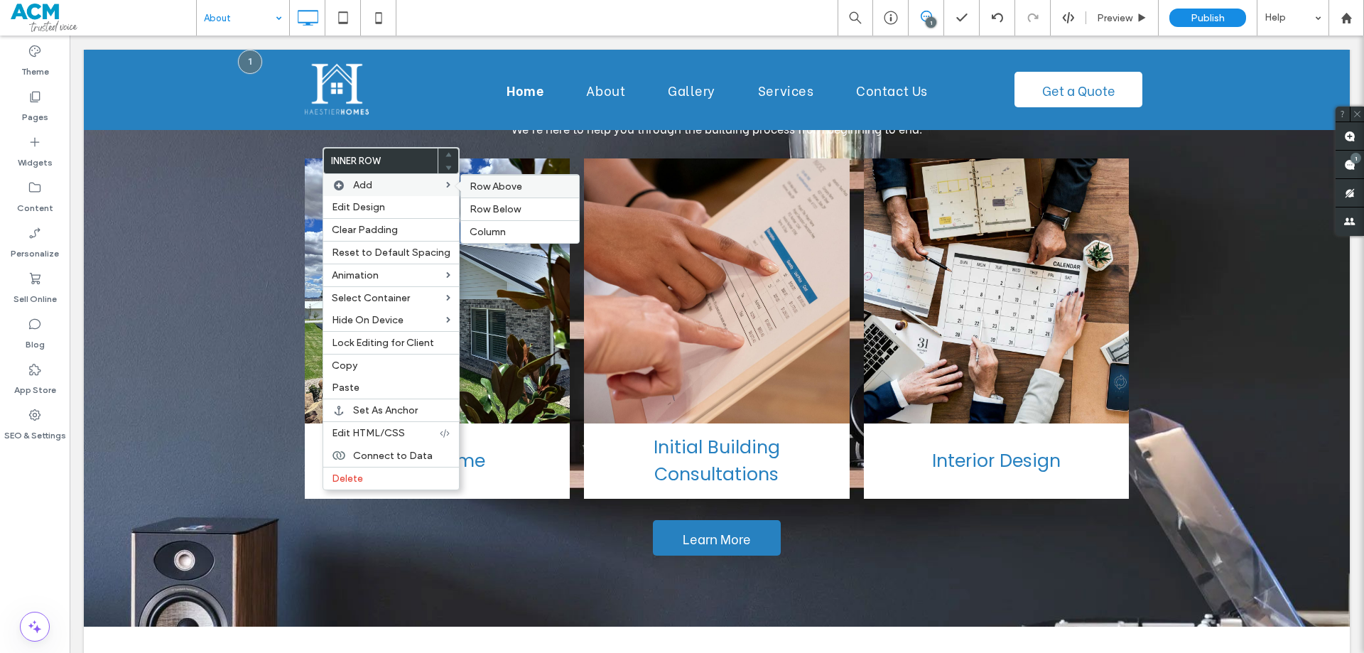
click at [489, 189] on span "Row Above" at bounding box center [495, 186] width 53 height 12
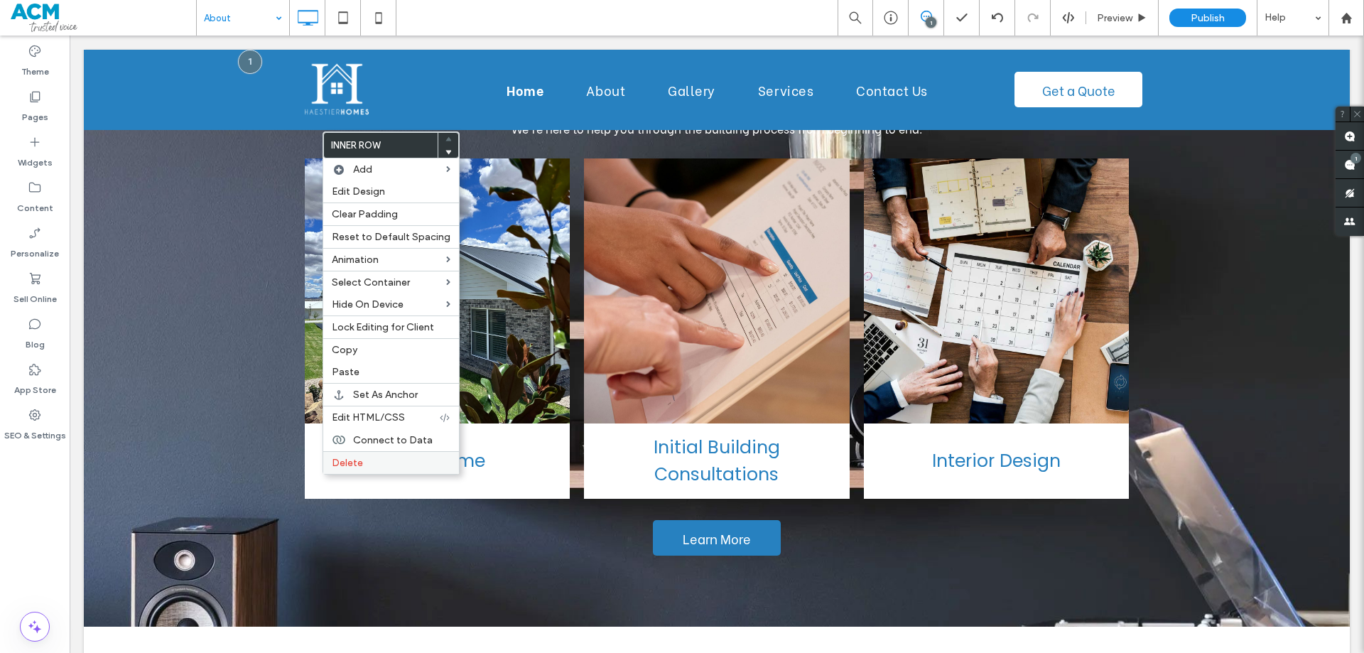
click at [366, 464] on label "Delete" at bounding box center [391, 463] width 119 height 12
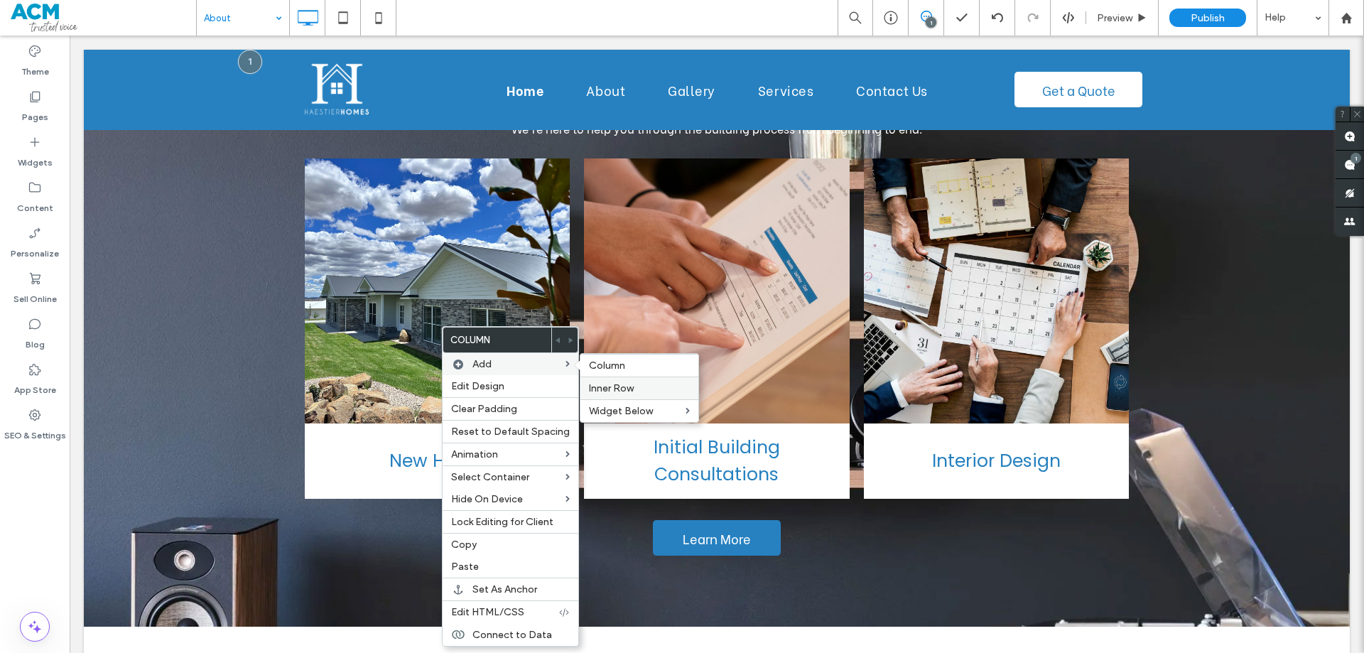
click at [613, 382] on span "Inner Row" at bounding box center [611, 388] width 45 height 12
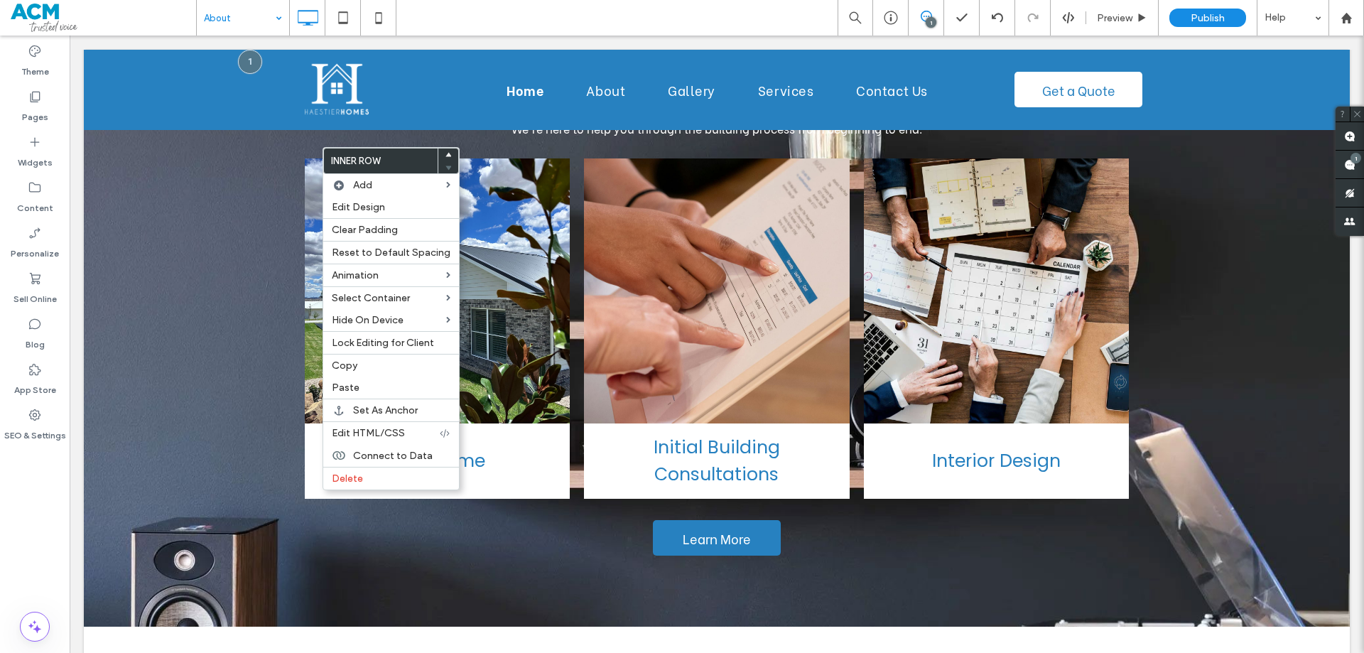
click at [445, 151] on span at bounding box center [448, 154] width 6 height 13
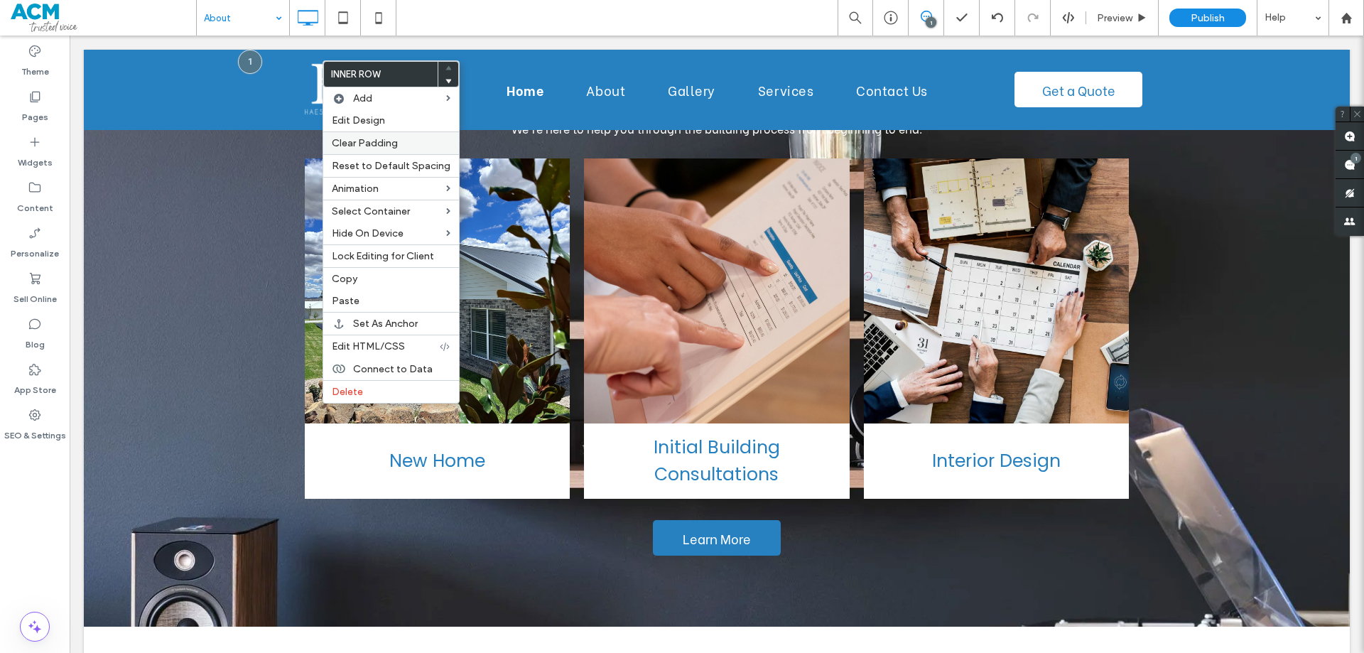
click at [371, 147] on span "Clear Padding" at bounding box center [365, 143] width 66 height 12
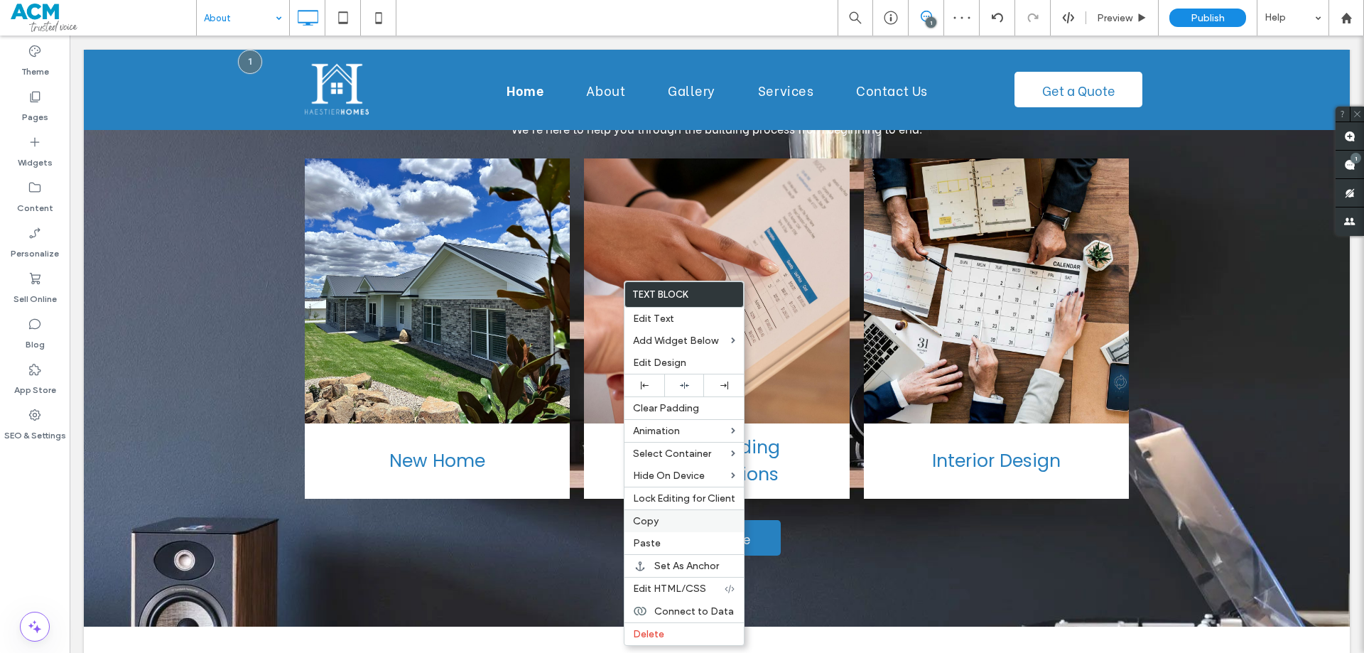
click at [667, 521] on label "Copy" at bounding box center [684, 521] width 102 height 12
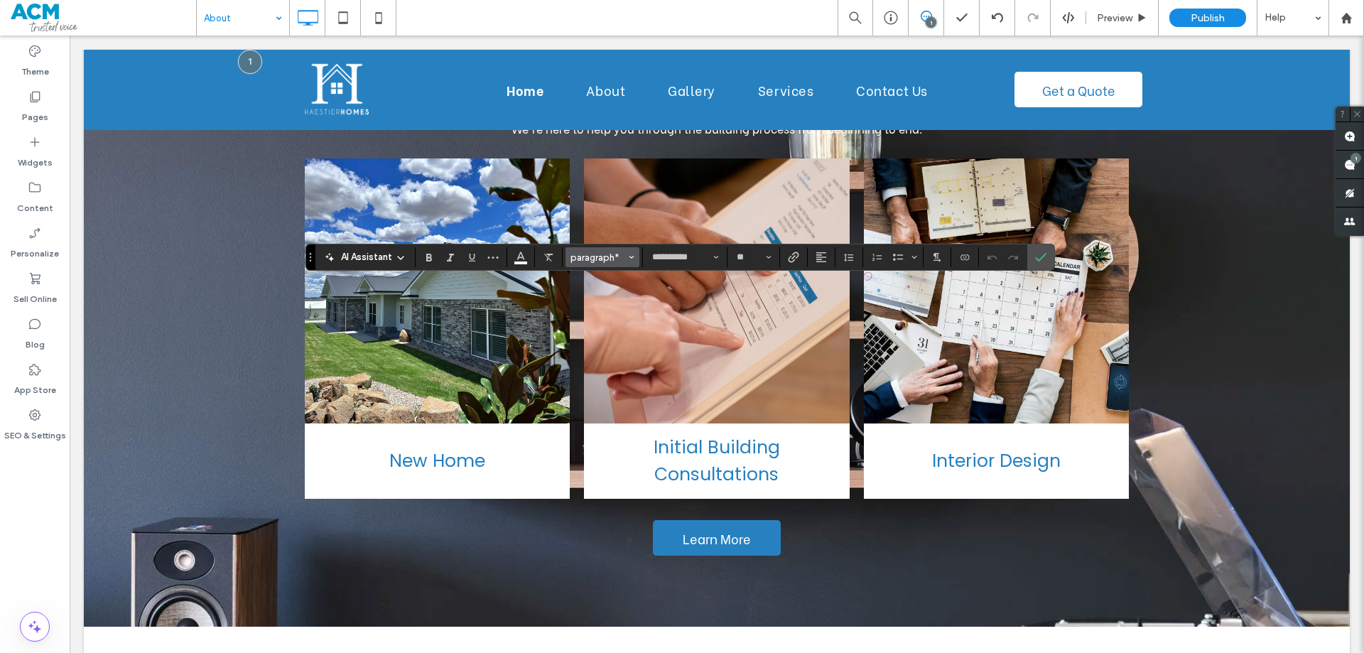
click at [619, 254] on span "paragraph*" at bounding box center [597, 257] width 55 height 11
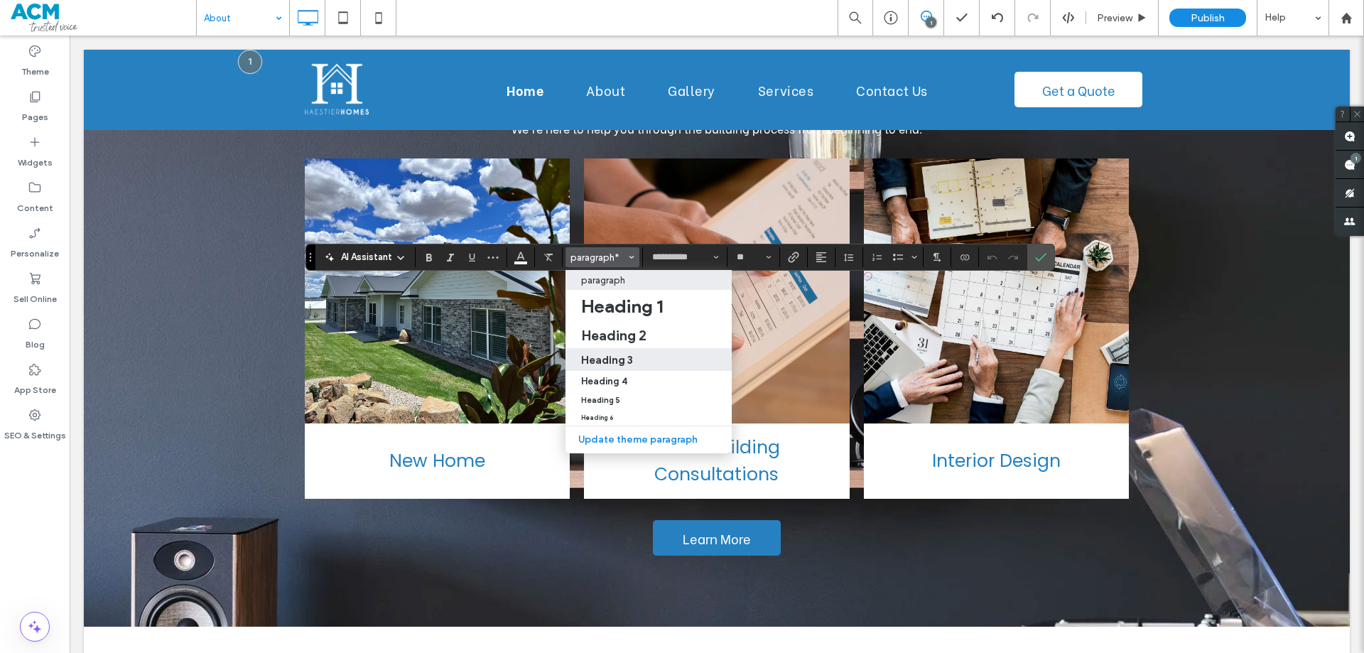
click at [631, 355] on h3 "Heading 3" at bounding box center [607, 359] width 52 height 13
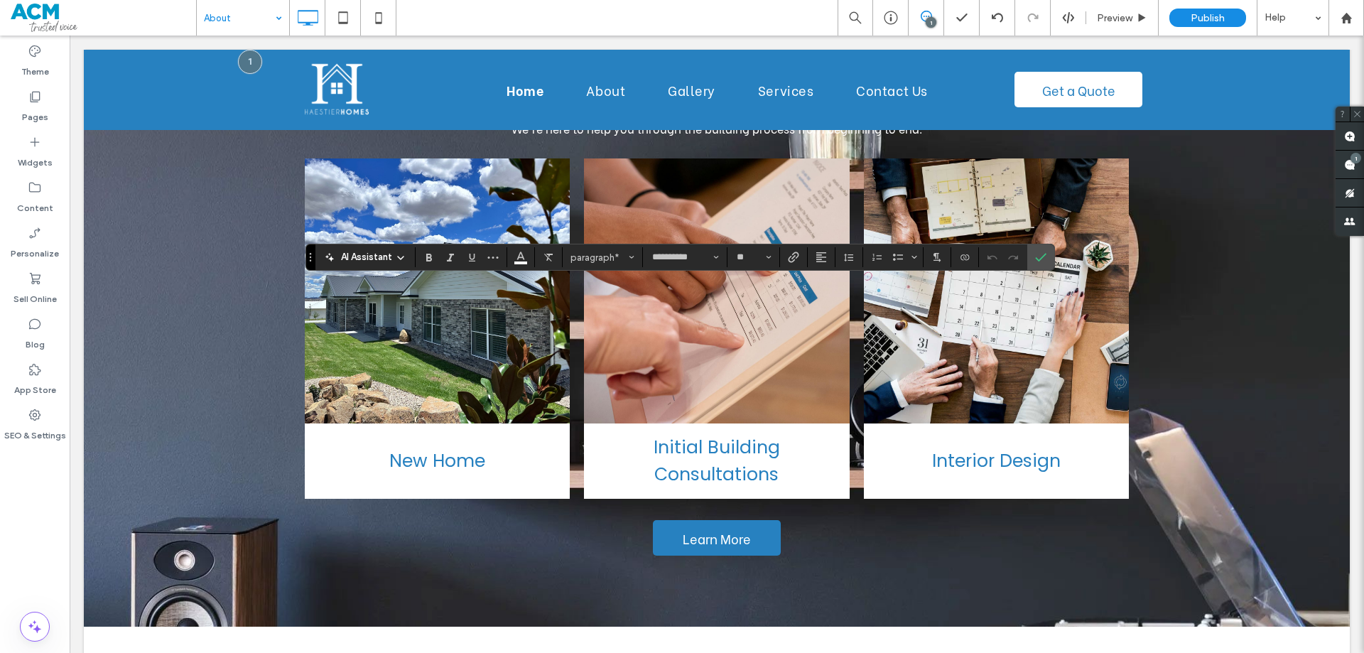
type input "*******"
click at [621, 258] on span "Heading 3" at bounding box center [597, 257] width 55 height 11
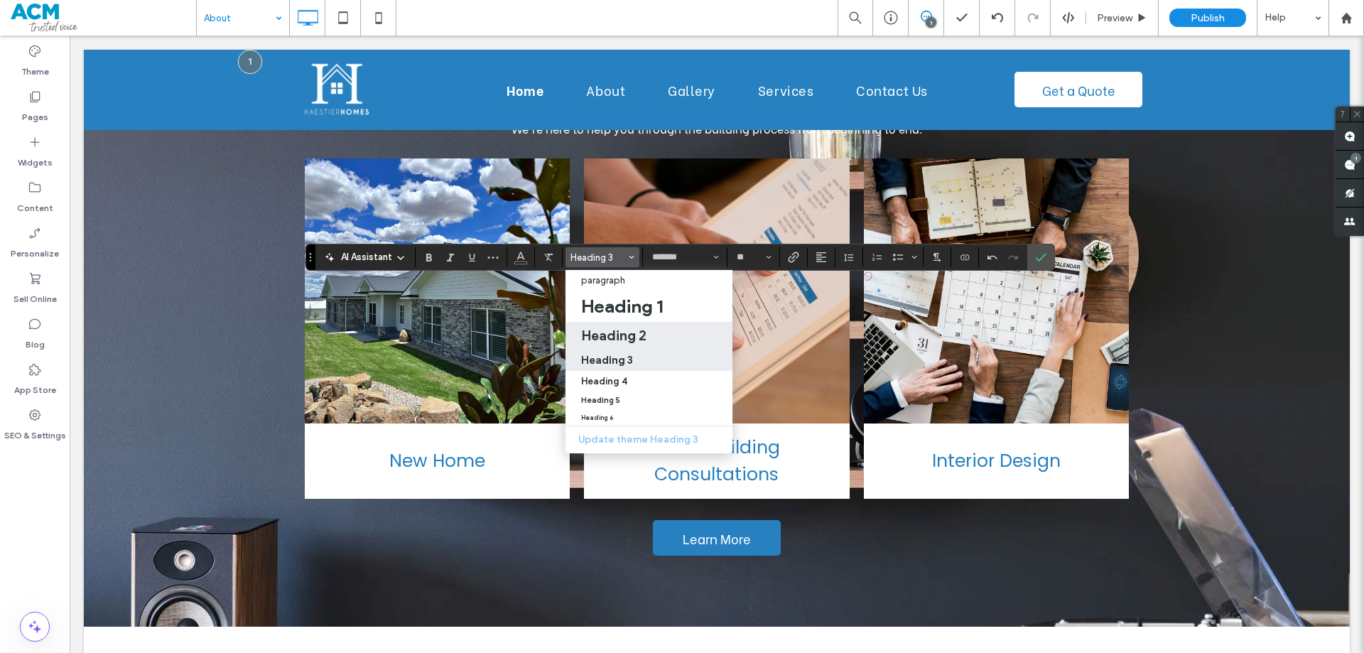
click at [629, 336] on h2 "Heading 2" at bounding box center [613, 335] width 65 height 17
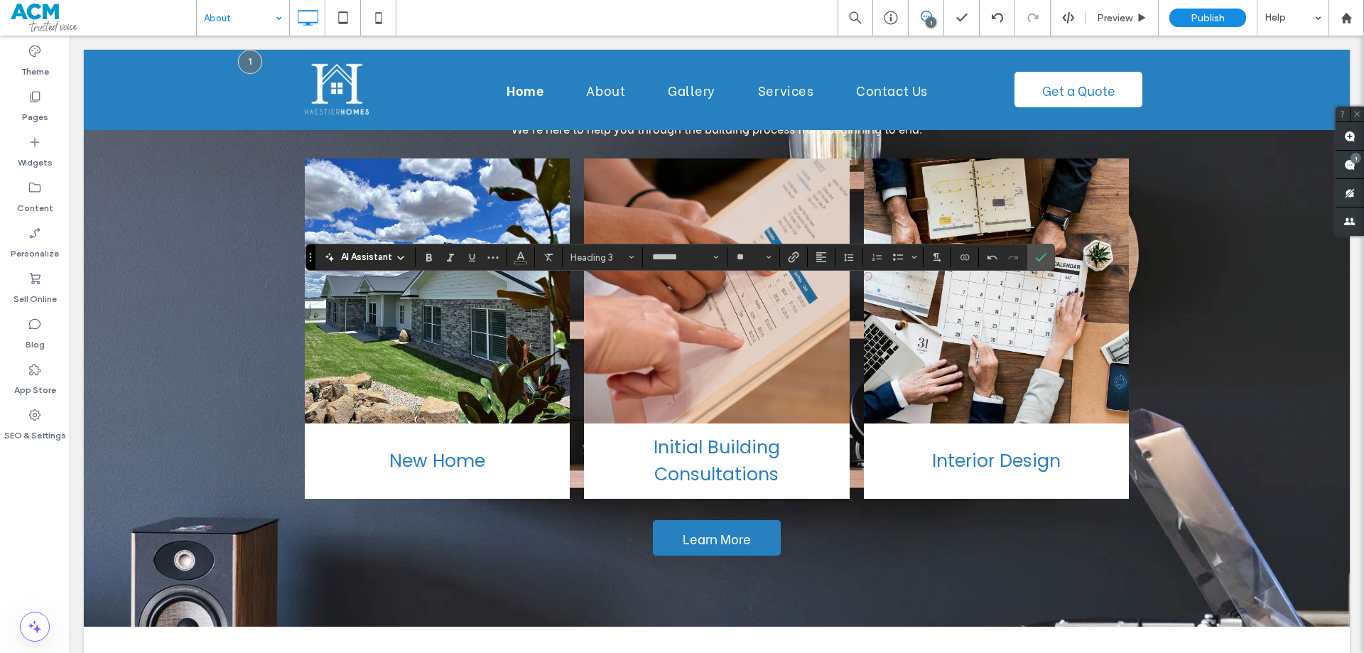
type input "**"
type input "**********"
type input "**"
type input "*******"
type input "**"
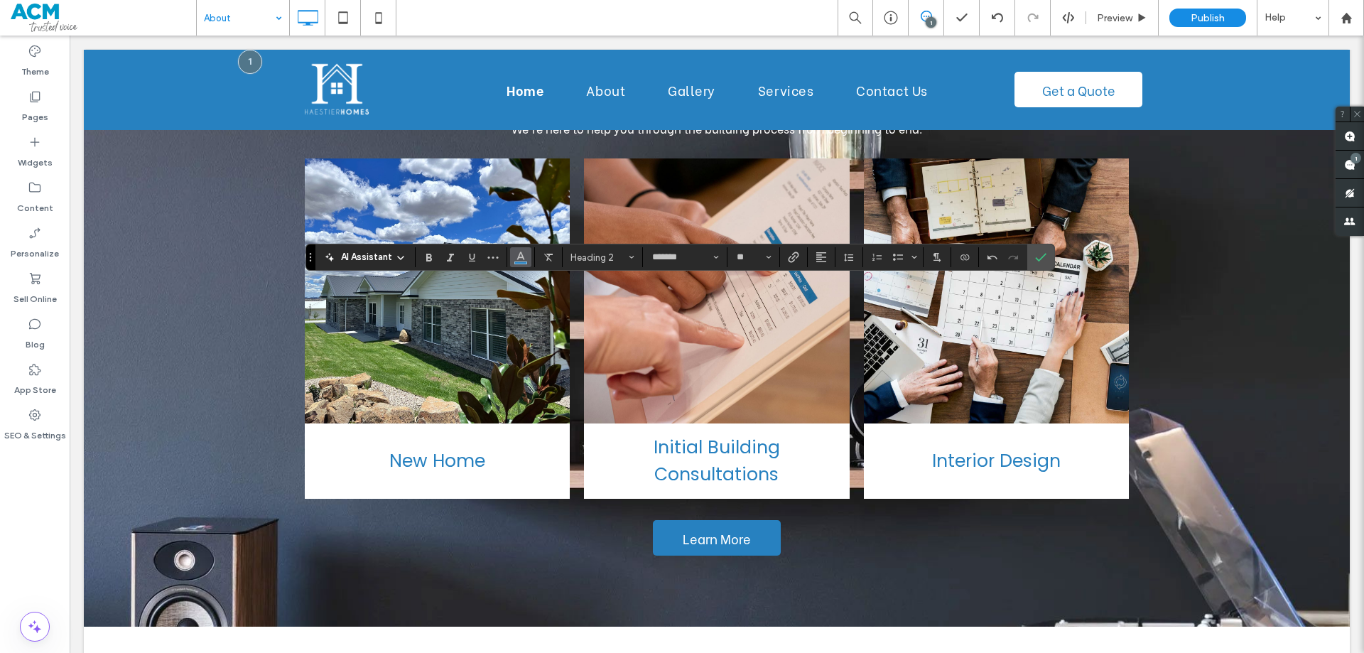
click at [521, 256] on icon "Color" at bounding box center [520, 255] width 11 height 11
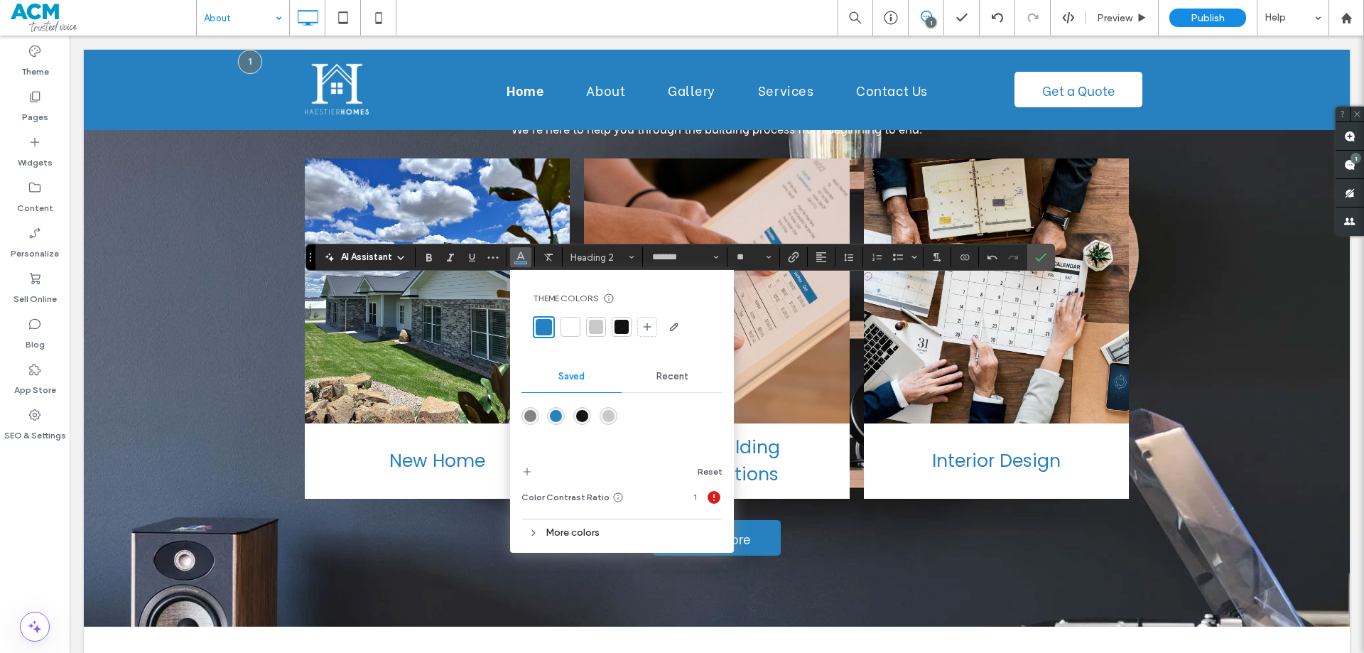
click at [572, 324] on div at bounding box center [570, 327] width 14 height 14
click at [815, 254] on icon "Alignment" at bounding box center [820, 256] width 11 height 11
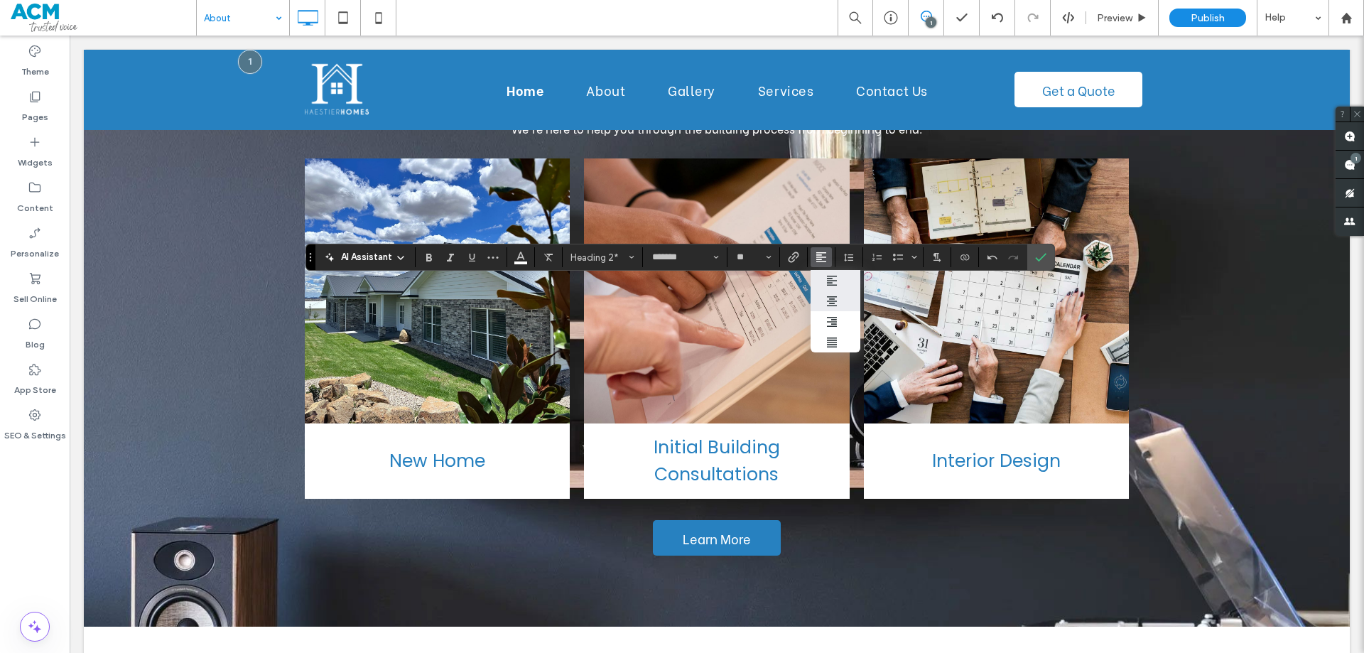
click at [824, 307] on label "ui.textEditor.alignment.center" at bounding box center [835, 300] width 50 height 21
click at [1043, 254] on icon "Confirm" at bounding box center [1040, 256] width 11 height 11
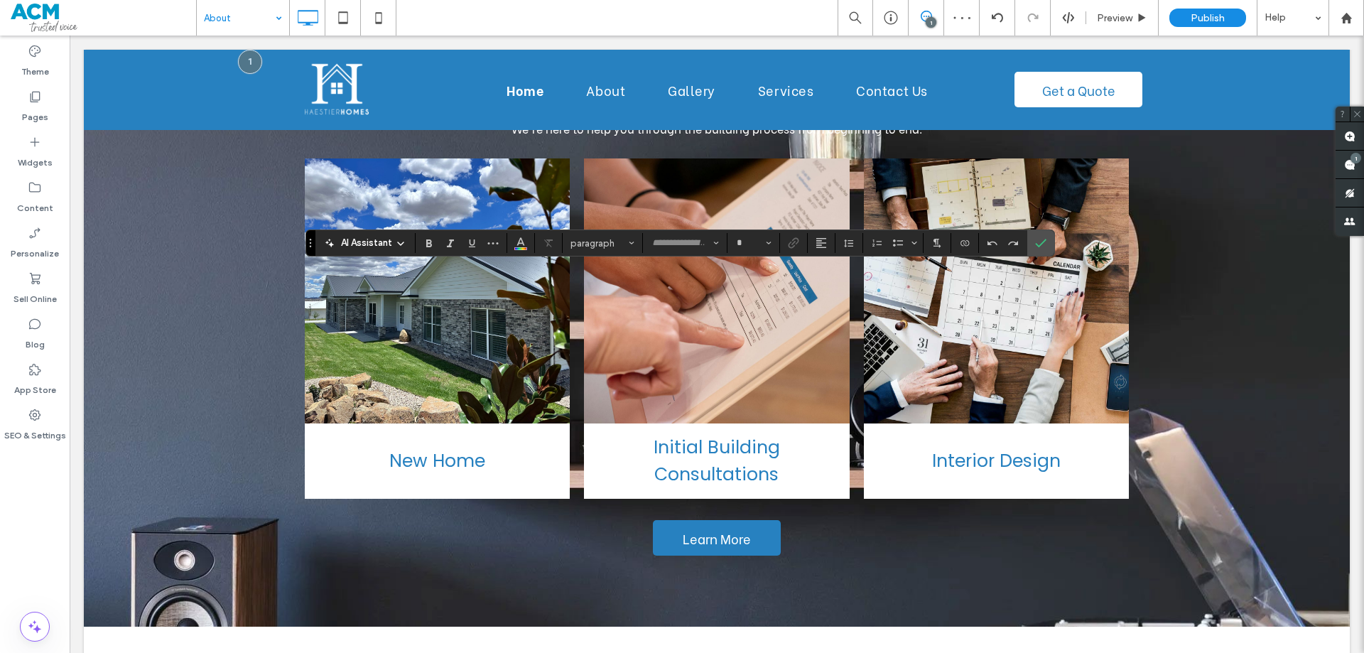
type input "*******"
type input "**"
click at [819, 244] on icon "Alignment" at bounding box center [820, 242] width 11 height 11
click at [833, 268] on icon "ui.textEditor.alignment.left" at bounding box center [831, 266] width 11 height 11
click at [1040, 244] on icon "Confirm" at bounding box center [1040, 242] width 11 height 11
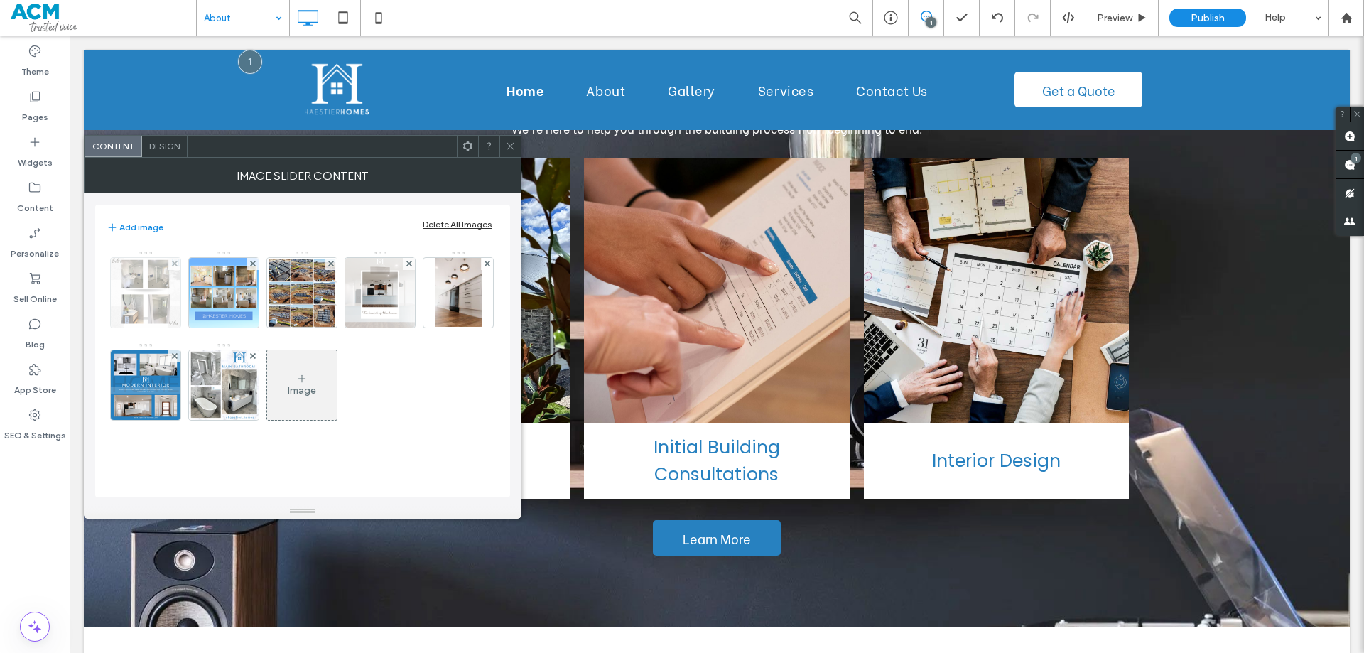
click at [141, 286] on img at bounding box center [146, 293] width 70 height 70
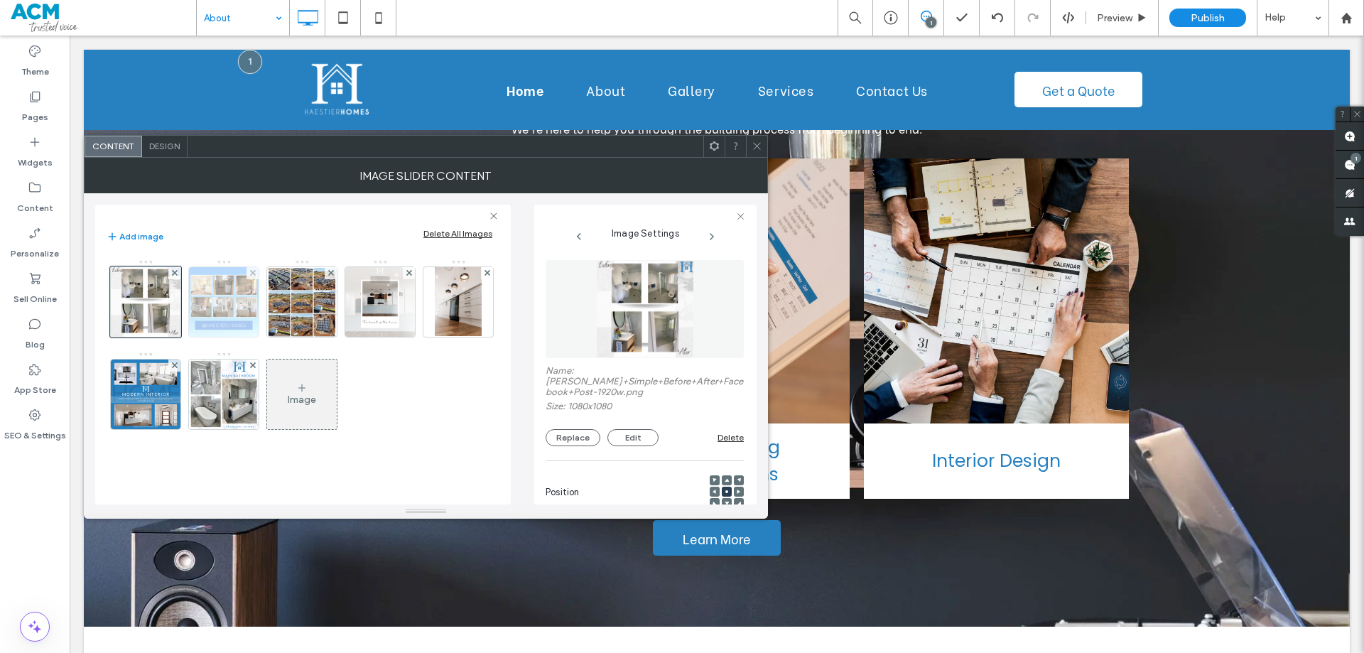
click at [214, 317] on img at bounding box center [224, 302] width 70 height 70
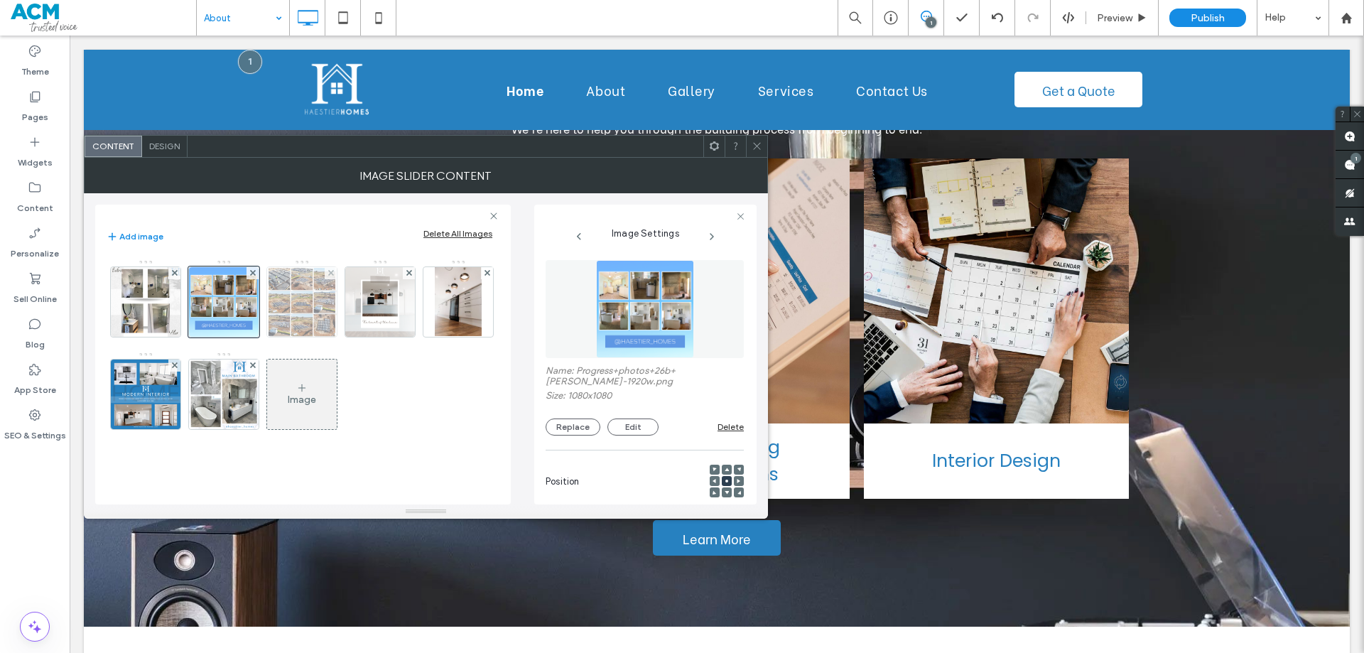
click at [289, 309] on img at bounding box center [302, 302] width 70 height 70
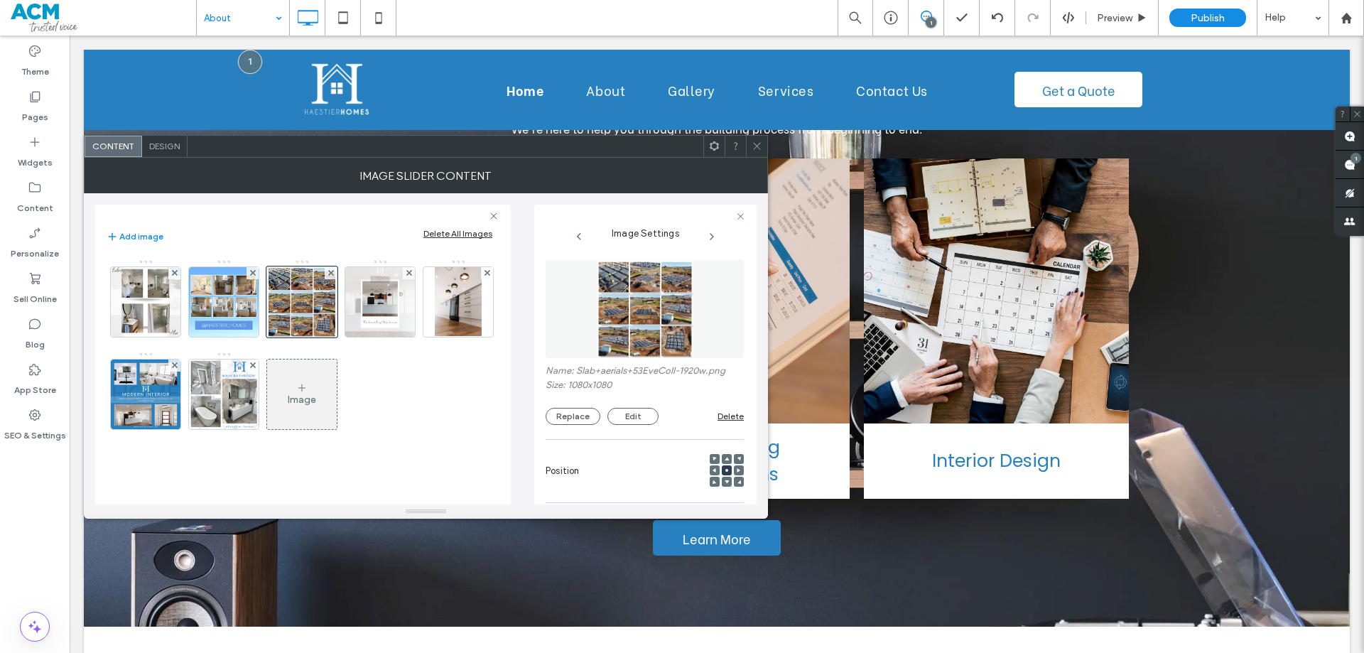
click at [756, 146] on icon at bounding box center [756, 146] width 11 height 11
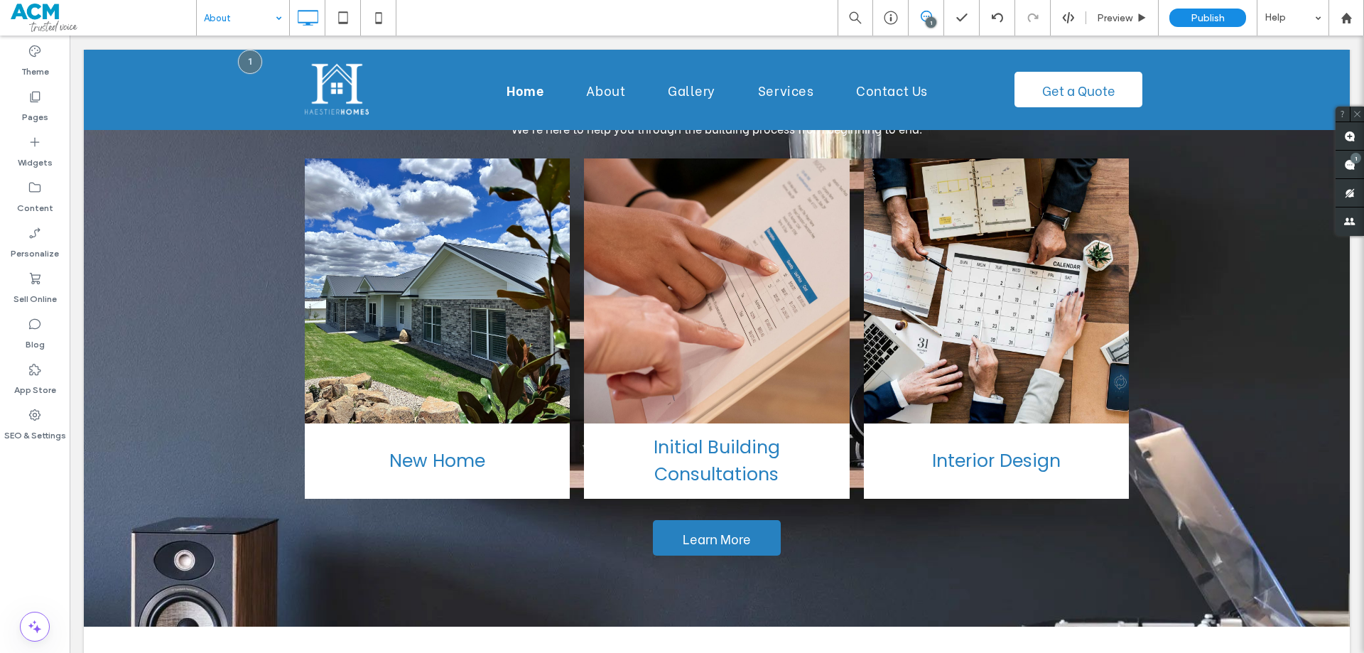
type input "*******"
type input "**"
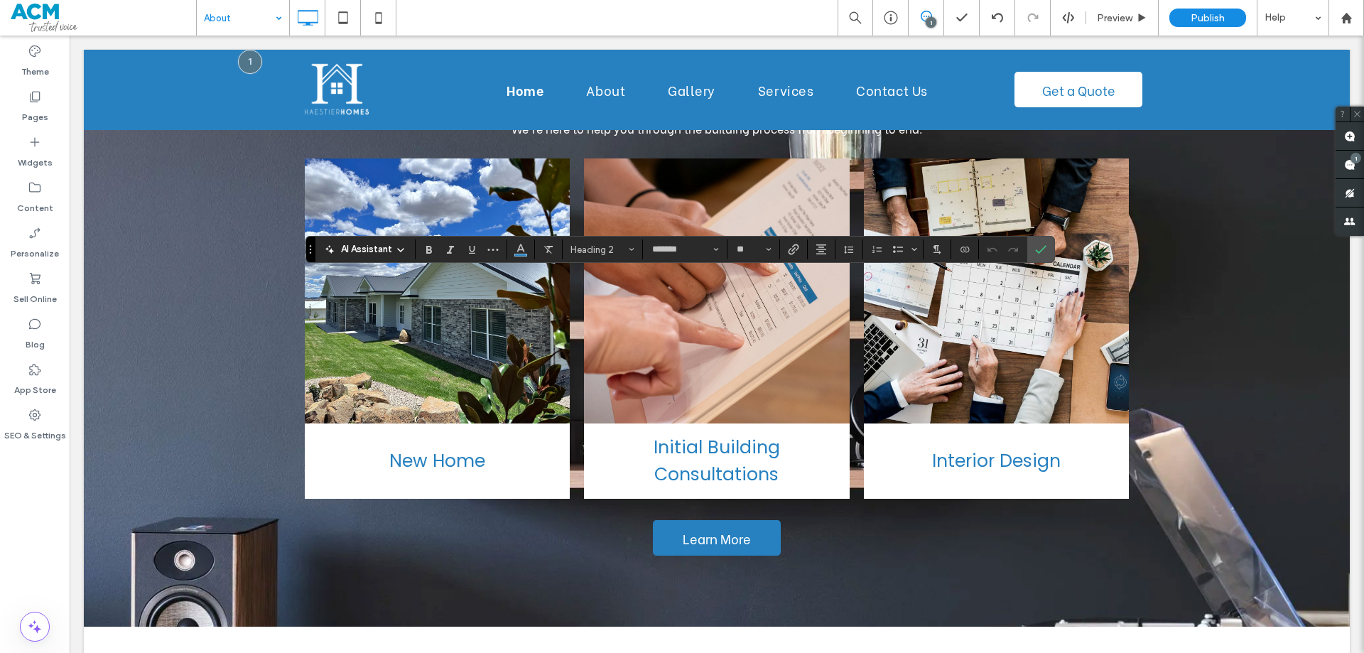
type input "**********"
type input "**"
click at [1040, 241] on label "Confirm" at bounding box center [1040, 249] width 21 height 26
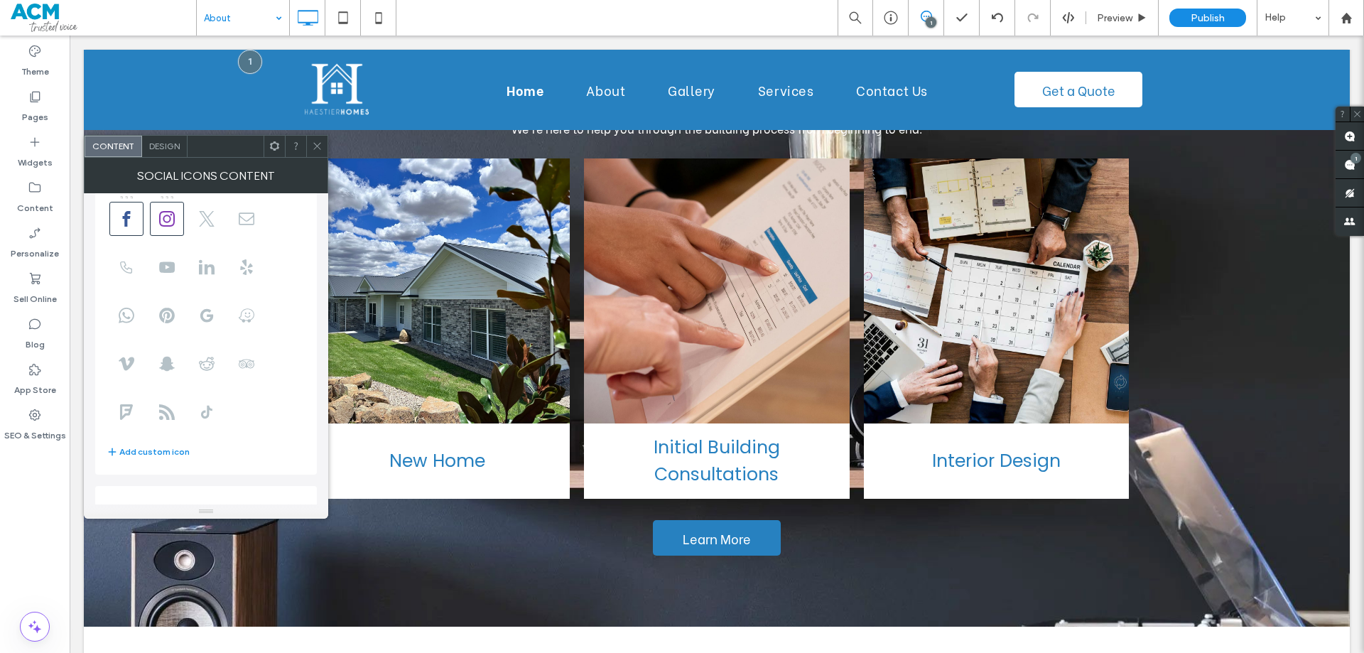
scroll to position [142, 0]
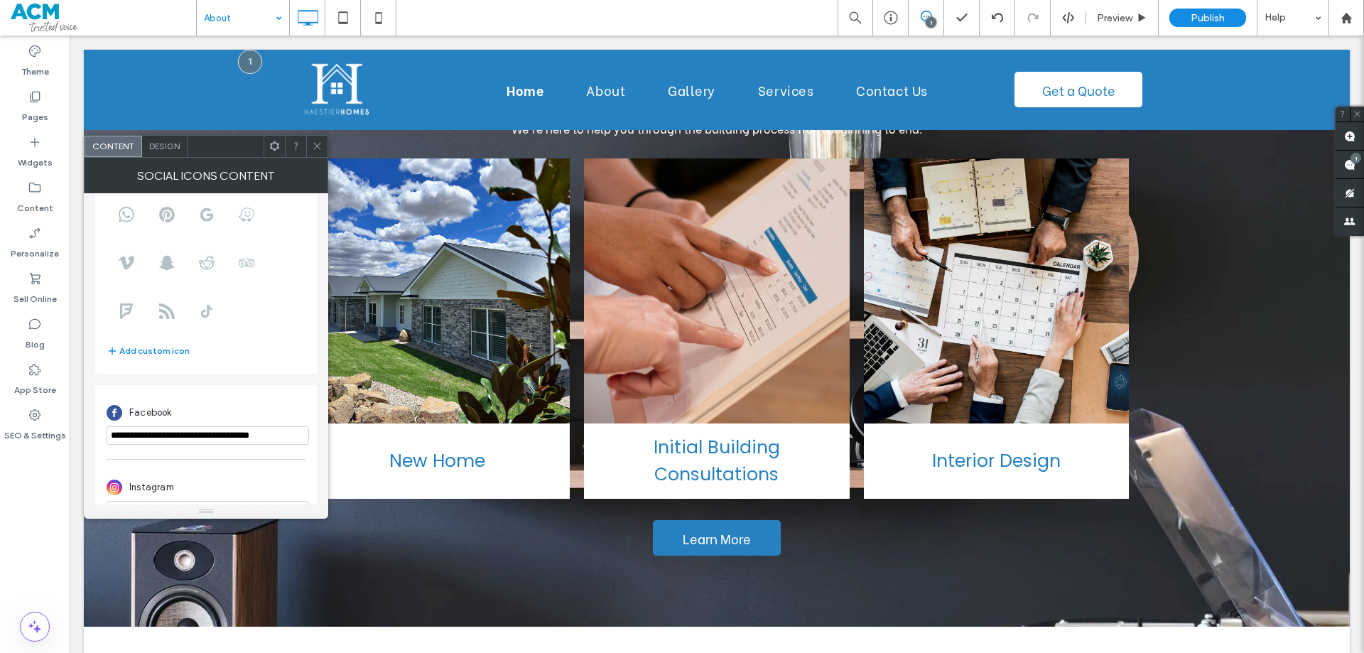
click at [183, 438] on input "**********" at bounding box center [208, 435] width 202 height 18
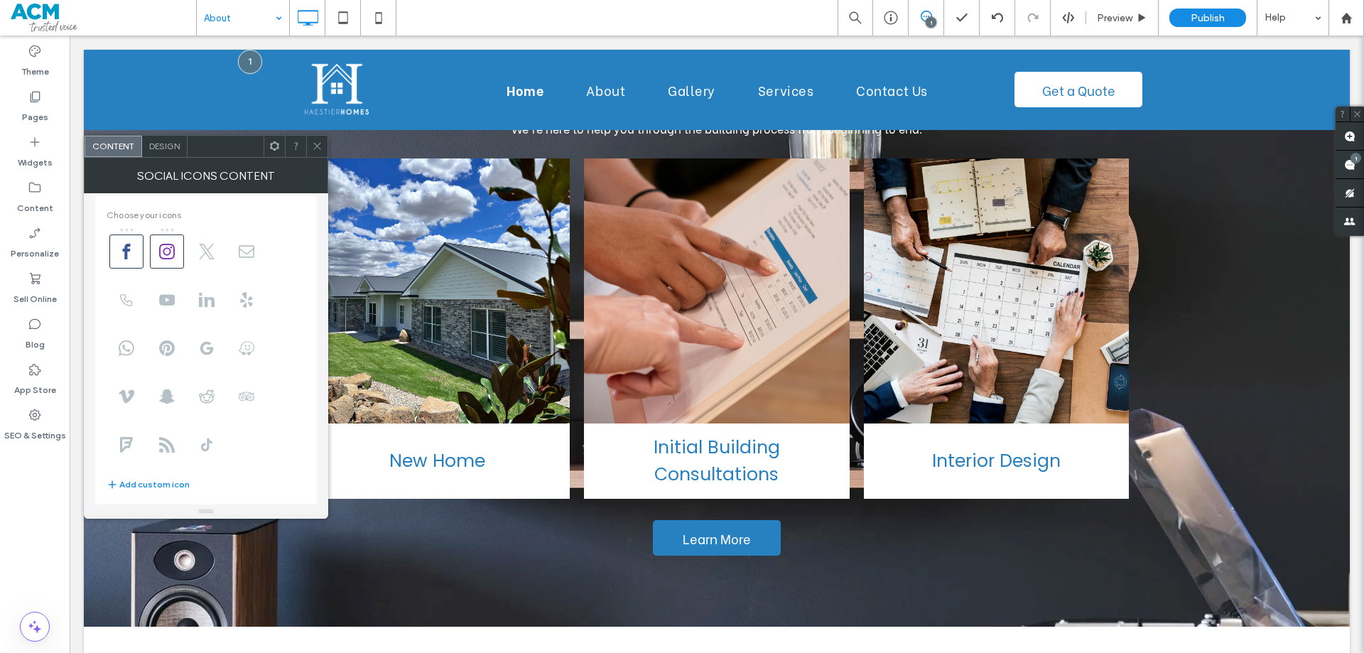
scroll to position [0, 0]
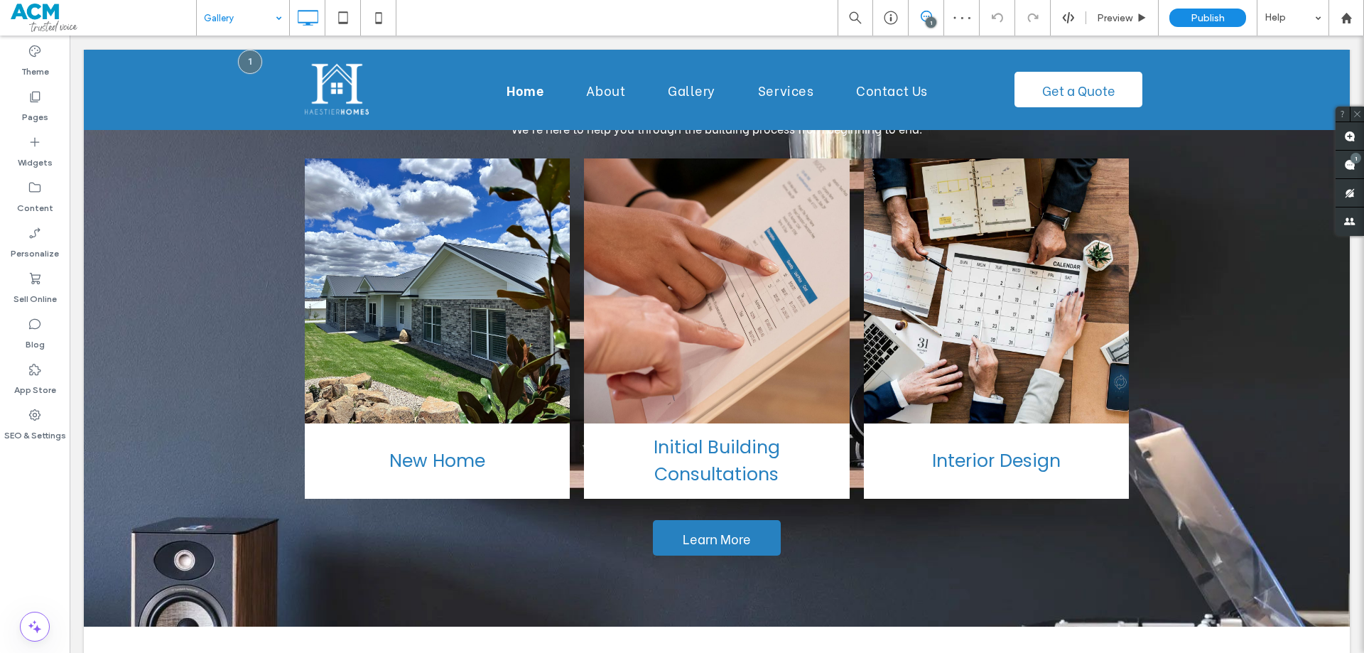
type input "*******"
type input "**"
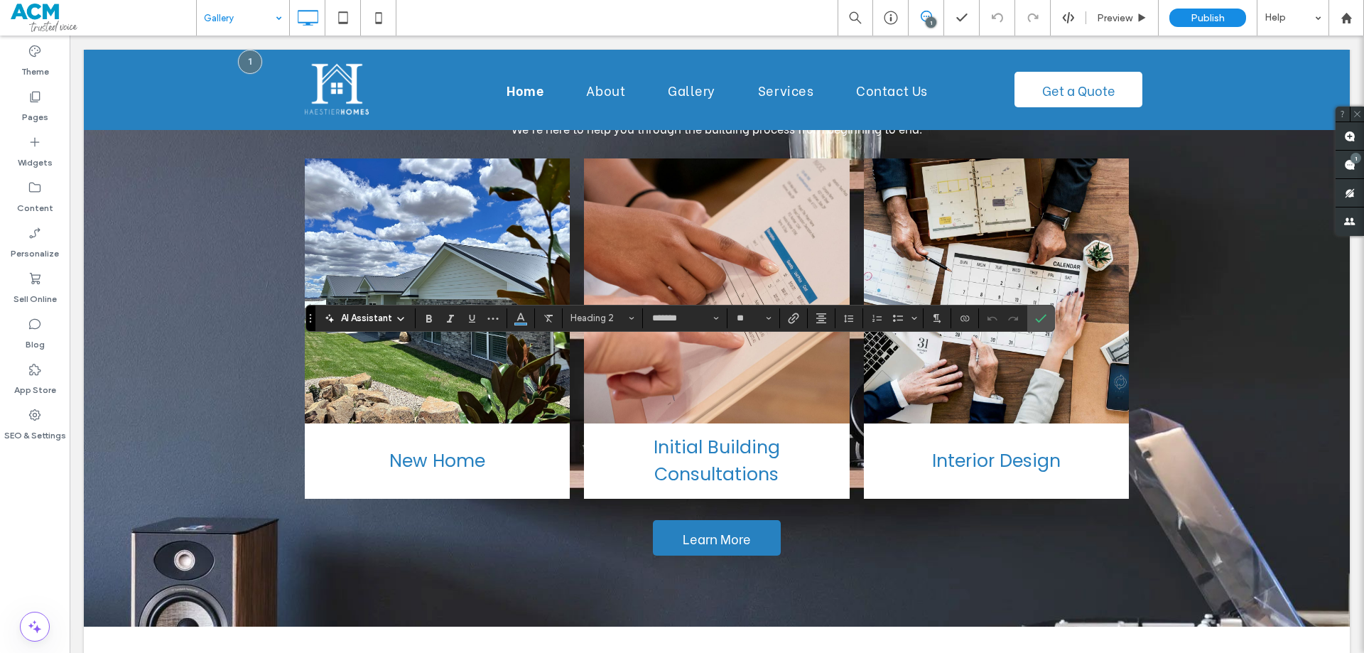
type input "**********"
type input "**"
click at [1050, 321] on label "Confirm" at bounding box center [1040, 318] width 21 height 26
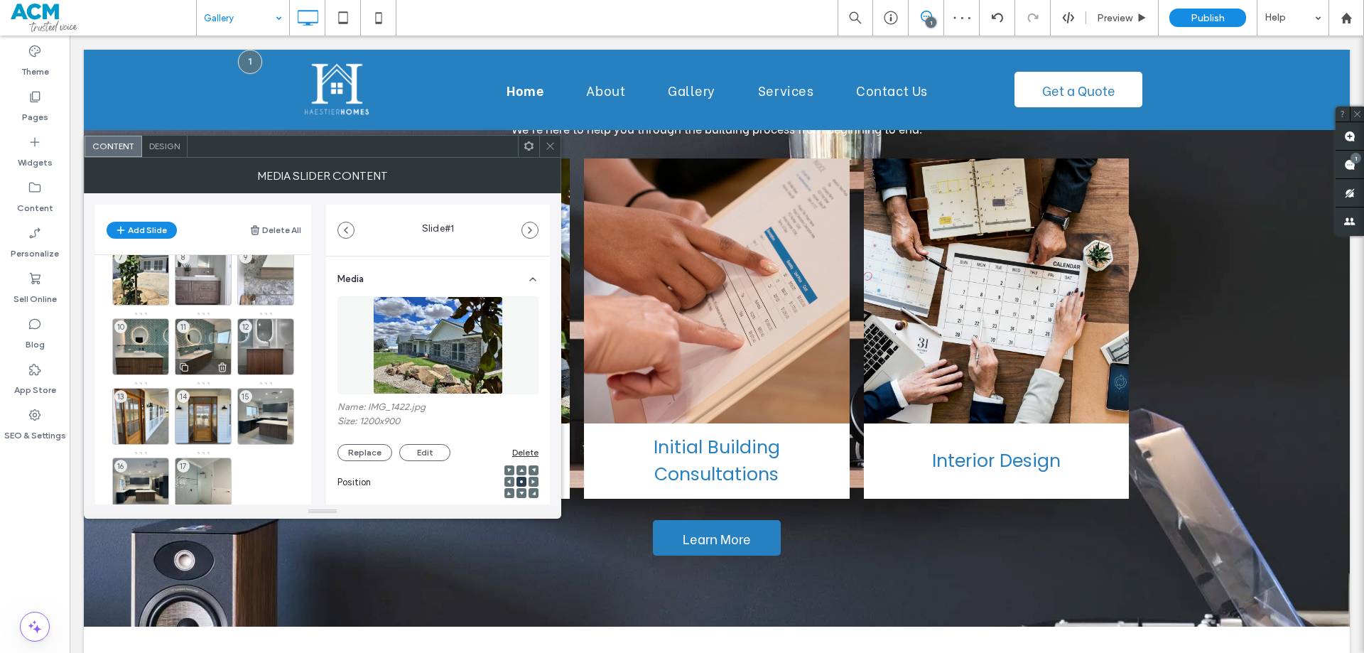
scroll to position [197, 0]
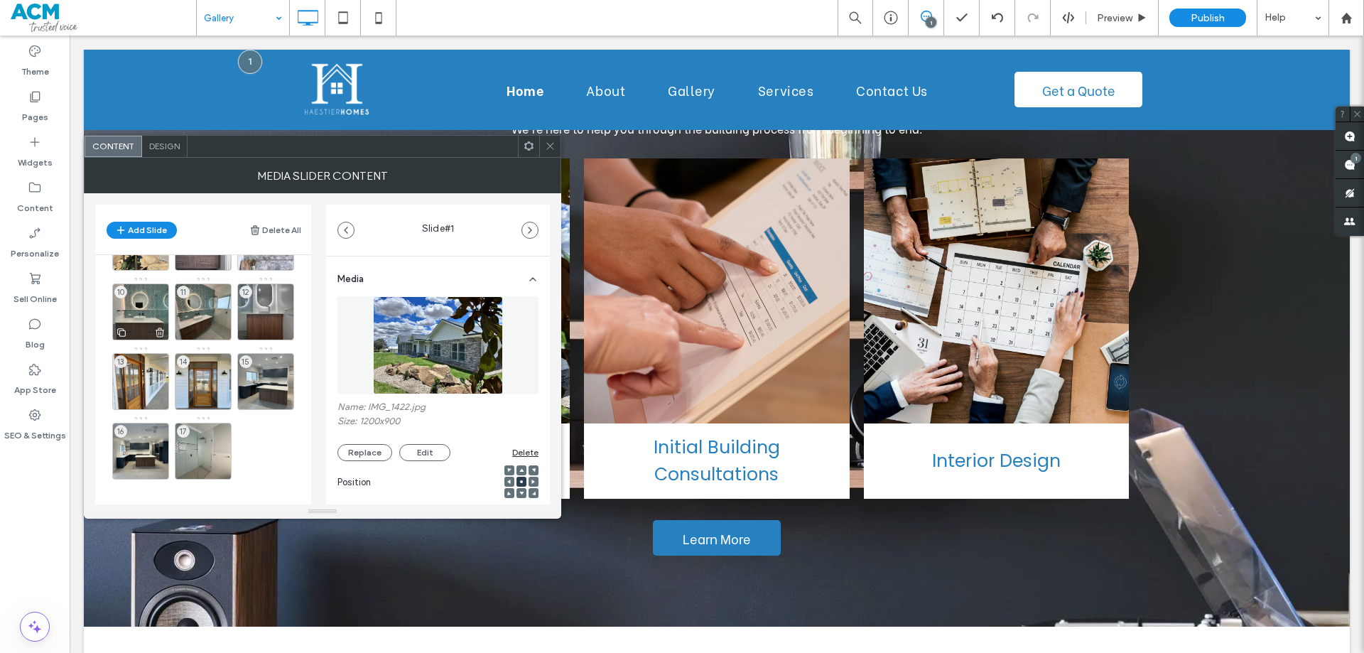
click at [160, 328] on use at bounding box center [160, 331] width 9 height 9
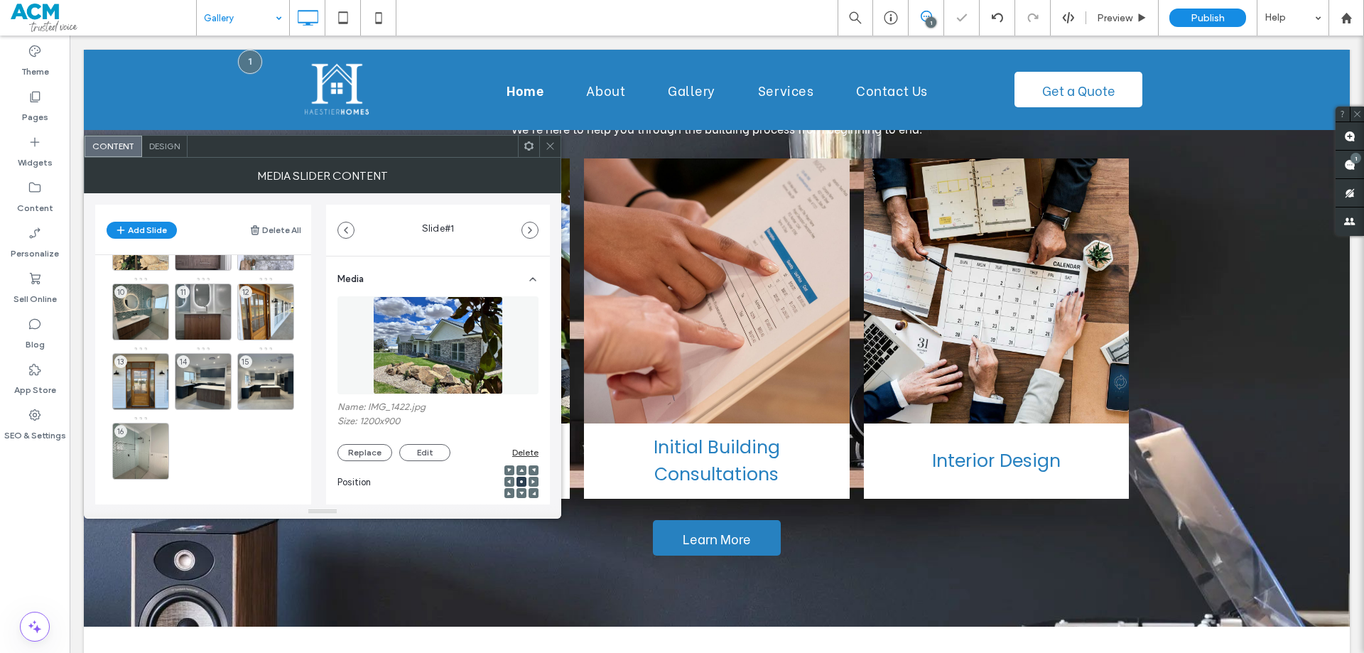
click at [0, 0] on use at bounding box center [0, 0] width 0 height 0
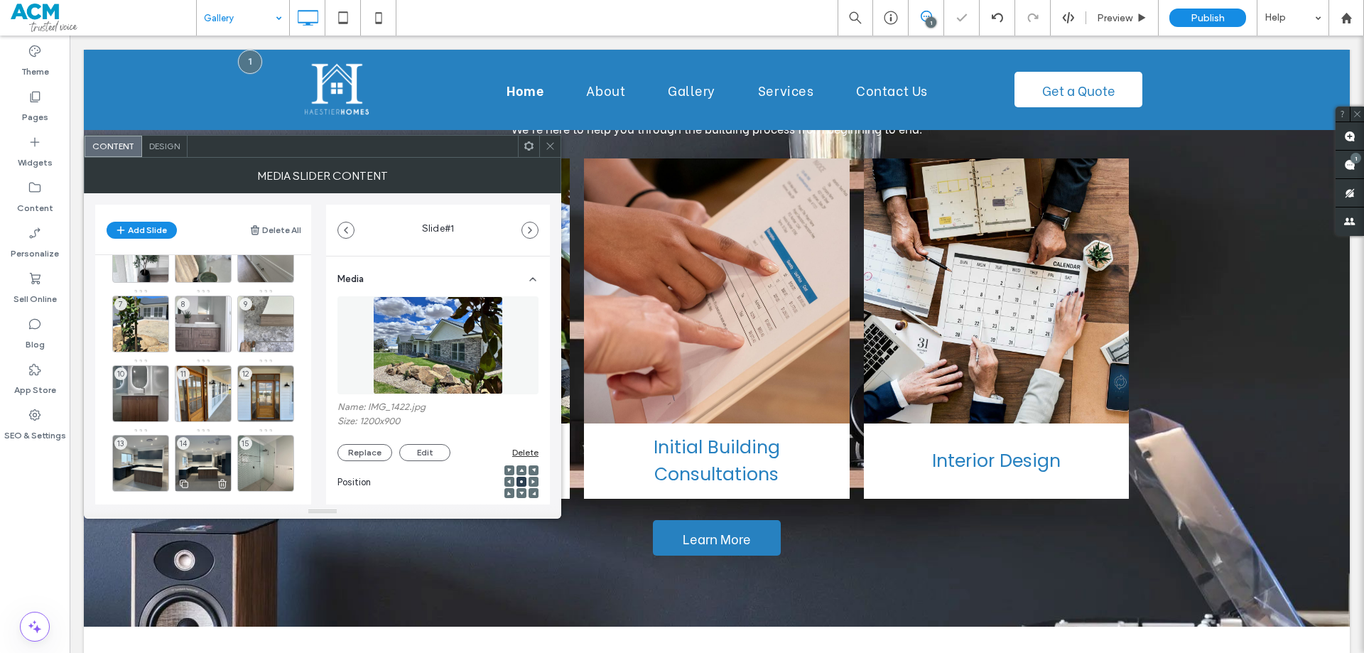
scroll to position [128, 0]
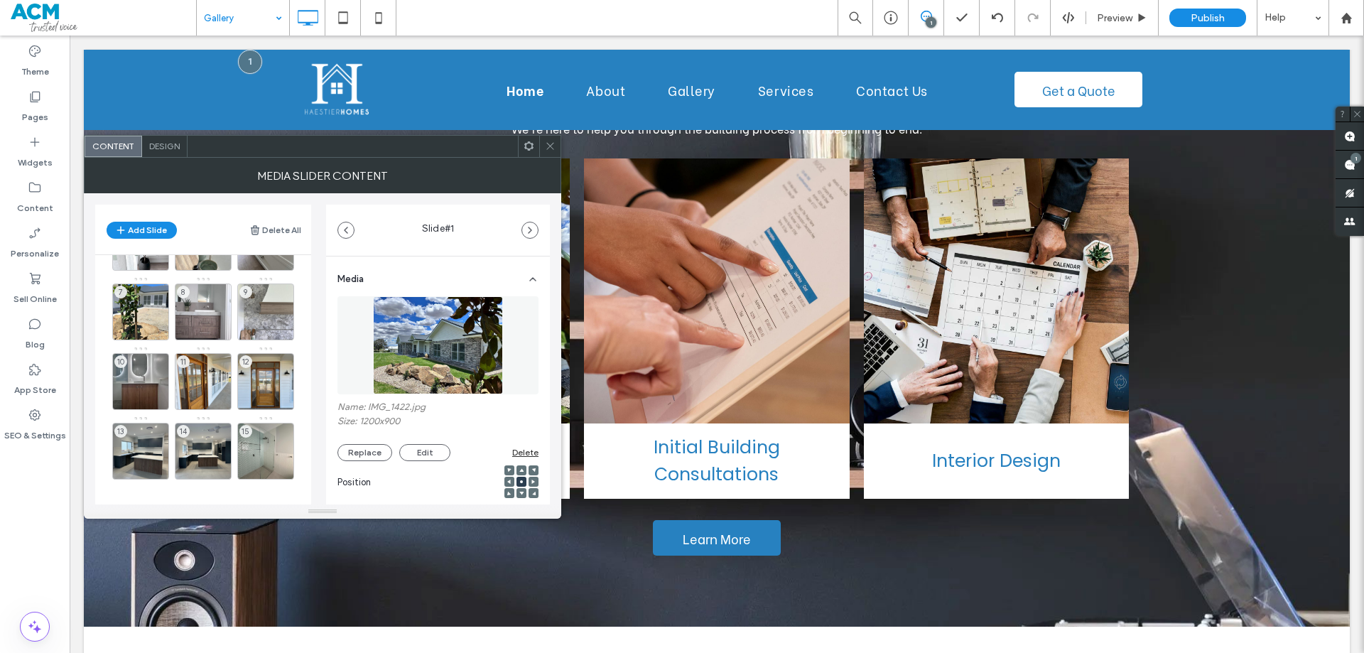
click at [0, 0] on icon at bounding box center [0, 0] width 0 height 0
click at [222, 469] on icon at bounding box center [222, 471] width 11 height 13
click at [162, 469] on icon at bounding box center [159, 471] width 11 height 13
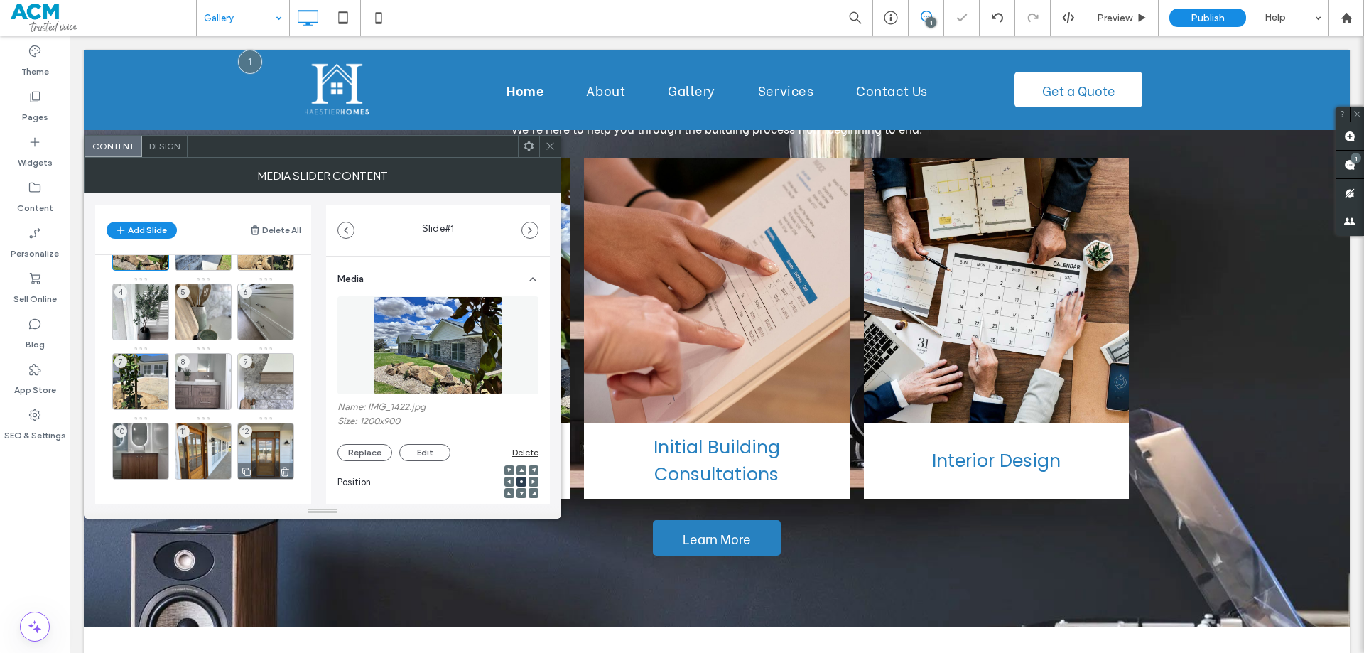
click at [287, 472] on icon at bounding box center [284, 471] width 11 height 13
click at [226, 469] on use at bounding box center [222, 471] width 9 height 9
click at [159, 470] on icon at bounding box center [159, 471] width 11 height 13
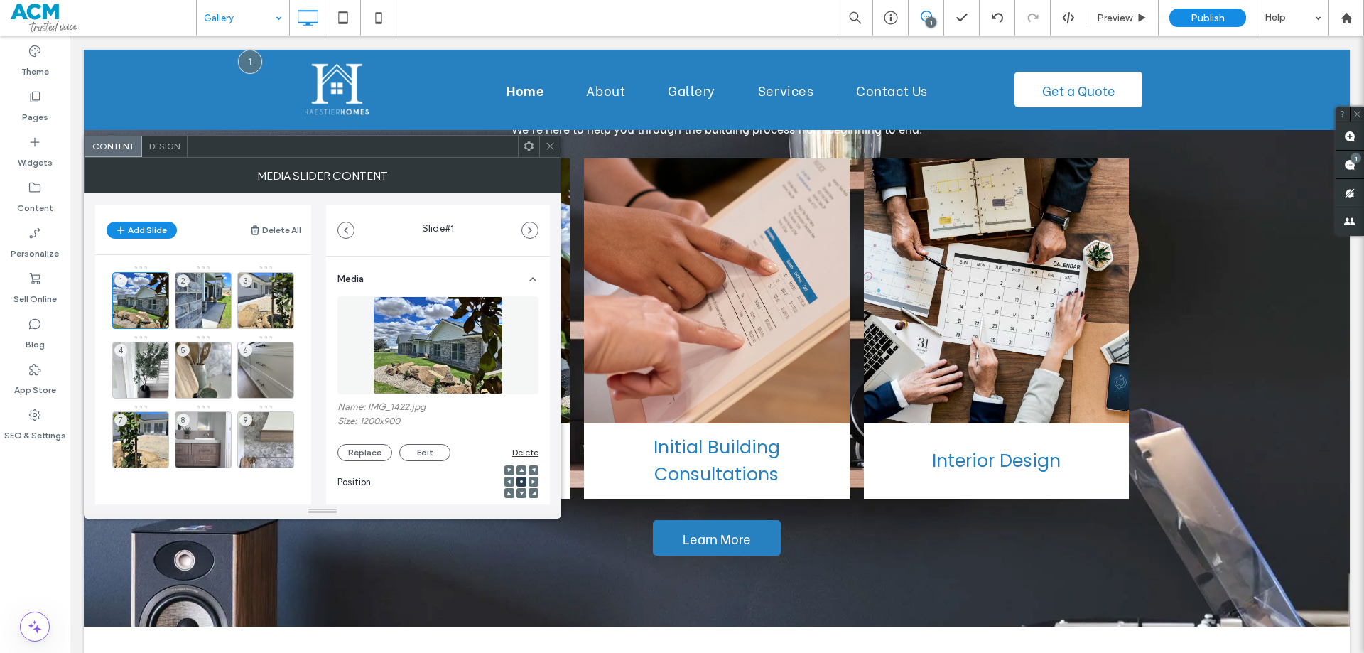
click at [166, 146] on span "Design" at bounding box center [164, 146] width 31 height 11
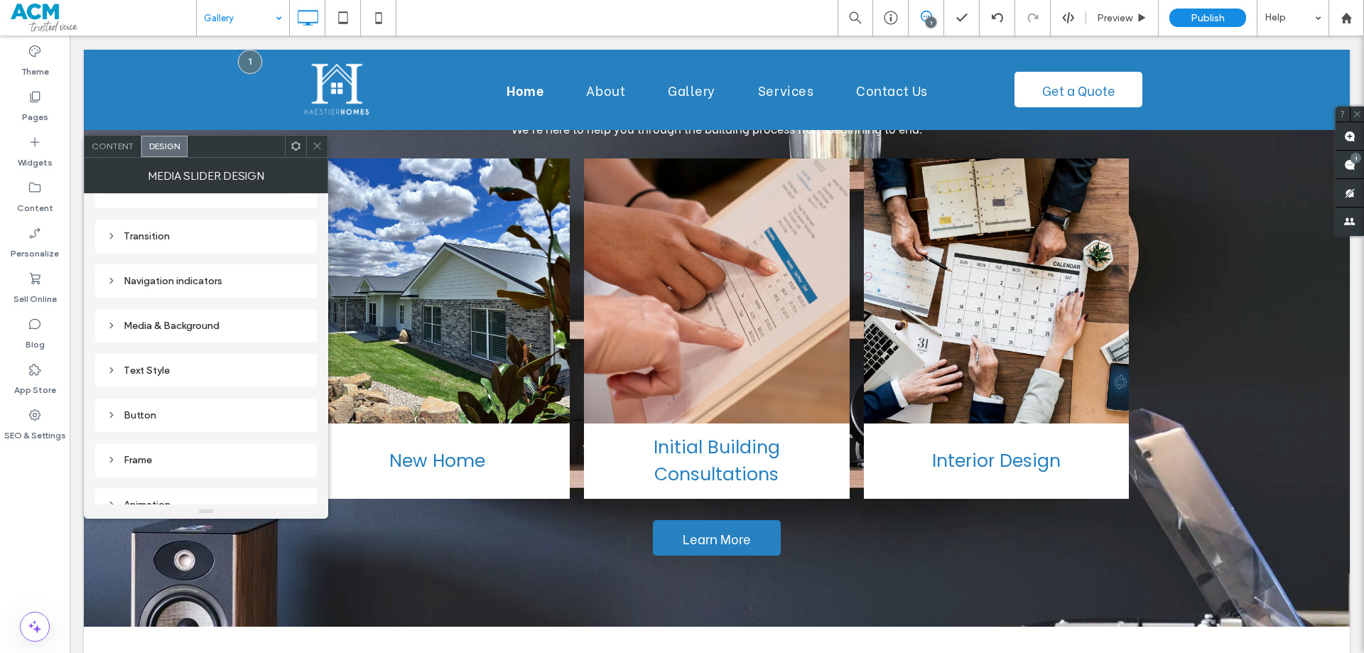
scroll to position [80, 0]
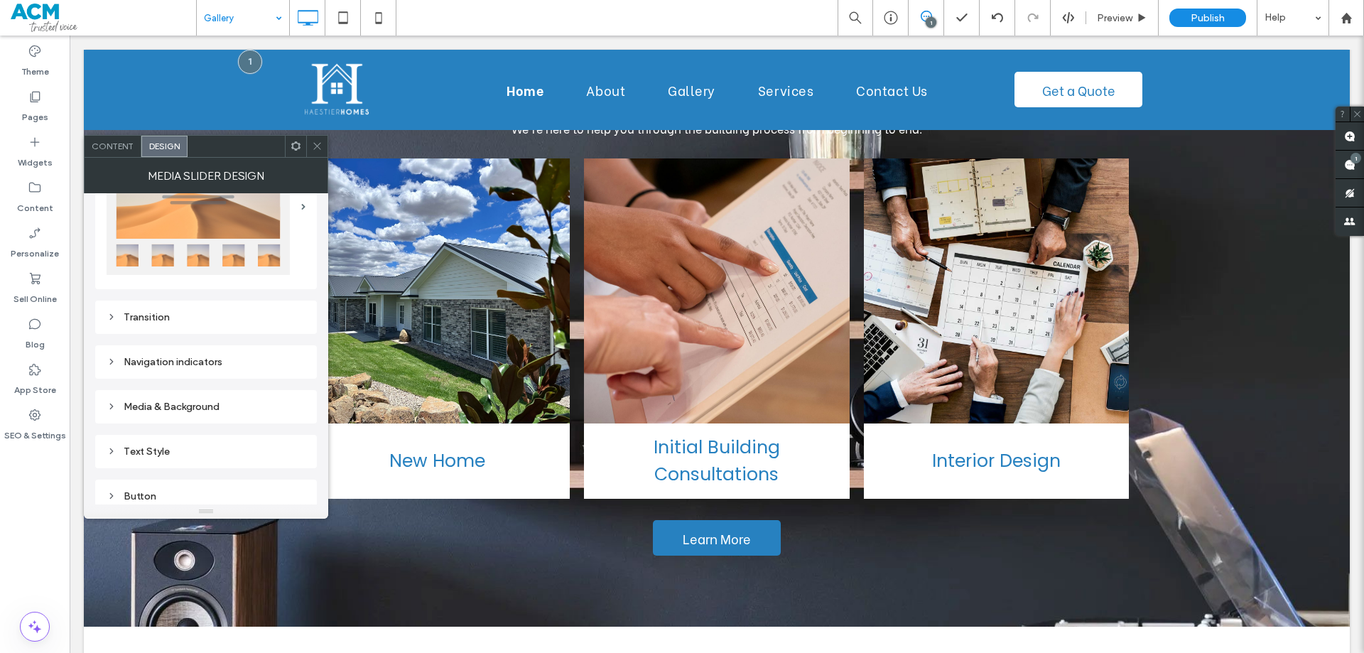
click at [177, 318] on div "Transition" at bounding box center [206, 317] width 199 height 12
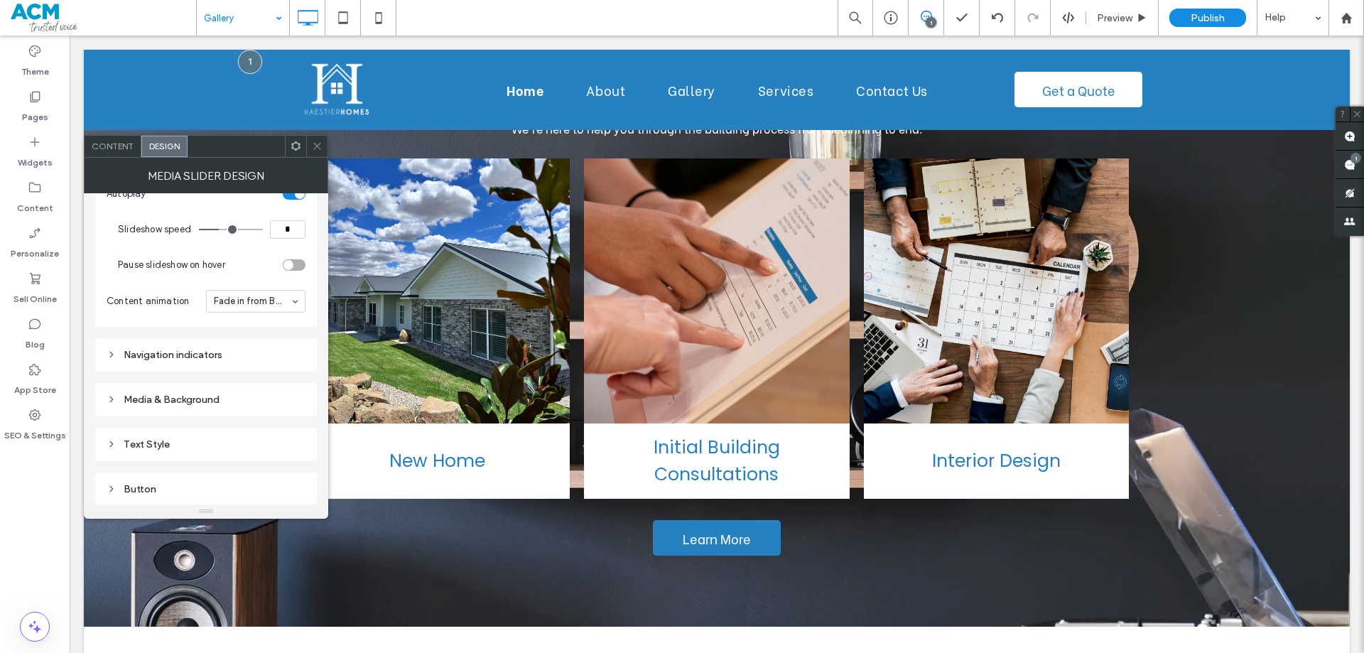
scroll to position [284, 0]
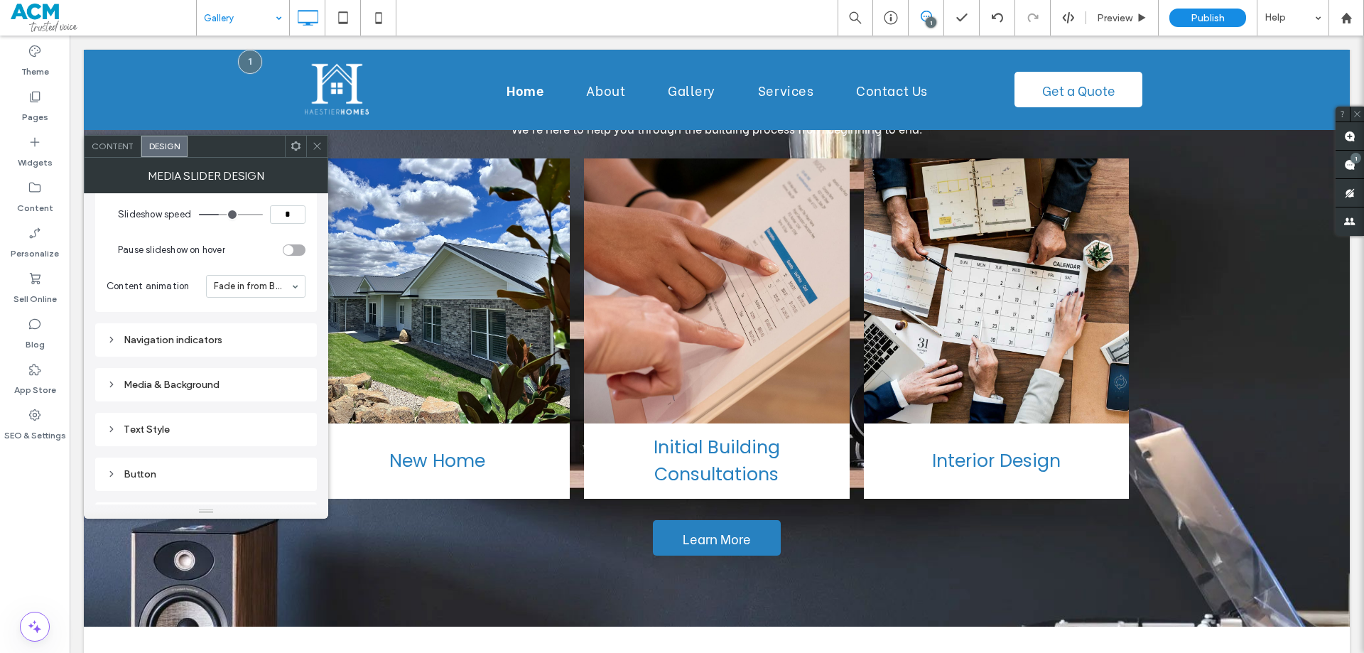
click at [196, 341] on div "Navigation indicators" at bounding box center [206, 340] width 199 height 12
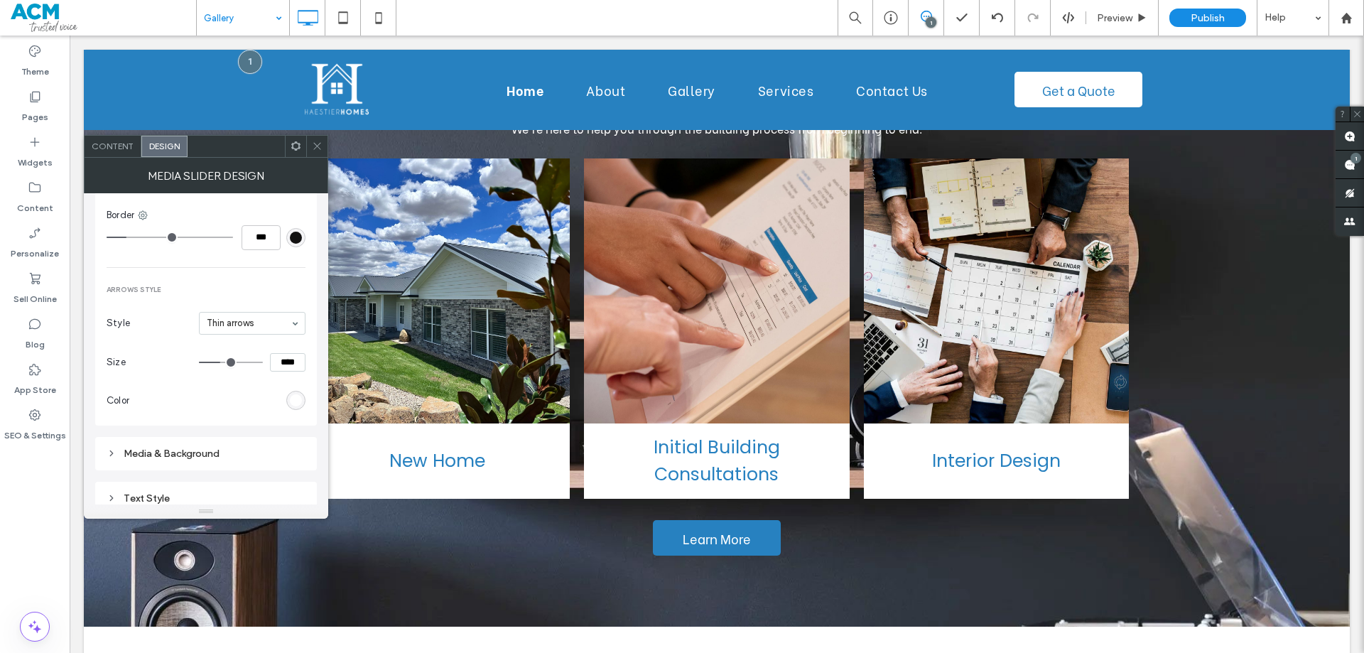
scroll to position [710, 0]
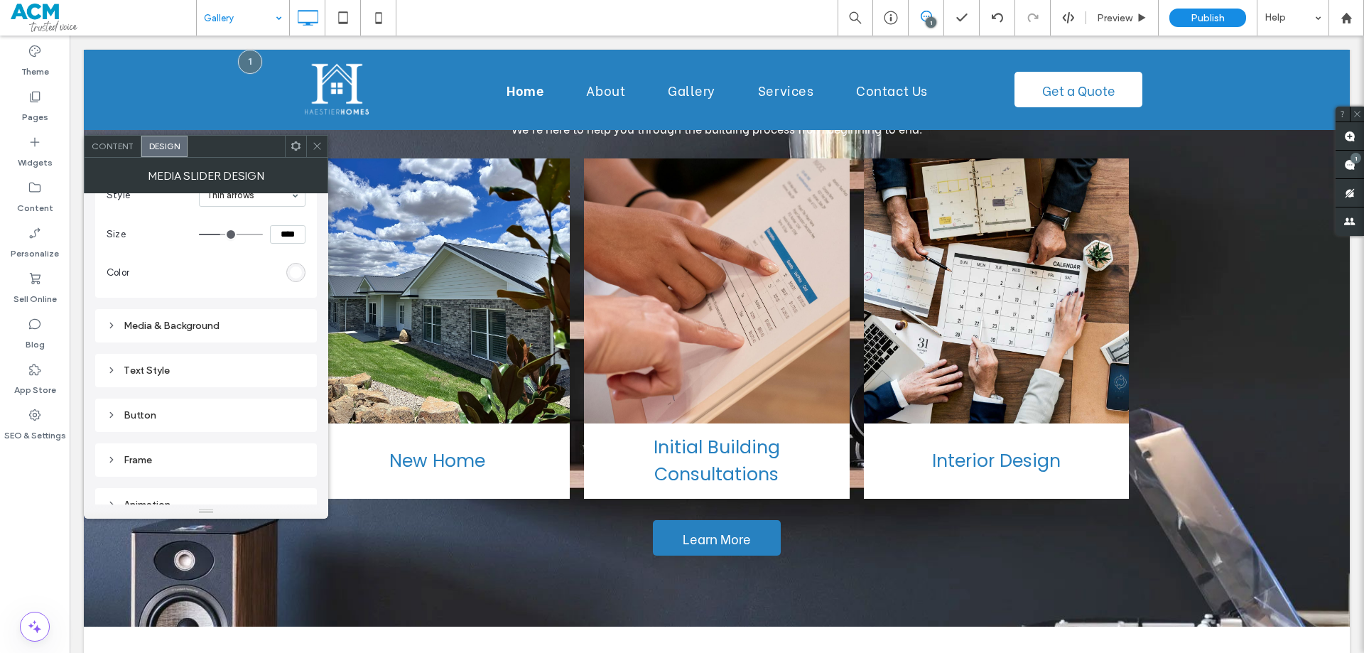
click at [206, 323] on div "Media & Background" at bounding box center [206, 326] width 199 height 12
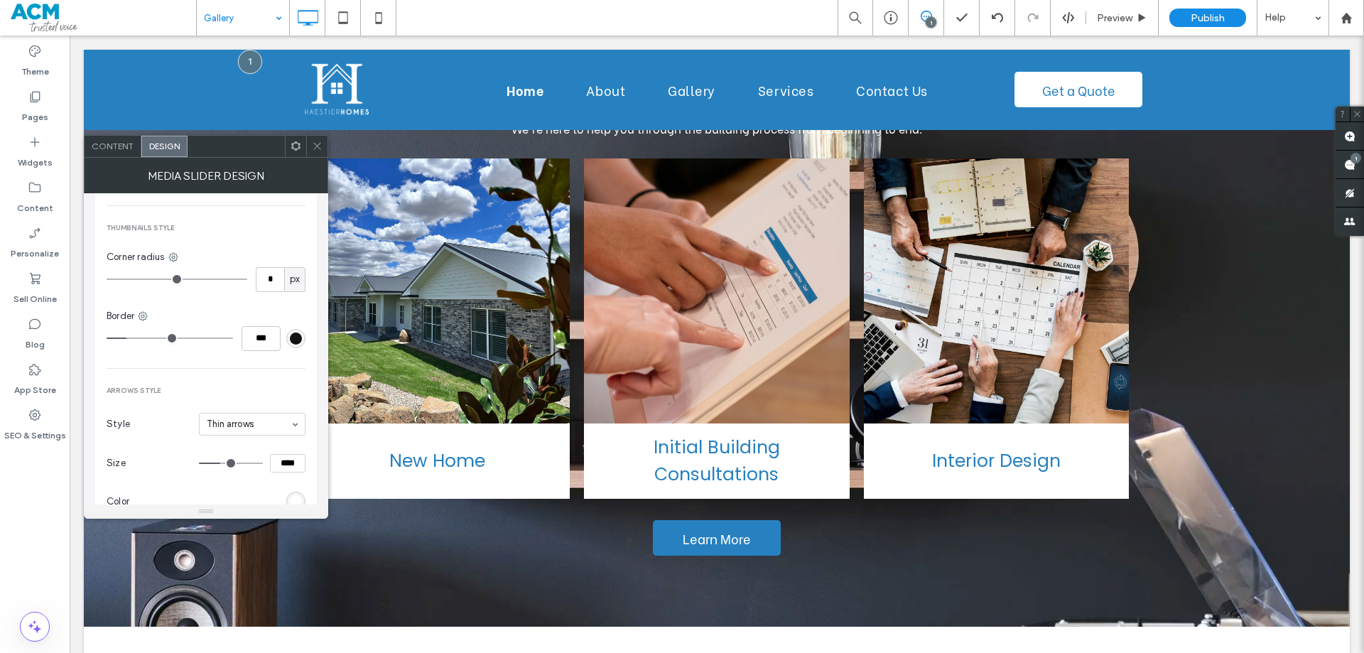
scroll to position [425, 0]
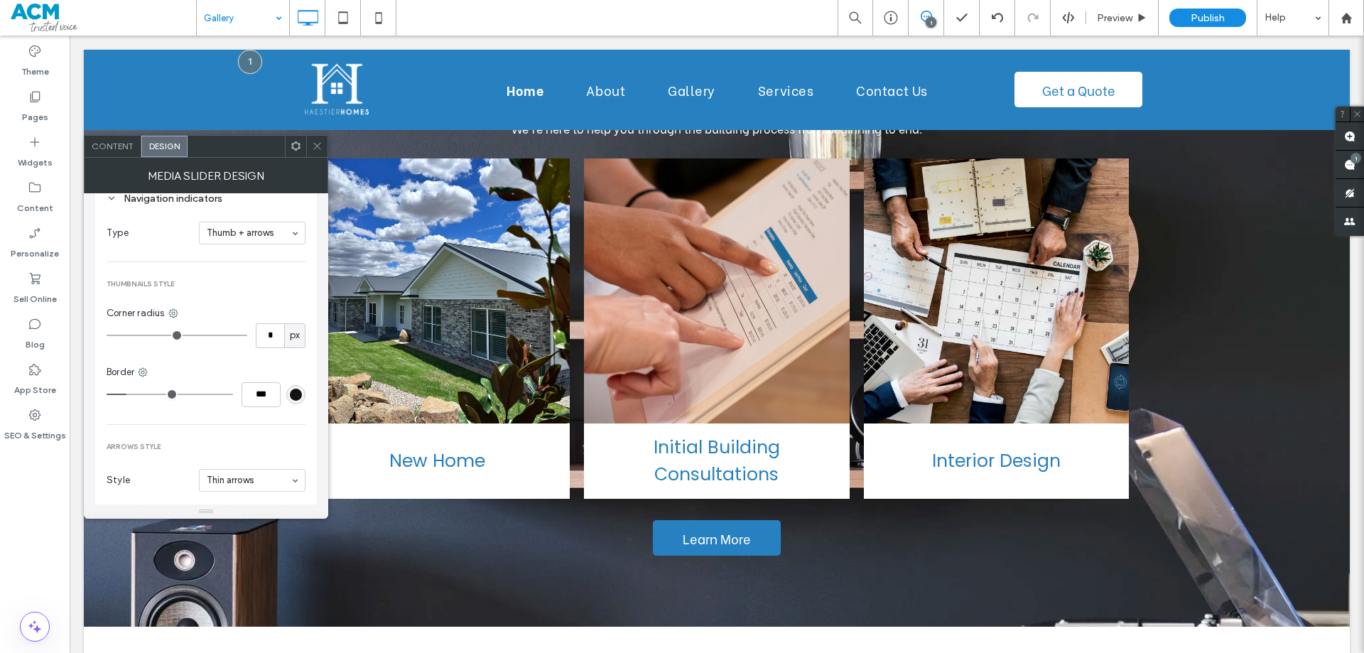
click at [295, 388] on div "rgb(19, 18, 18)" at bounding box center [296, 394] width 12 height 12
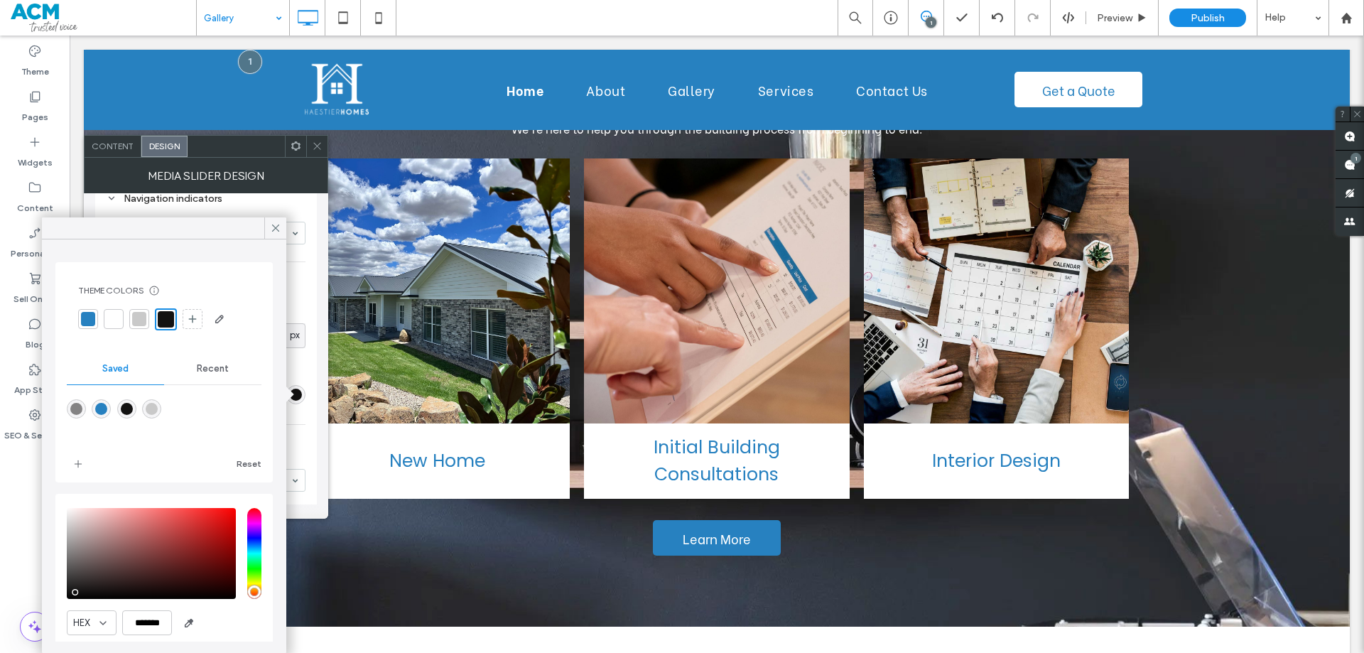
click at [100, 406] on div "rgba(39,129,192,1)" at bounding box center [101, 409] width 12 height 12
type input "*******"
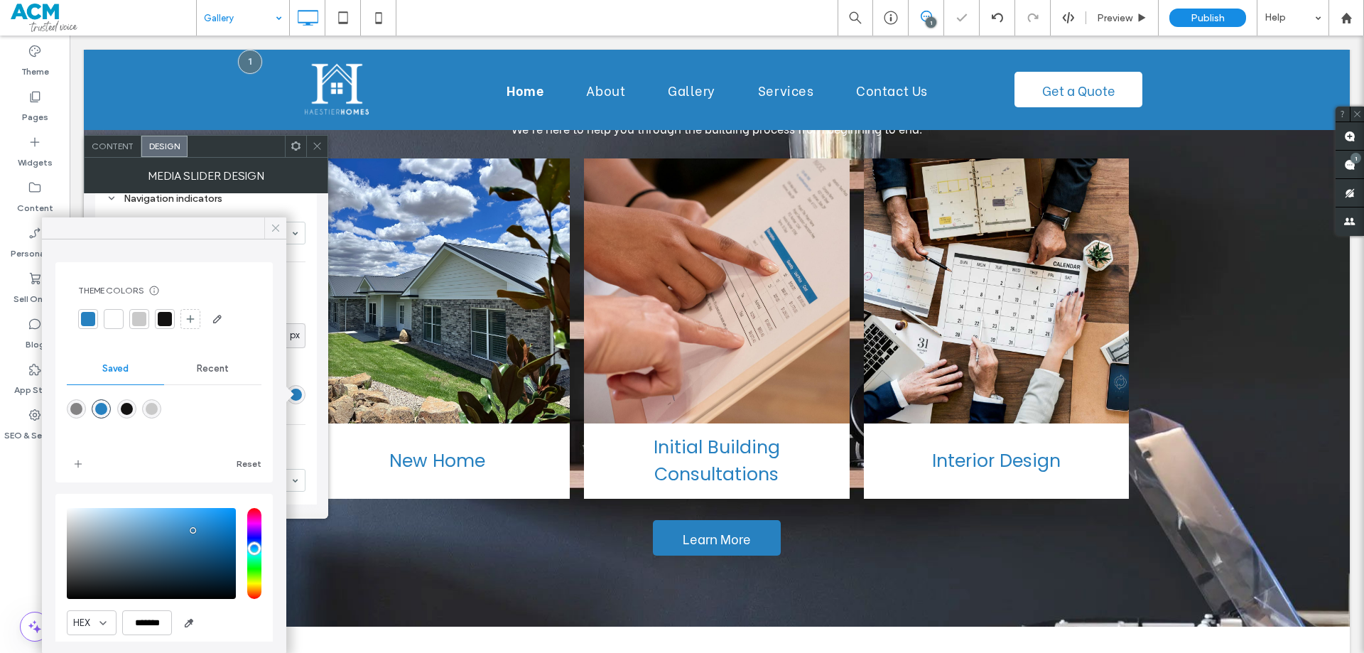
click at [268, 227] on div at bounding box center [275, 227] width 22 height 21
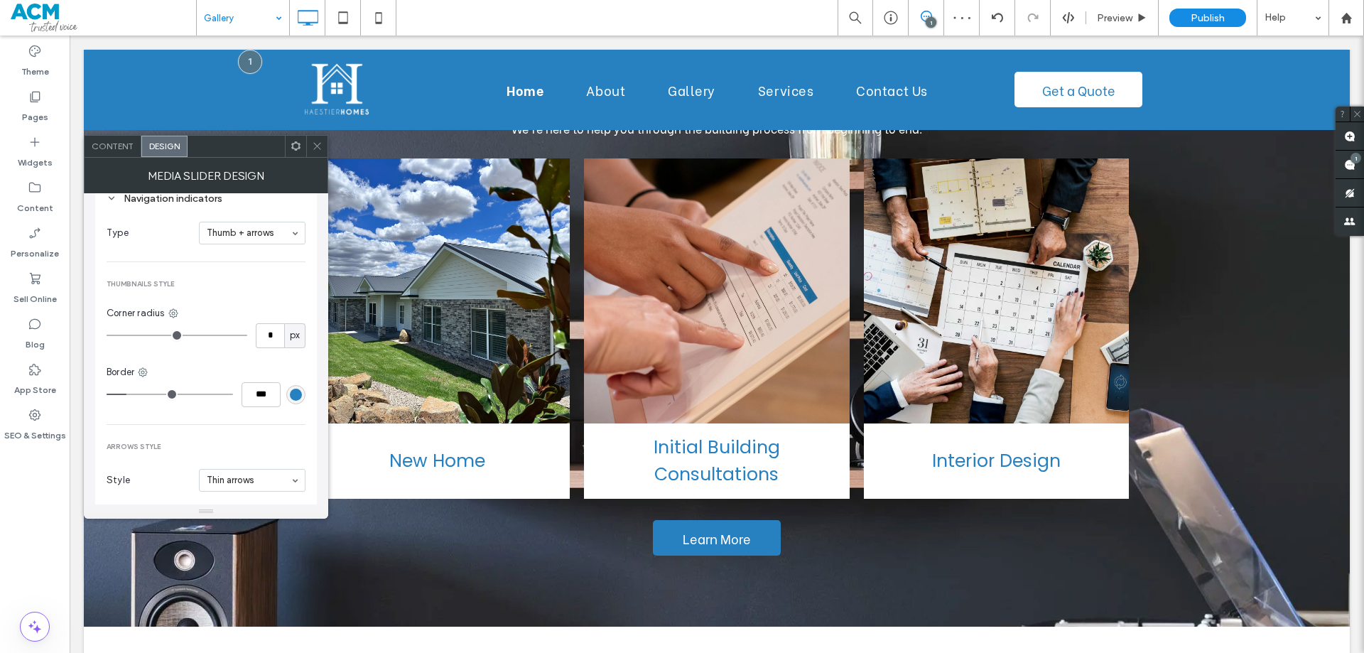
click at [318, 143] on icon at bounding box center [317, 146] width 11 height 11
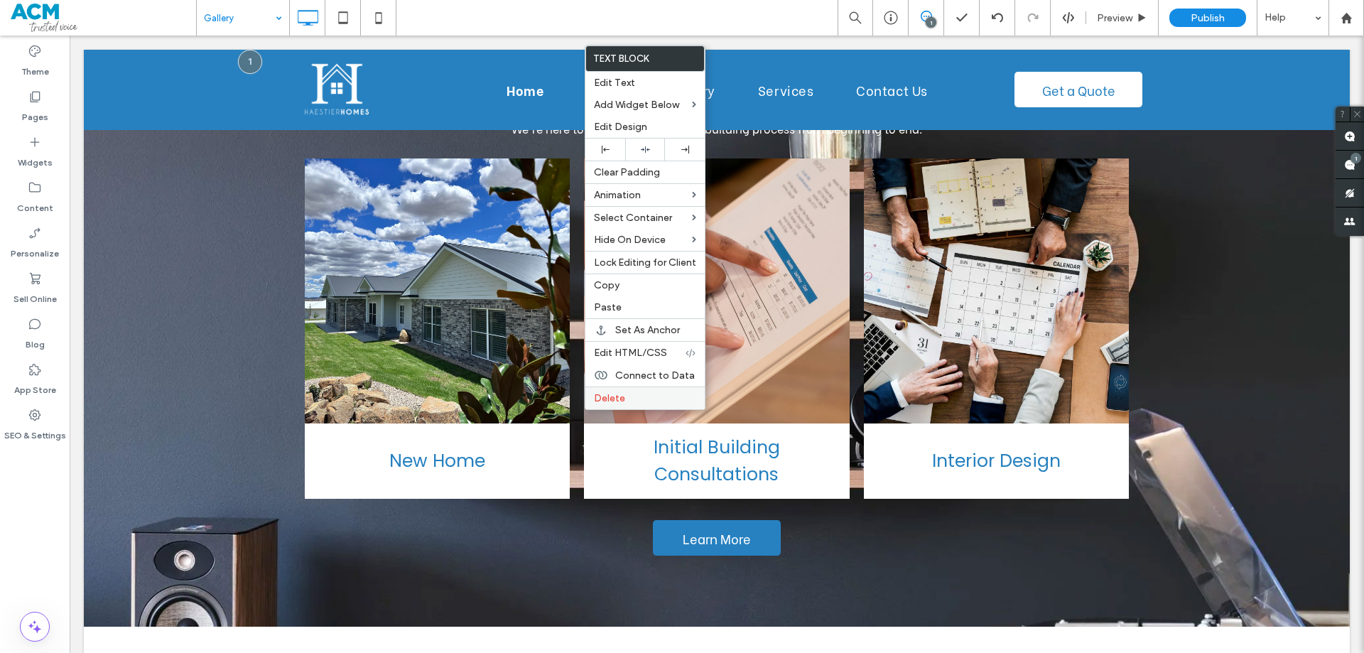
click at [598, 397] on span "Delete" at bounding box center [609, 398] width 31 height 12
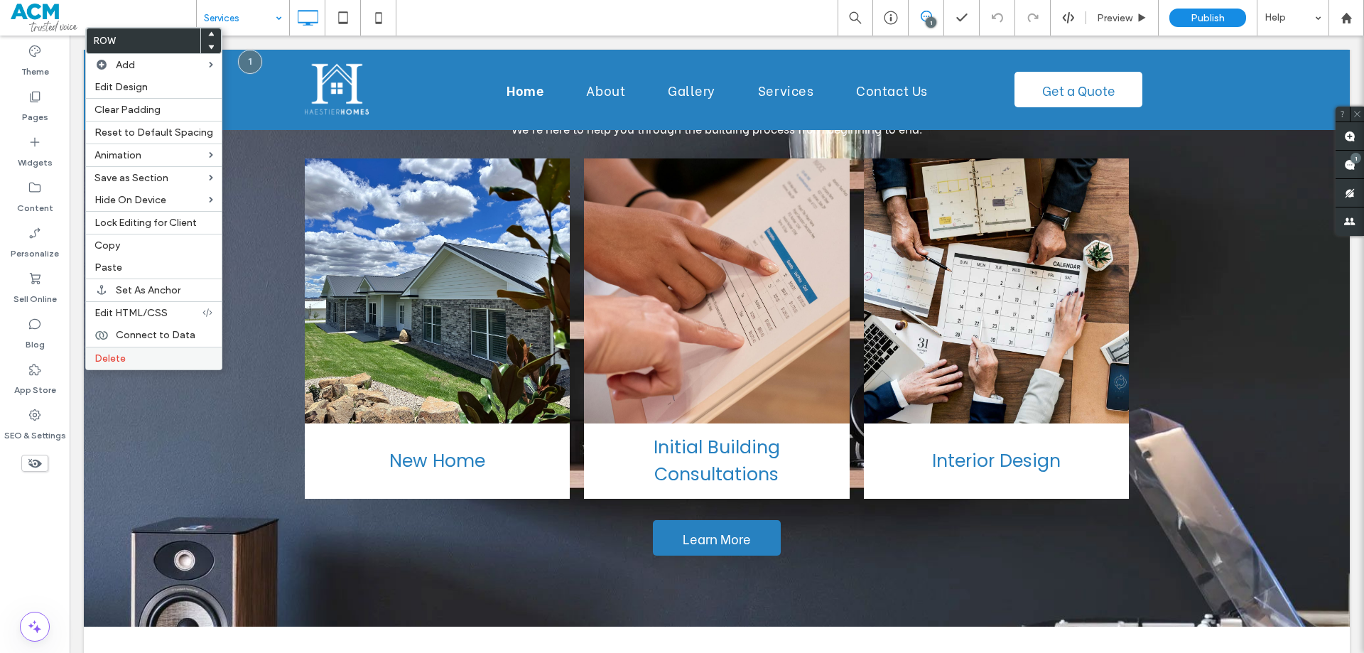
click at [122, 361] on span "Delete" at bounding box center [109, 358] width 31 height 12
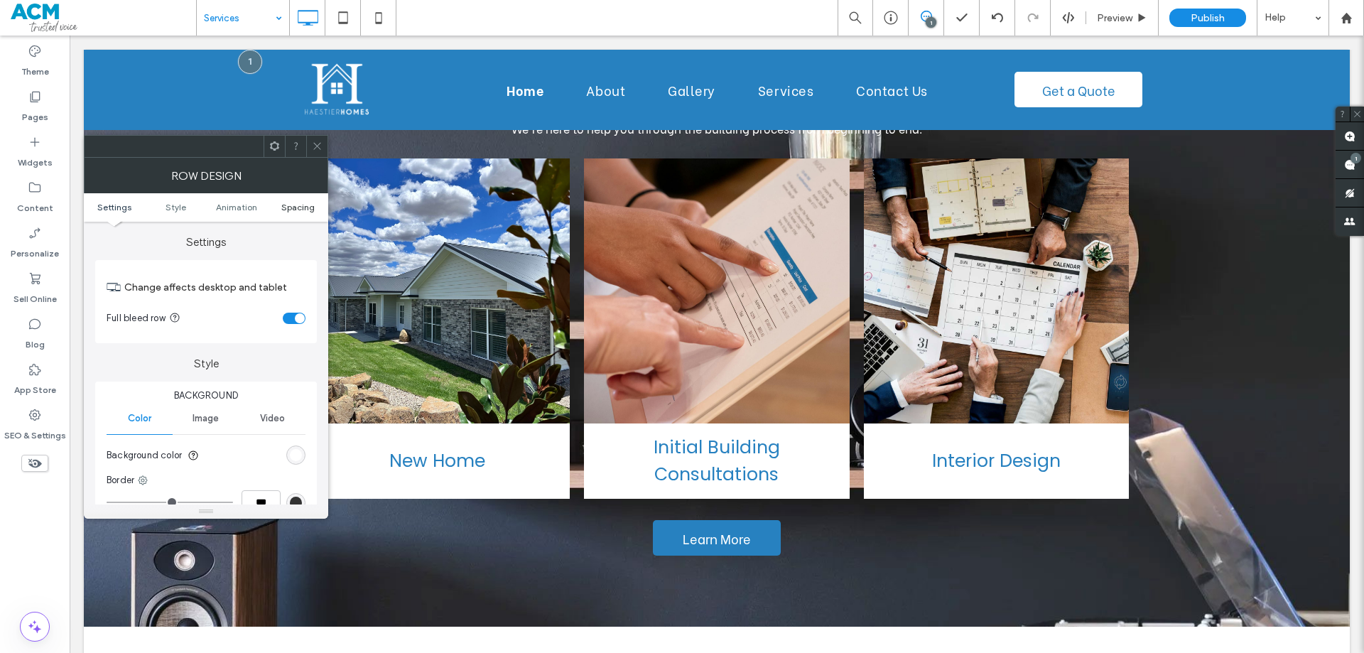
click at [294, 211] on span "Spacing" at bounding box center [297, 207] width 33 height 11
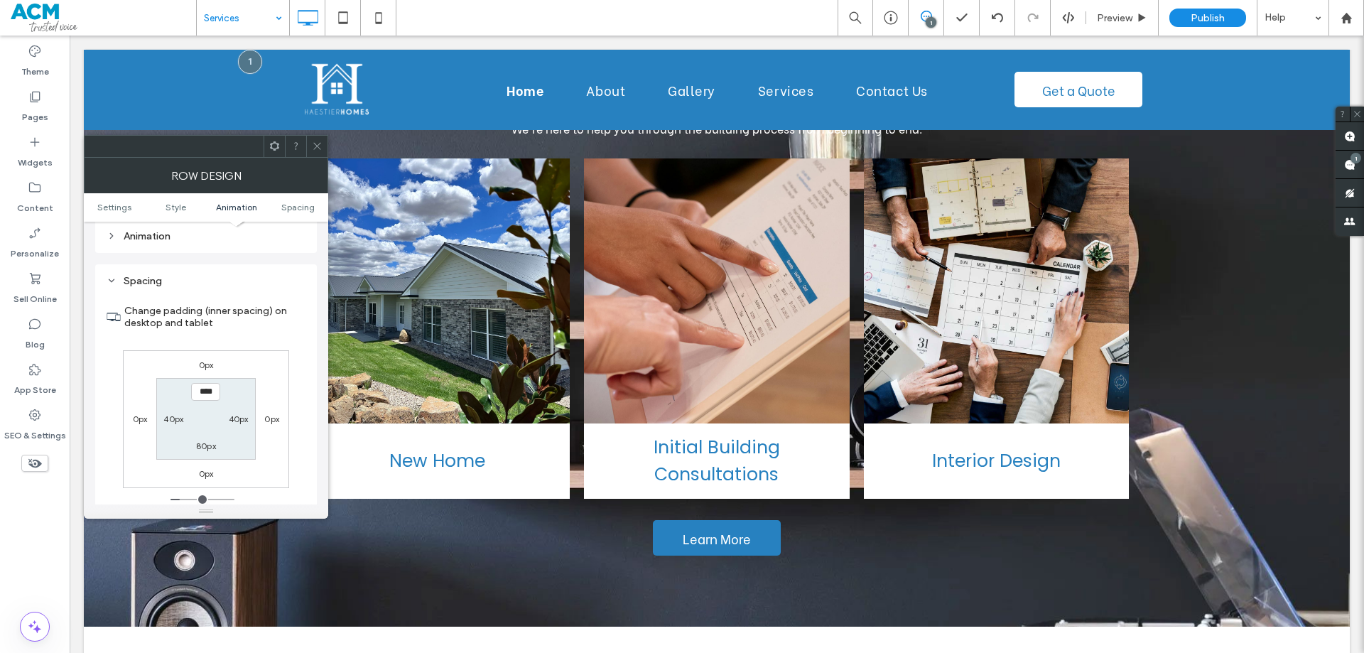
scroll to position [401, 0]
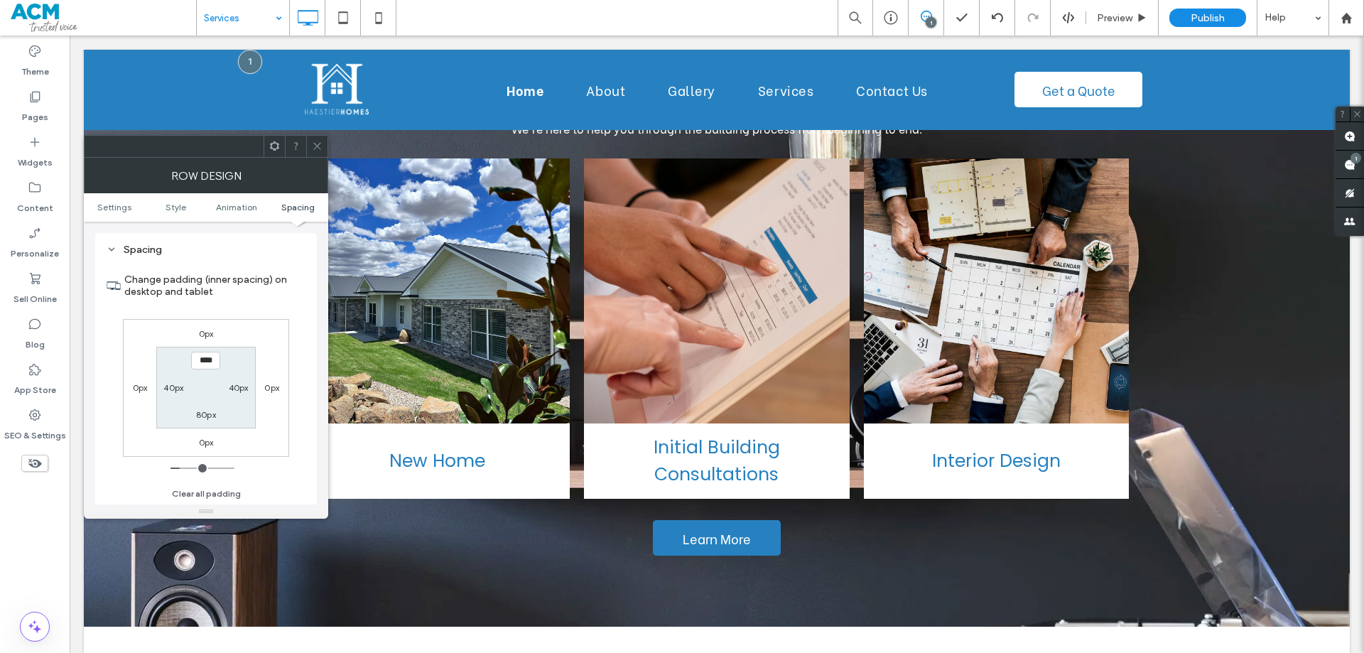
click at [207, 414] on label "80px" at bounding box center [206, 414] width 20 height 11
type input "**"
type input "*"
type input "***"
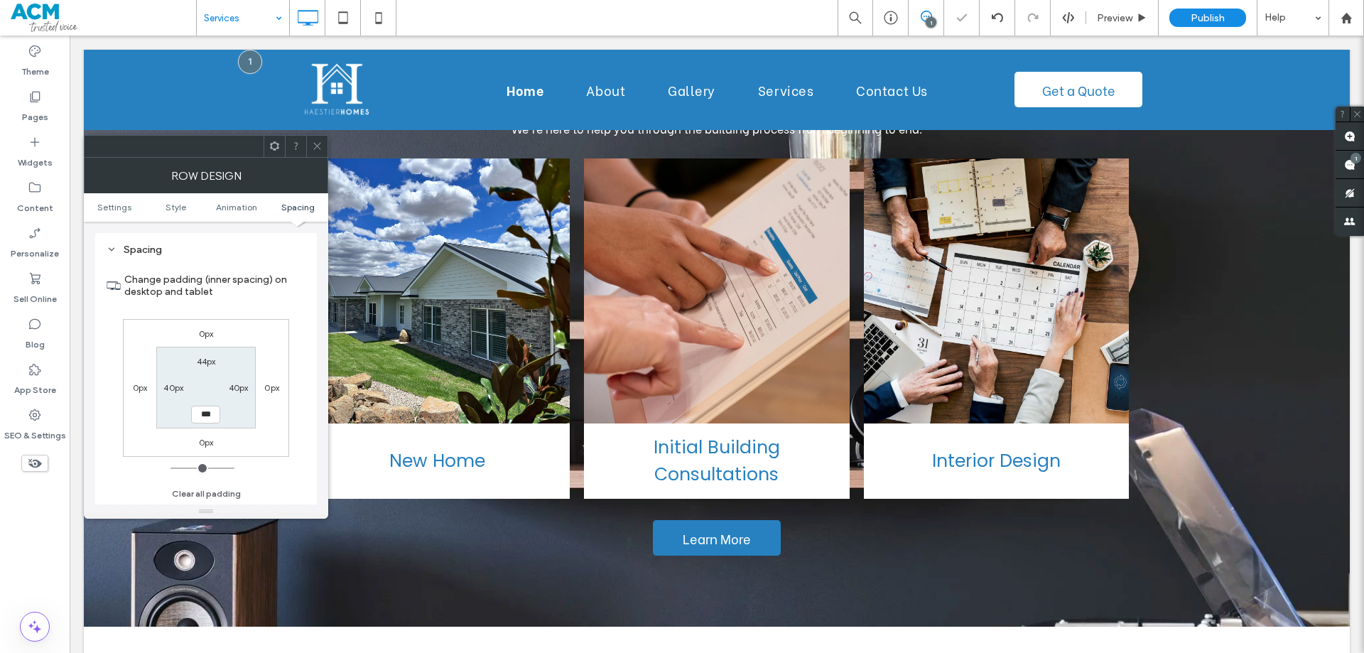
click at [313, 146] on icon at bounding box center [317, 146] width 11 height 11
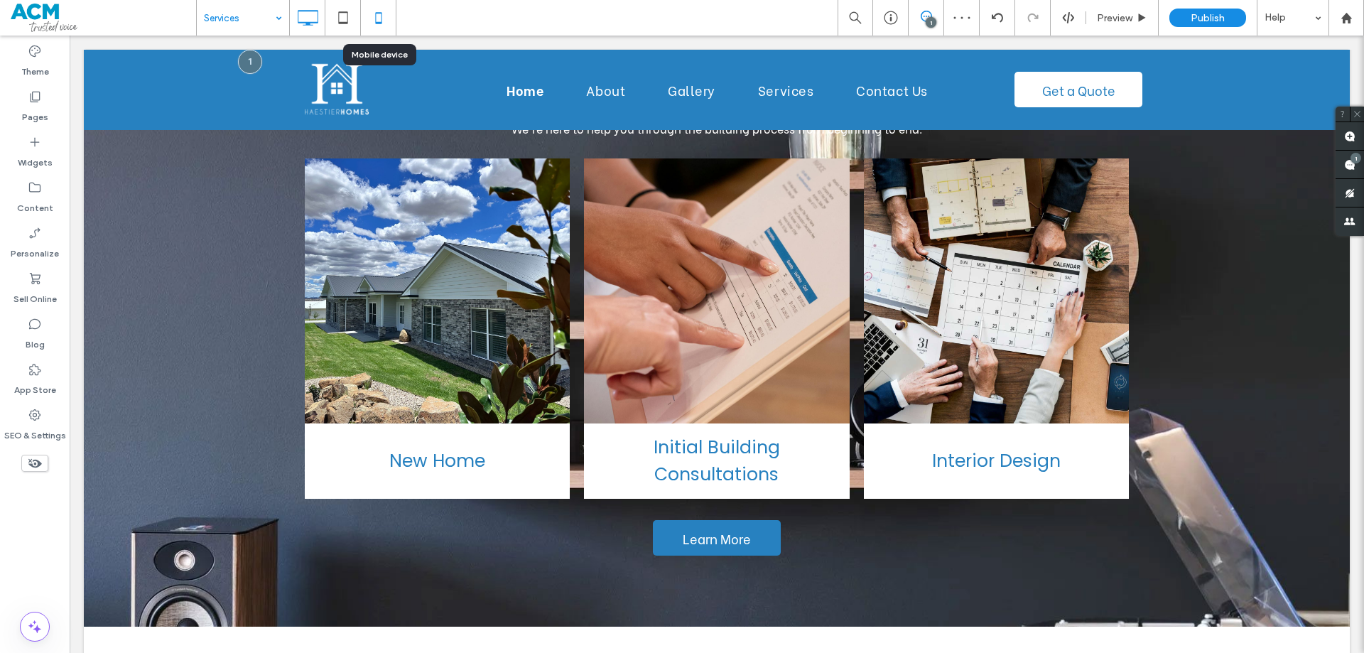
click at [376, 21] on icon at bounding box center [378, 18] width 28 height 28
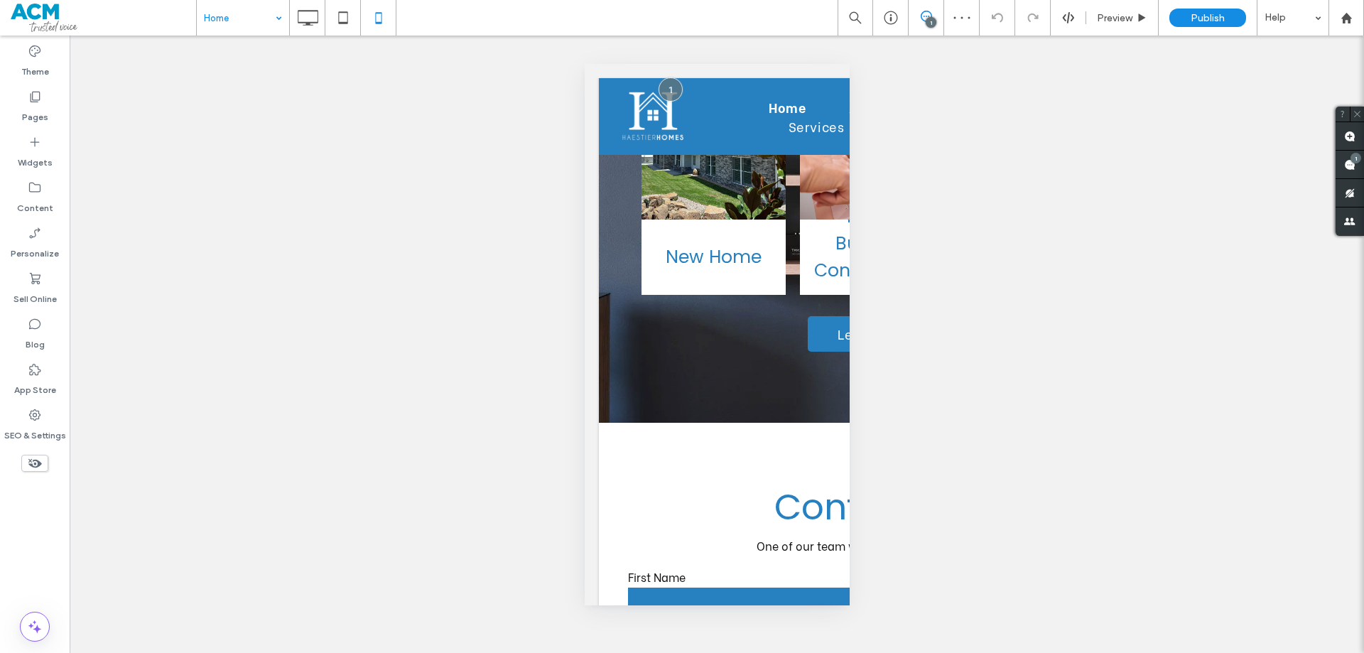
click at [36, 459] on use at bounding box center [34, 463] width 13 height 9
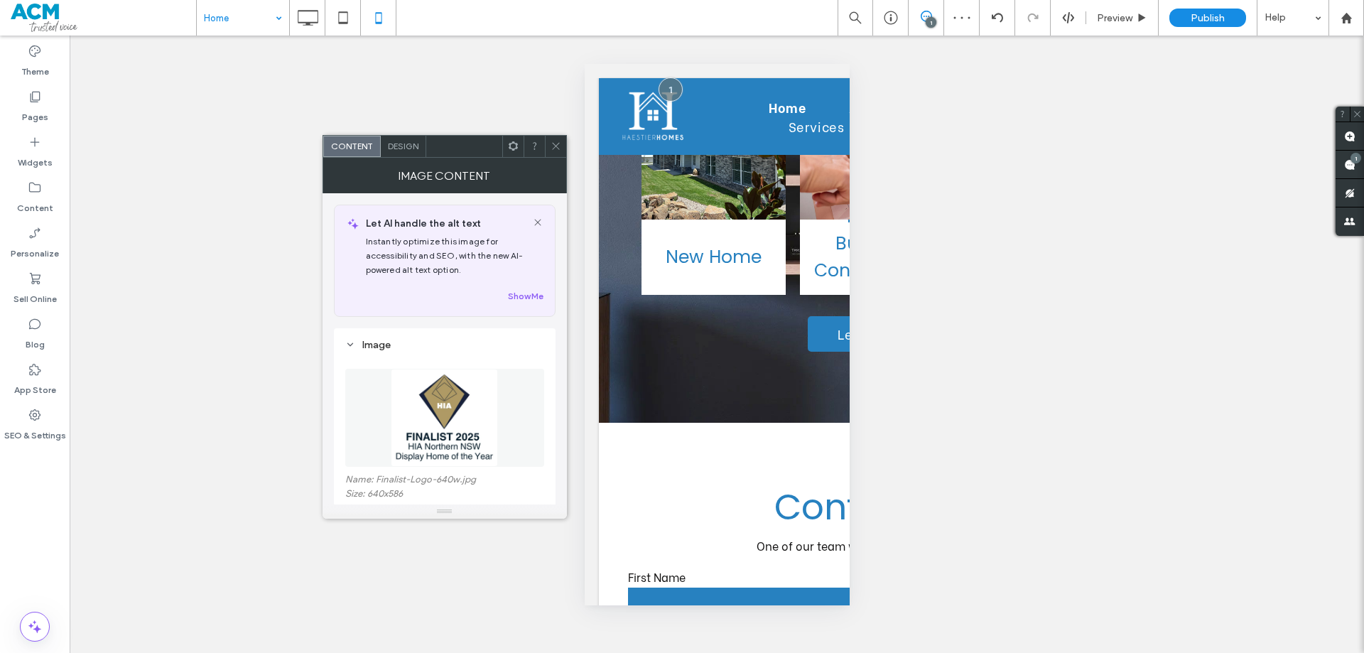
click at [400, 146] on span "Design" at bounding box center [403, 146] width 31 height 11
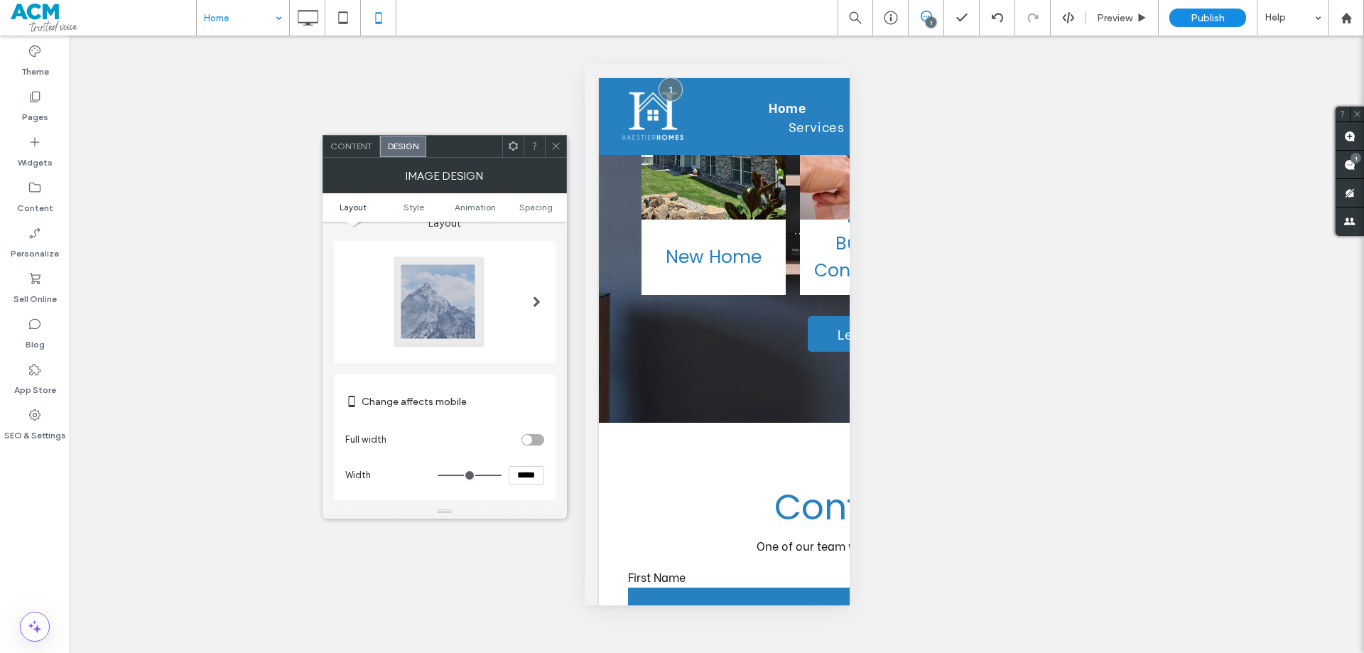
drag, startPoint x: 540, startPoint y: 489, endPoint x: 459, endPoint y: 485, distance: 80.3
click at [476, 491] on div "Change affects mobile Full width Width *****" at bounding box center [445, 437] width 222 height 126
type input "*****"
type input "***"
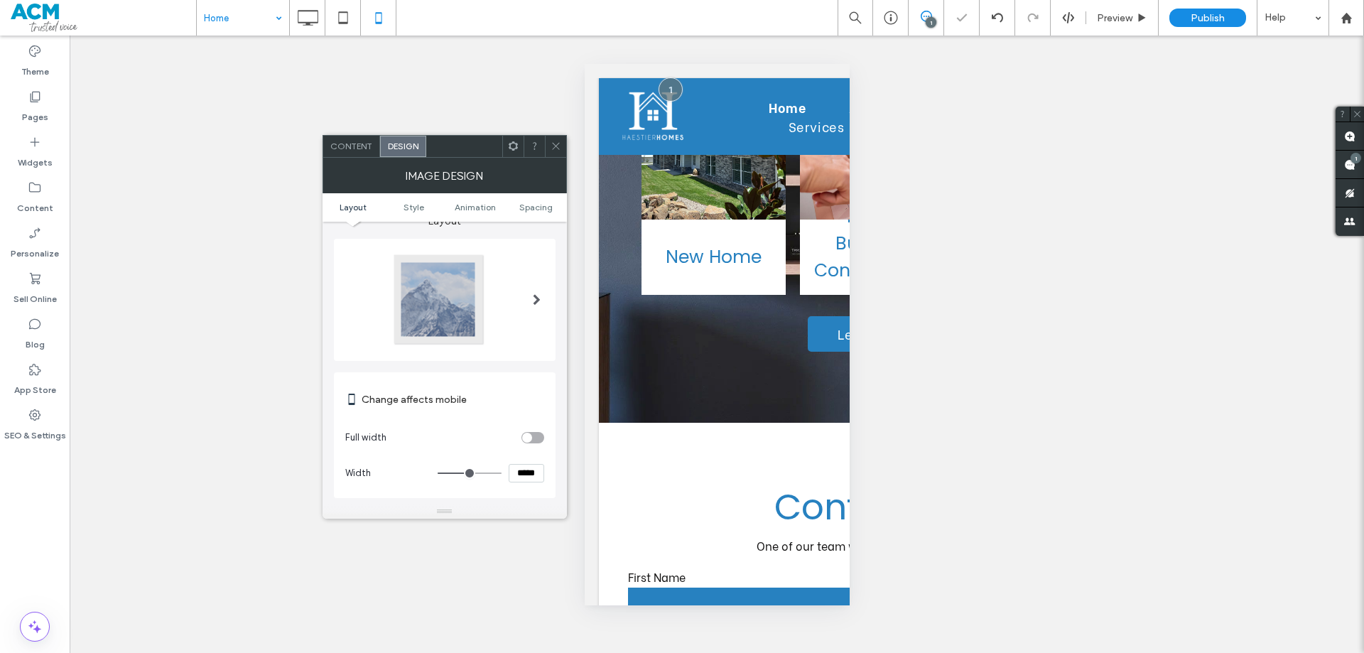
click at [553, 147] on icon at bounding box center [555, 146] width 11 height 11
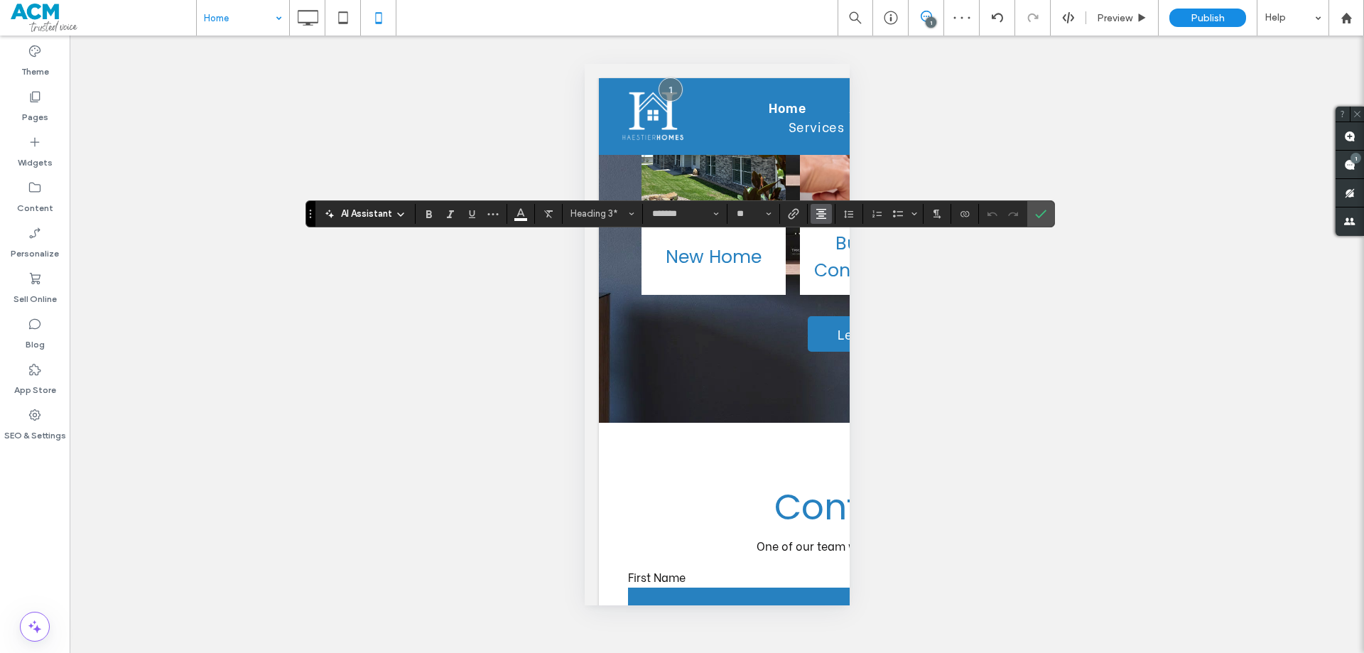
click at [817, 219] on icon "Alignment" at bounding box center [820, 213] width 11 height 11
click at [829, 238] on icon "ui.textEditor.alignment.left" at bounding box center [831, 236] width 11 height 11
drag, startPoint x: 1045, startPoint y: 217, endPoint x: 925, endPoint y: 256, distance: 126.2
click at [1042, 217] on icon "Confirm" at bounding box center [1040, 213] width 11 height 11
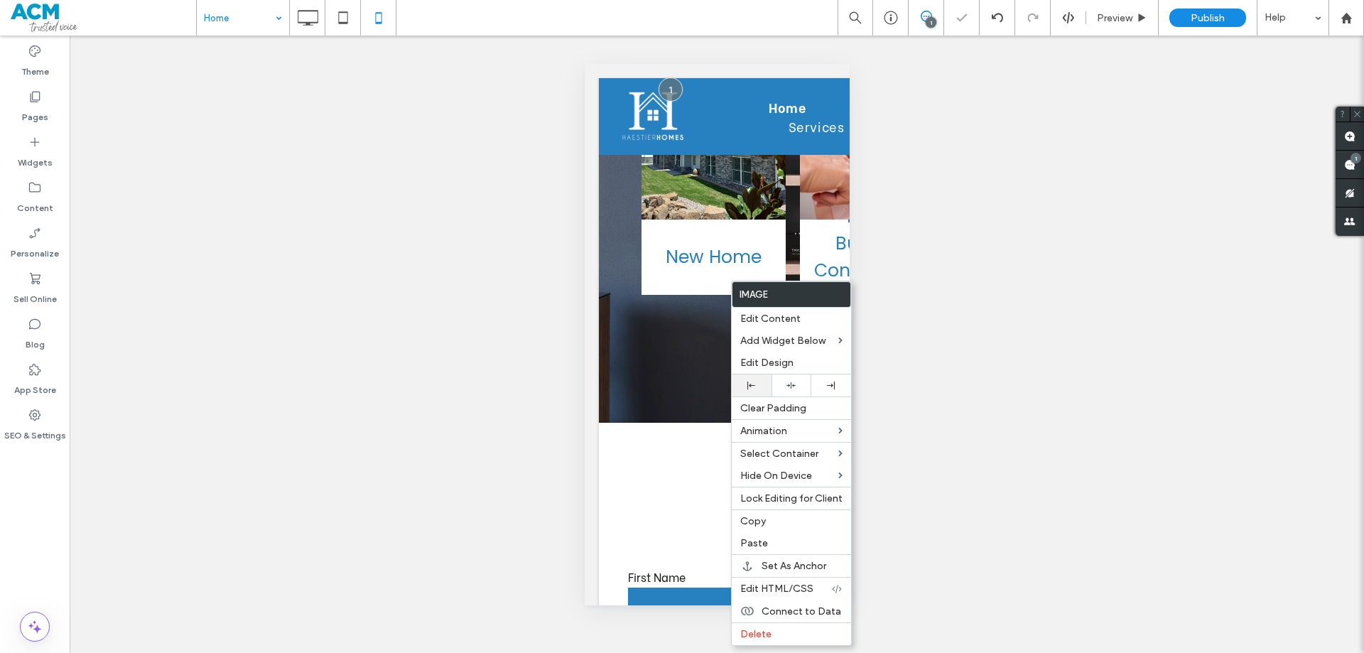
click at [751, 385] on use at bounding box center [751, 385] width 8 height 8
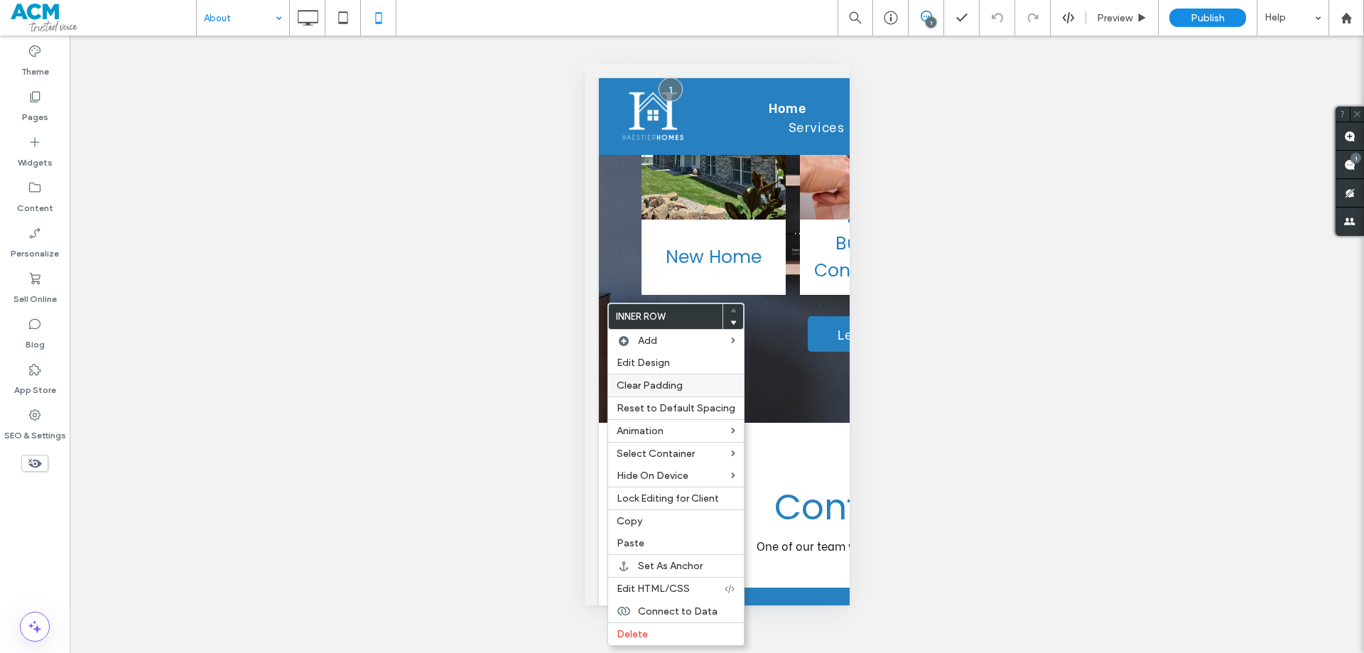
click at [651, 383] on span "Clear Padding" at bounding box center [649, 385] width 66 height 12
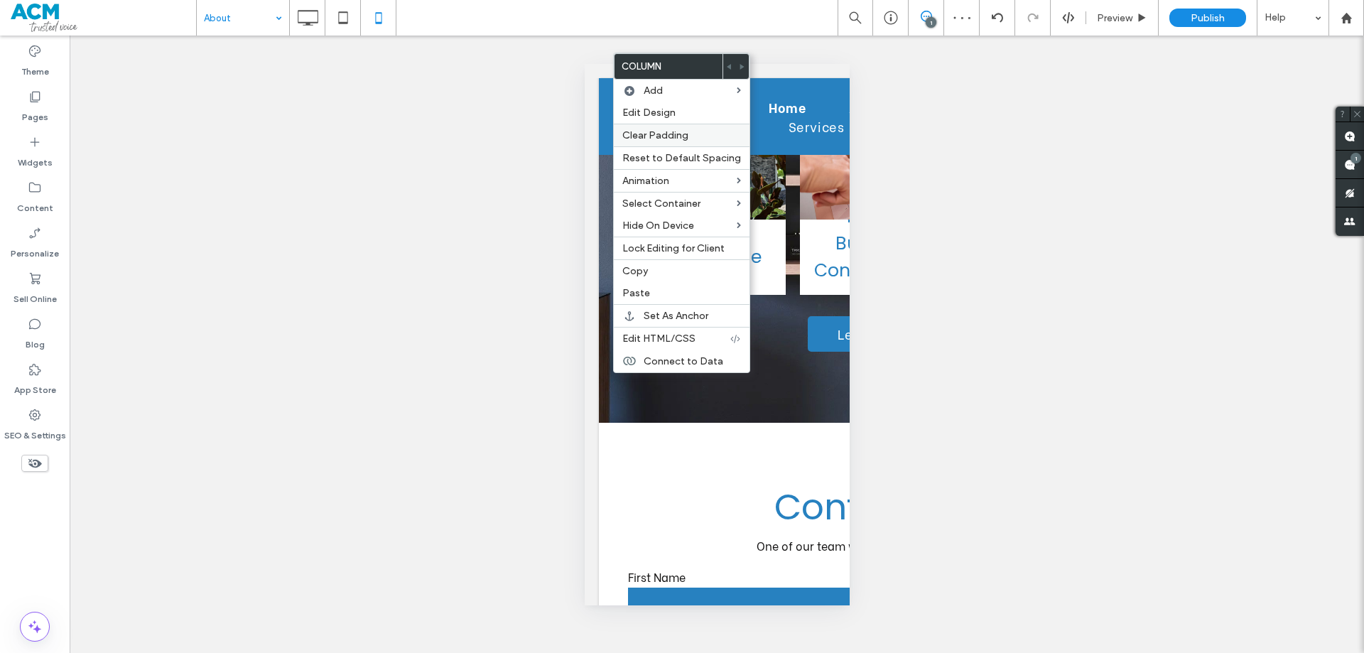
click at [638, 141] on span "Clear Padding" at bounding box center [655, 135] width 66 height 12
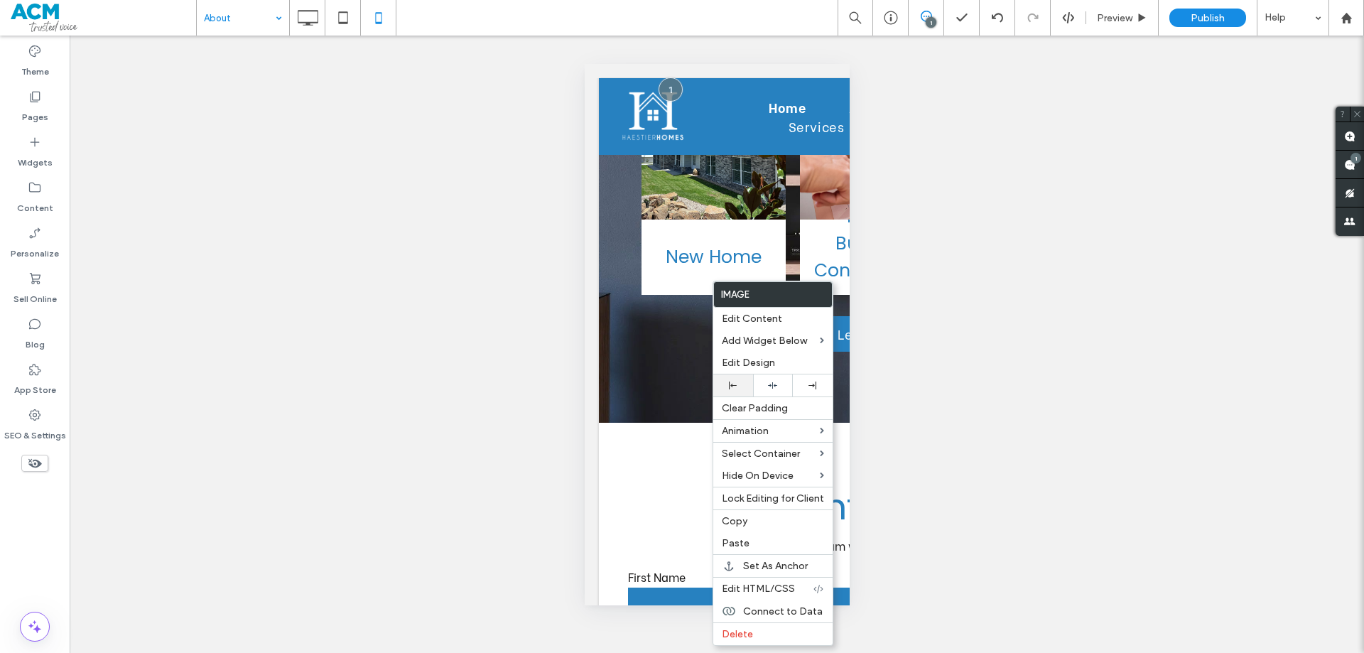
click at [729, 376] on div at bounding box center [733, 385] width 40 height 22
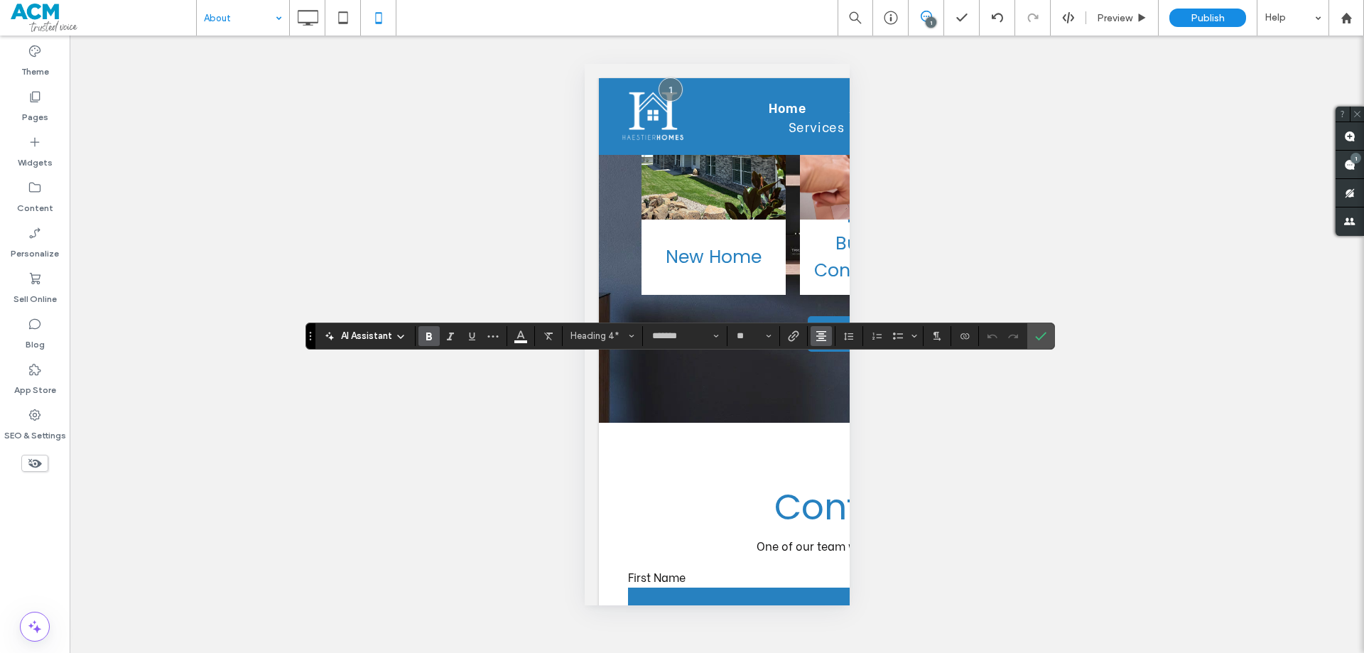
click at [818, 332] on icon "Alignment" at bounding box center [820, 335] width 11 height 11
click at [826, 358] on icon "ui.textEditor.alignment.left" at bounding box center [831, 358] width 11 height 11
click at [1038, 337] on icon "Confirm" at bounding box center [1040, 335] width 11 height 11
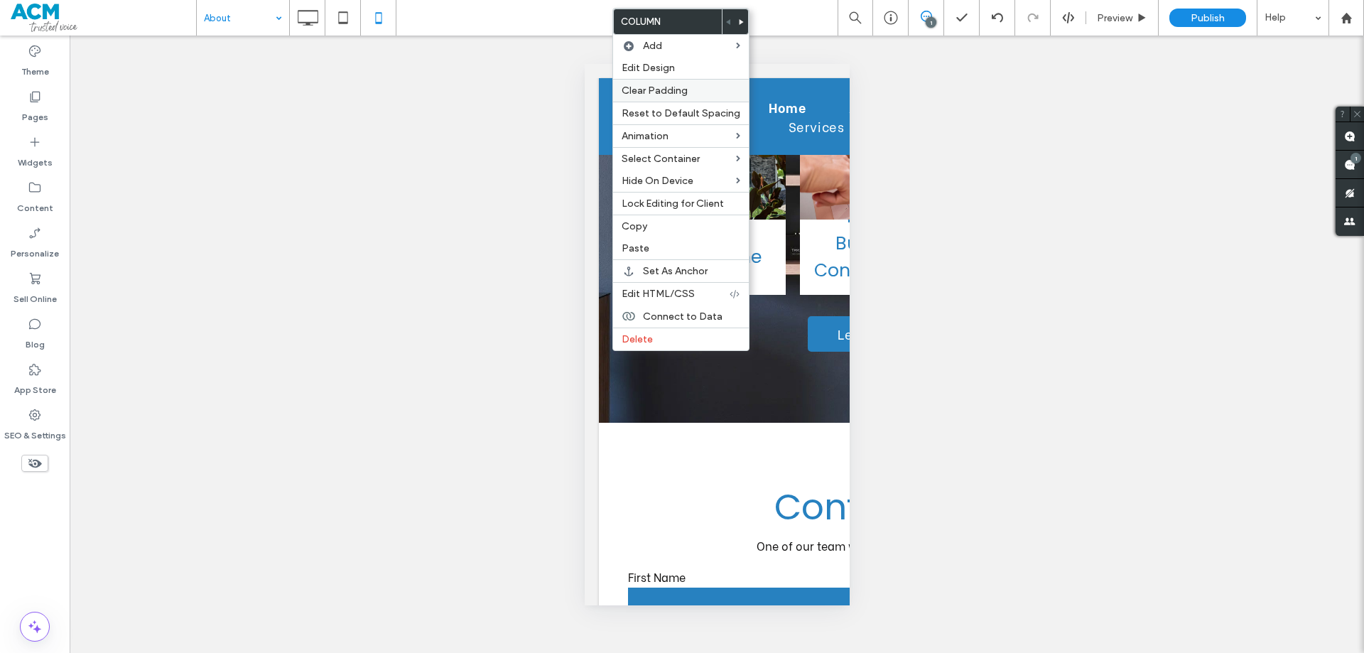
click at [641, 94] on span "Clear Padding" at bounding box center [654, 91] width 66 height 12
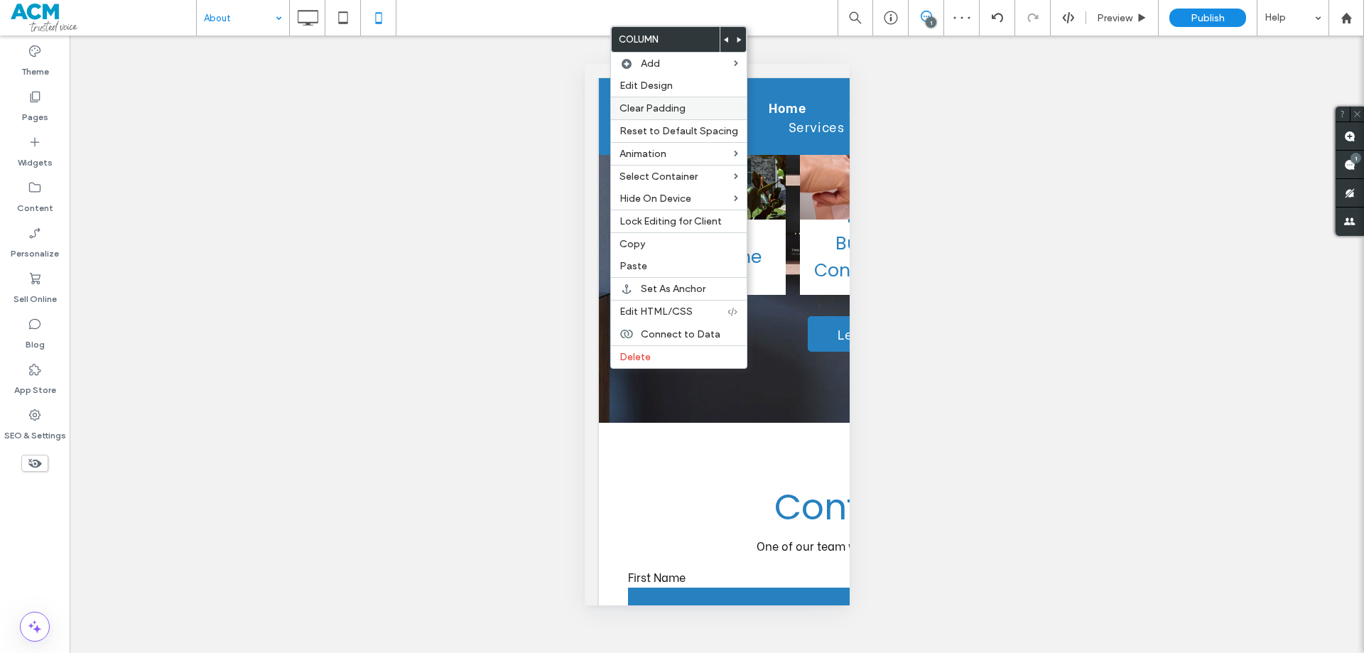
click at [630, 112] on span "Clear Padding" at bounding box center [652, 108] width 66 height 12
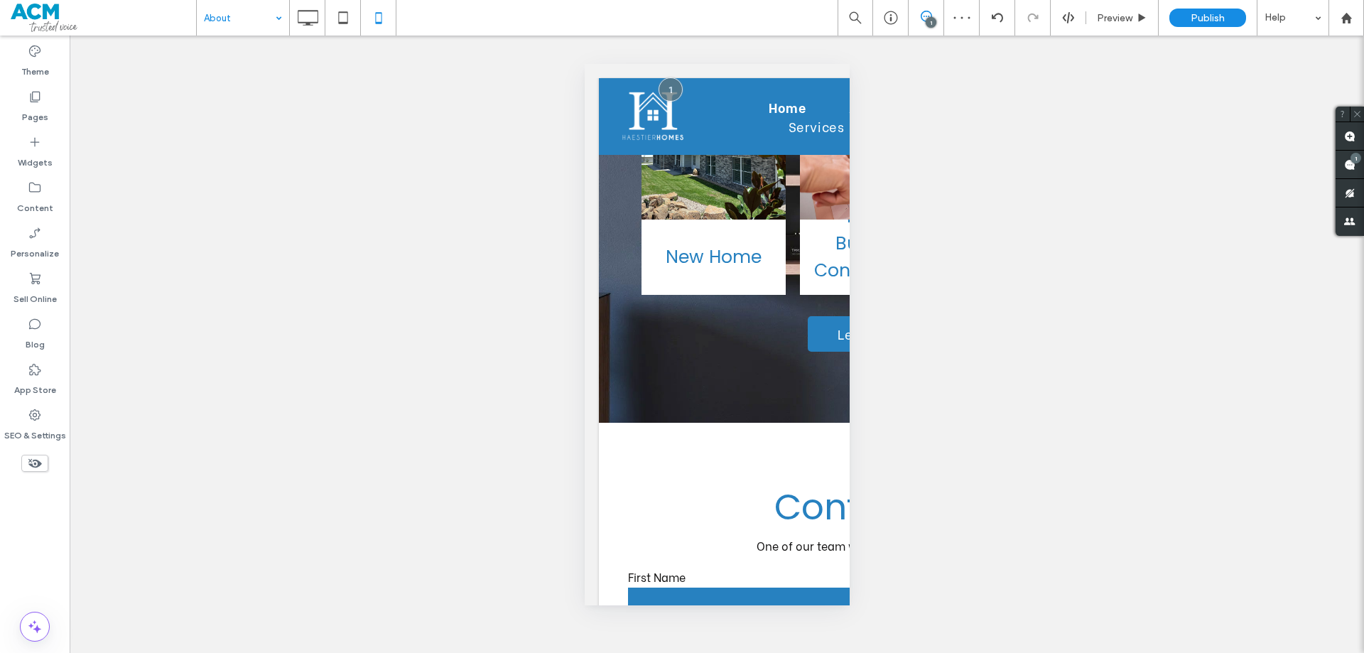
click at [483, 357] on div "Unhide? Yes Unhide? Yes Unhide? Yes Unhide? Yes Unhide? Yes Unhide? Yes Unhide?…" at bounding box center [717, 344] width 1294 height 617
click at [307, 17] on icon at bounding box center [307, 18] width 28 height 28
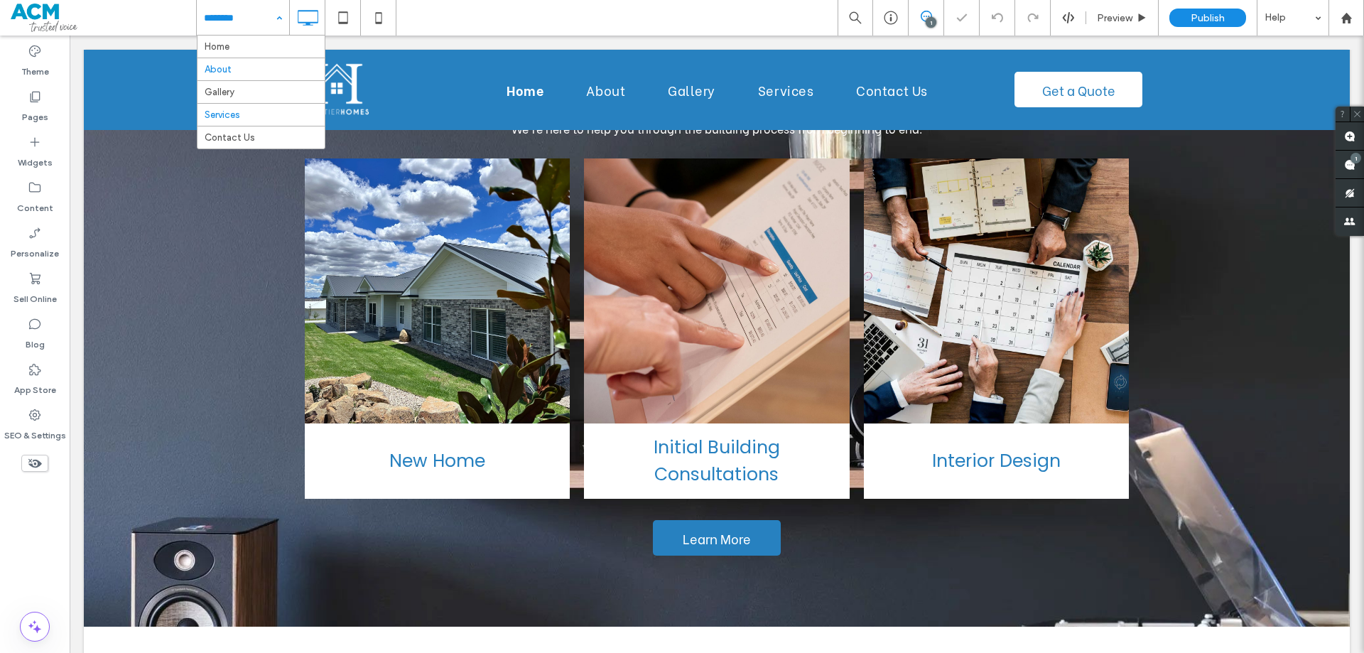
drag, startPoint x: 263, startPoint y: 16, endPoint x: 263, endPoint y: 65, distance: 49.7
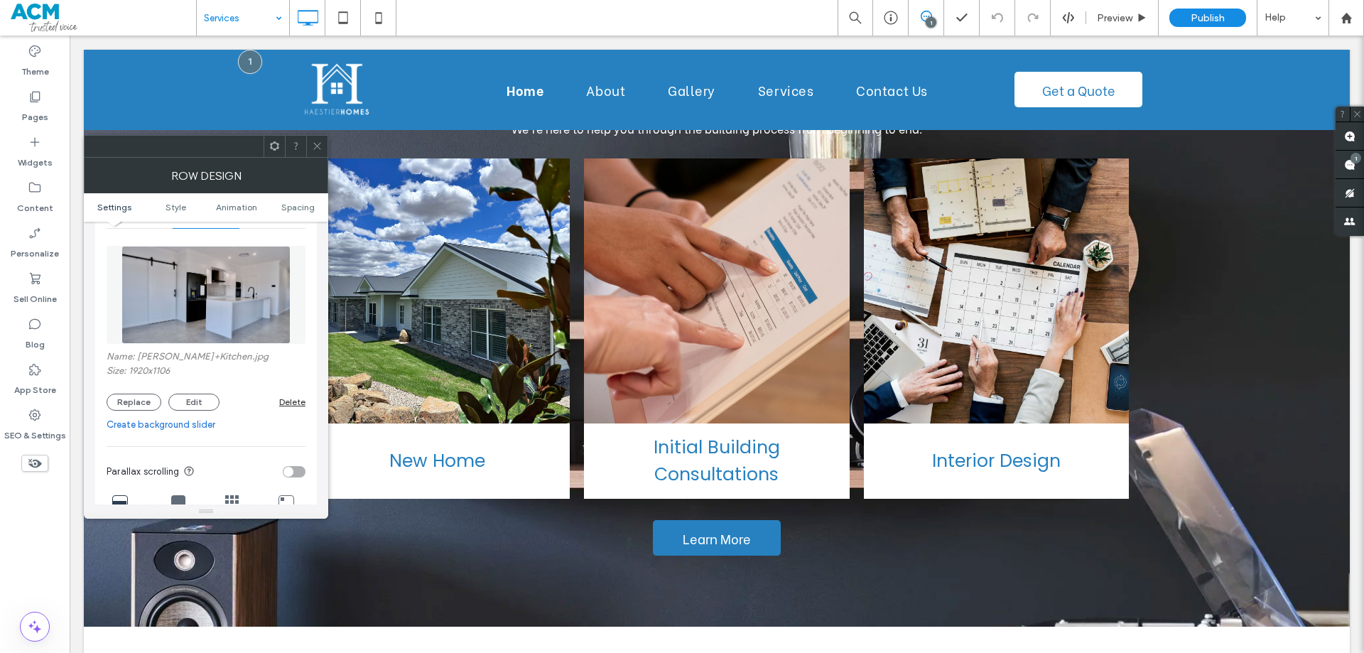
scroll to position [142, 0]
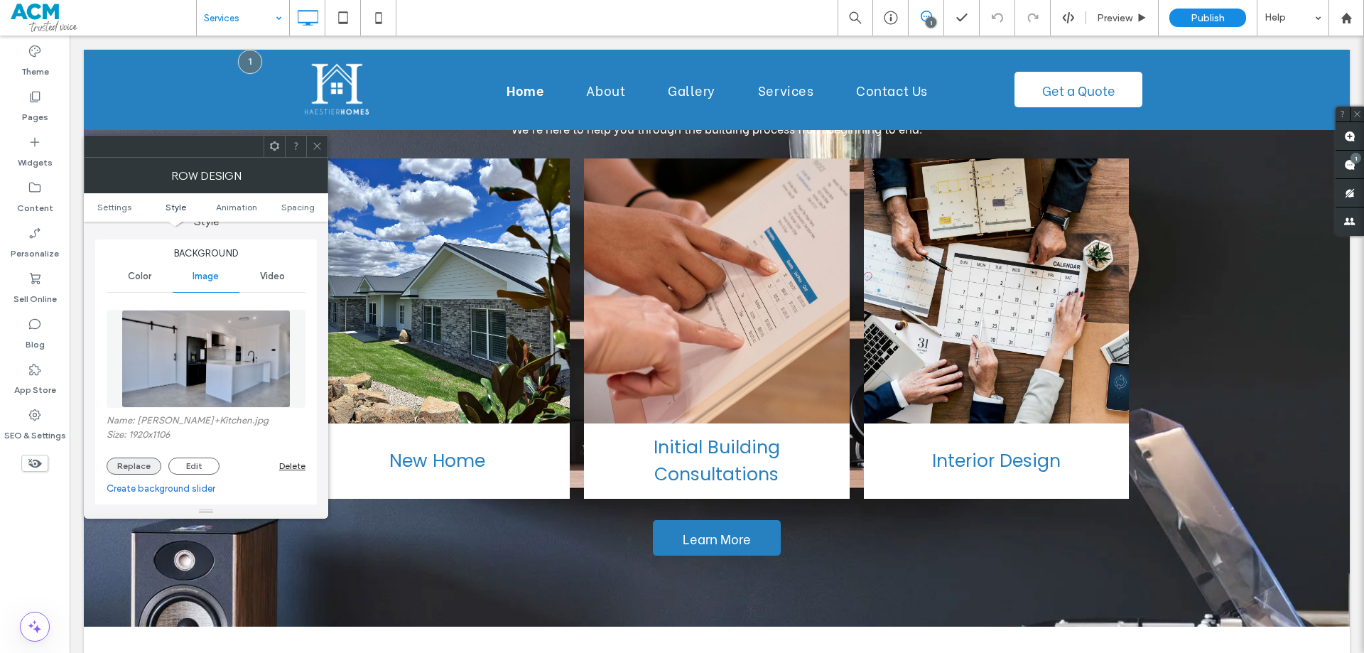
click at [131, 467] on button "Replace" at bounding box center [134, 465] width 55 height 17
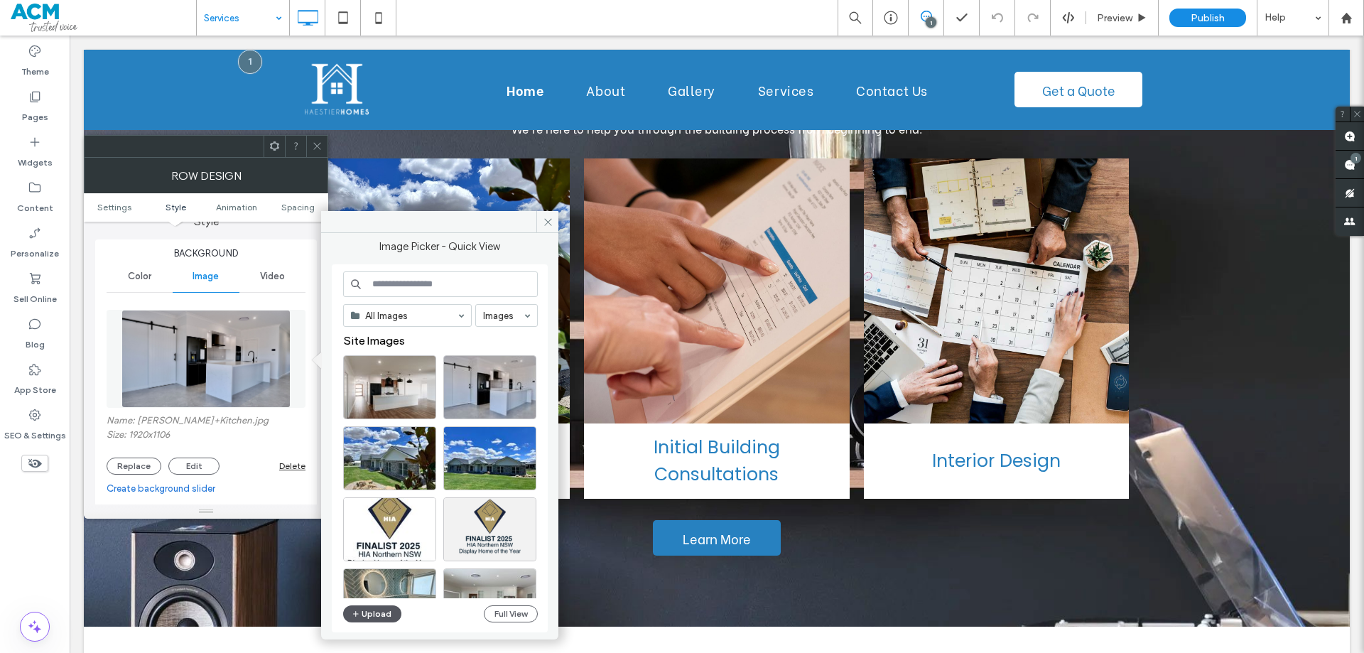
click at [386, 609] on button "Upload" at bounding box center [372, 613] width 58 height 17
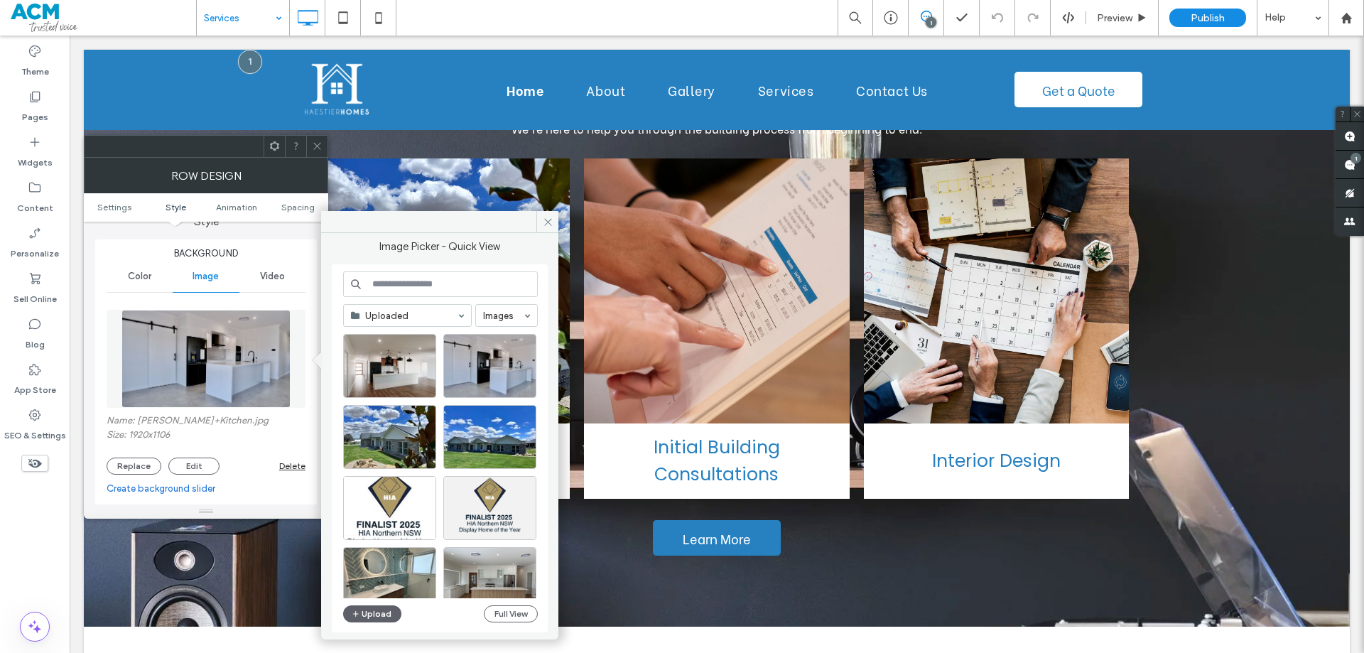
click at [317, 146] on use at bounding box center [316, 146] width 7 height 7
